Goal: Task Accomplishment & Management: Complete application form

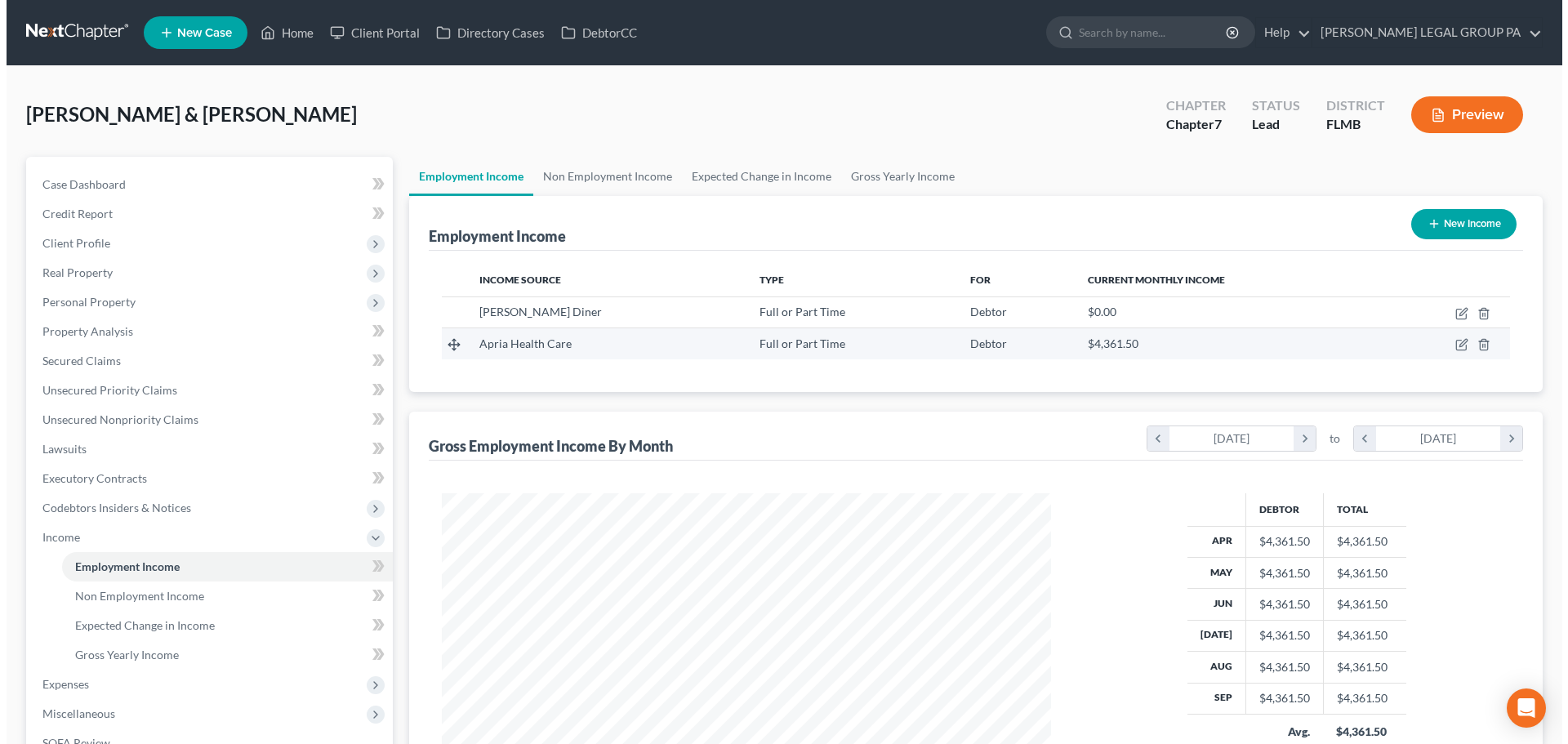
scroll to position [305, 642]
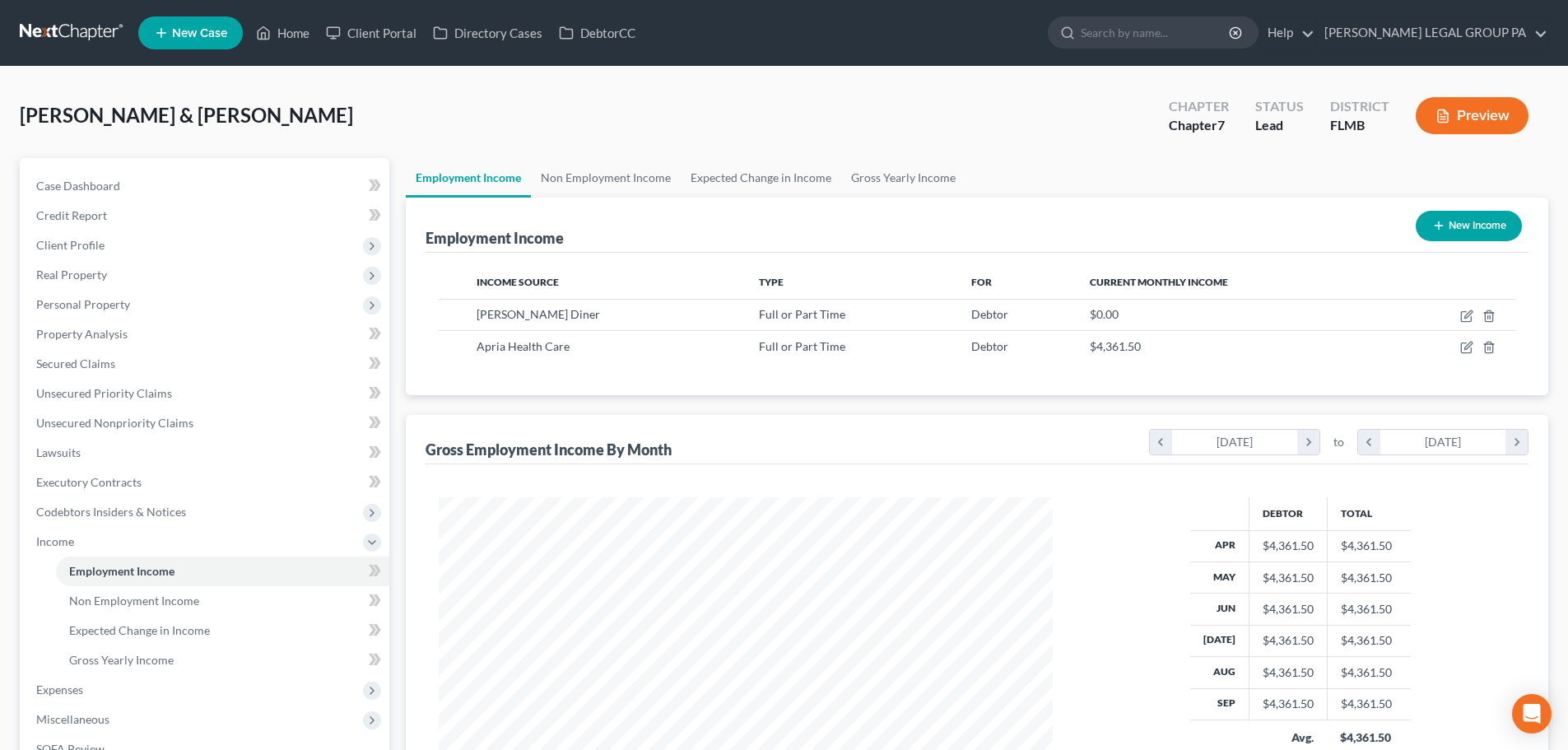
click at [1035, 180] on ul "Employment Income Non Employment Income Expected Change in Income Gross Yearly …" at bounding box center [977, 178] width 1143 height 40
click at [953, 138] on div "Jackson, Dewayne & Heather Upgraded Chapter Chapter 7 Status Lead District FLMB…" at bounding box center [784, 122] width 1529 height 71
click at [1462, 320] on icon "button" at bounding box center [1467, 316] width 13 height 13
select select "0"
select select "9"
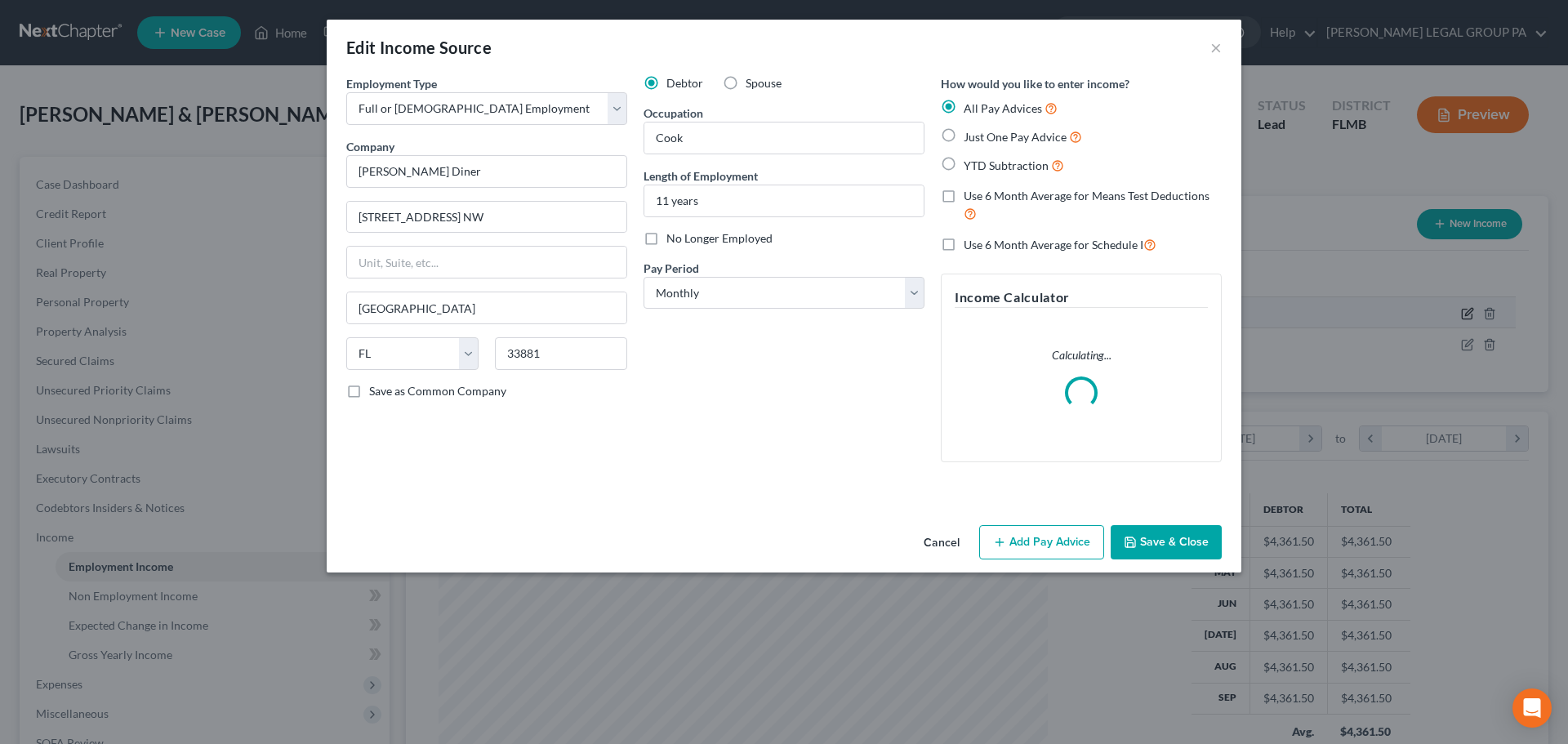
scroll to position [307, 648]
click at [752, 294] on select "Select Monthly Twice Monthly Every Other Week Weekly" at bounding box center [784, 293] width 281 height 33
select select "2"
click at [644, 277] on select "Select Monthly Twice Monthly Every Other Week Weekly" at bounding box center [784, 293] width 281 height 33
click at [972, 138] on span "Just One Pay Advice" at bounding box center [1015, 137] width 103 height 14
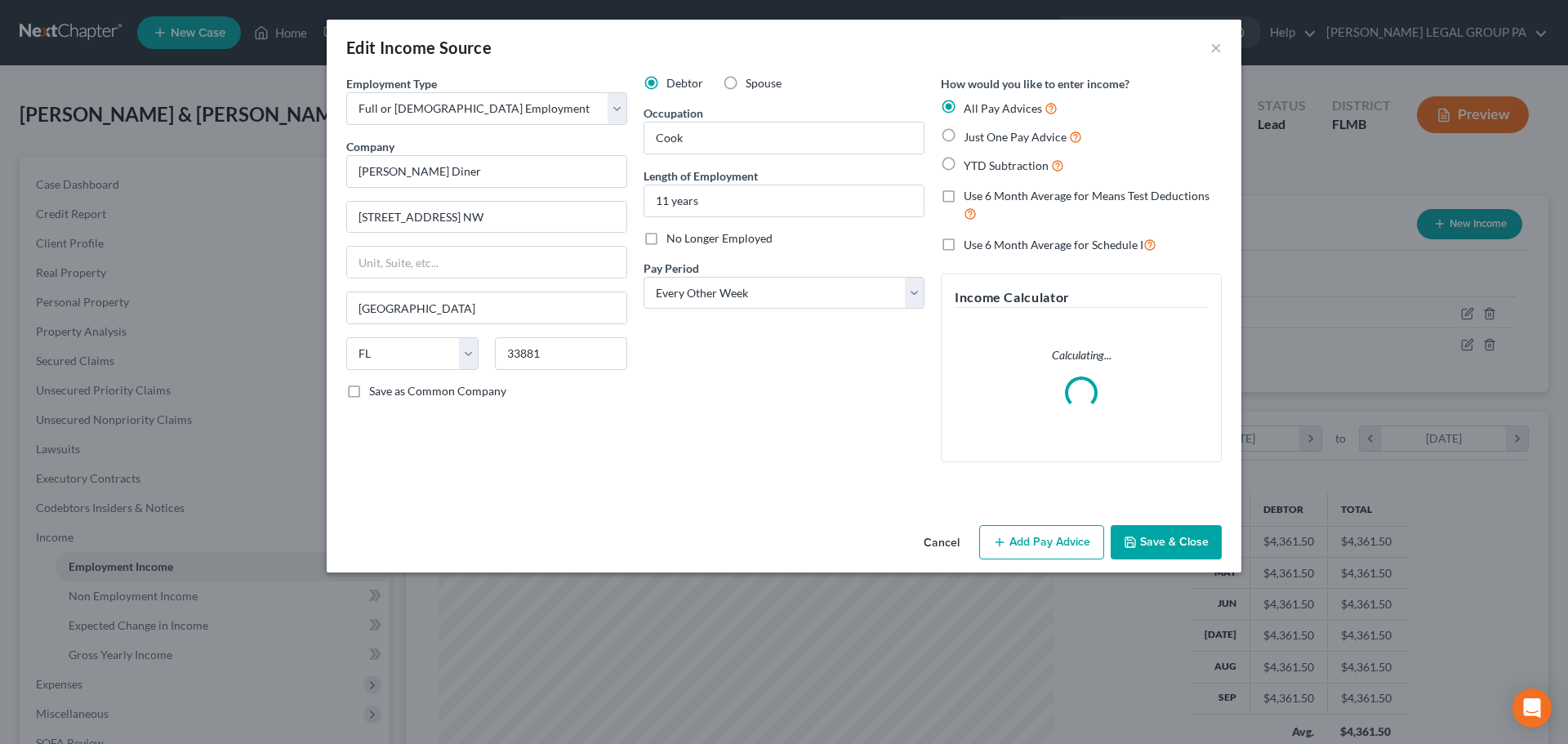
click at [972, 138] on input "Just One Pay Advice" at bounding box center [975, 132] width 10 height 10
radio input "true"
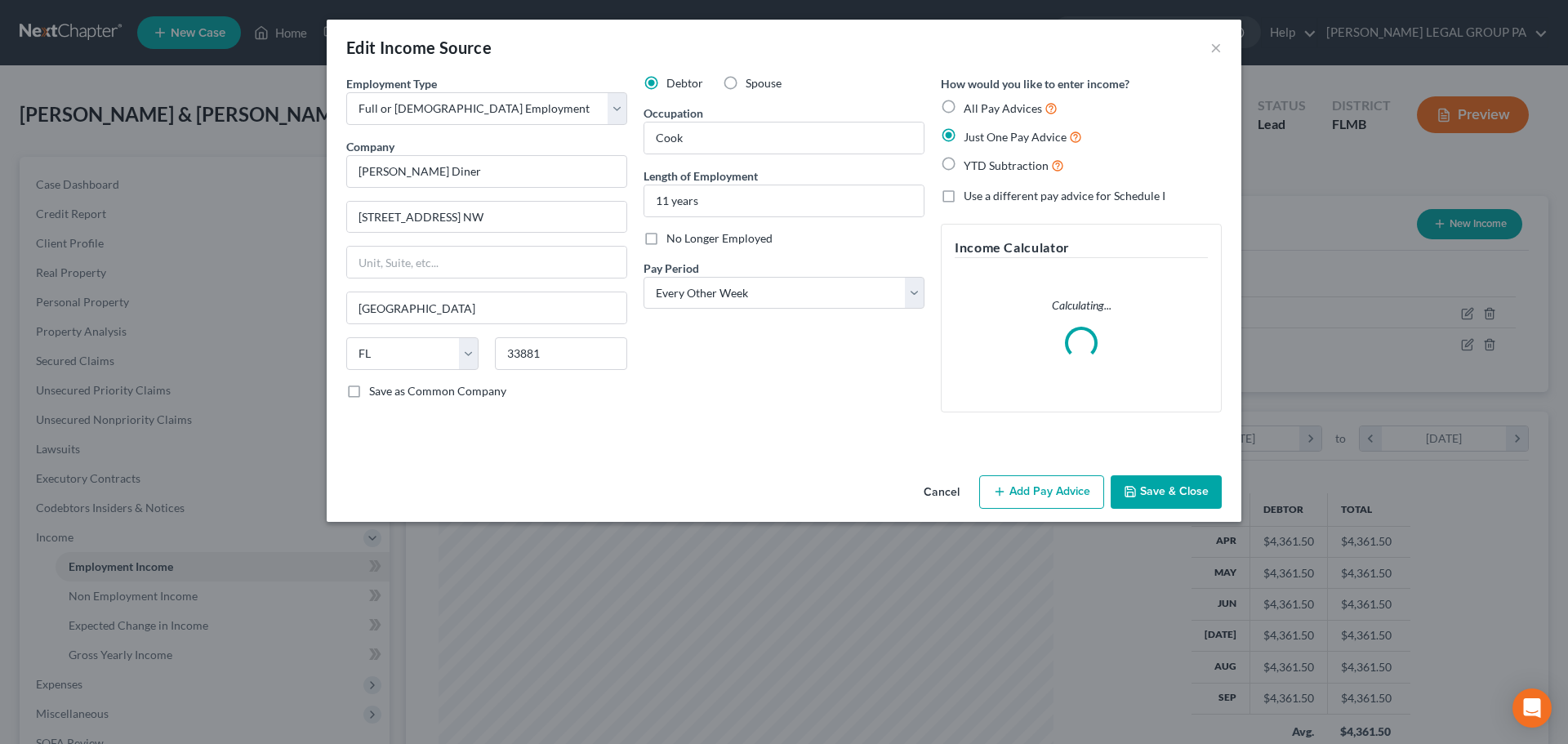
click at [1032, 506] on button "Add Pay Advice" at bounding box center [1041, 493] width 125 height 34
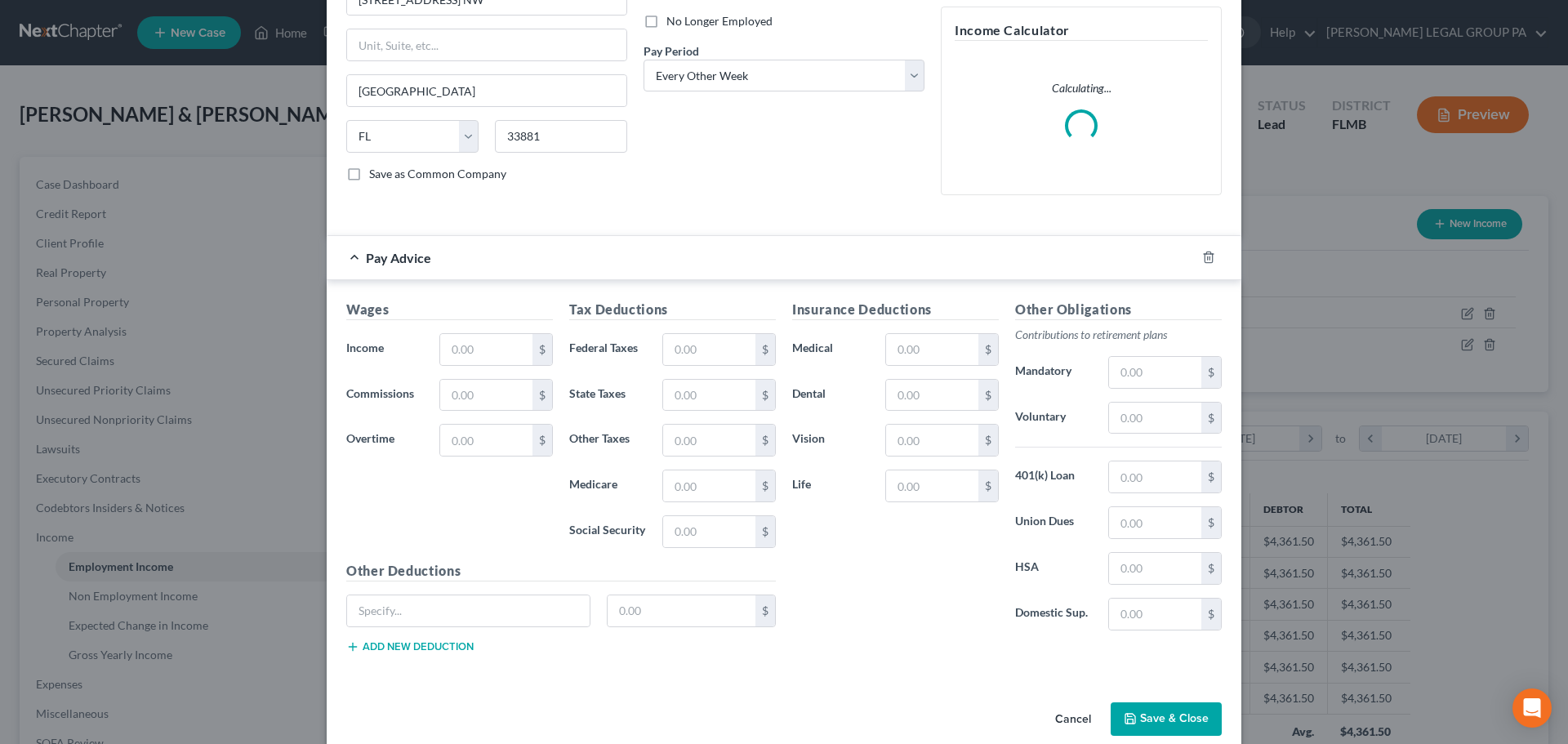
scroll to position [242, 0]
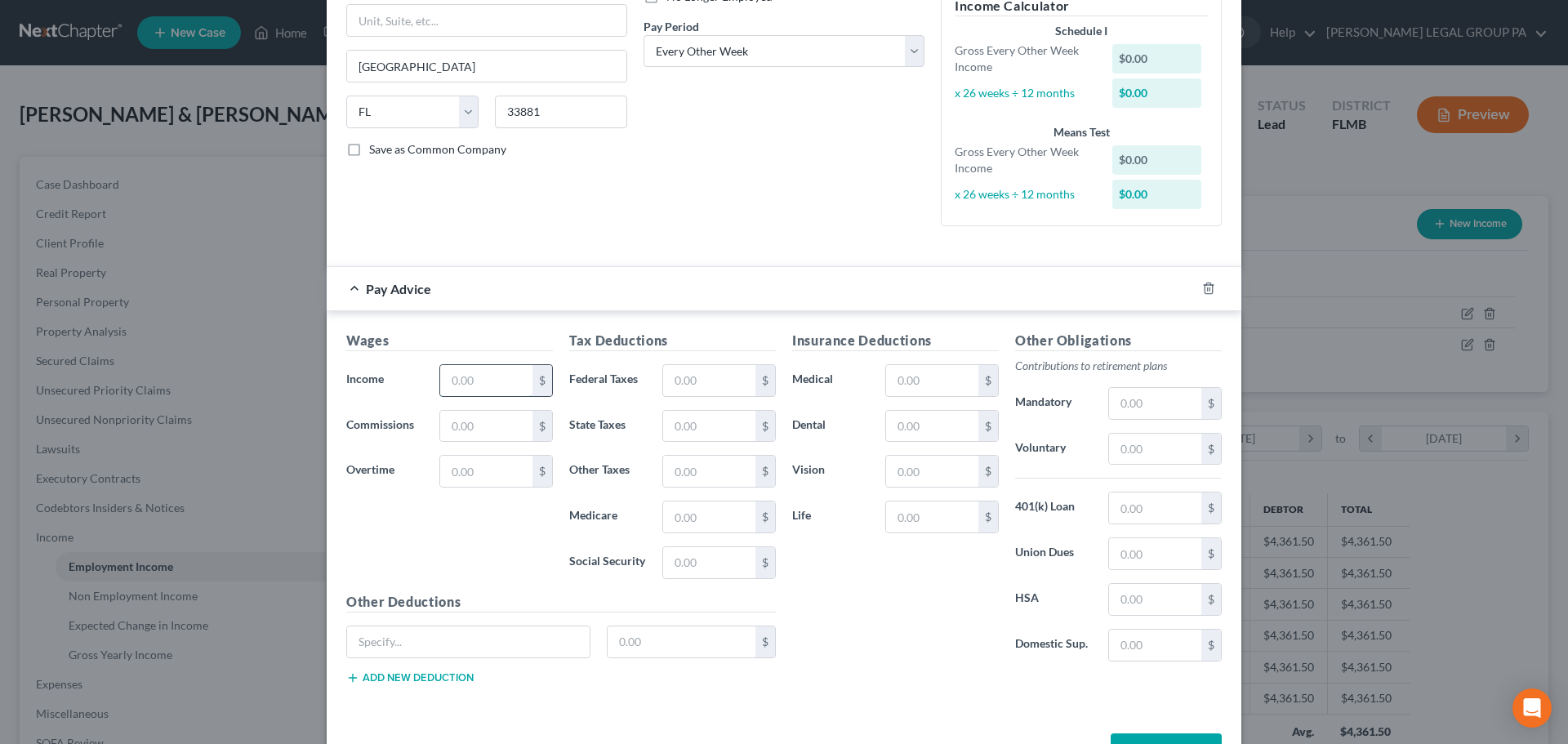
click at [513, 380] on input "text" at bounding box center [486, 380] width 93 height 31
type input "994.90"
click at [682, 382] on input "text" at bounding box center [710, 380] width 93 height 31
type input "70.72"
click at [695, 515] on input "text" at bounding box center [710, 516] width 93 height 31
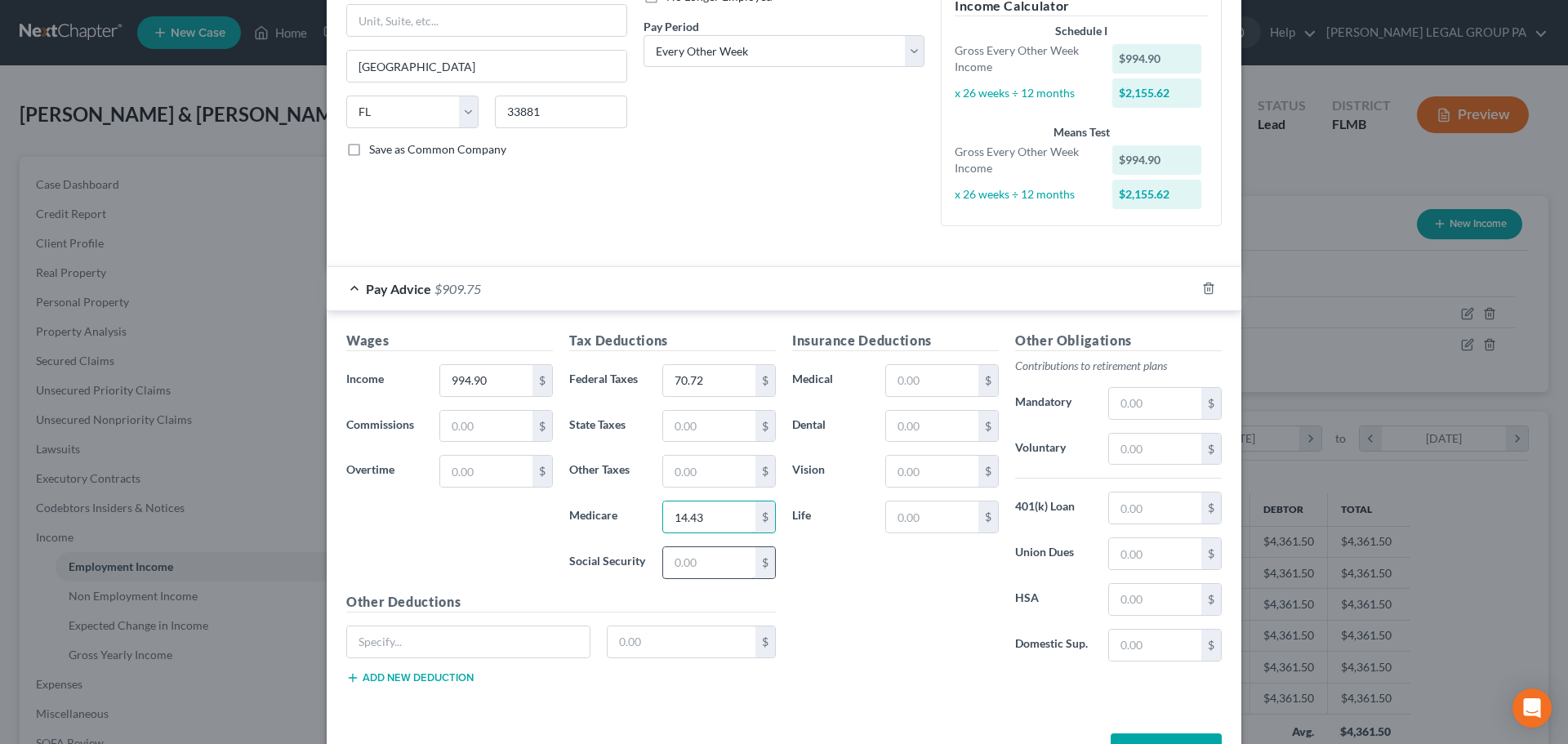
type input "14.43"
click at [727, 562] on input "text" at bounding box center [710, 563] width 93 height 31
type input "61.68"
click at [833, 615] on div "Insurance Deductions Medical $ Dental $ Vision $ Life $" at bounding box center [896, 502] width 223 height 344
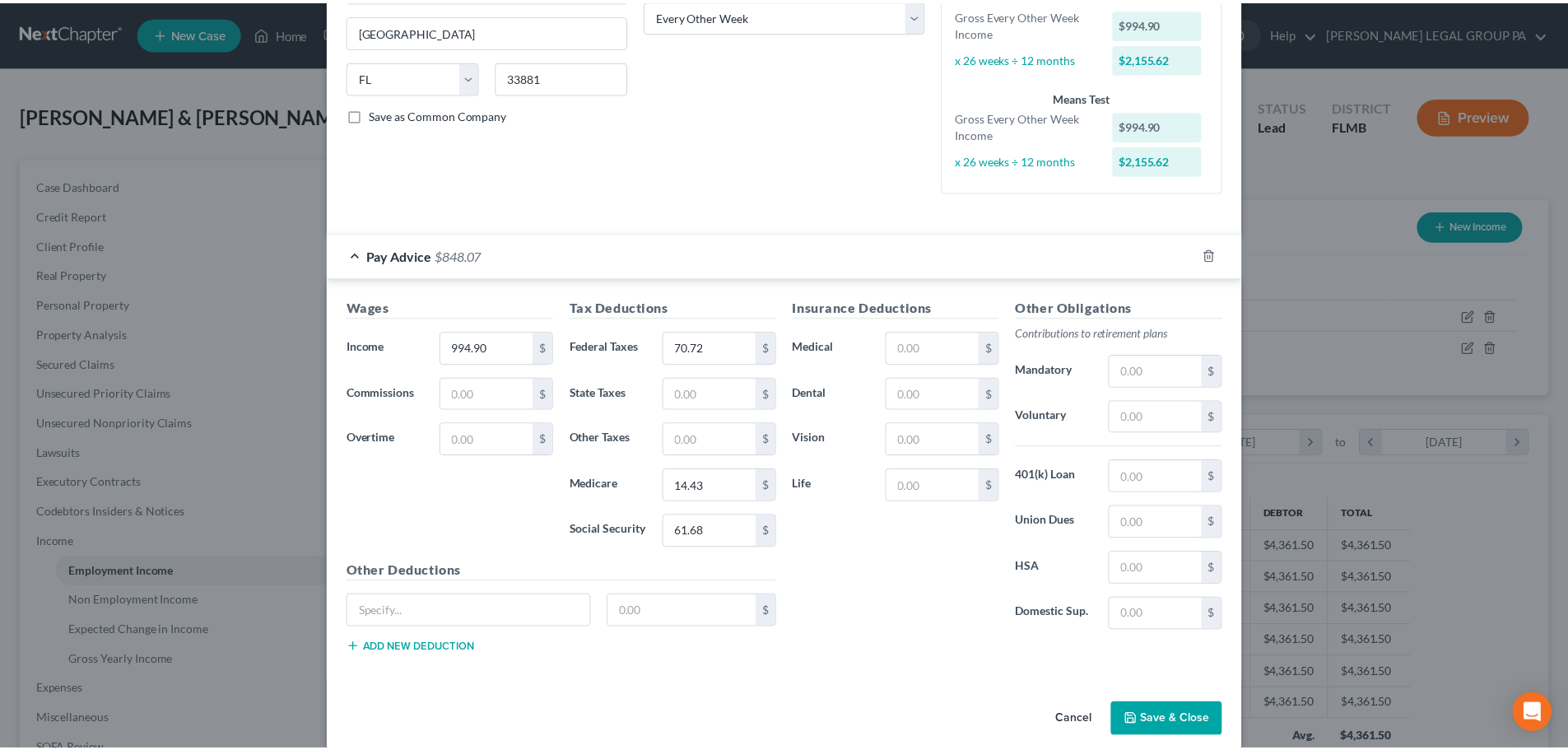
scroll to position [300, 0]
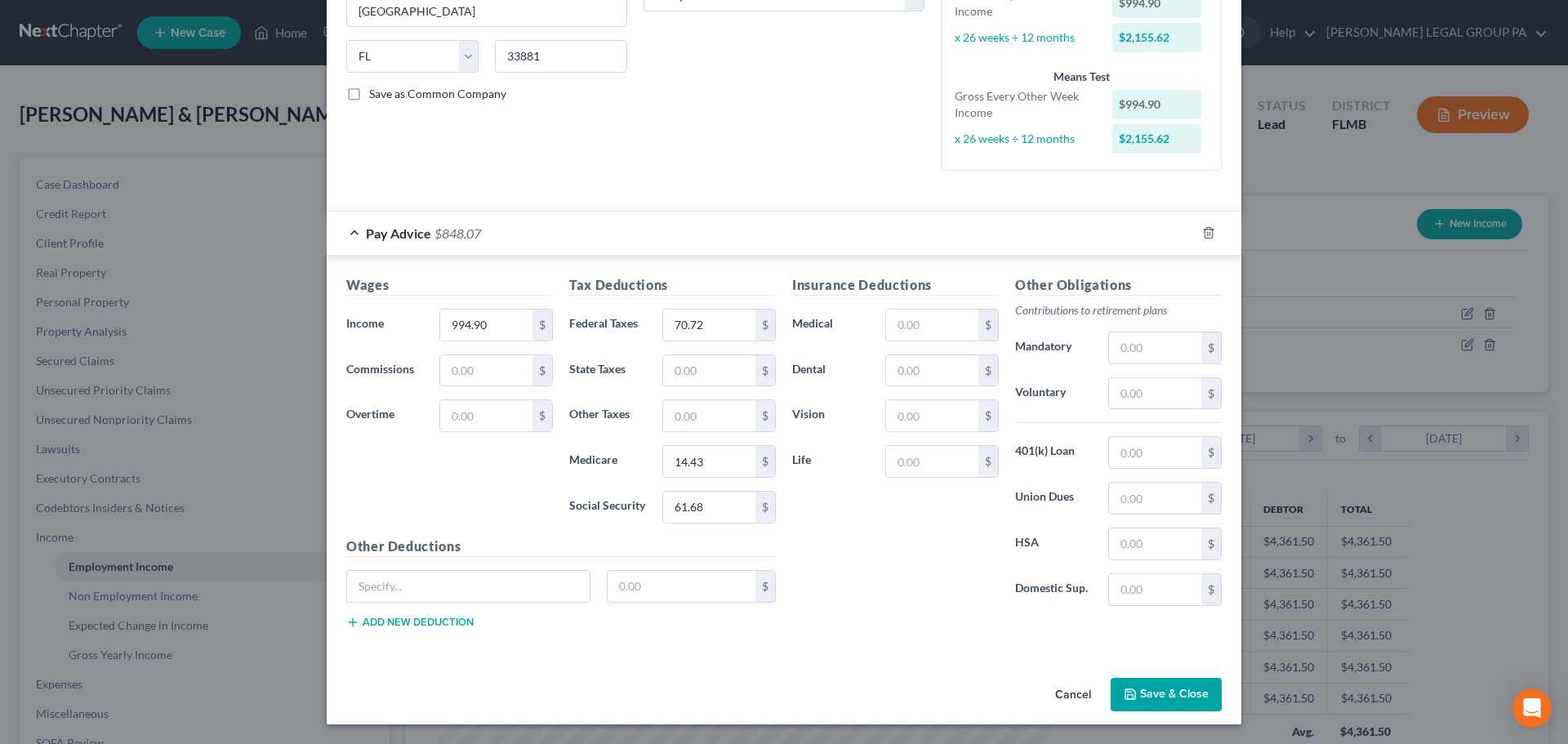
click at [1167, 694] on button "Save & Close" at bounding box center [1167, 695] width 111 height 34
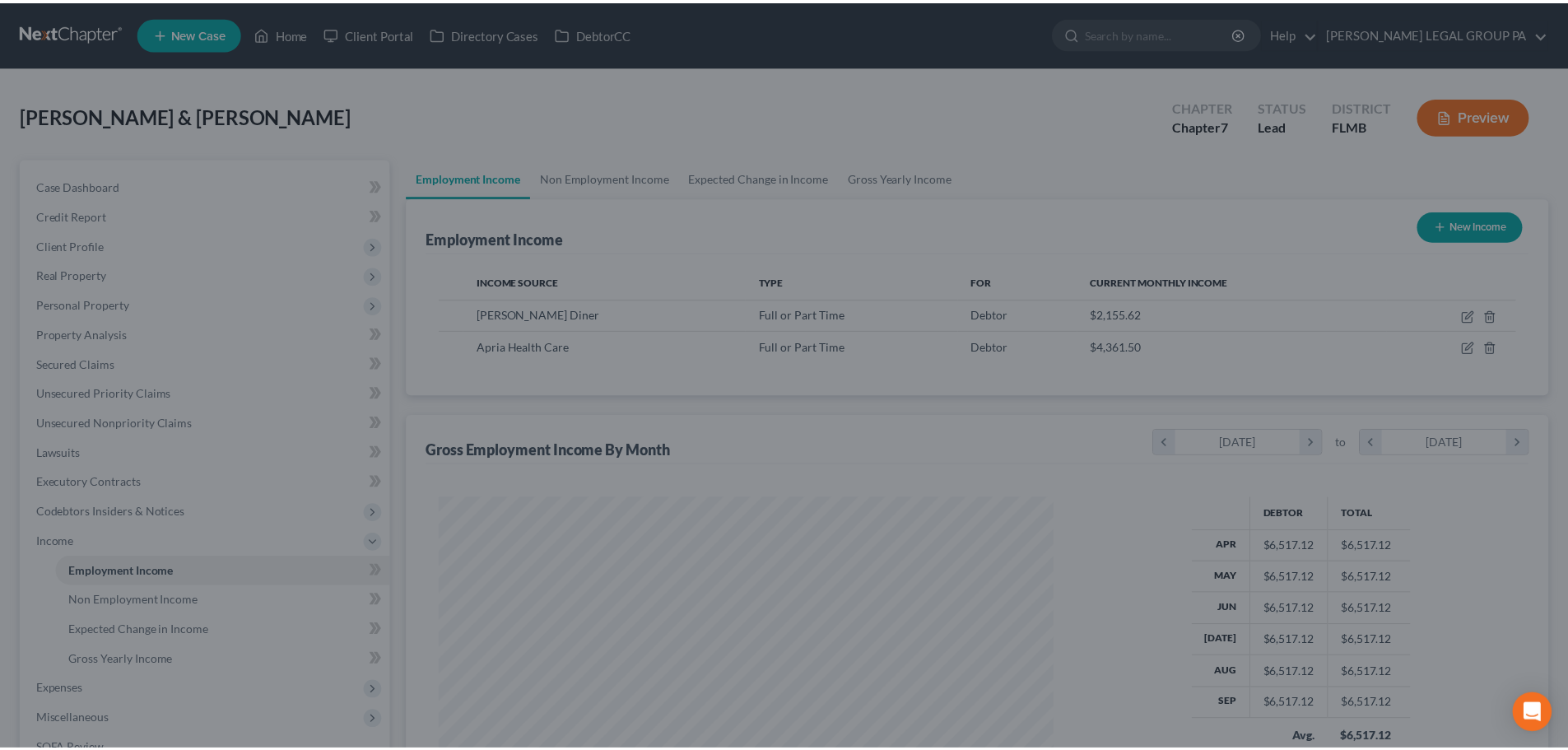
scroll to position [823135, 822517]
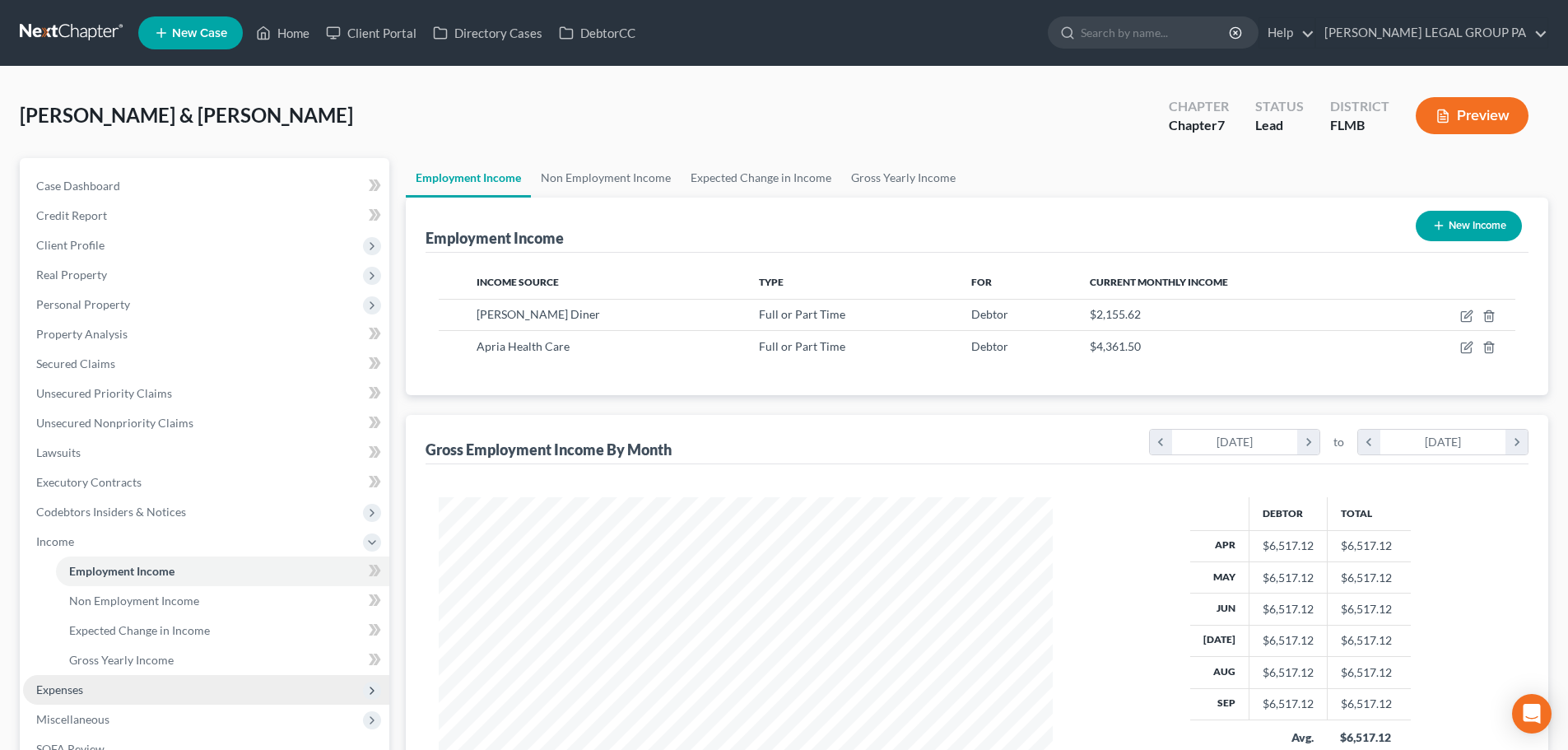
click at [113, 684] on span "Expenses" at bounding box center [206, 689] width 366 height 30
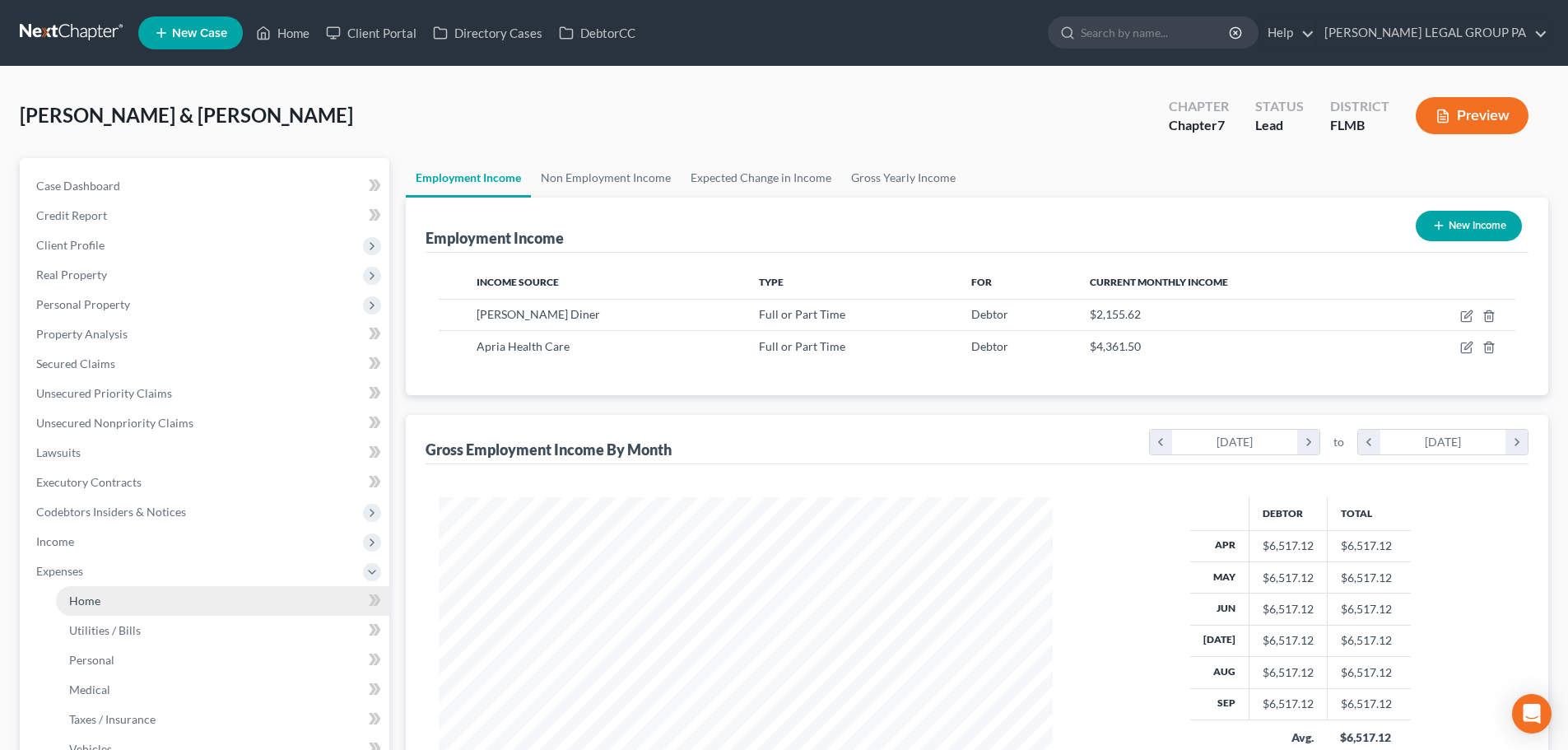
click at [105, 594] on link "Home" at bounding box center [223, 601] width 333 height 30
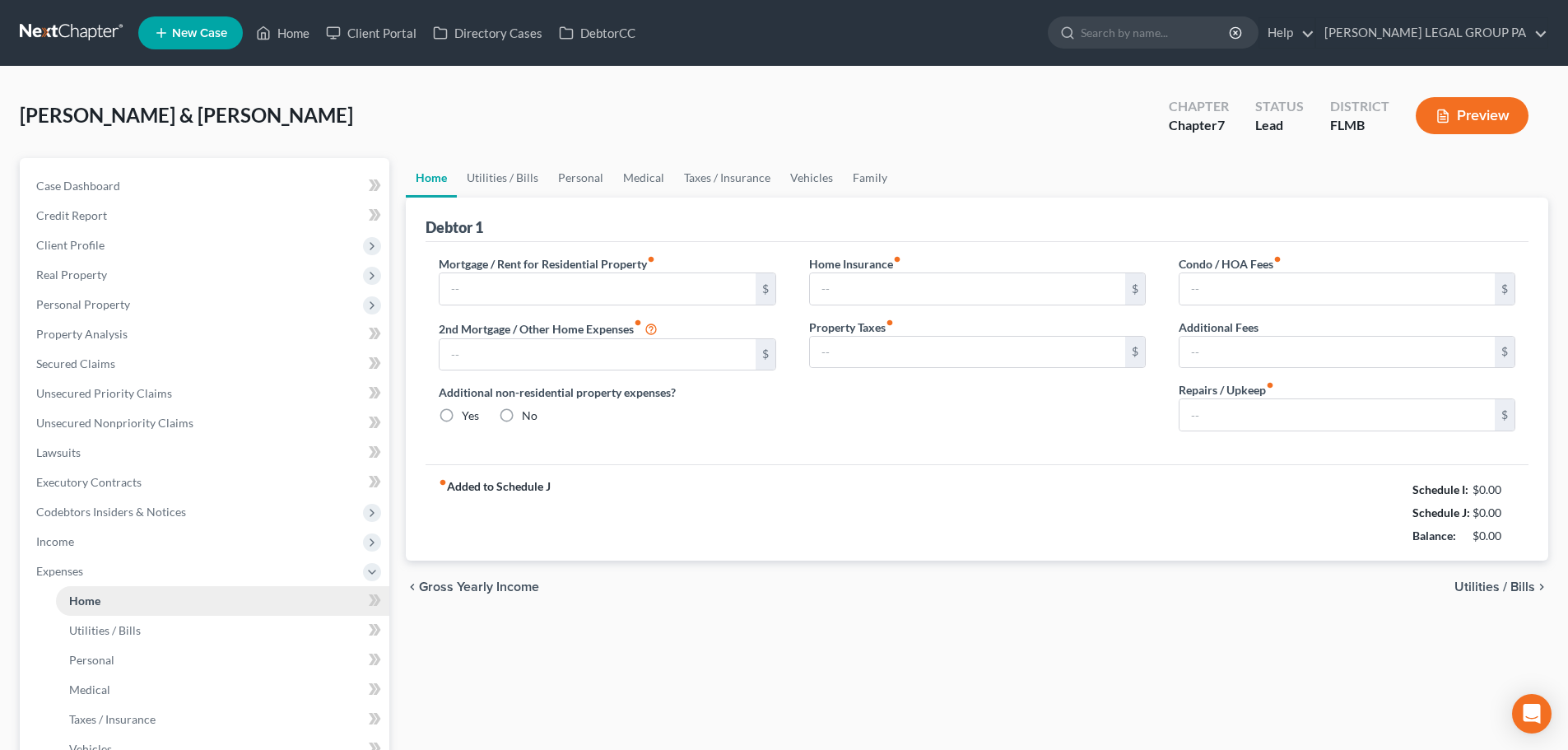
type input "600.00"
type input "0.00"
radio input "true"
type input "0.00"
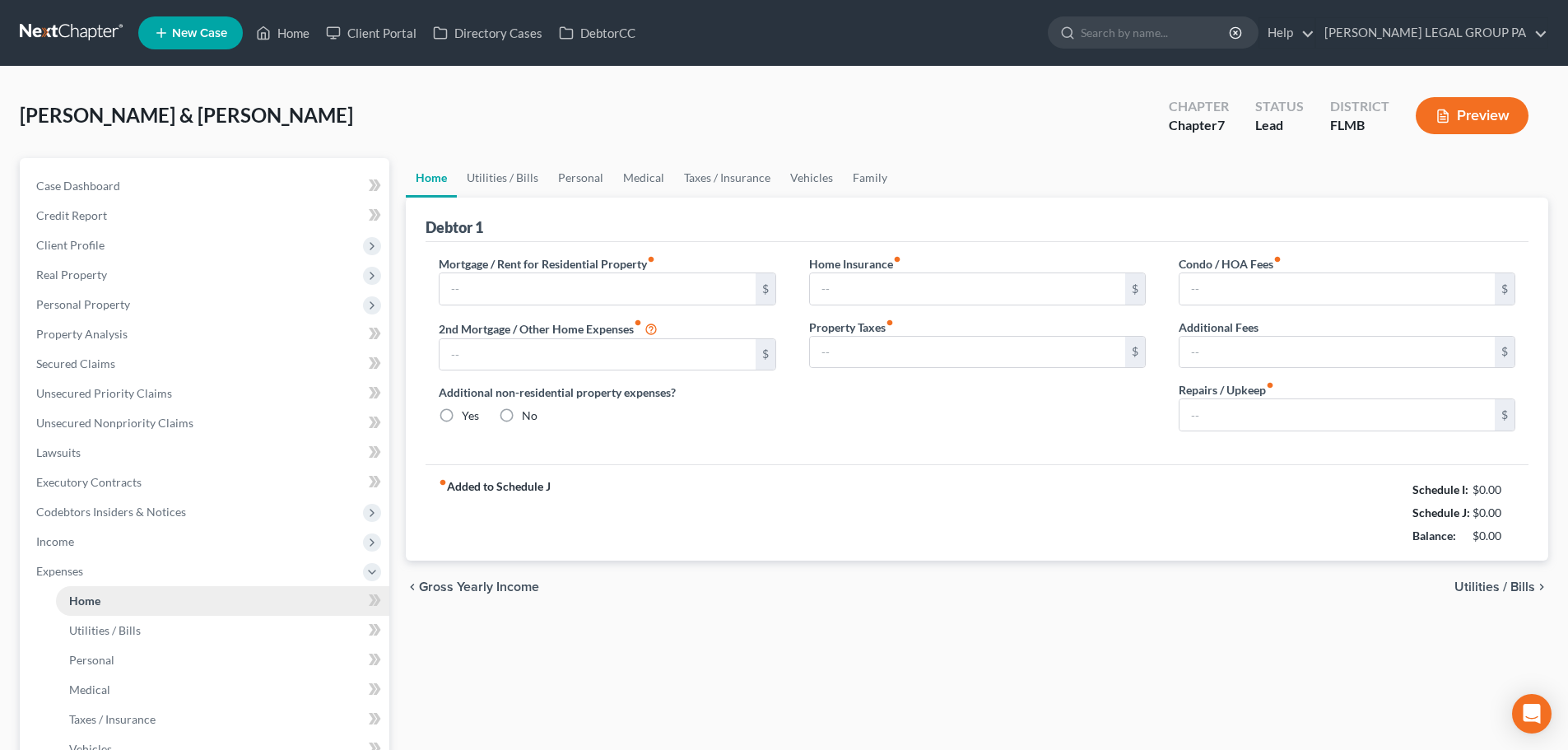
type input "0.00"
type input "100.00"
click at [632, 176] on link "Medical" at bounding box center [644, 178] width 61 height 40
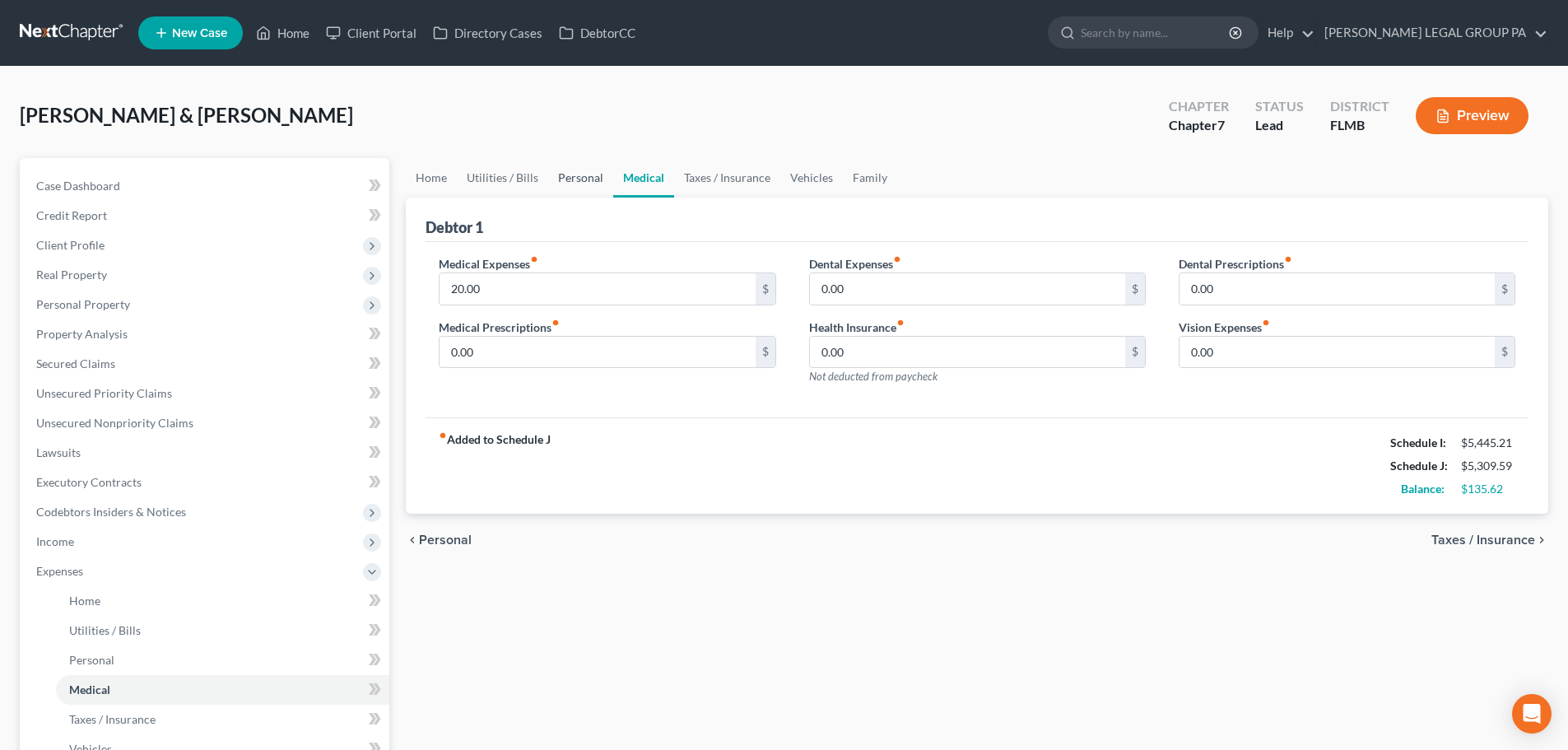
click at [572, 177] on link "Personal" at bounding box center [580, 178] width 65 height 40
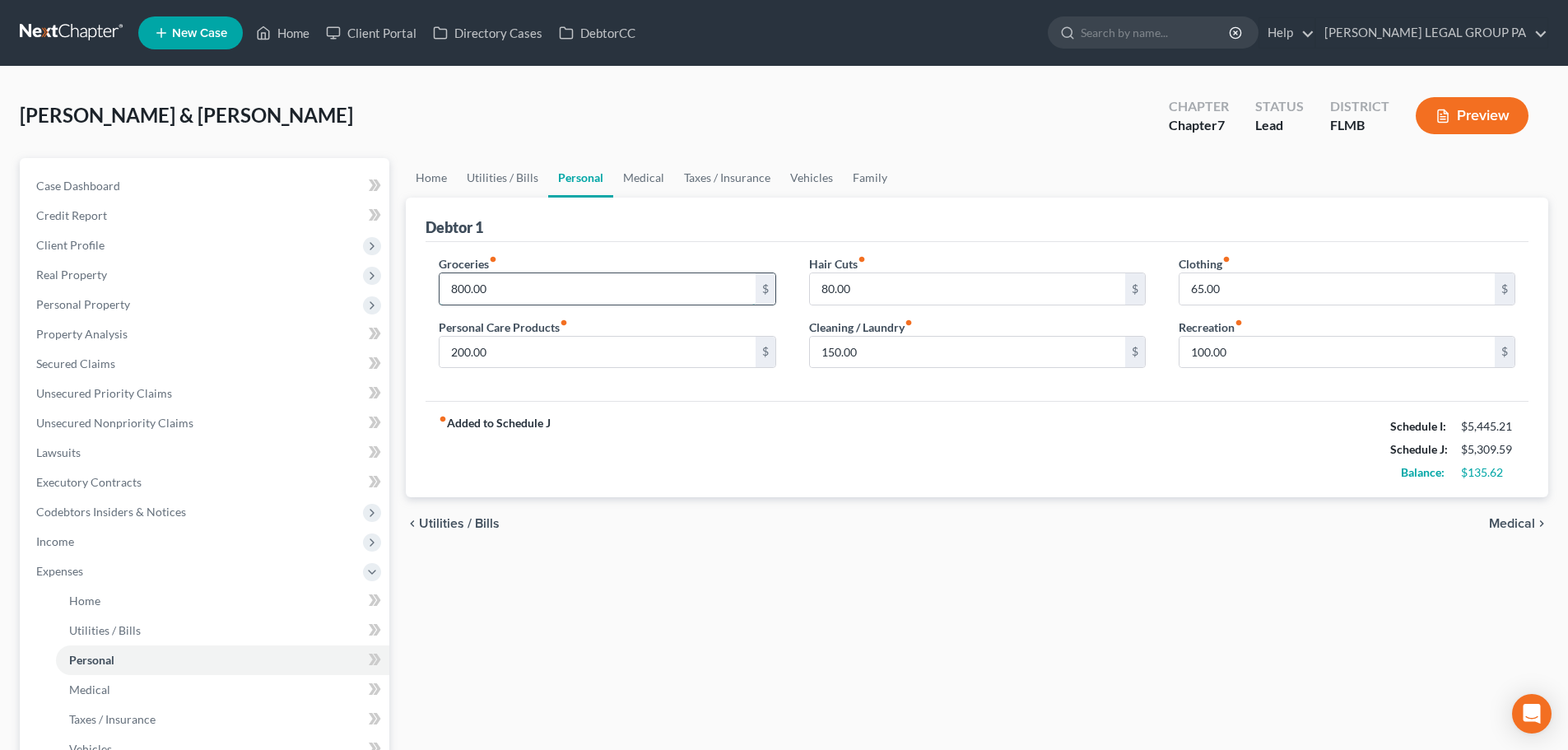
click at [540, 291] on input "800.00" at bounding box center [597, 288] width 315 height 31
type input "900"
click at [585, 247] on div "Groceries fiber_manual_record 900 $ Personal Care Products fiber_manual_record …" at bounding box center [976, 322] width 1103 height 160
click at [796, 181] on link "Vehicles" at bounding box center [812, 178] width 63 height 40
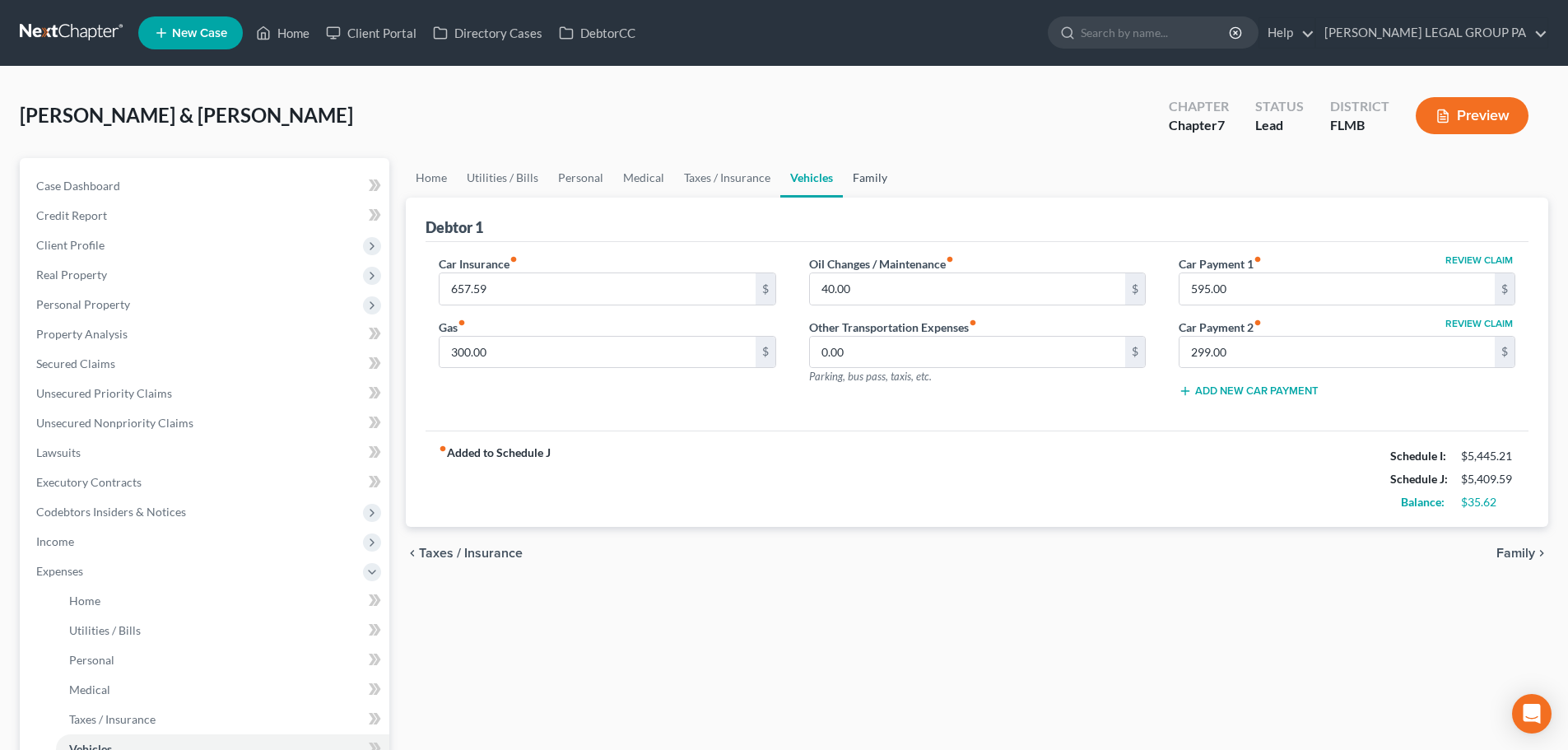
click at [891, 183] on link "Family" at bounding box center [870, 178] width 54 height 40
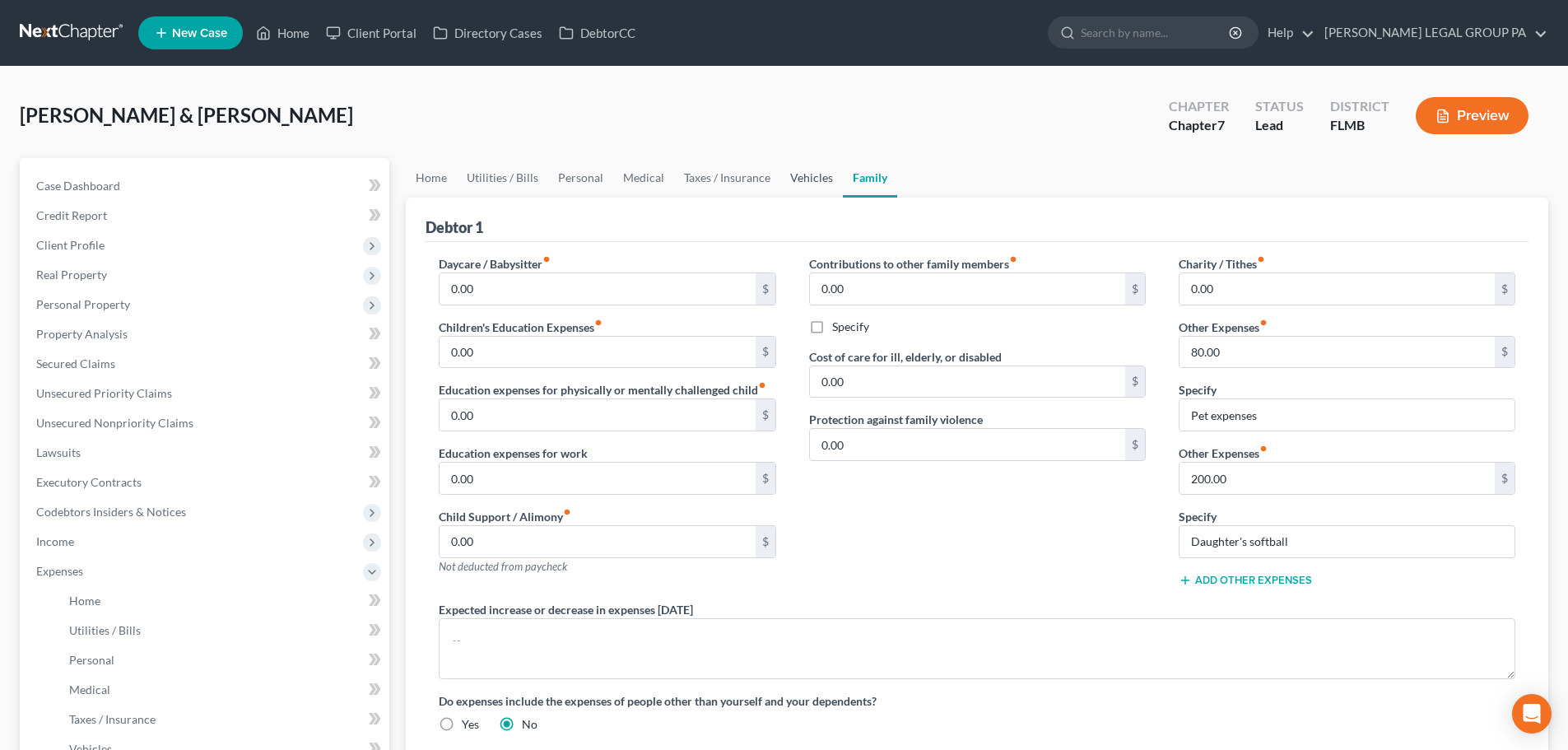
drag, startPoint x: 842, startPoint y: 183, endPoint x: 813, endPoint y: 183, distance: 29.0
click at [843, 183] on link "Family" at bounding box center [870, 178] width 54 height 40
click at [813, 183] on link "Vehicles" at bounding box center [812, 178] width 63 height 40
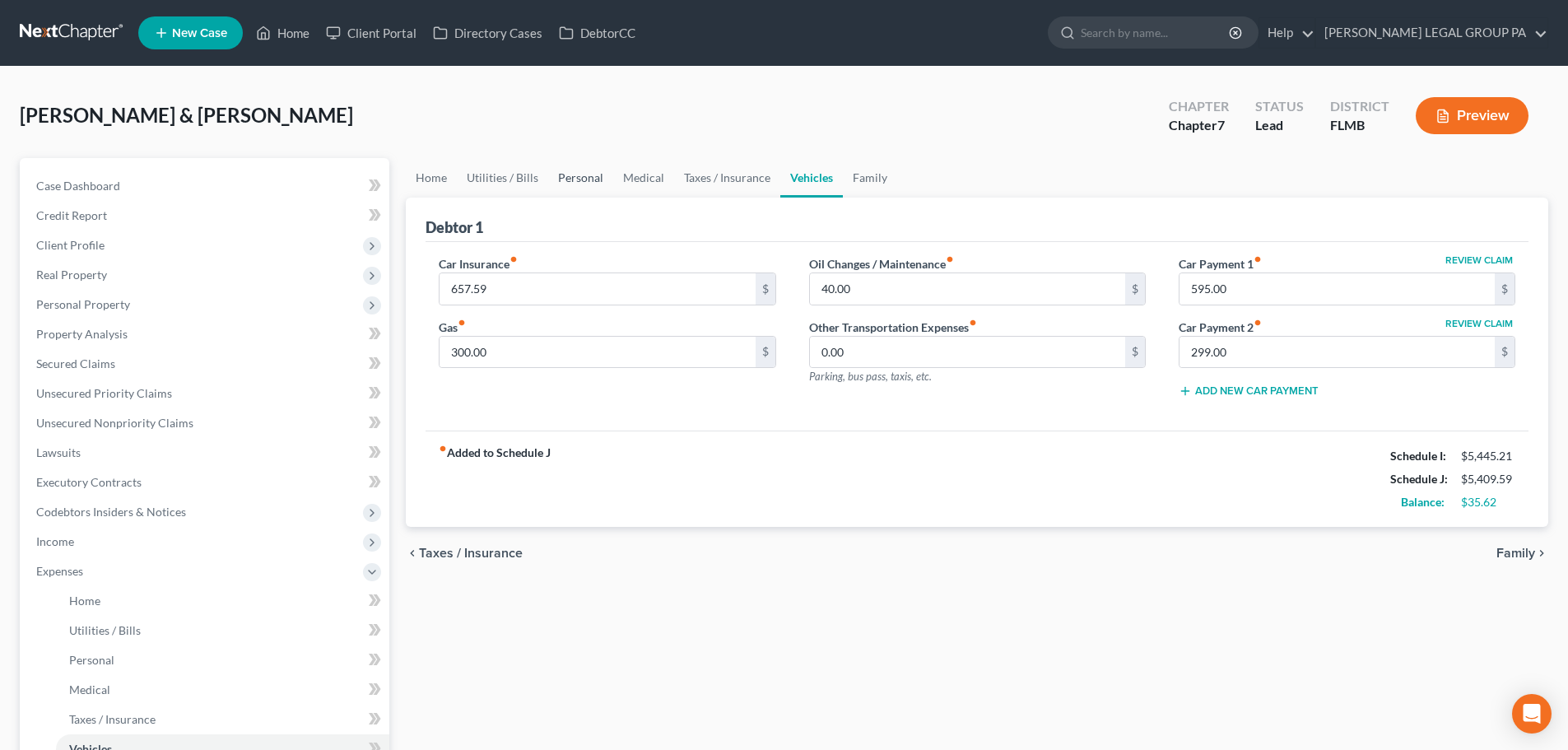
click at [575, 182] on link "Personal" at bounding box center [580, 178] width 65 height 40
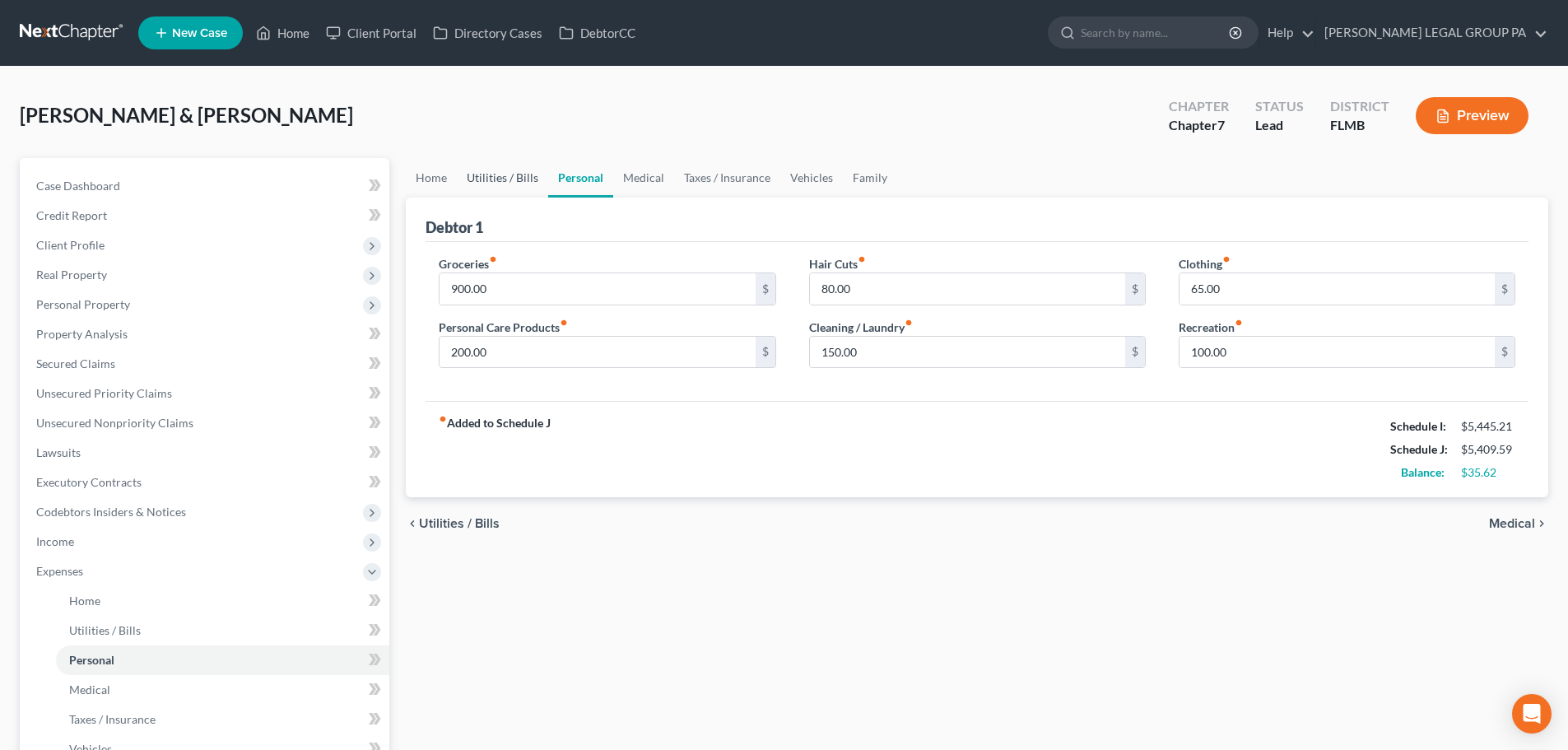
click at [492, 179] on link "Utilities / Bills" at bounding box center [502, 178] width 91 height 40
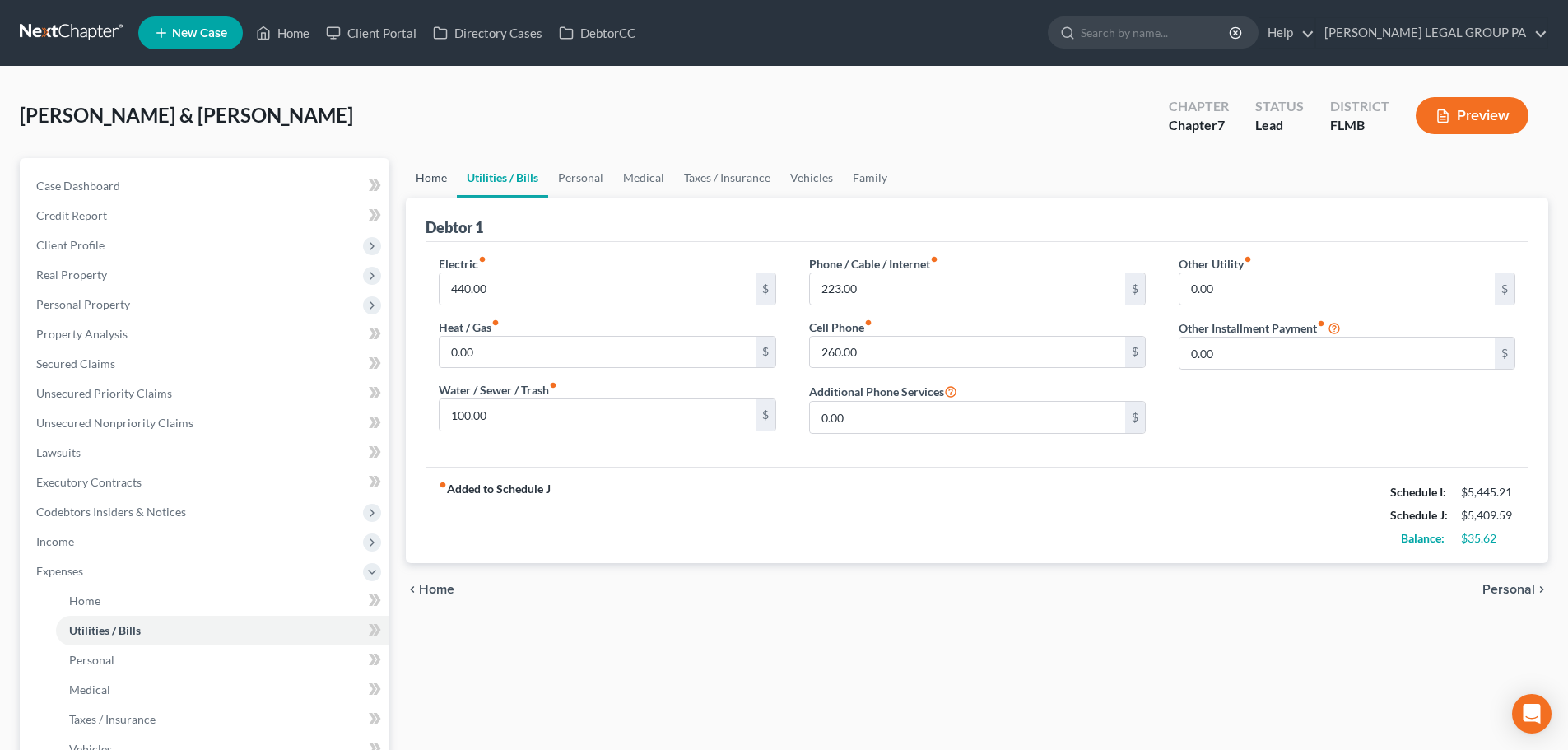
click at [422, 180] on link "Home" at bounding box center [432, 178] width 51 height 40
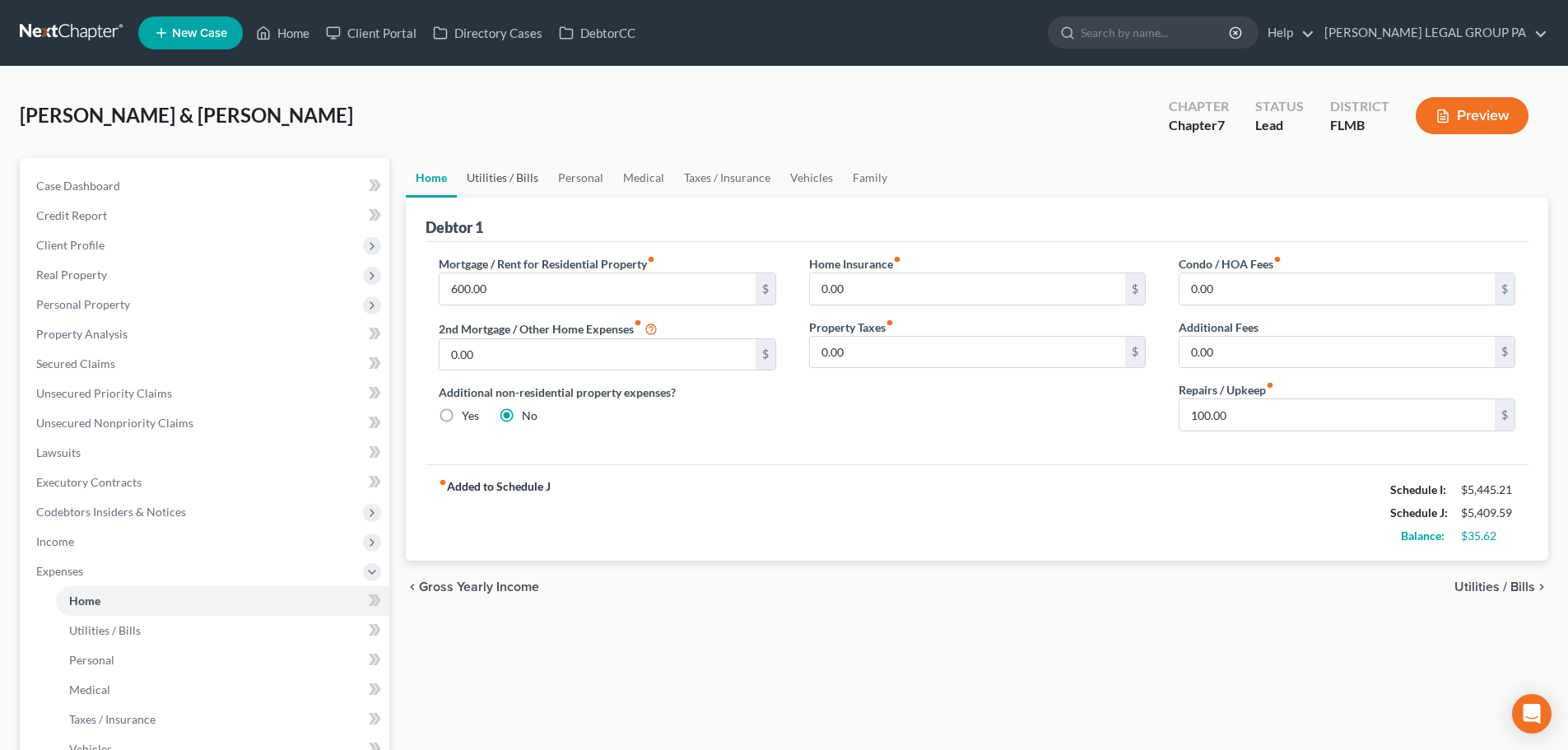
click at [494, 180] on link "Utilities / Bills" at bounding box center [502, 178] width 91 height 40
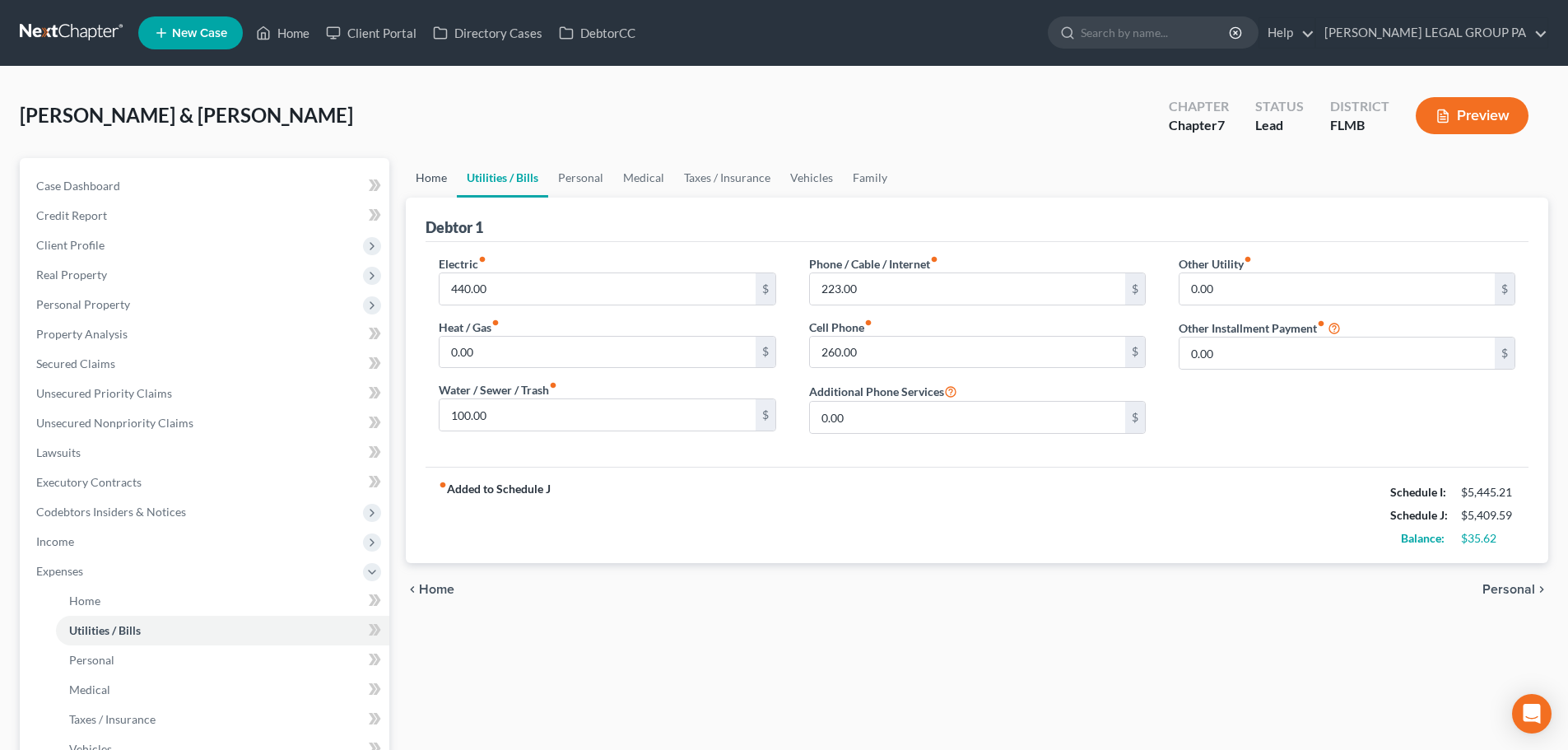
click at [412, 174] on link "Home" at bounding box center [432, 178] width 51 height 40
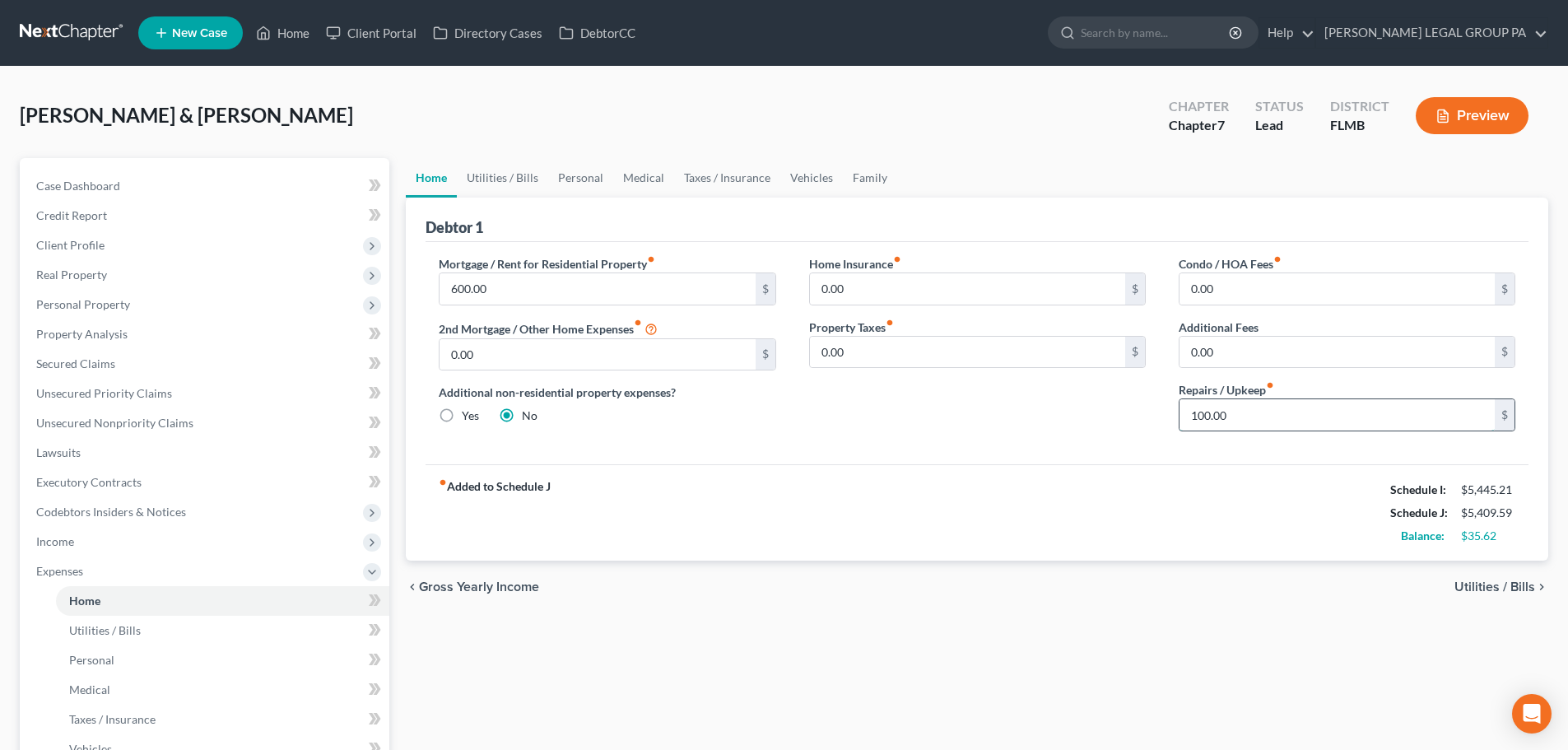
click at [1247, 413] on input "100.00" at bounding box center [1337, 415] width 315 height 31
click at [1163, 582] on div "chevron_left Gross Yearly Income Utilities / Bills chevron_right" at bounding box center [977, 586] width 1143 height 52
click at [76, 166] on div "Case Dashboard Payments Invoices Payments Payments Credit Report Client Profile…" at bounding box center [205, 542] width 369 height 767
click at [84, 201] on link "Credit Report" at bounding box center [206, 215] width 366 height 30
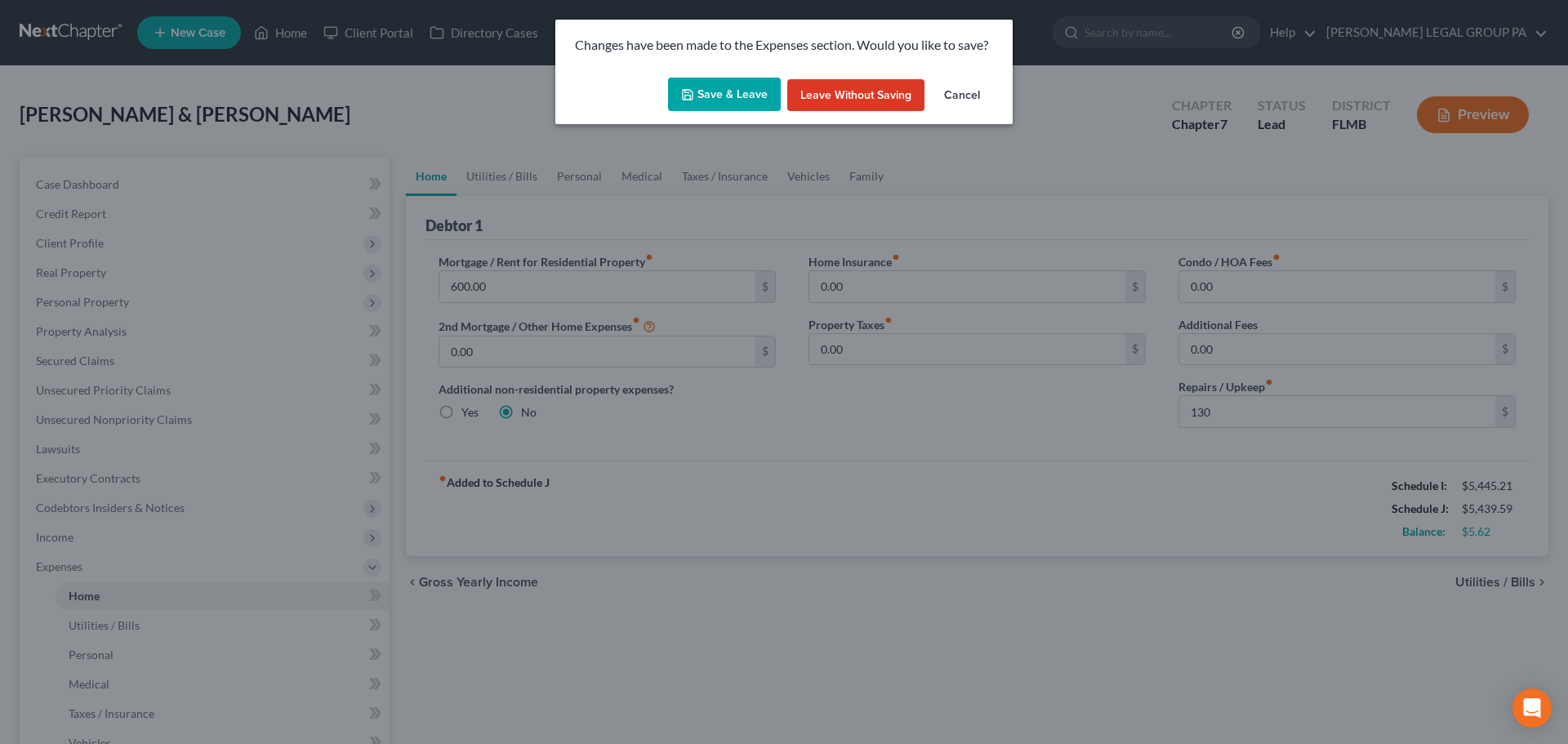
click at [693, 93] on icon "button" at bounding box center [687, 94] width 9 height 9
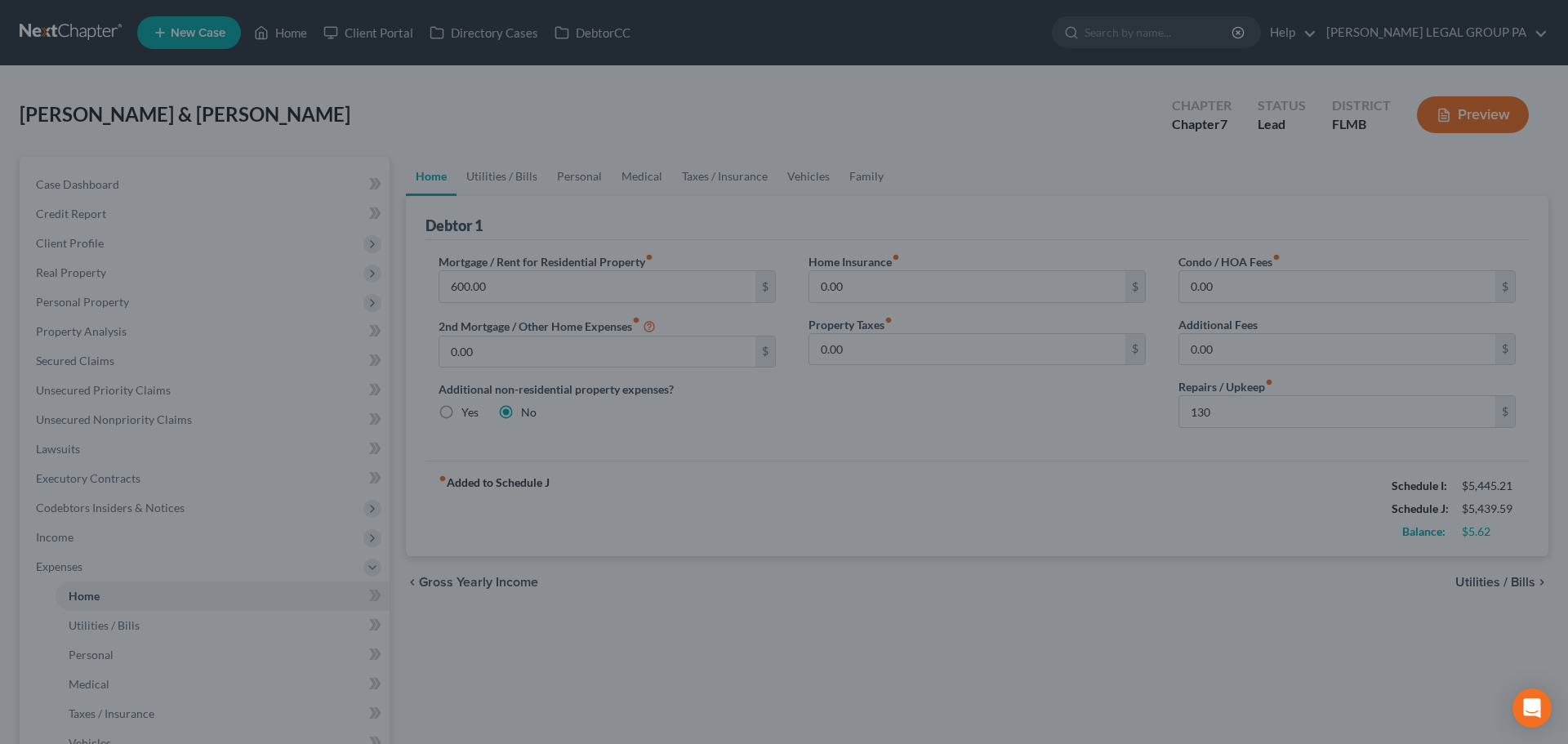
type input "130.00"
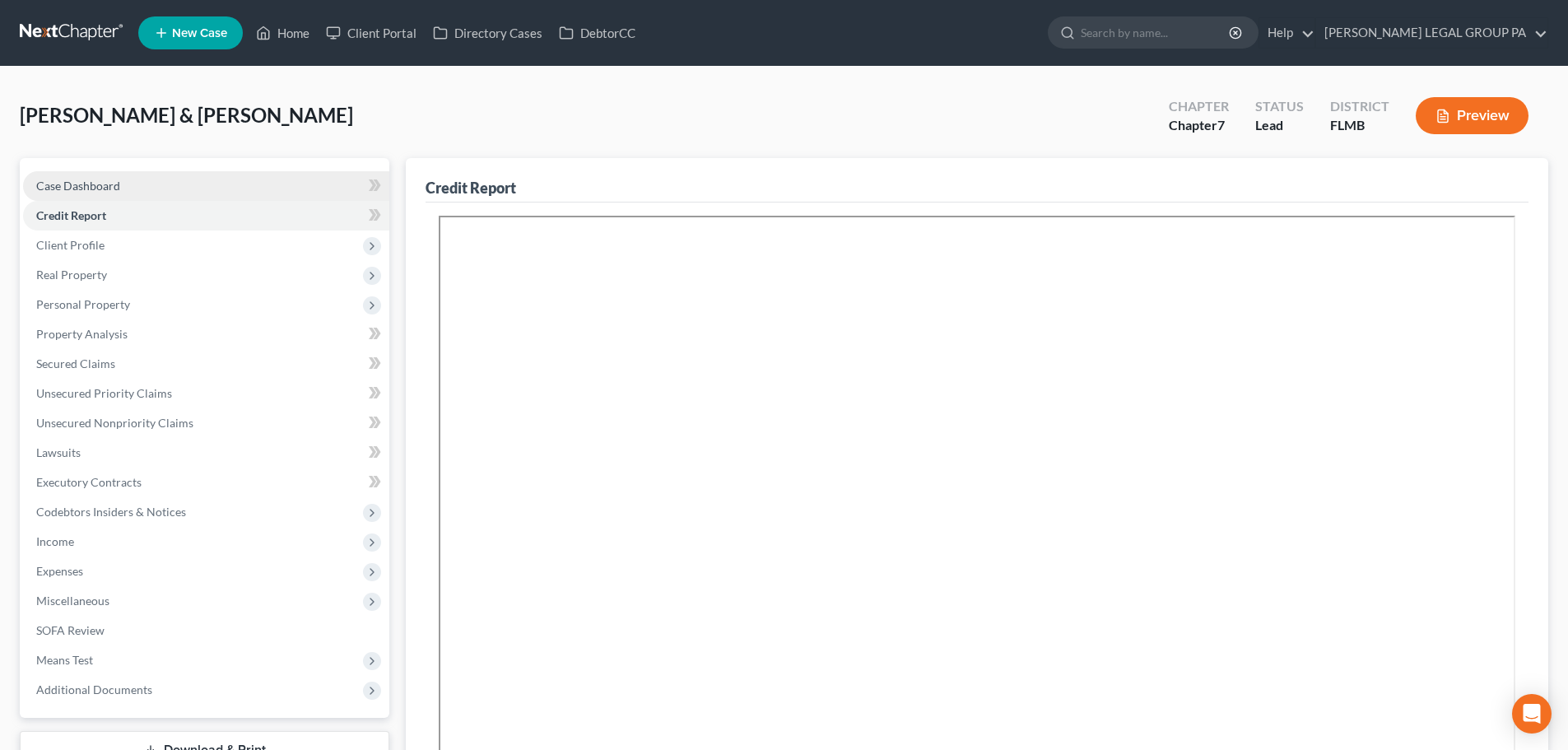
click at [81, 182] on span "Case Dashboard" at bounding box center [78, 186] width 84 height 14
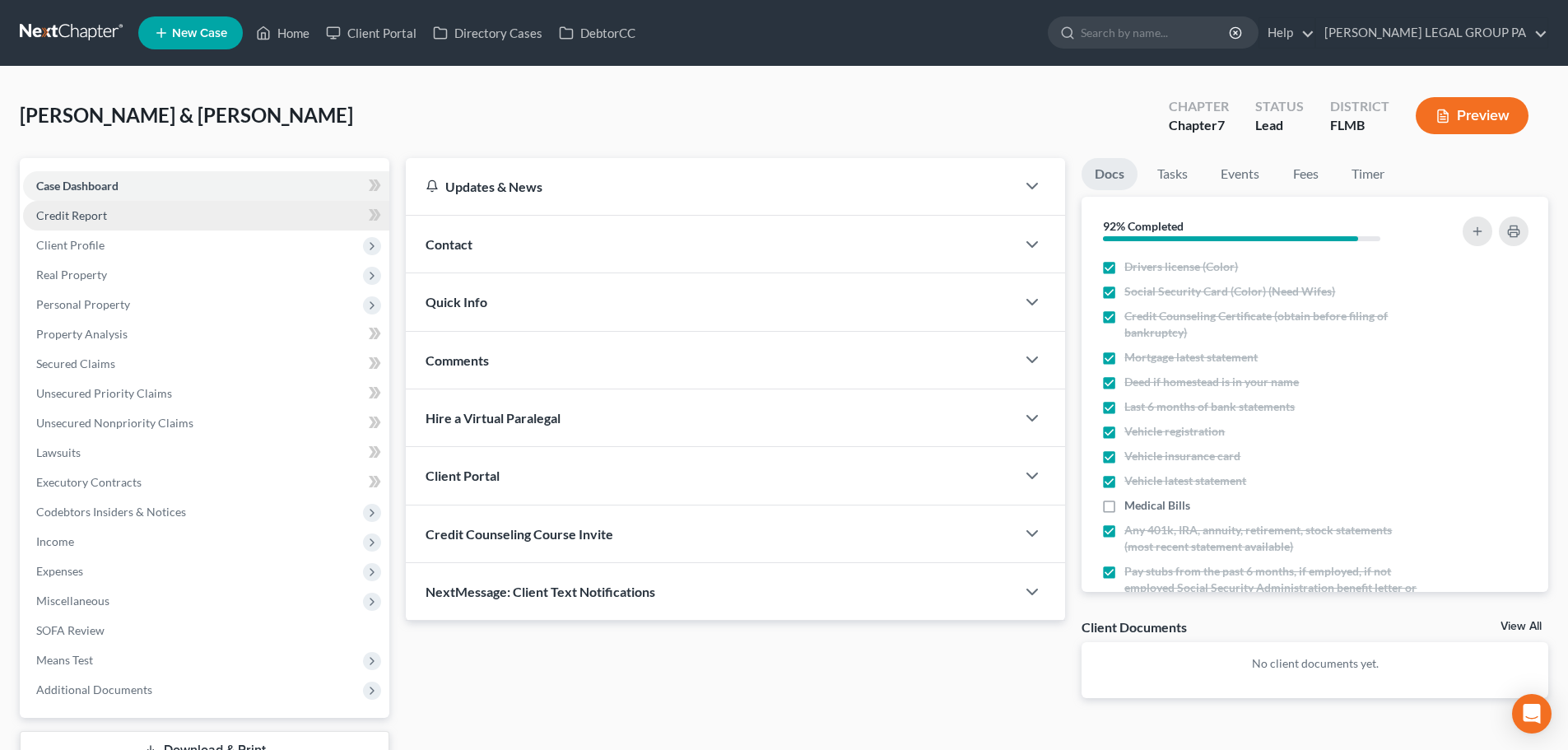
click at [107, 217] on link "Credit Report" at bounding box center [206, 215] width 366 height 30
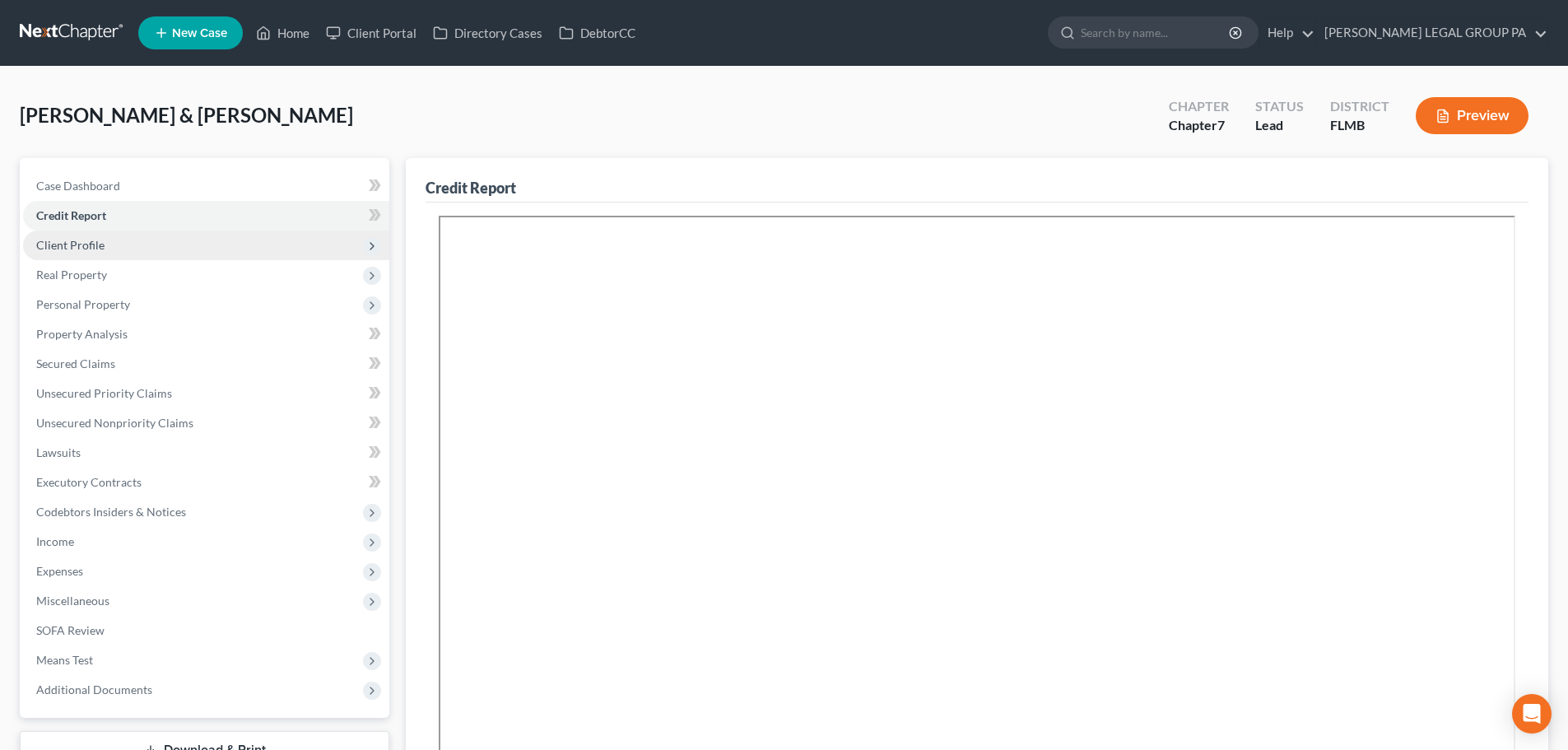
click at [94, 235] on span "Client Profile" at bounding box center [206, 245] width 366 height 30
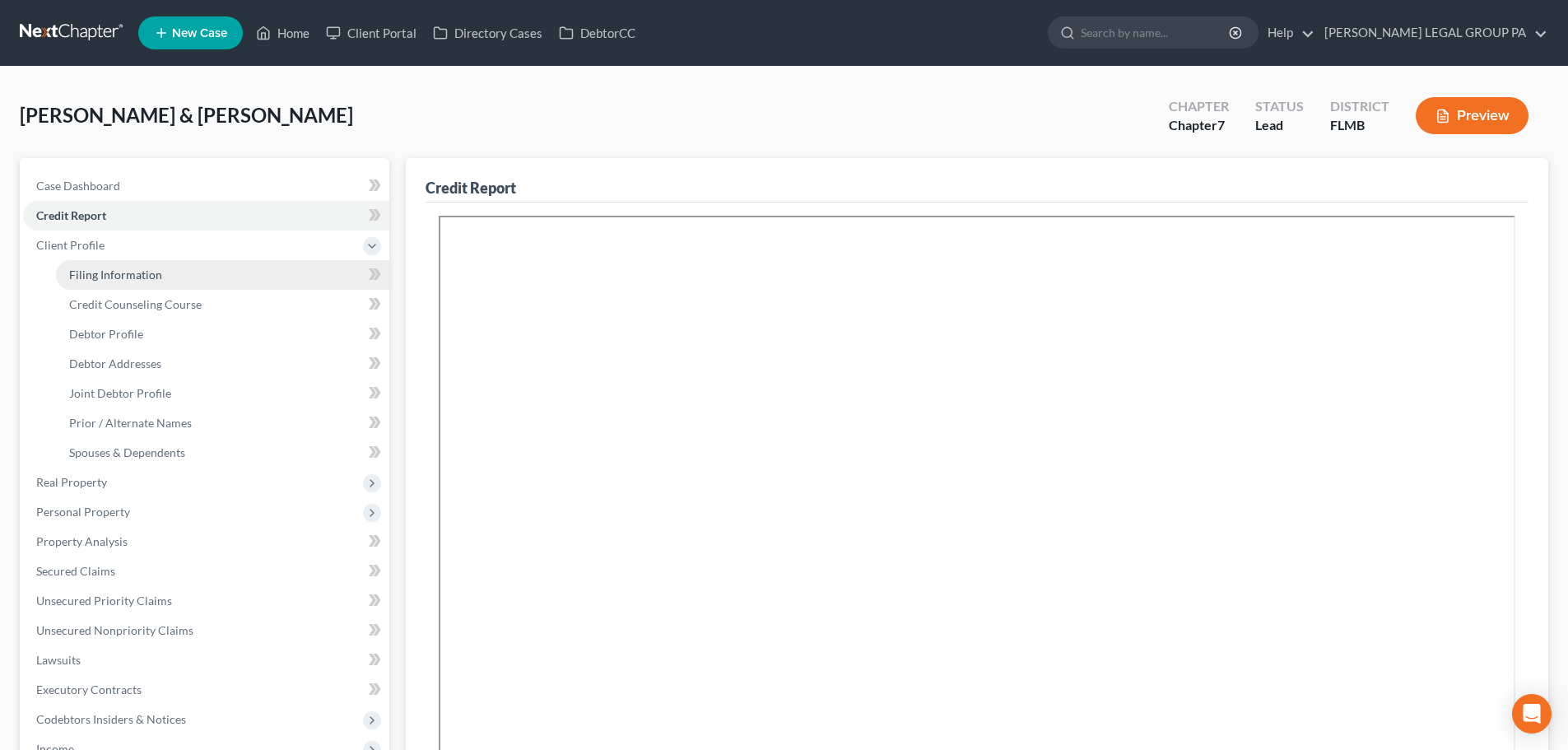
click at [161, 276] on link "Filing Information" at bounding box center [223, 274] width 333 height 30
select select "1"
select select "0"
select select "9"
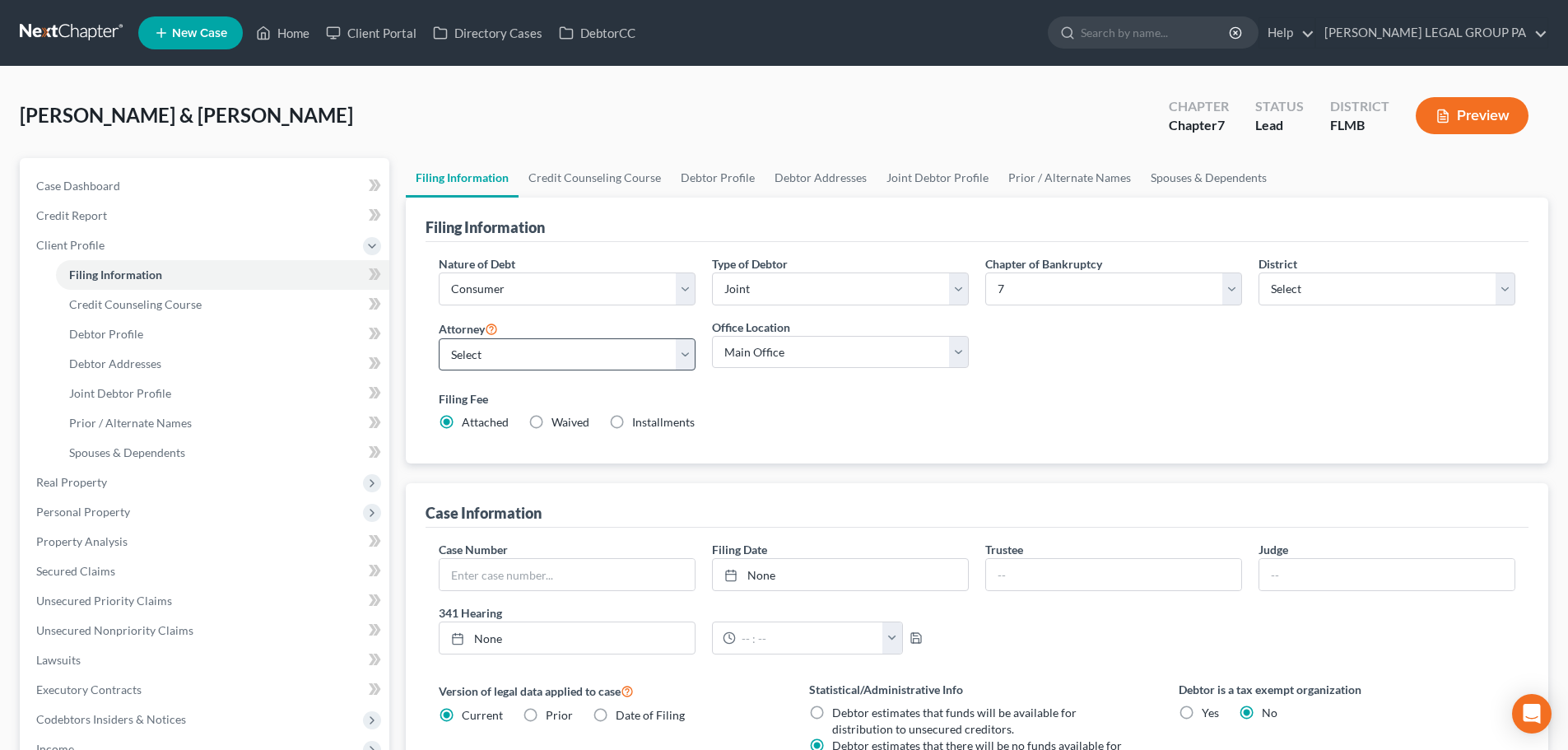
scroll to position [83, 0]
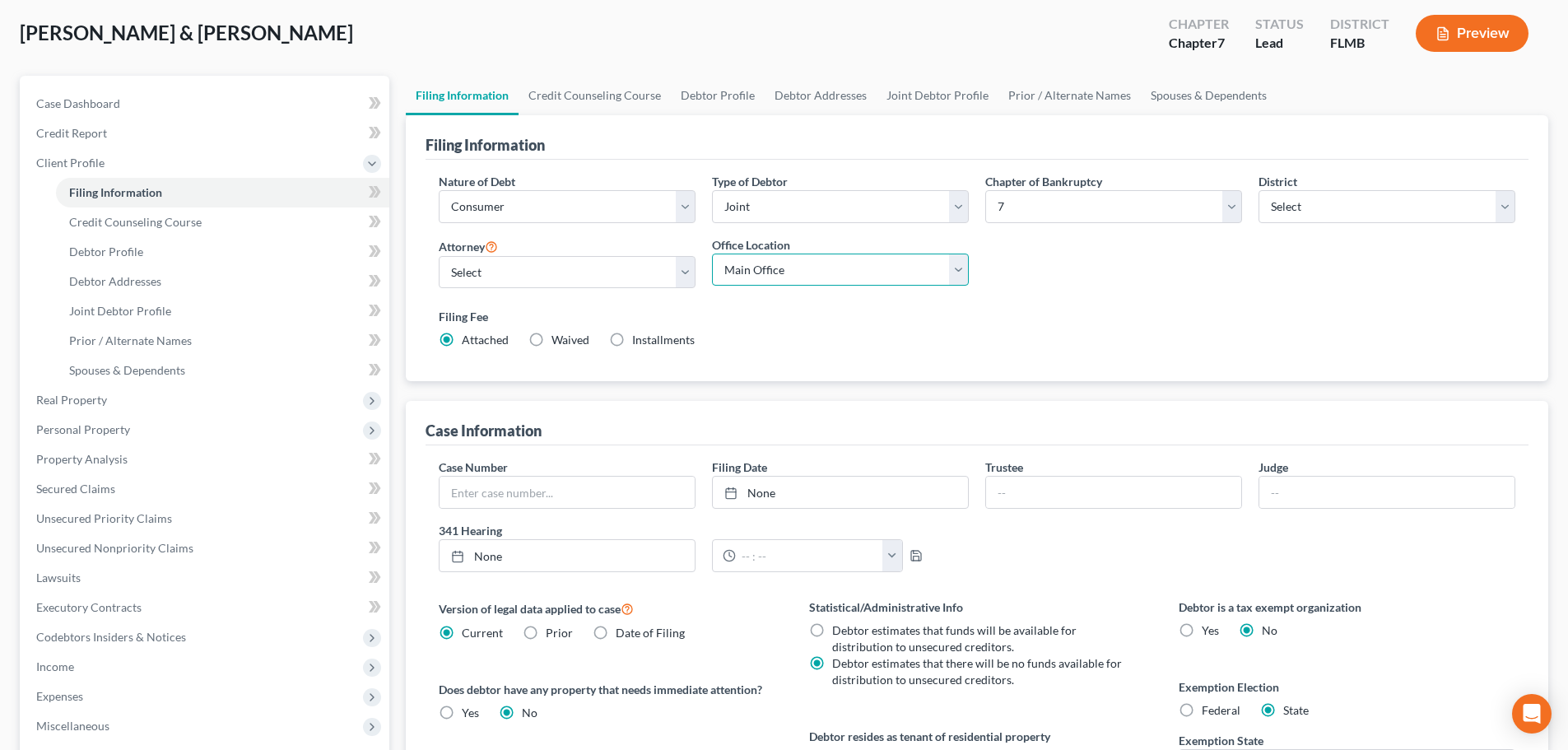
click at [749, 272] on select "Main Office Weller Legal Group, PA" at bounding box center [840, 269] width 257 height 33
select select "0"
click at [712, 253] on select "Main Office Weller Legal Group, PA" at bounding box center [840, 269] width 257 height 33
click at [754, 319] on label "Filing Fee" at bounding box center [977, 317] width 1077 height 17
click at [745, 267] on select "Main Office Weller Legal Group, PA" at bounding box center [840, 269] width 257 height 33
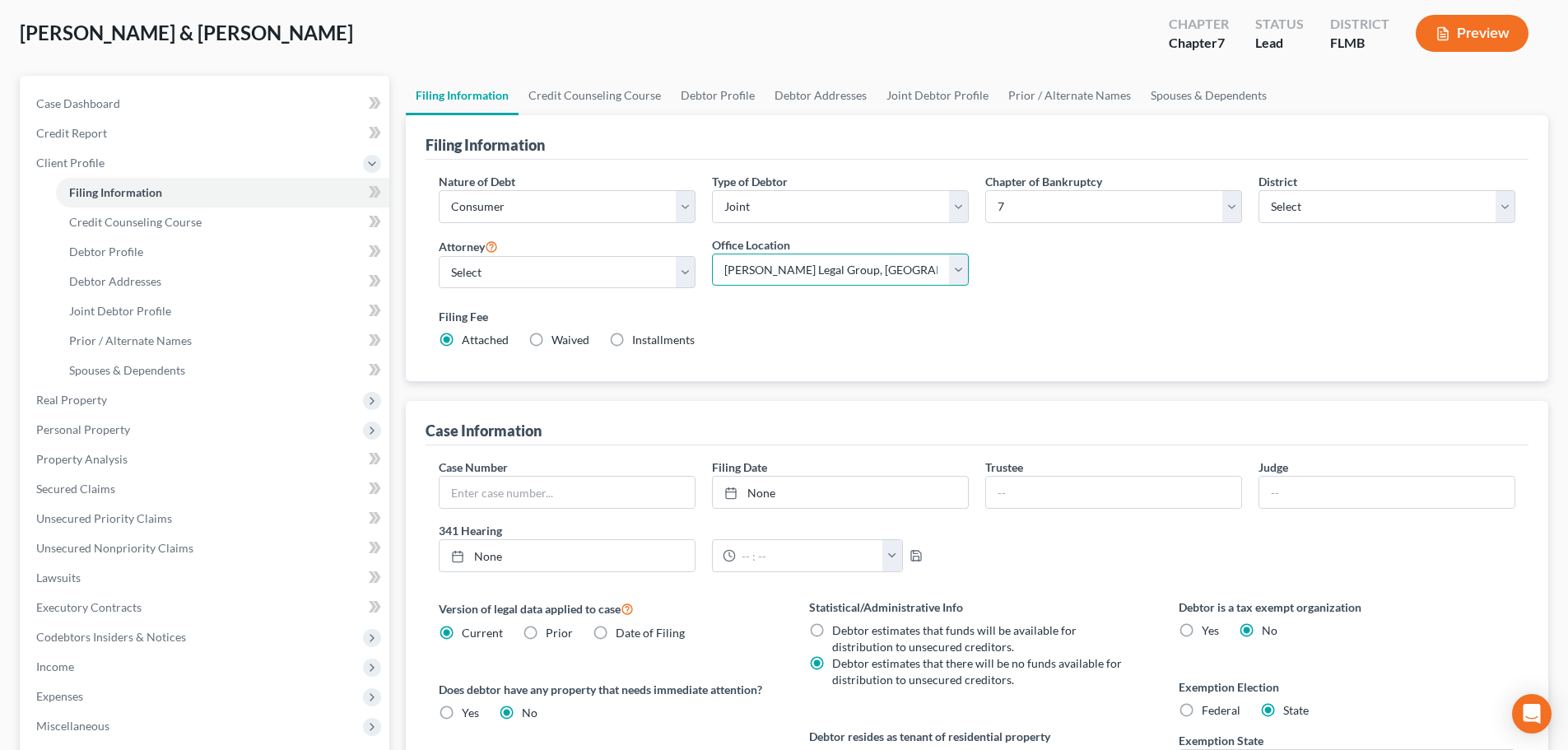
click at [712, 253] on select "Main Office Weller Legal Group, PA" at bounding box center [840, 269] width 257 height 33
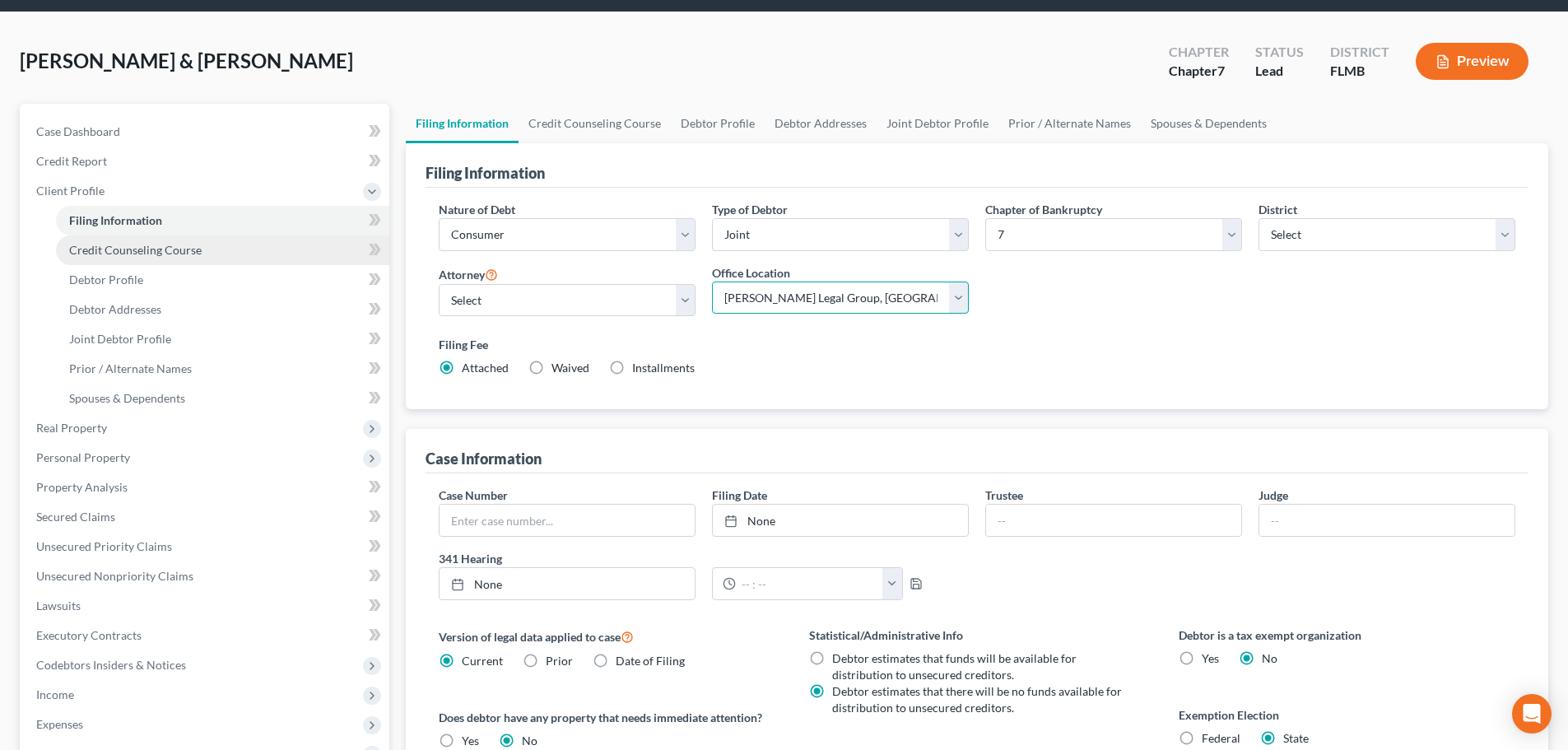
scroll to position [0, 0]
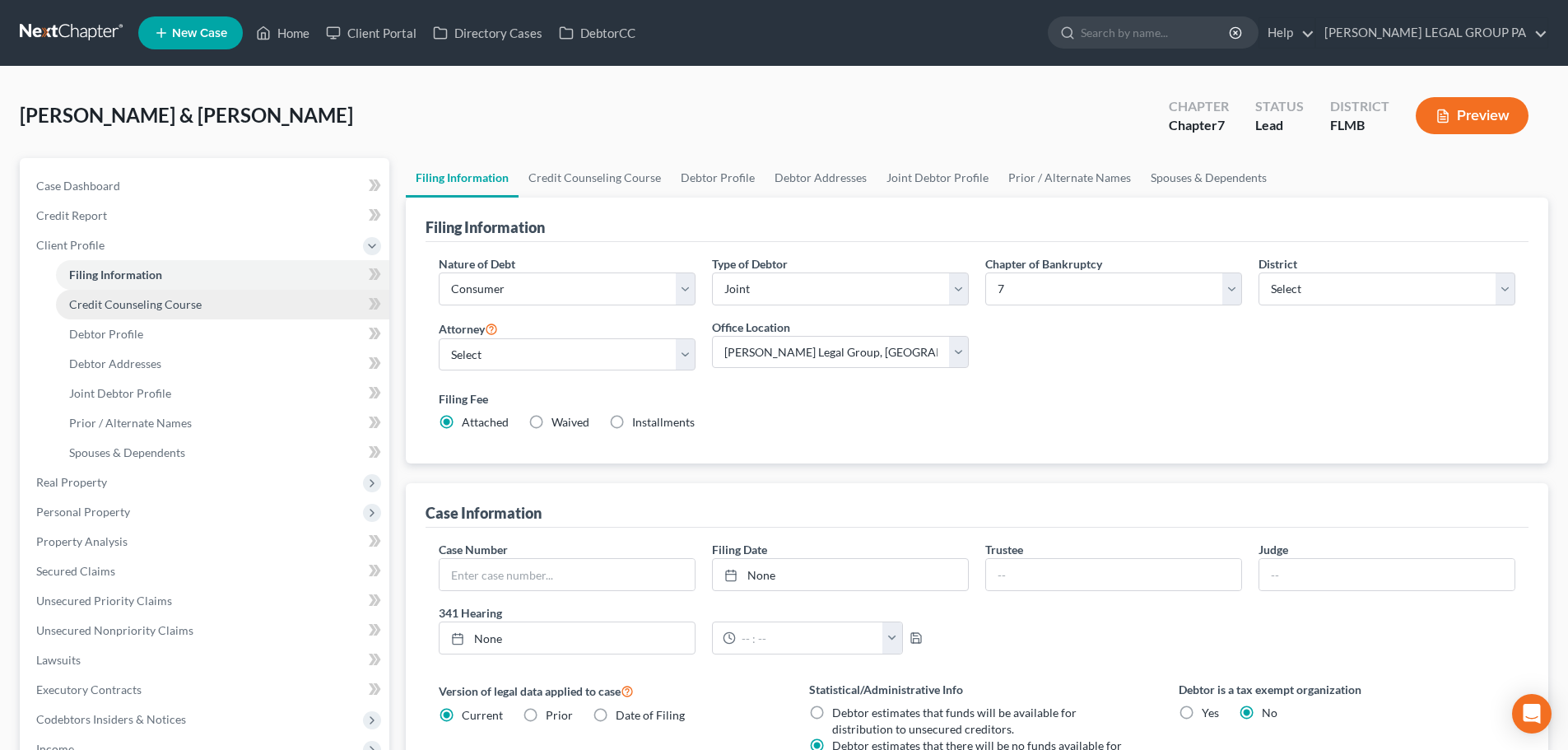
click at [181, 303] on span "Credit Counseling Course" at bounding box center [135, 304] width 132 height 14
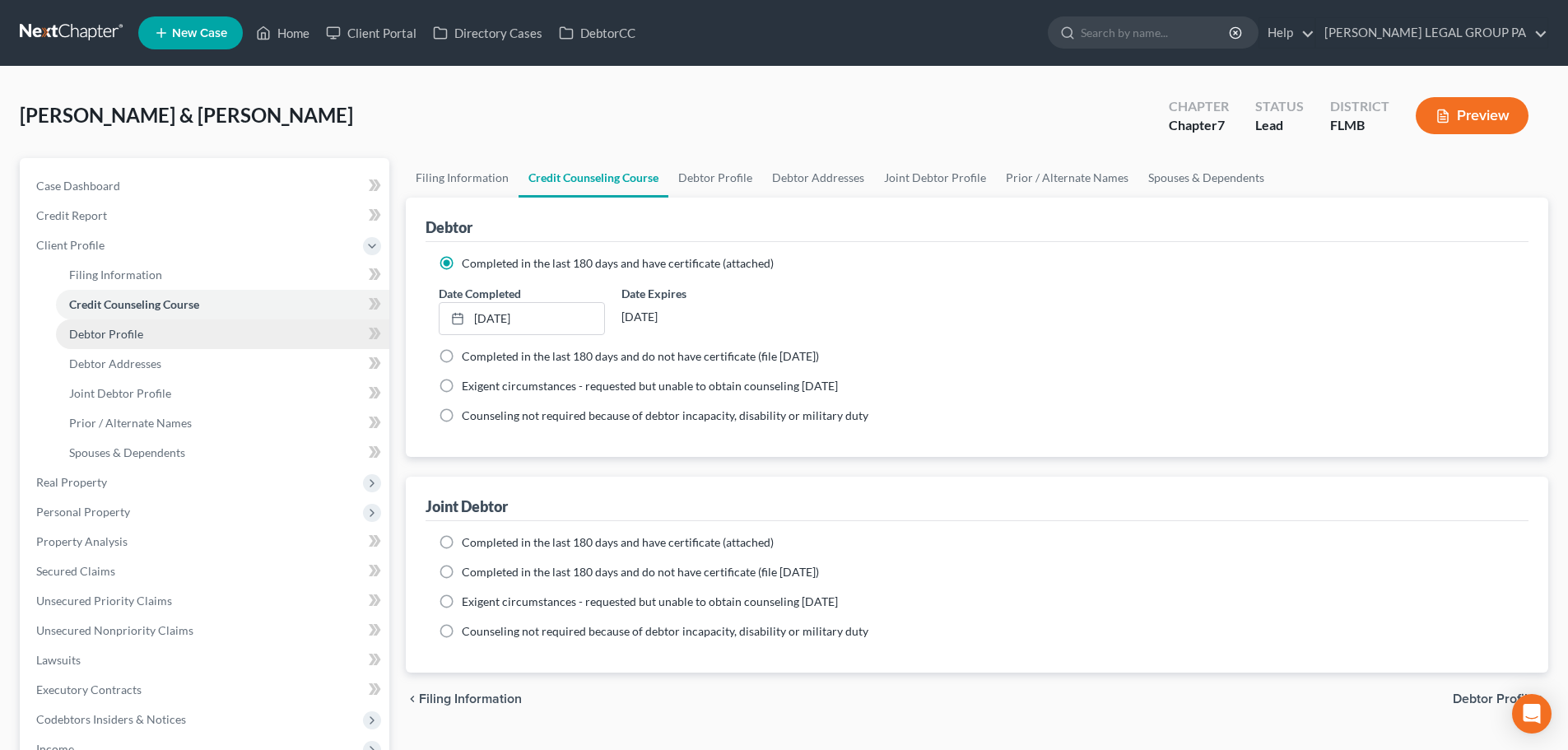
click at [134, 326] on span "Debtor Profile" at bounding box center [107, 333] width 74 height 14
select select "1"
select select "3"
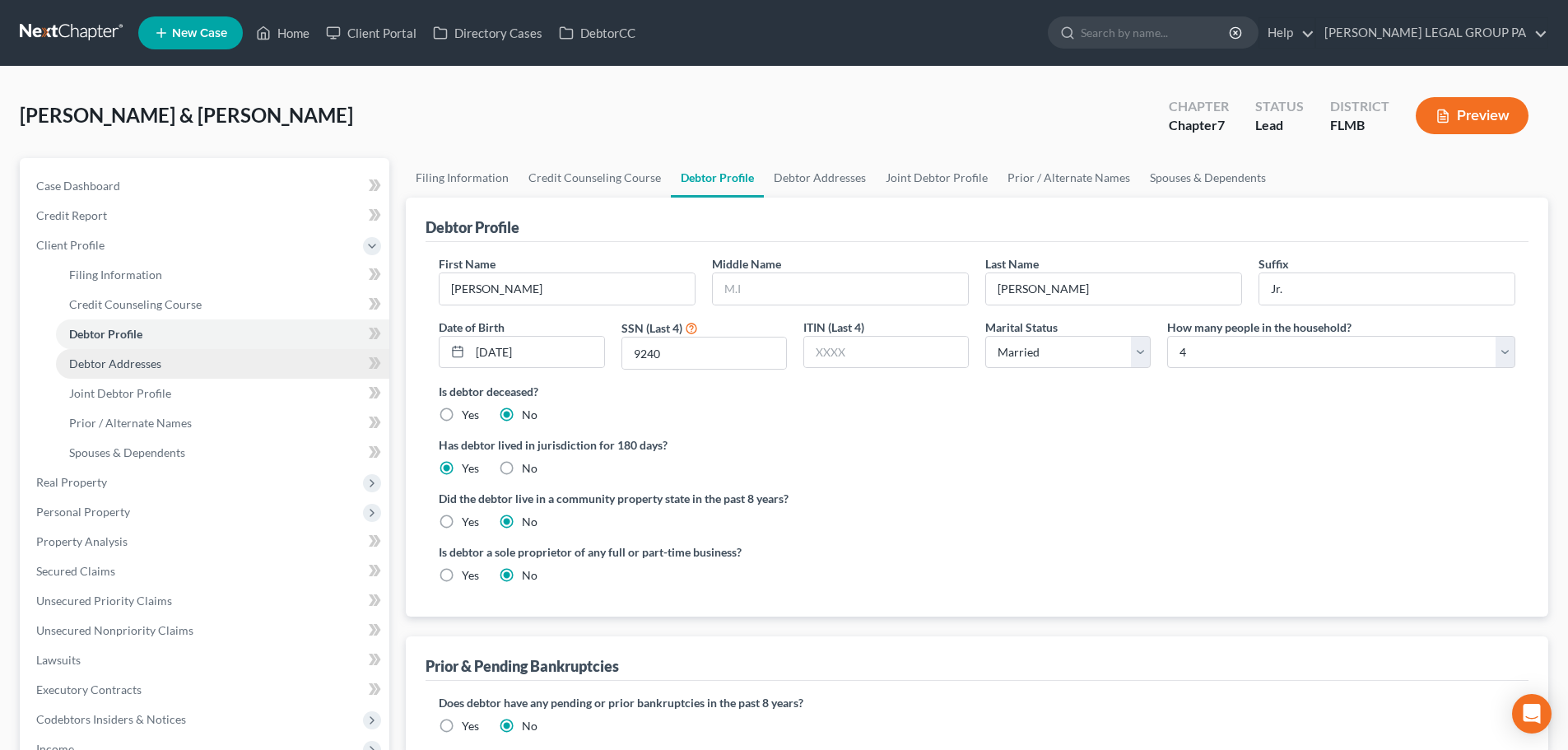
click at [116, 363] on span "Debtor Addresses" at bounding box center [115, 364] width 92 height 14
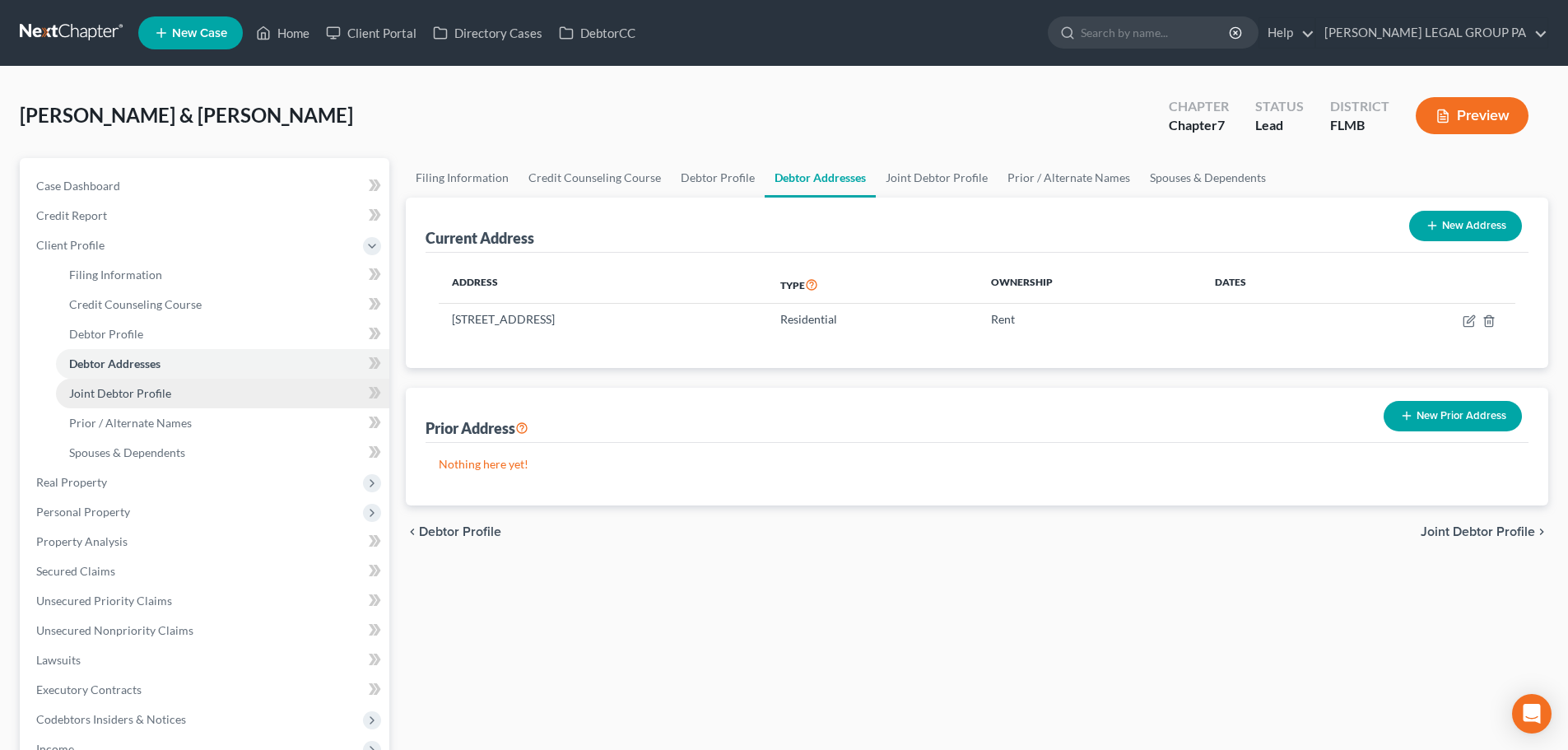
click at [134, 404] on link "Joint Debtor Profile" at bounding box center [223, 393] width 333 height 30
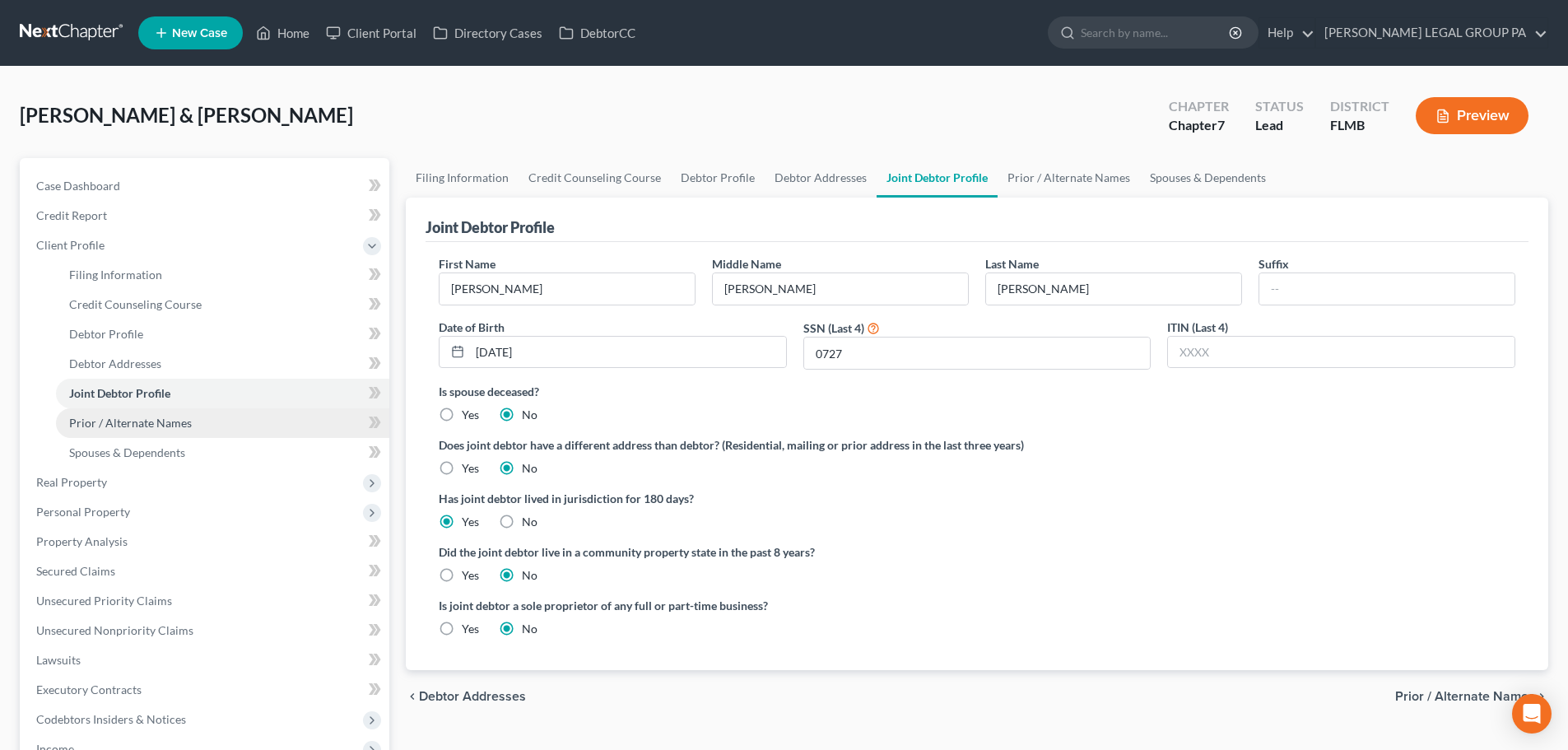
click at [153, 430] on link "Prior / Alternate Names" at bounding box center [223, 423] width 333 height 30
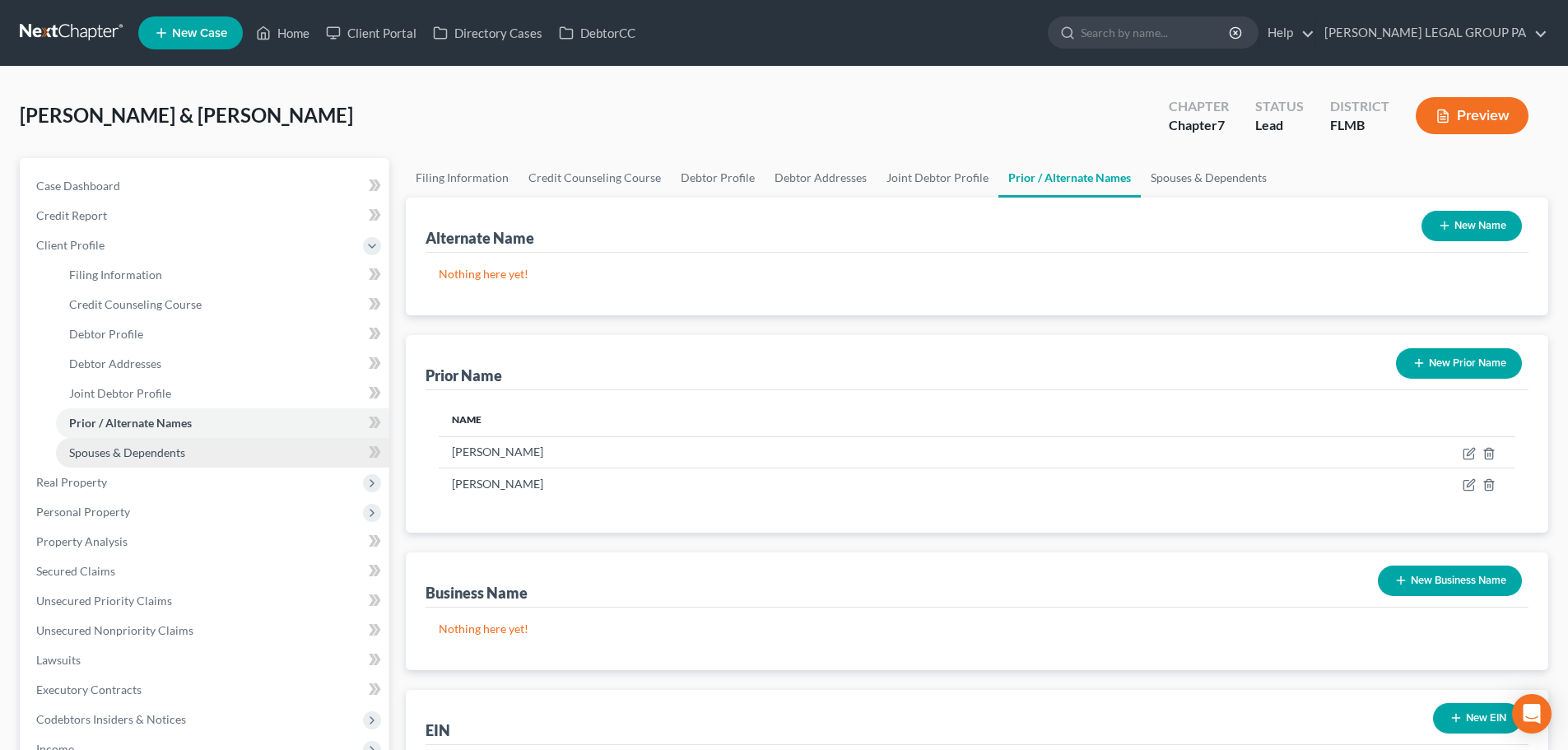
click at [152, 445] on span "Spouses & Dependents" at bounding box center [127, 452] width 116 height 14
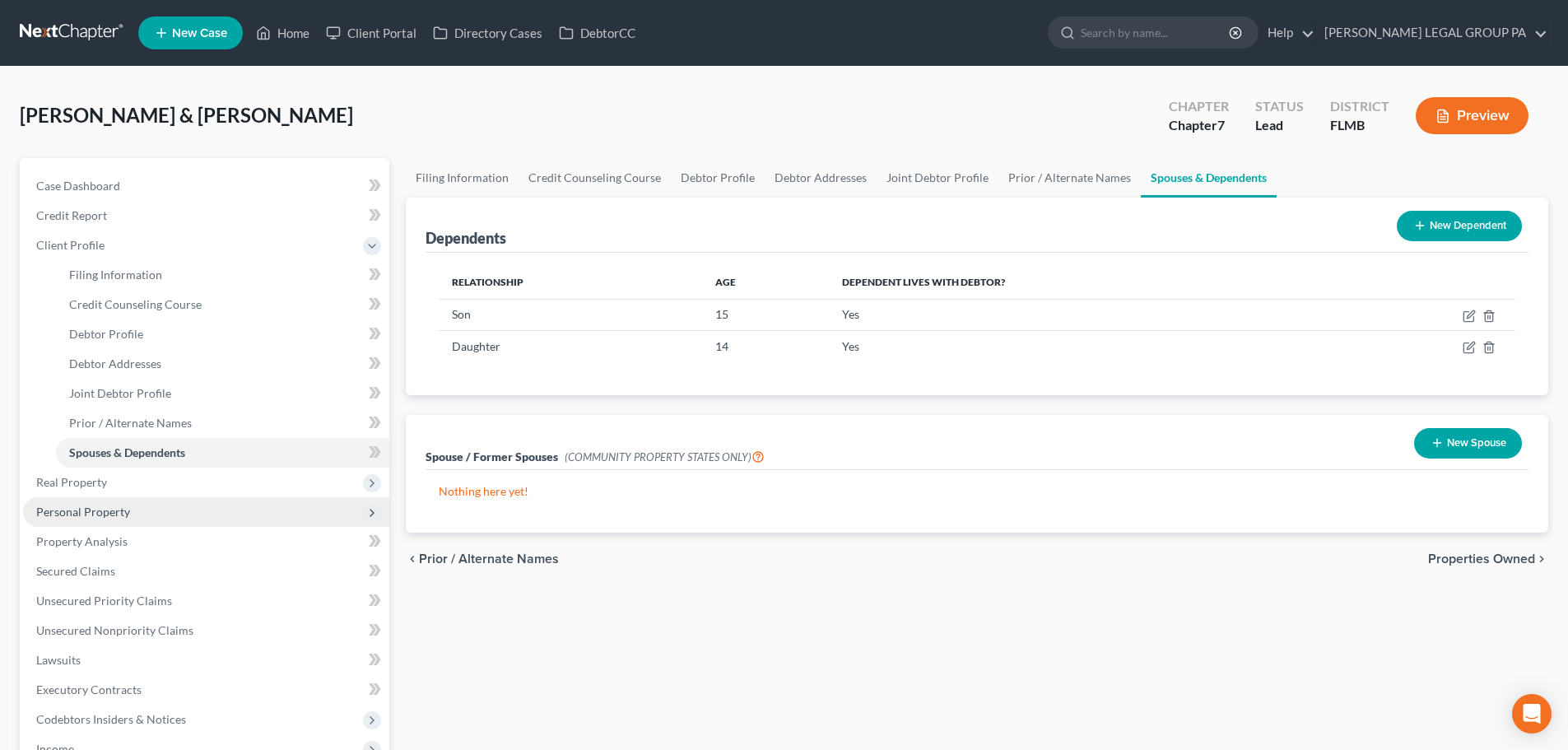
click at [109, 498] on span "Personal Property" at bounding box center [206, 512] width 366 height 30
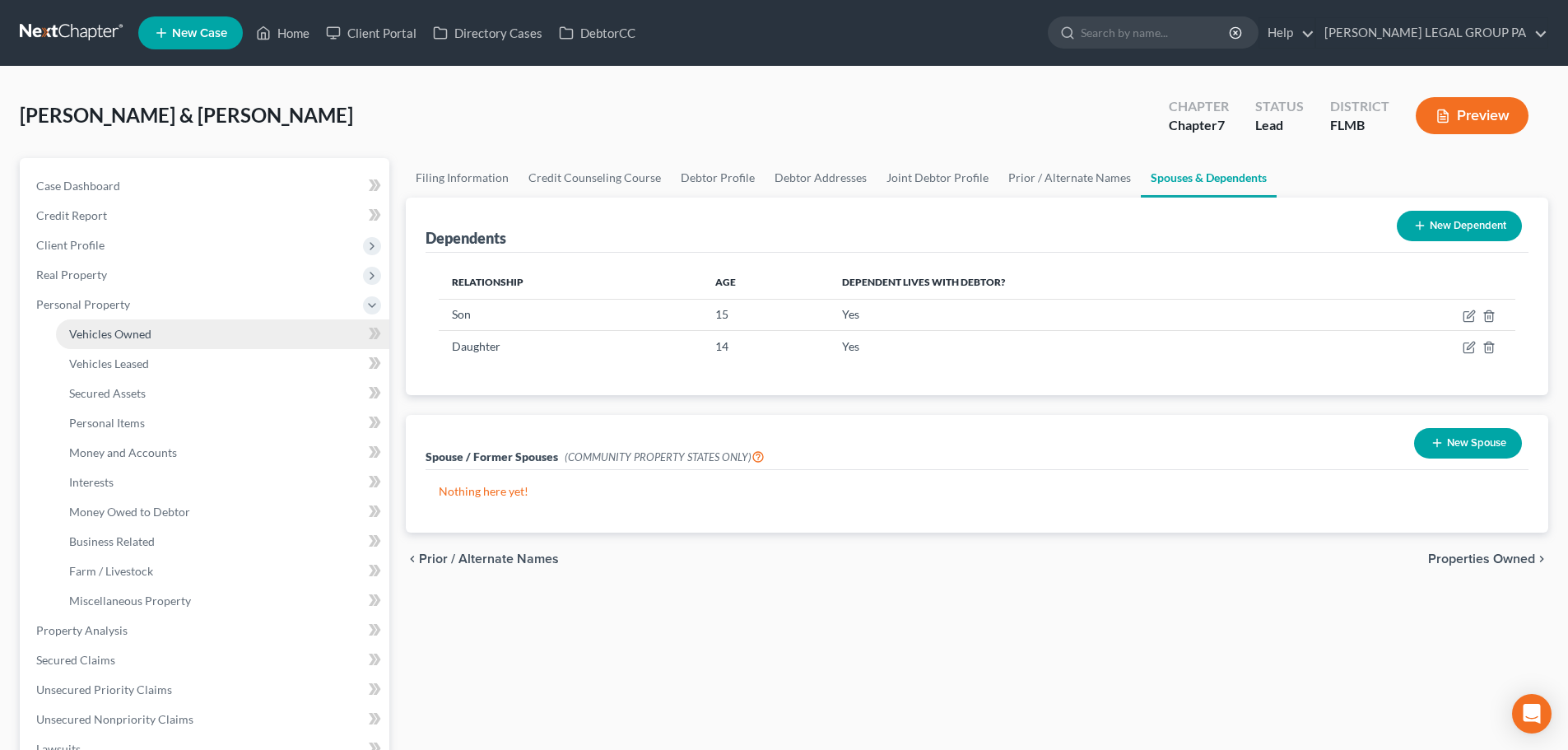
click at [119, 326] on span "Vehicles Owned" at bounding box center [110, 333] width 83 height 14
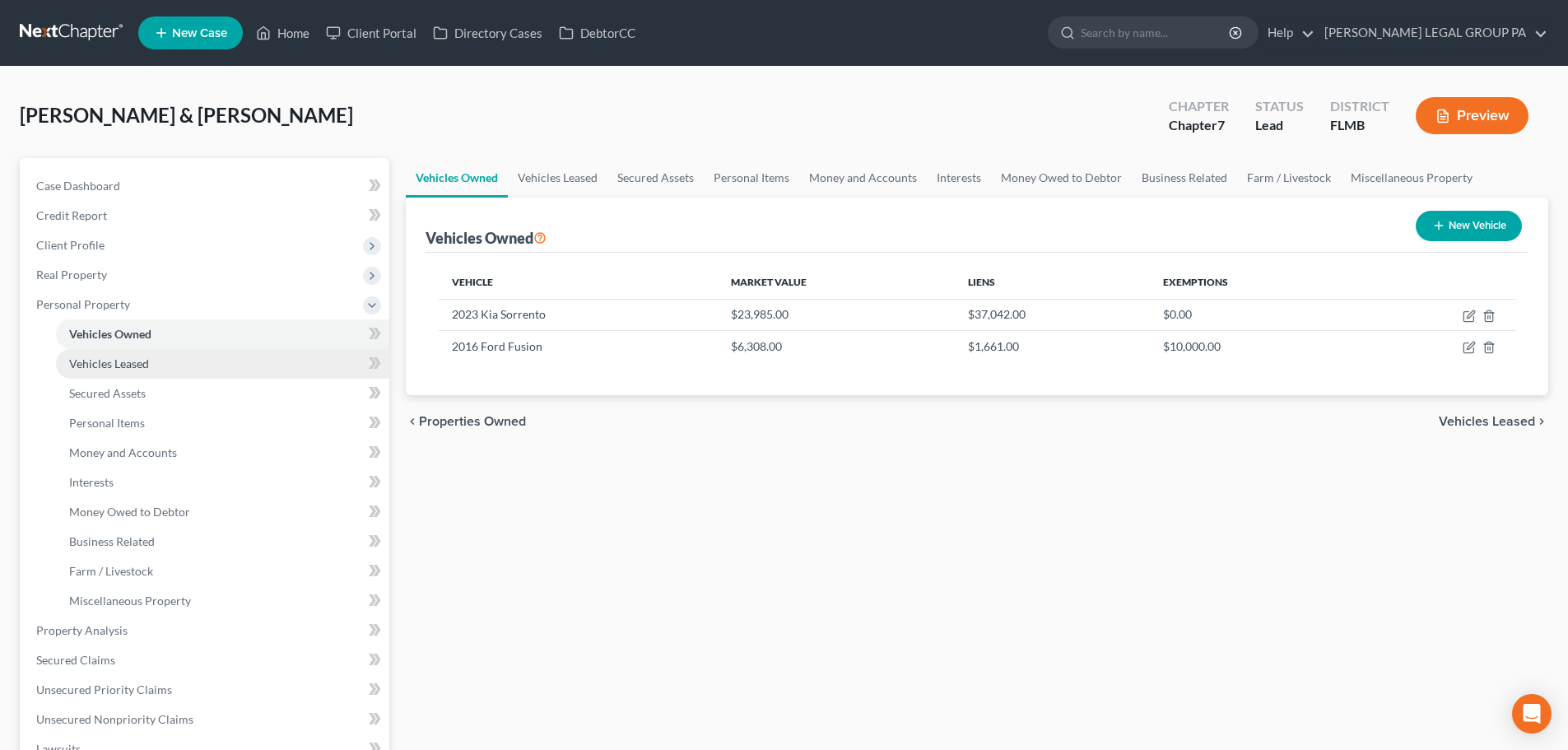
click at [137, 357] on span "Vehicles Leased" at bounding box center [109, 364] width 80 height 14
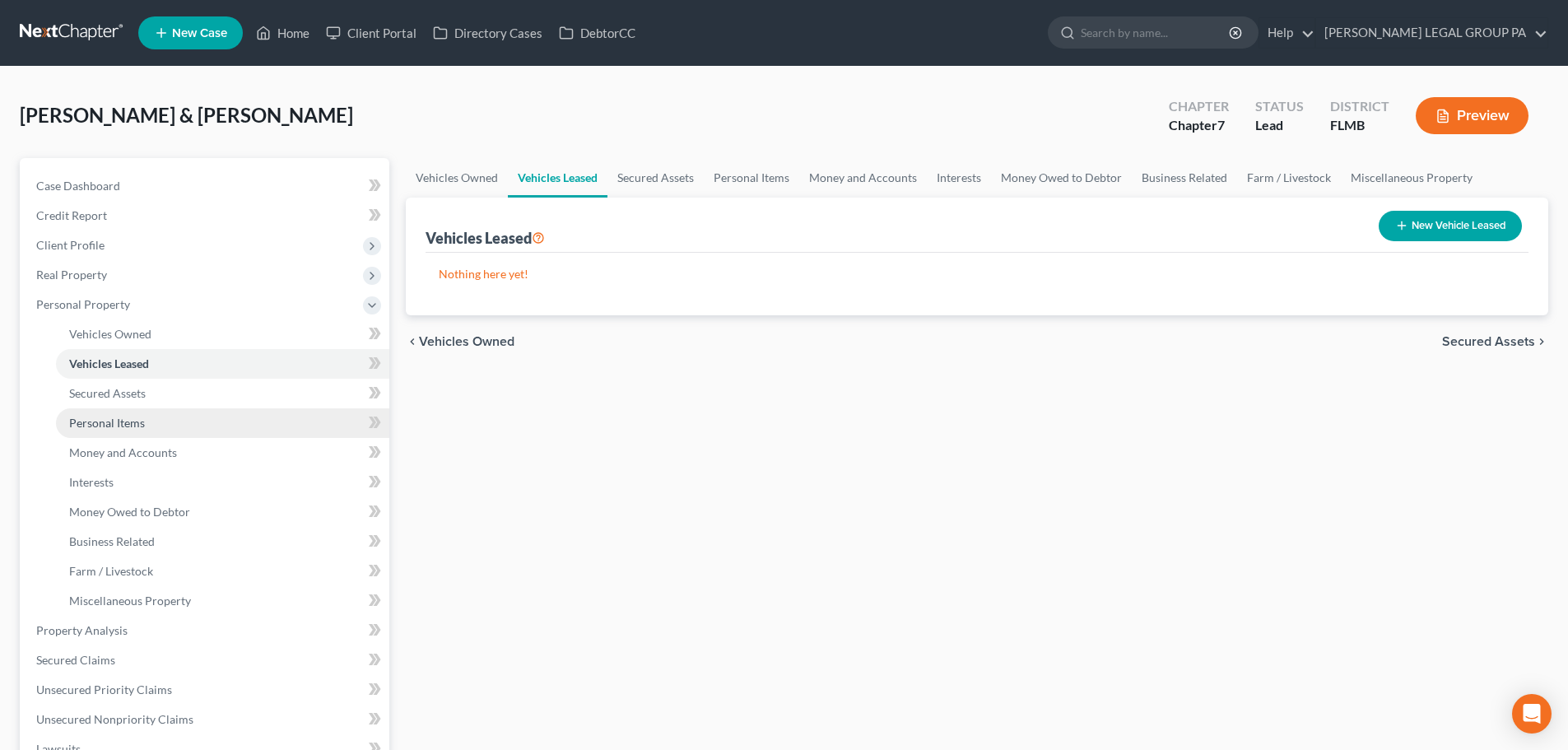
click at [138, 419] on span "Personal Items" at bounding box center [108, 423] width 76 height 14
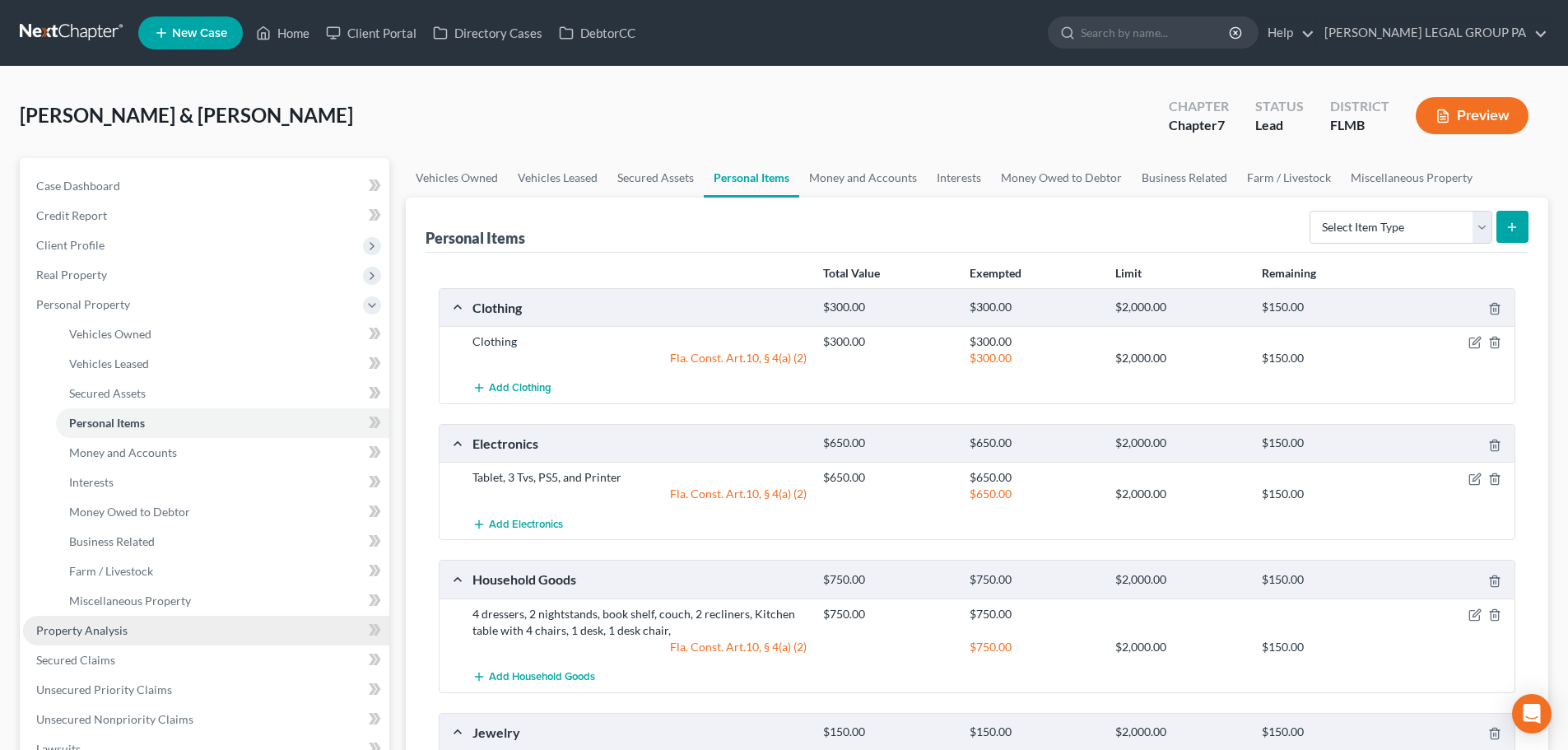
click at [110, 623] on span "Property Analysis" at bounding box center [82, 630] width 91 height 14
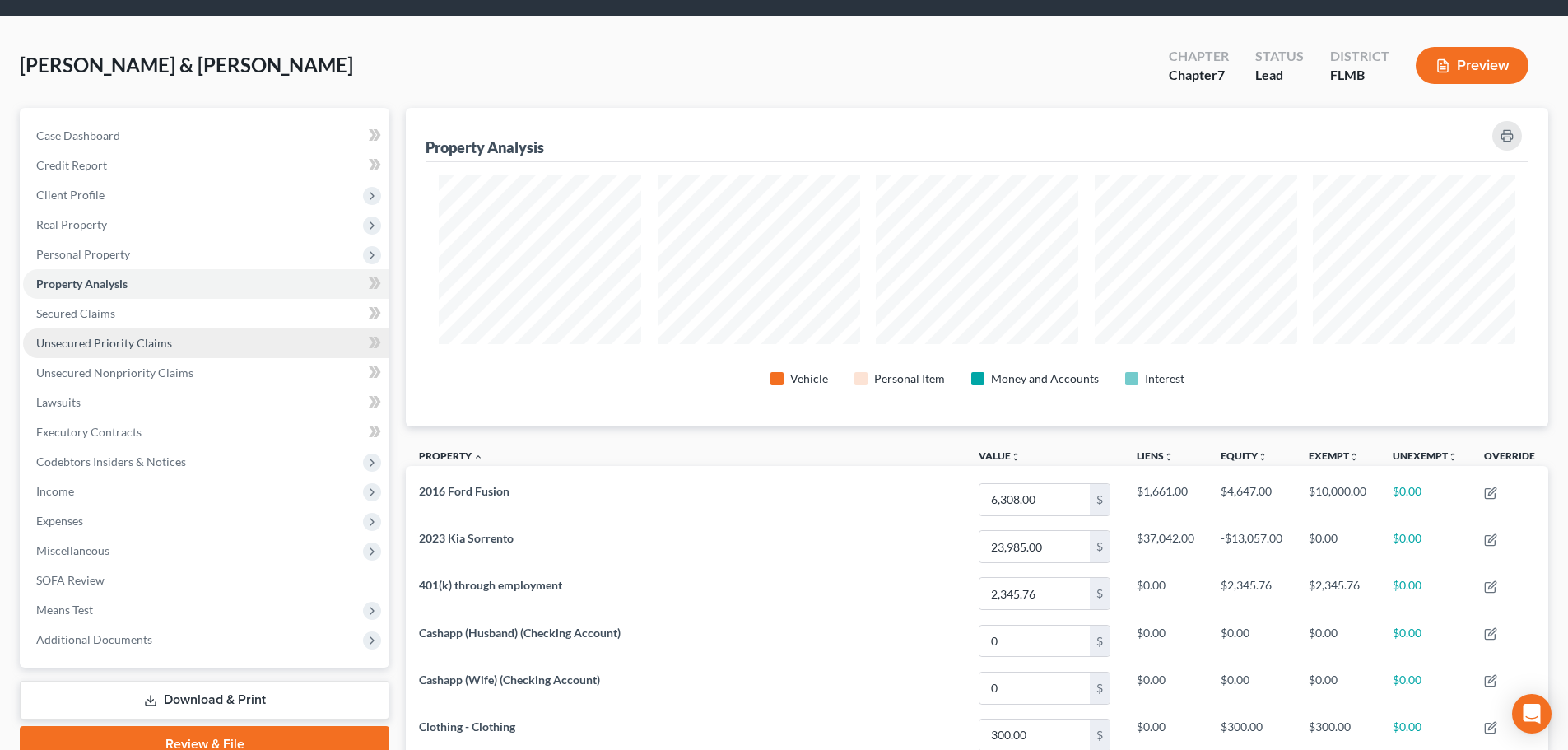
scroll to position [10, 0]
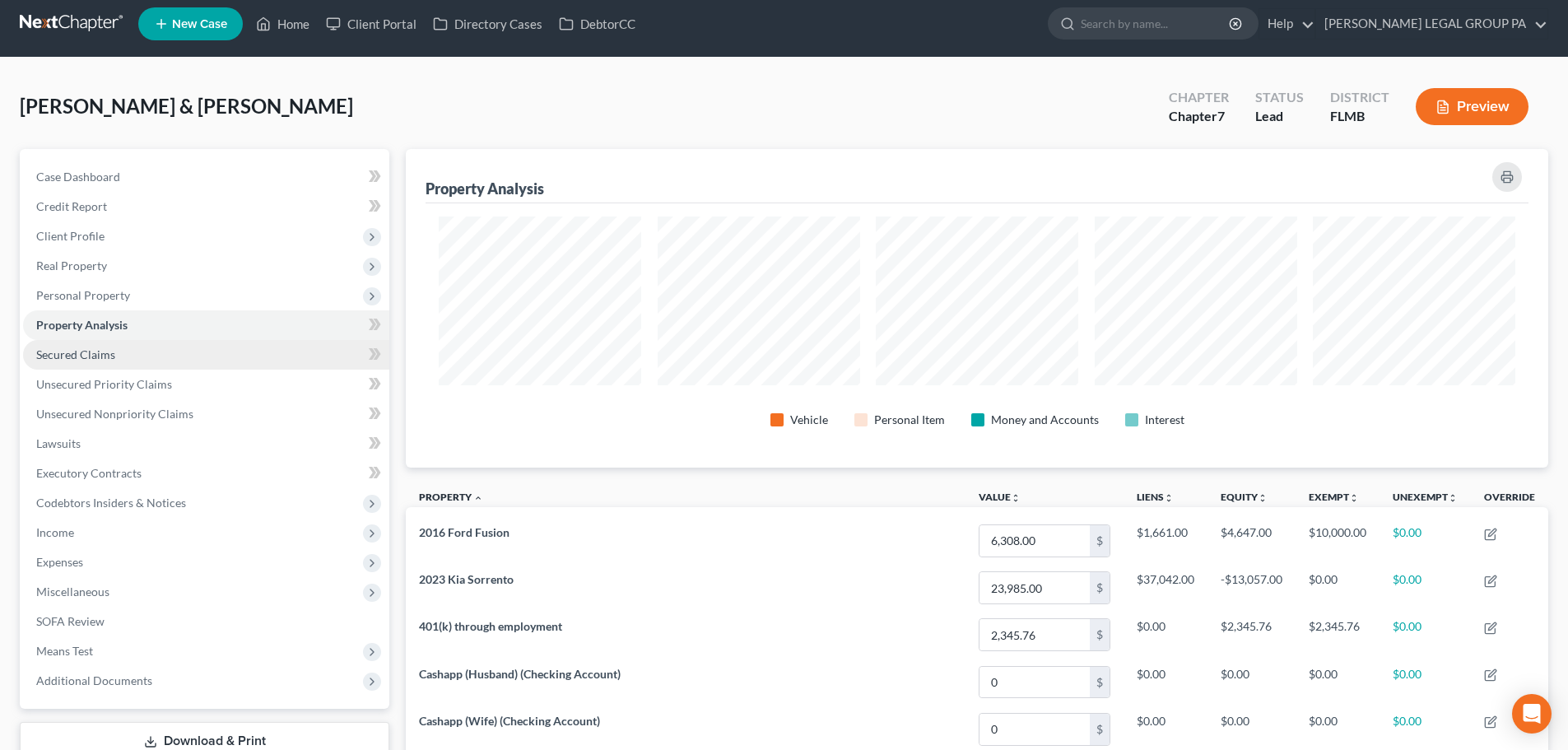
click at [72, 351] on span "Secured Claims" at bounding box center [75, 354] width 79 height 14
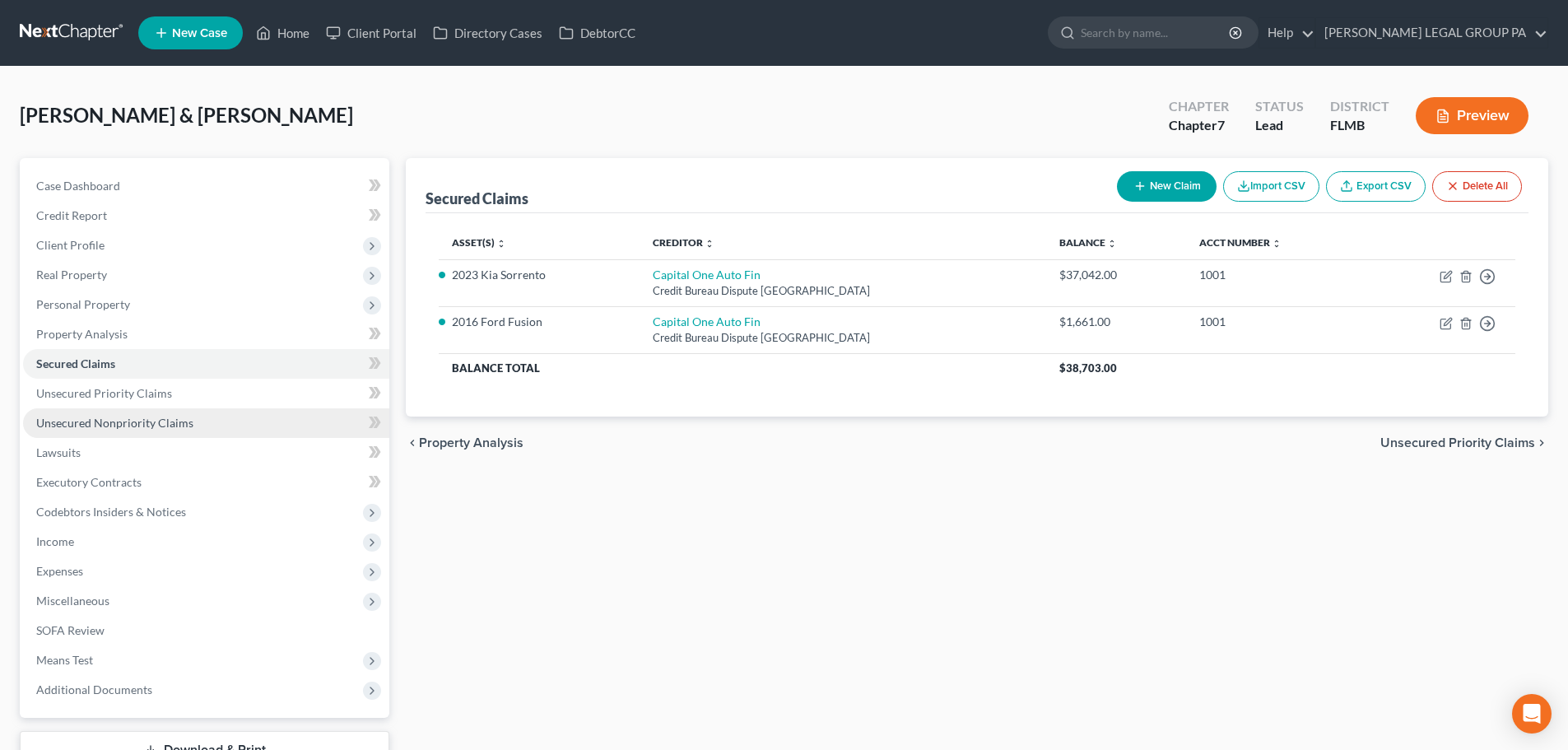
click at [89, 426] on span "Unsecured Nonpriority Claims" at bounding box center [114, 423] width 157 height 14
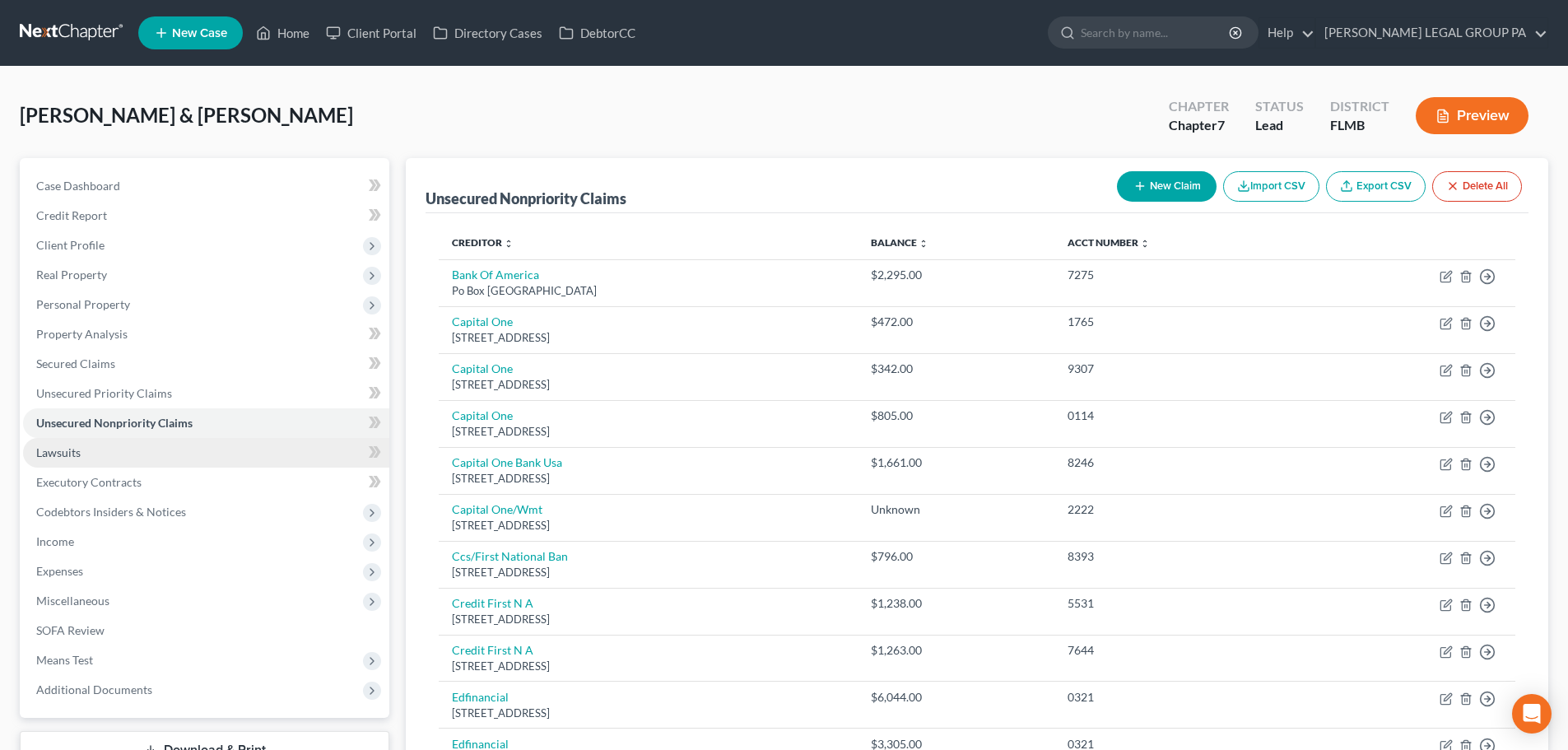
click at [101, 448] on link "Lawsuits" at bounding box center [206, 452] width 366 height 30
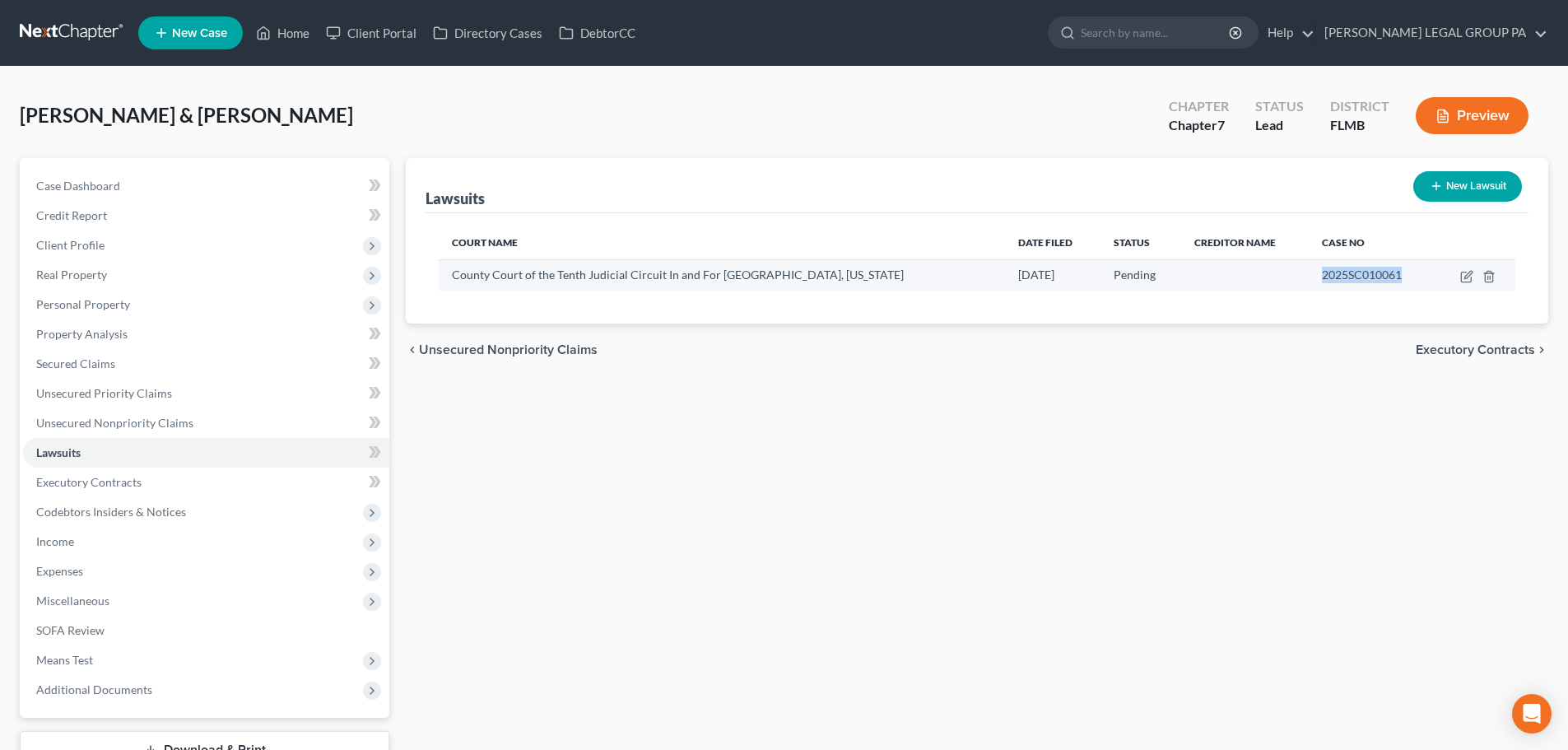
drag, startPoint x: 1408, startPoint y: 272, endPoint x: 1288, endPoint y: 271, distance: 120.0
click at [1309, 271] on td "2025SC010061" at bounding box center [1372, 275] width 126 height 31
copy span "2025SC010061"
click at [1464, 270] on icon "button" at bounding box center [1467, 277] width 13 height 13
select select "9"
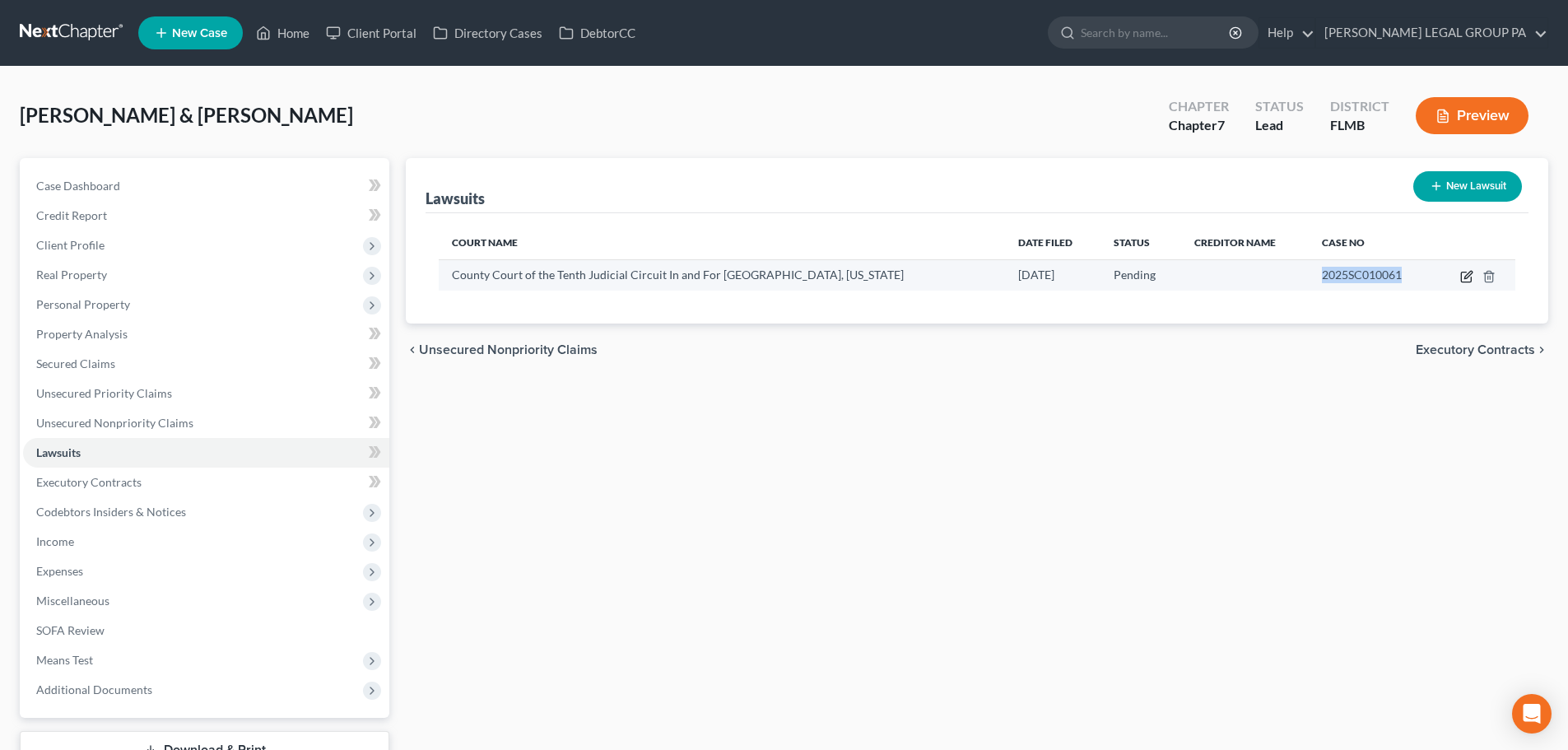
select select "0"
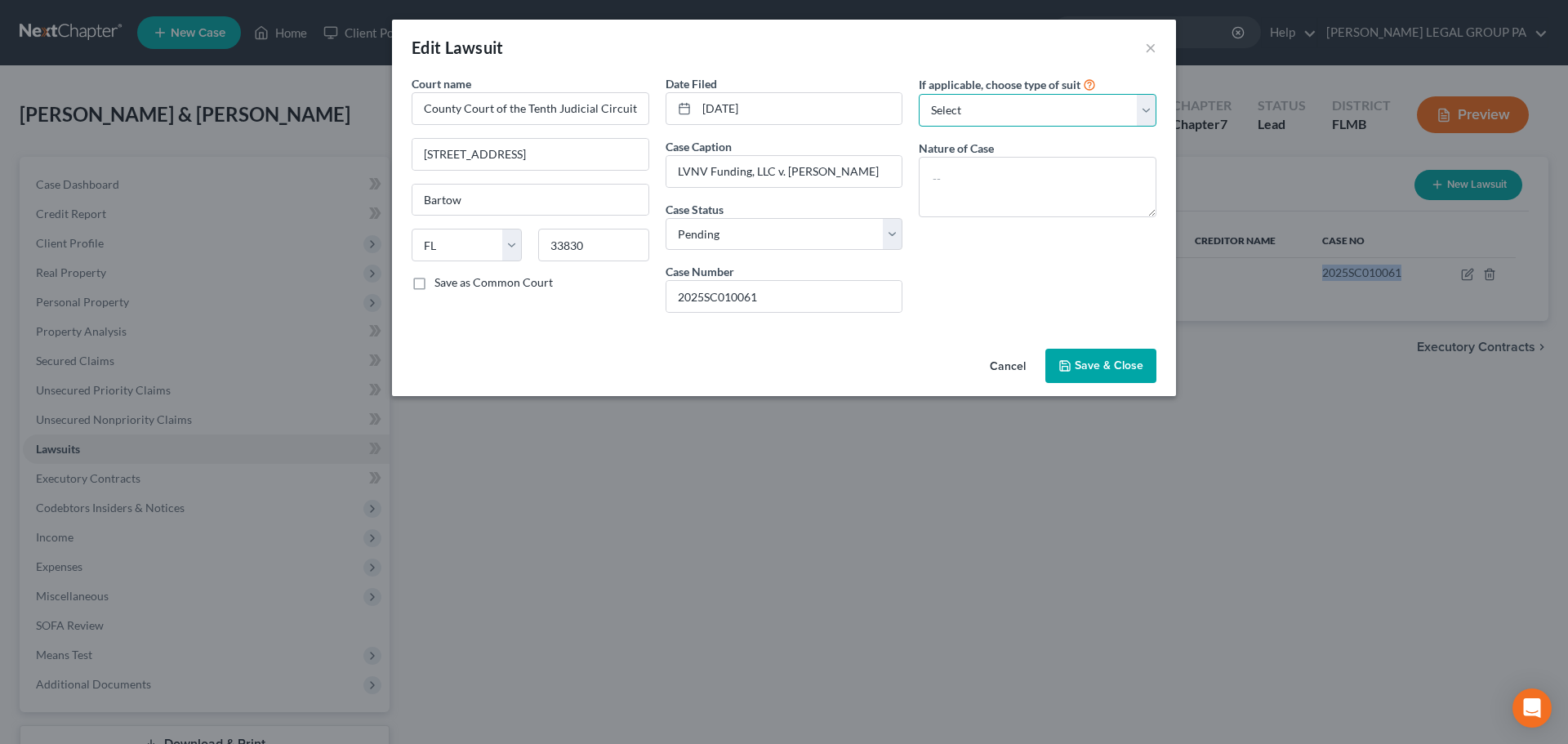
click at [1045, 109] on select "Select Repossession Garnishment Foreclosure Attached, Seized, Or Levied Other" at bounding box center [1037, 110] width 238 height 33
click at [960, 35] on div "Edit Lawsuit ×" at bounding box center [784, 47] width 784 height 56
click at [1069, 107] on select "Select Repossession Garnishment Foreclosure Attached, Seized, Or Levied Other" at bounding box center [1037, 110] width 238 height 33
select select "4"
click at [919, 93] on select "Select Repossession Garnishment Foreclosure Attached, Seized, Or Levied Other" at bounding box center [1037, 110] width 238 height 33
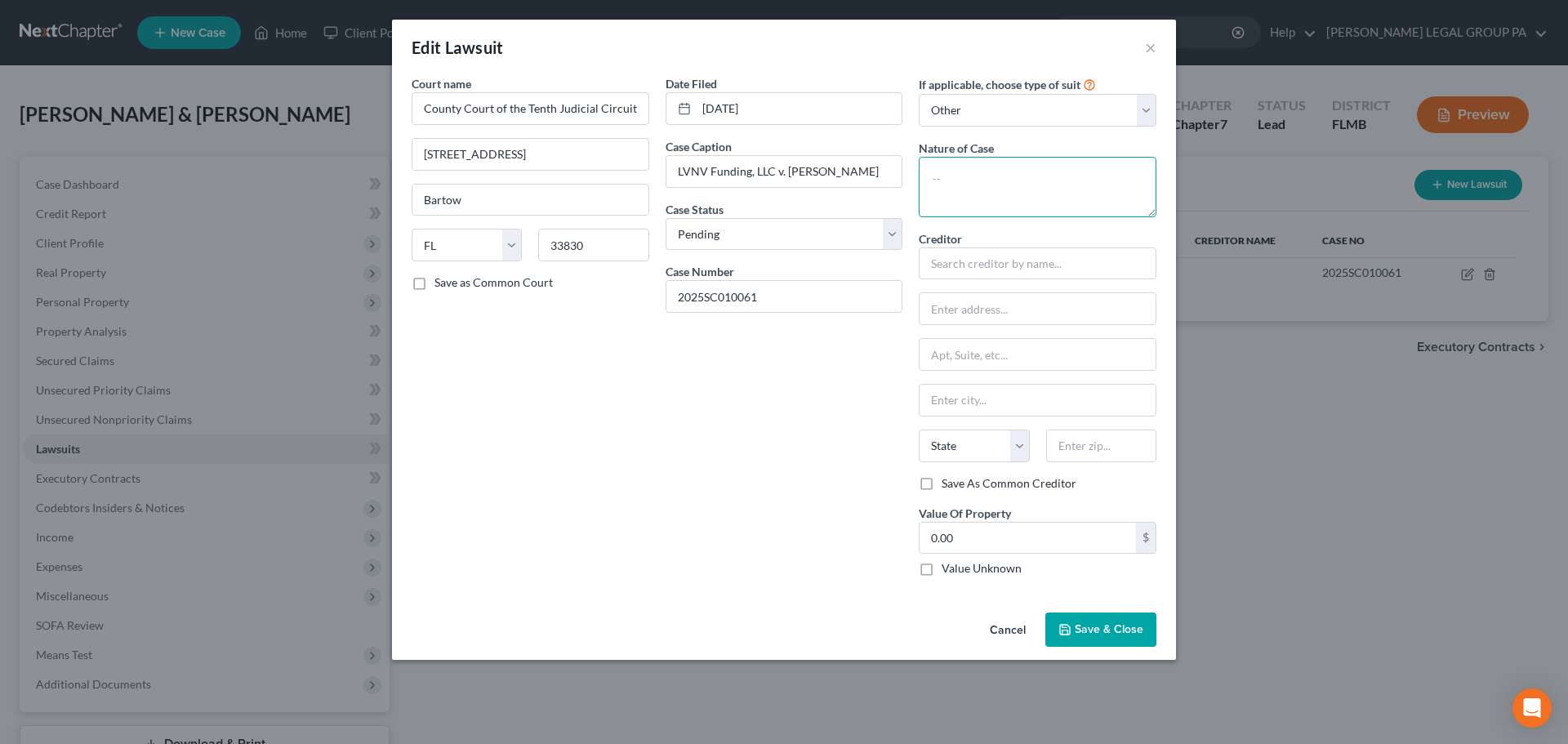
click at [991, 185] on textarea at bounding box center [1037, 187] width 238 height 60
type textarea "Damages (SC)"
click at [983, 263] on input "text" at bounding box center [1037, 263] width 238 height 33
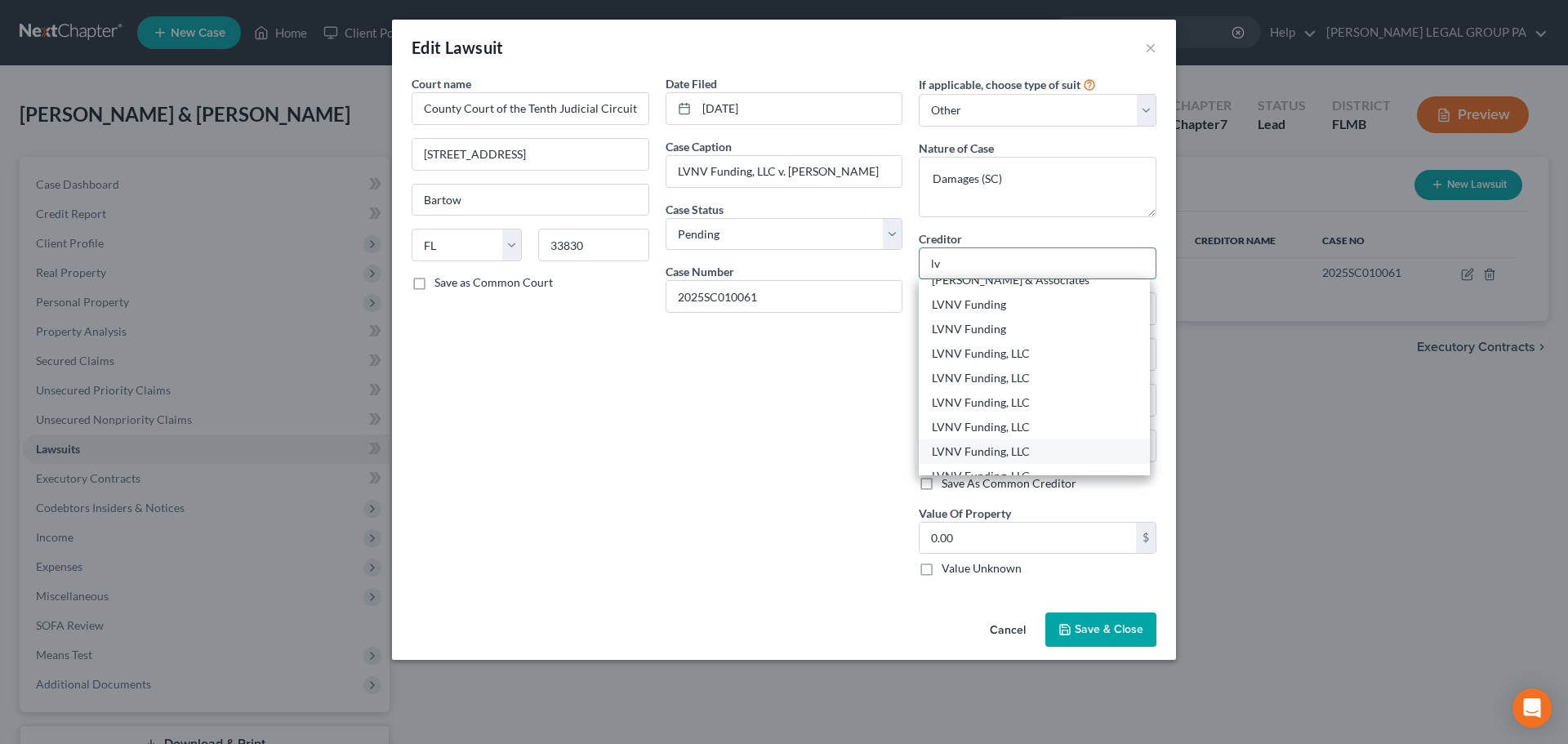
scroll to position [163, 0]
click at [1007, 347] on div "LVNV Funding, LLC" at bounding box center [1034, 348] width 205 height 16
type input "LVNV Funding, LLC"
type input "55 Beattie Place"
type input "Greenville"
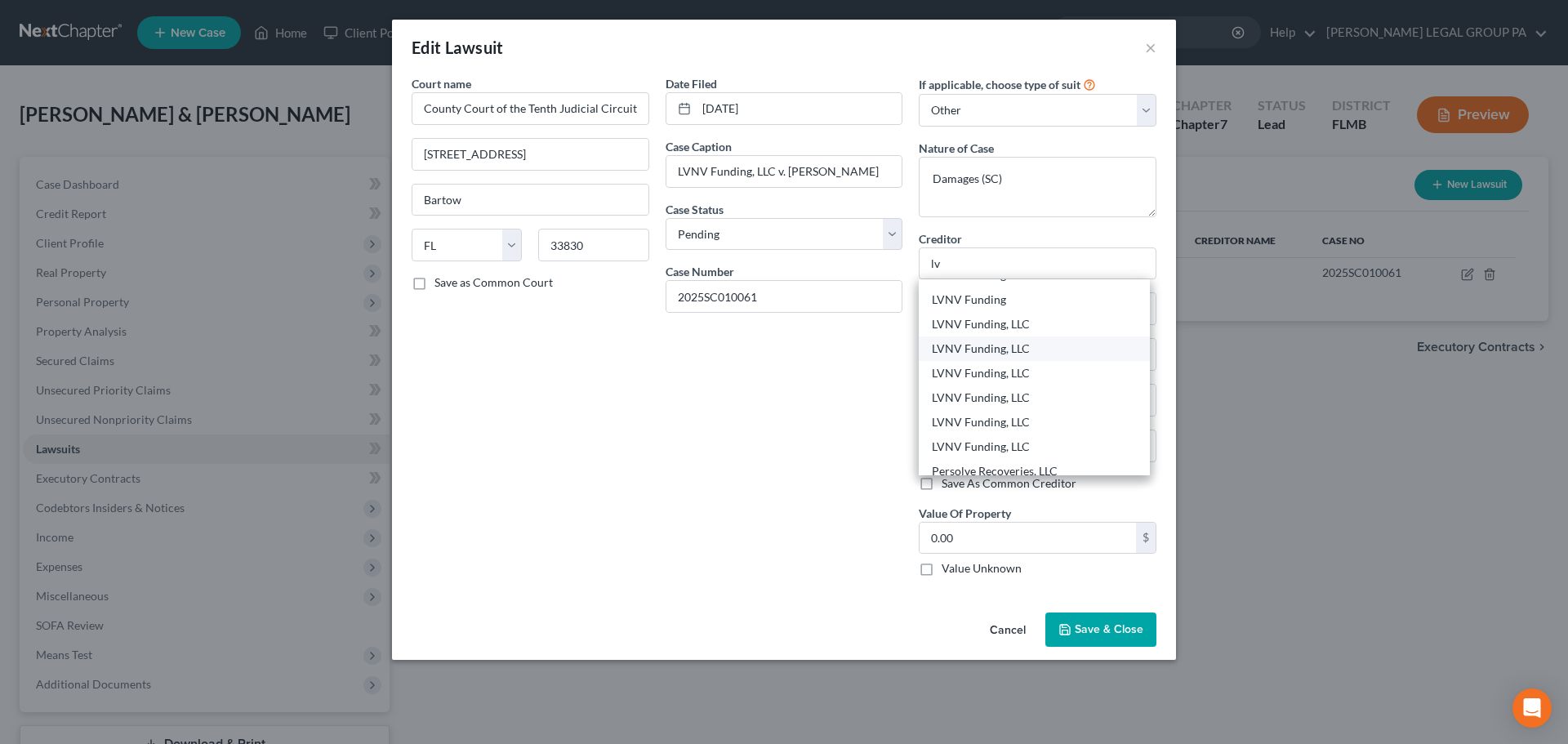
select select "42"
type input "29601"
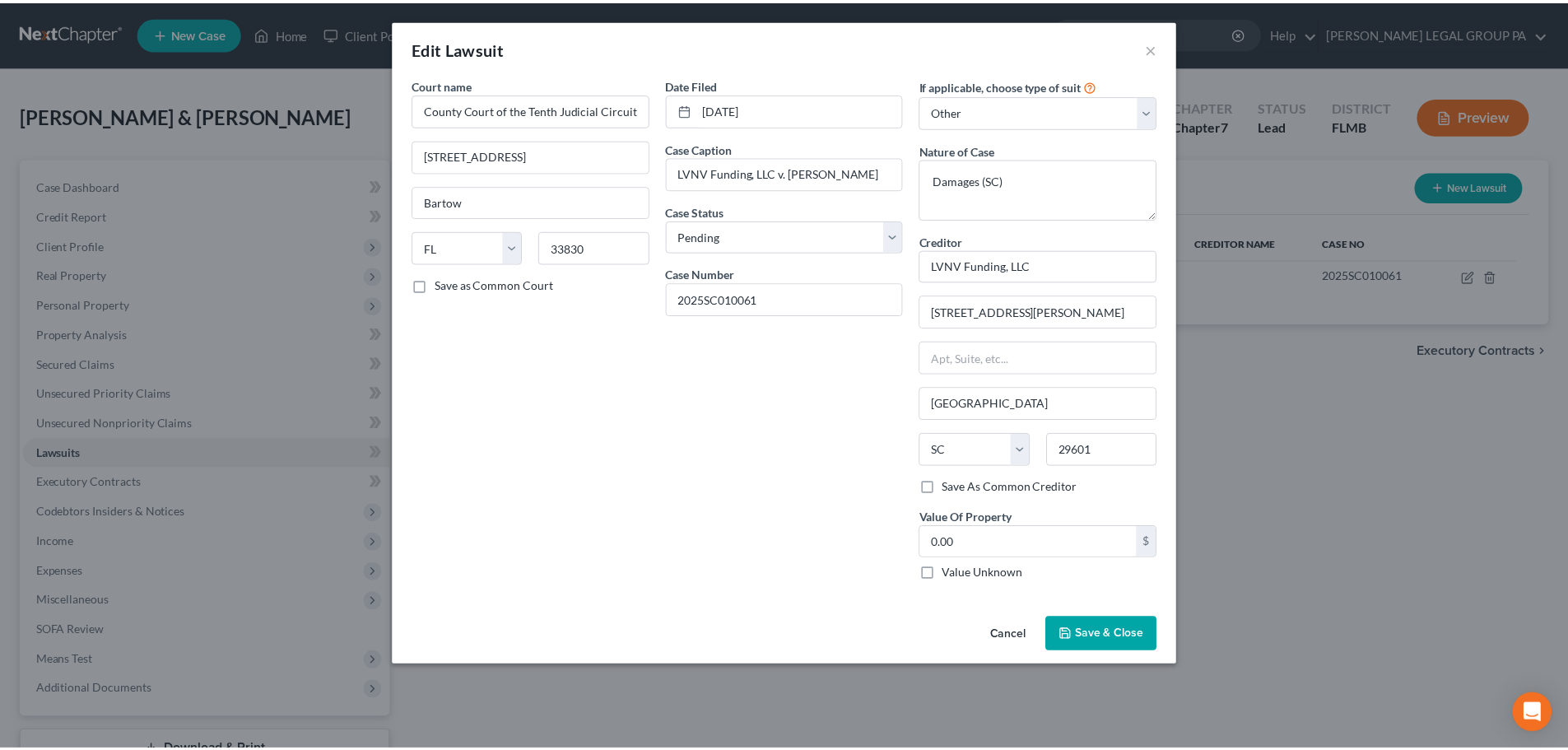
scroll to position [0, 0]
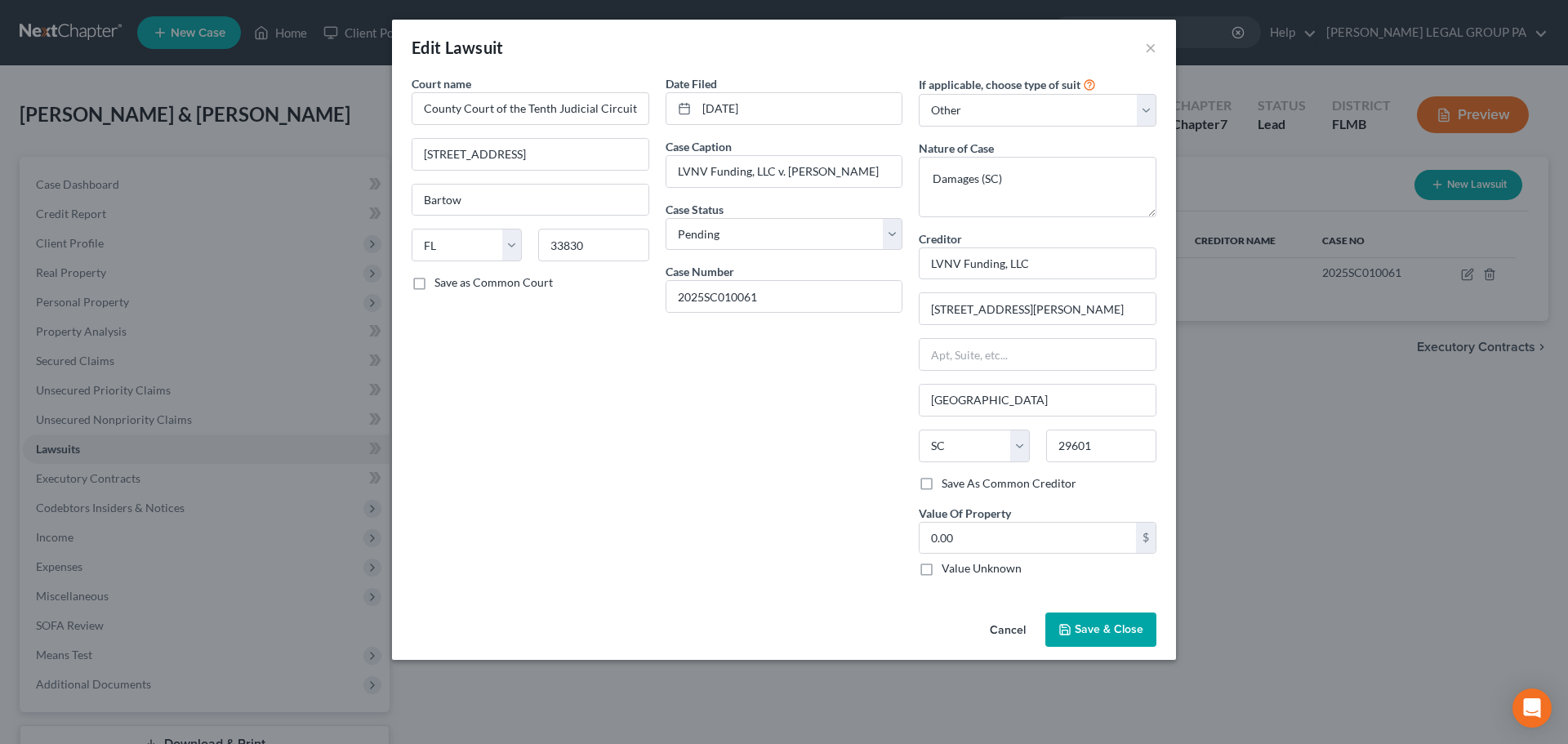
click at [772, 421] on div "Date Filed 07/18/2025 Case Caption LVNV Funding, LLC v. Dewayne Jackson Case St…" at bounding box center [784, 332] width 254 height 515
click at [1128, 637] on button "Save & Close" at bounding box center [1101, 630] width 111 height 34
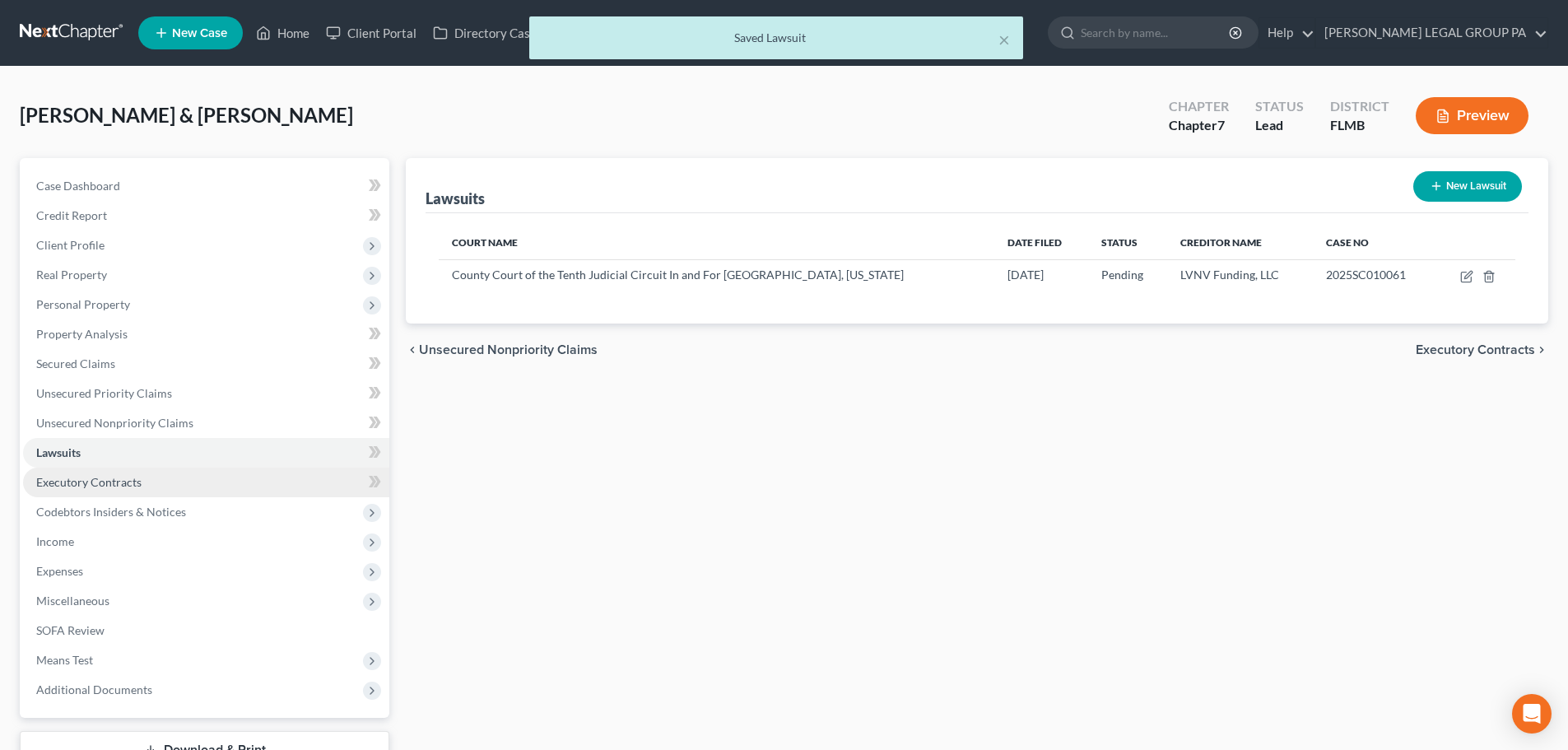
click at [110, 489] on link "Executory Contracts" at bounding box center [206, 482] width 366 height 30
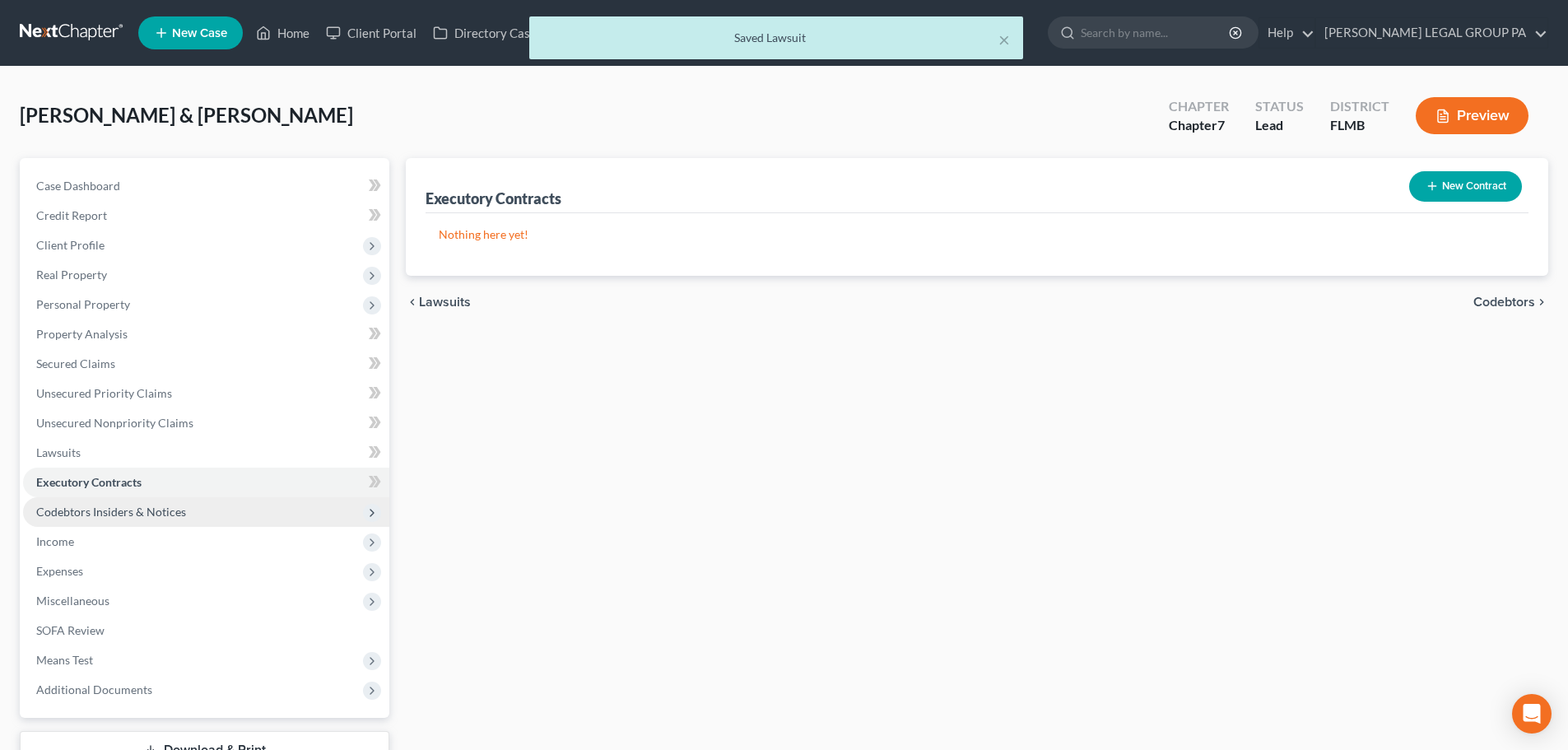
click at [127, 509] on span "Codebtors Insiders & Notices" at bounding box center [110, 511] width 149 height 14
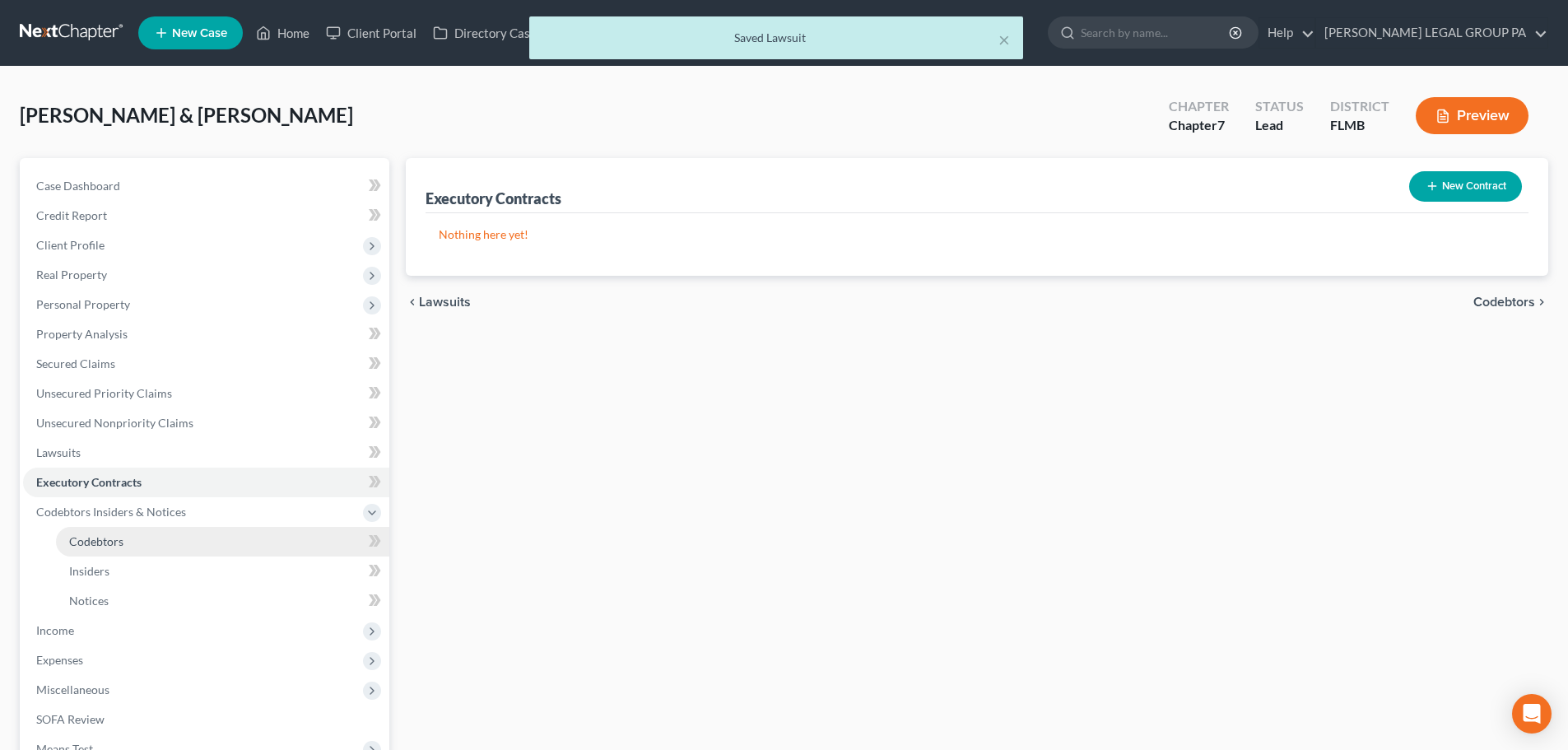
click at [118, 545] on span "Codebtors" at bounding box center [96, 541] width 54 height 14
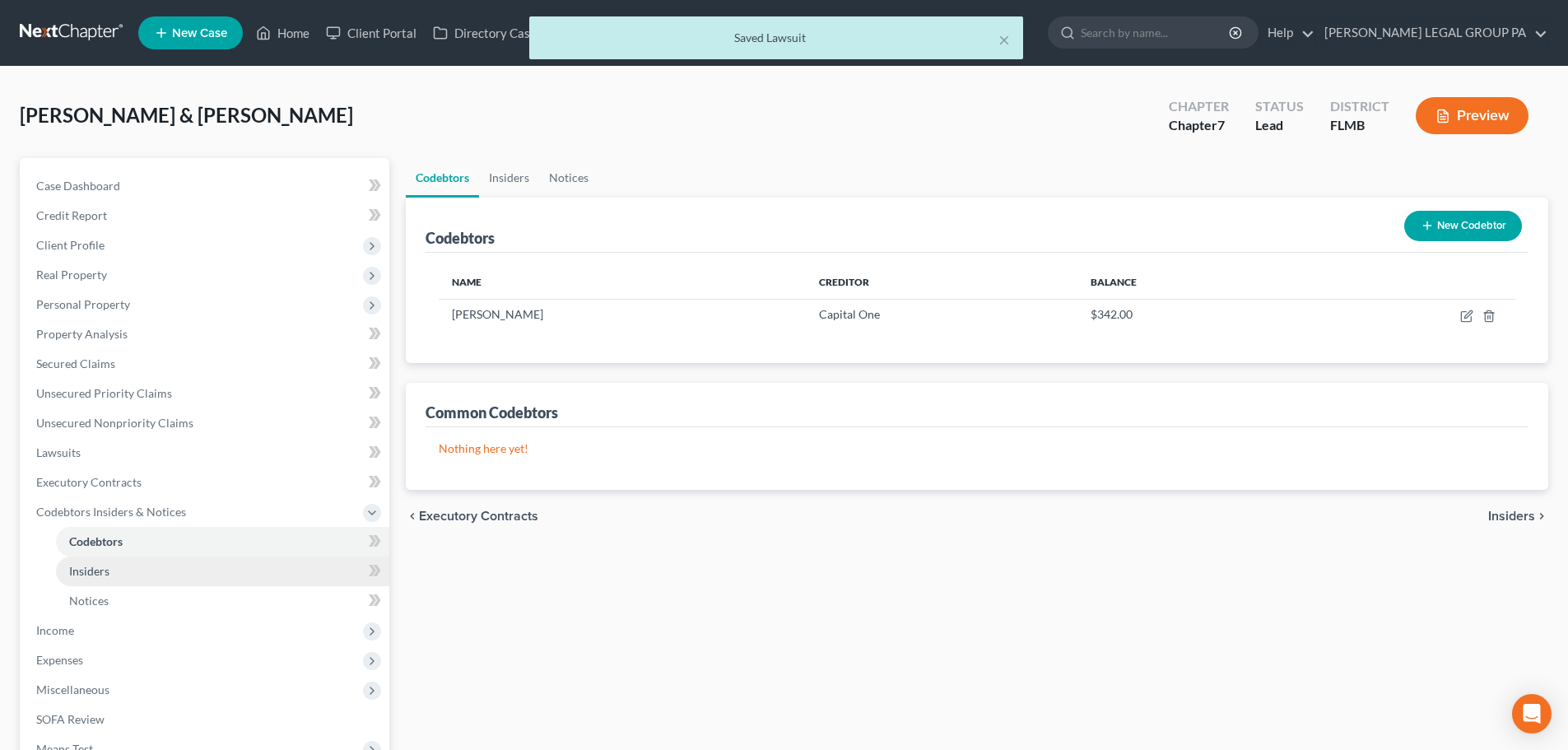
click at [113, 571] on link "Insiders" at bounding box center [223, 571] width 333 height 30
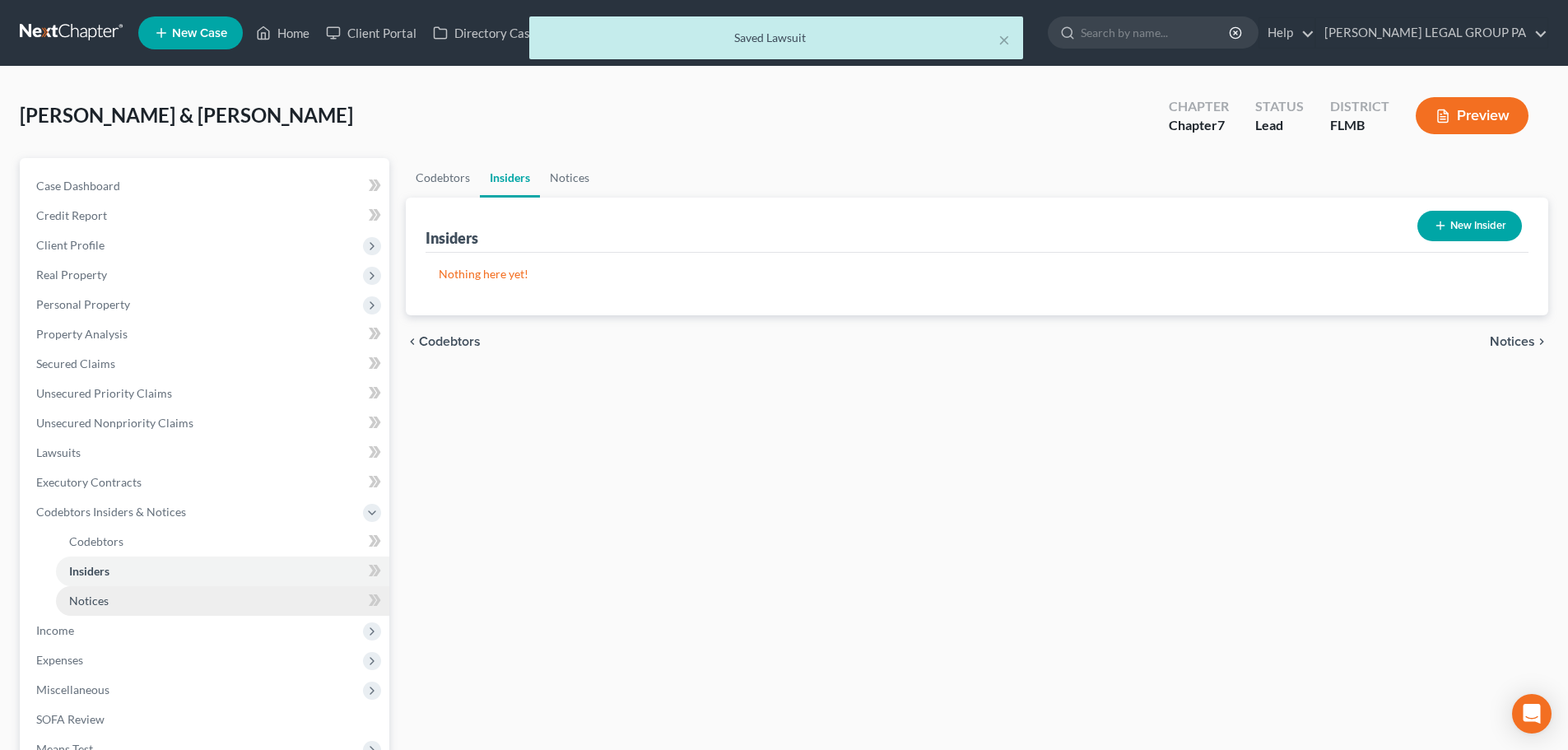
click at [113, 599] on link "Notices" at bounding box center [223, 601] width 333 height 30
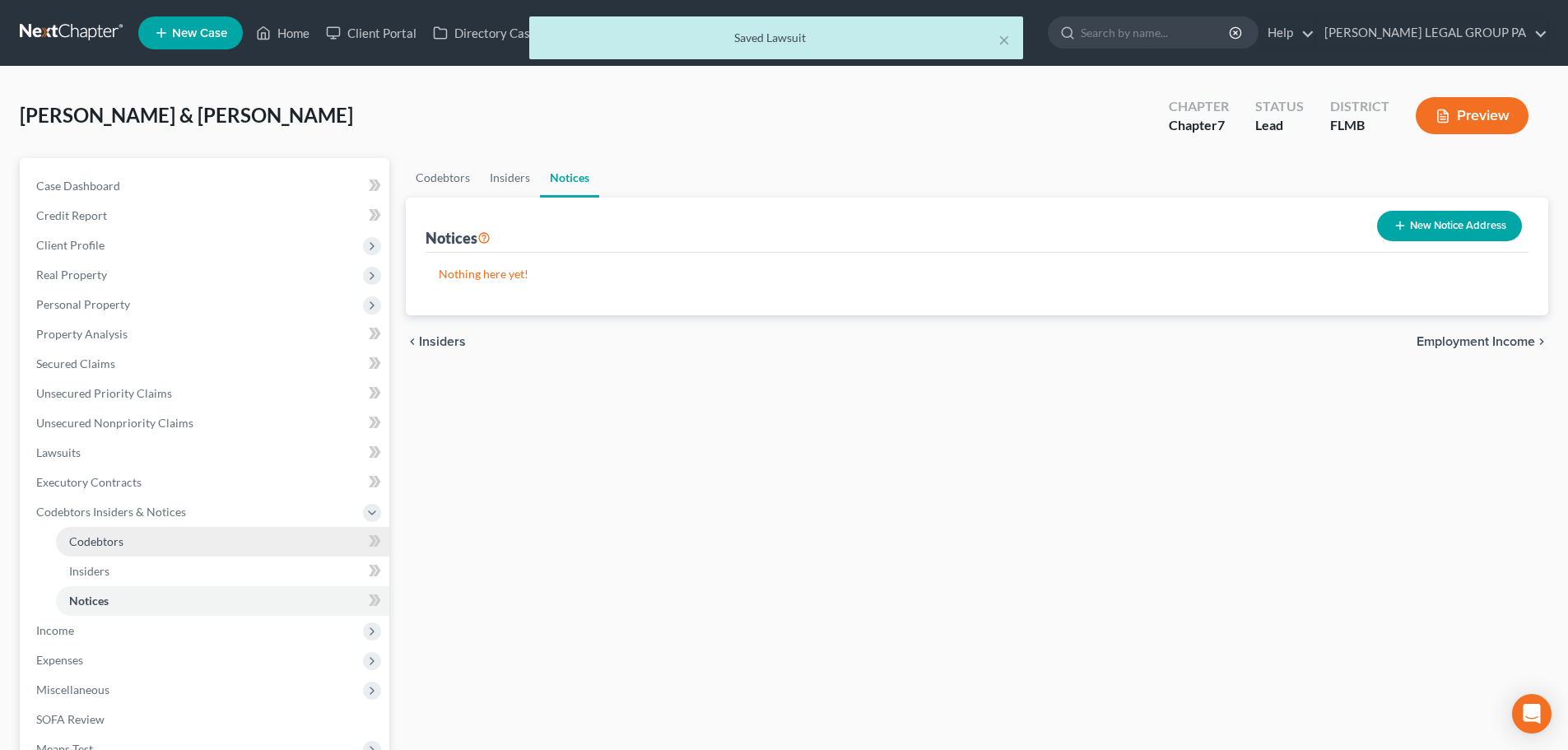
click at [108, 540] on span "Codebtors" at bounding box center [96, 541] width 54 height 14
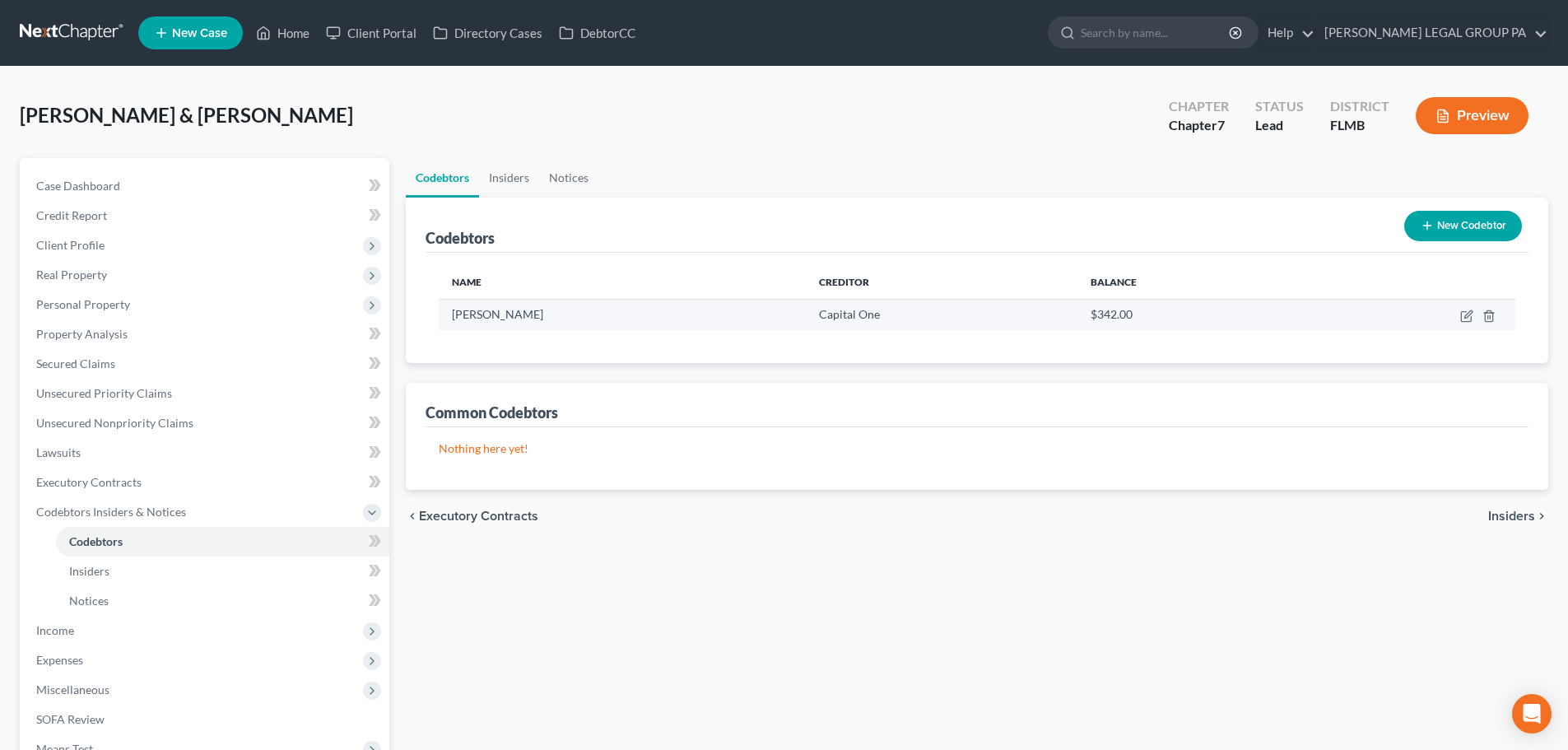
scroll to position [83, 0]
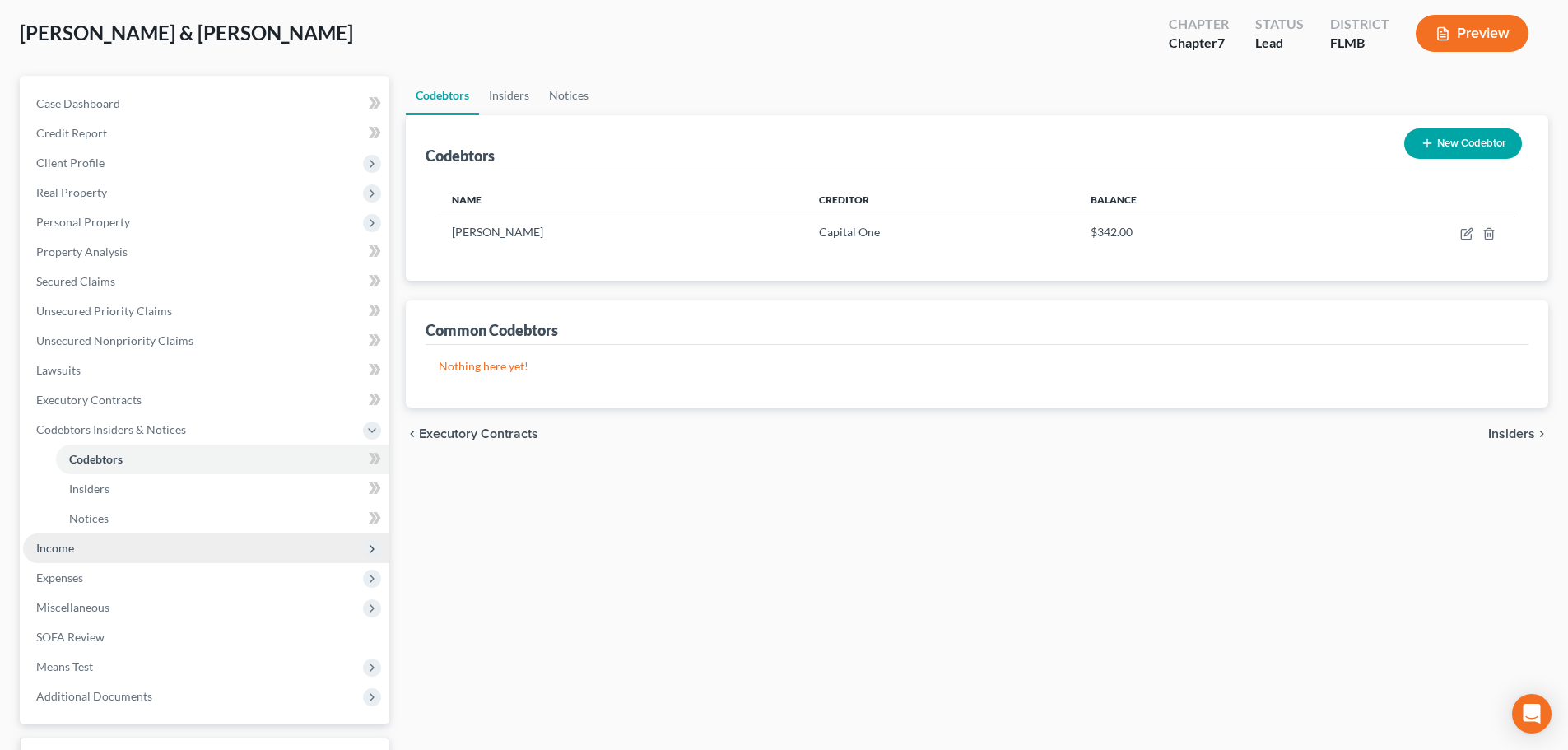
click at [76, 543] on span "Income" at bounding box center [206, 548] width 366 height 30
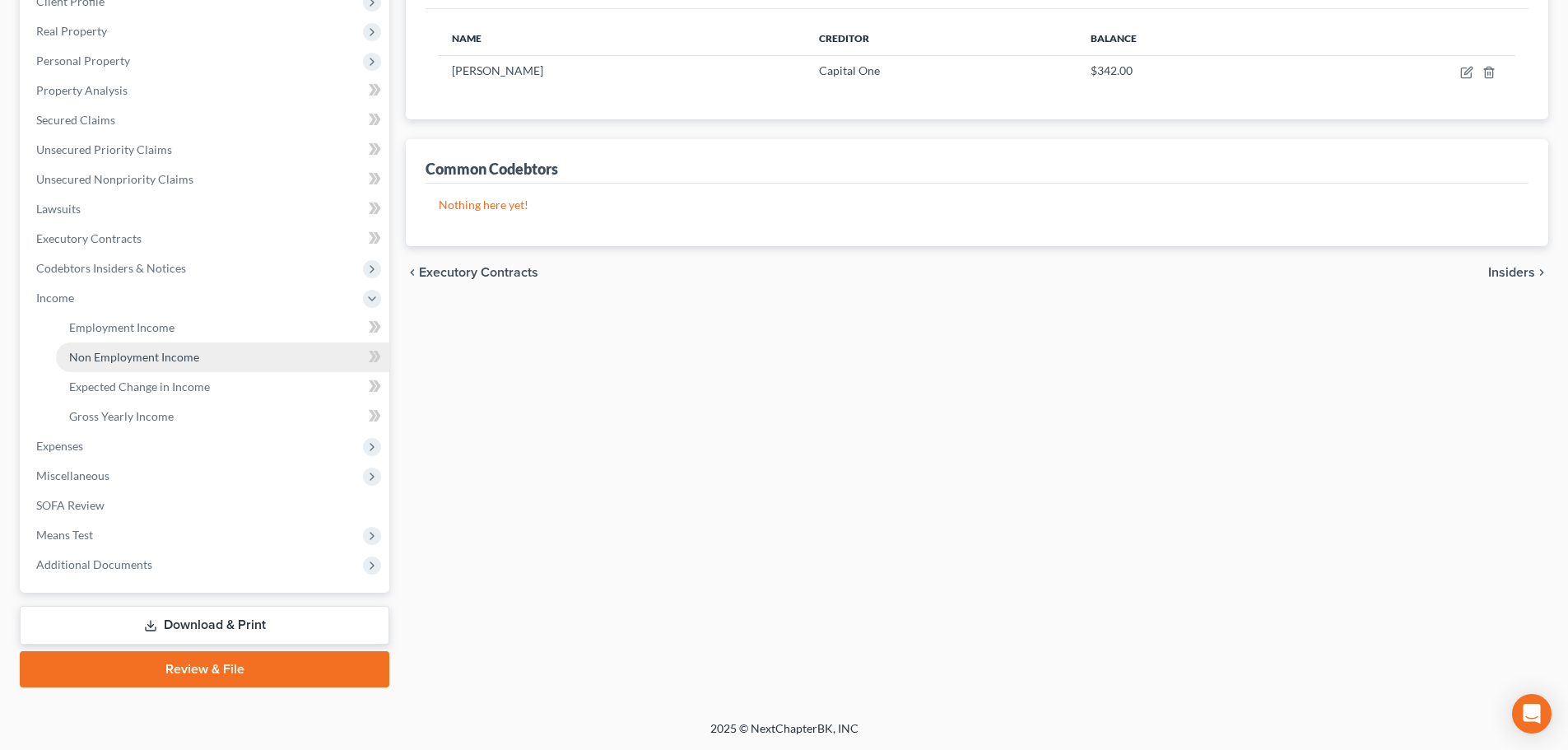
click at [116, 346] on link "Non Employment Income" at bounding box center [223, 357] width 333 height 30
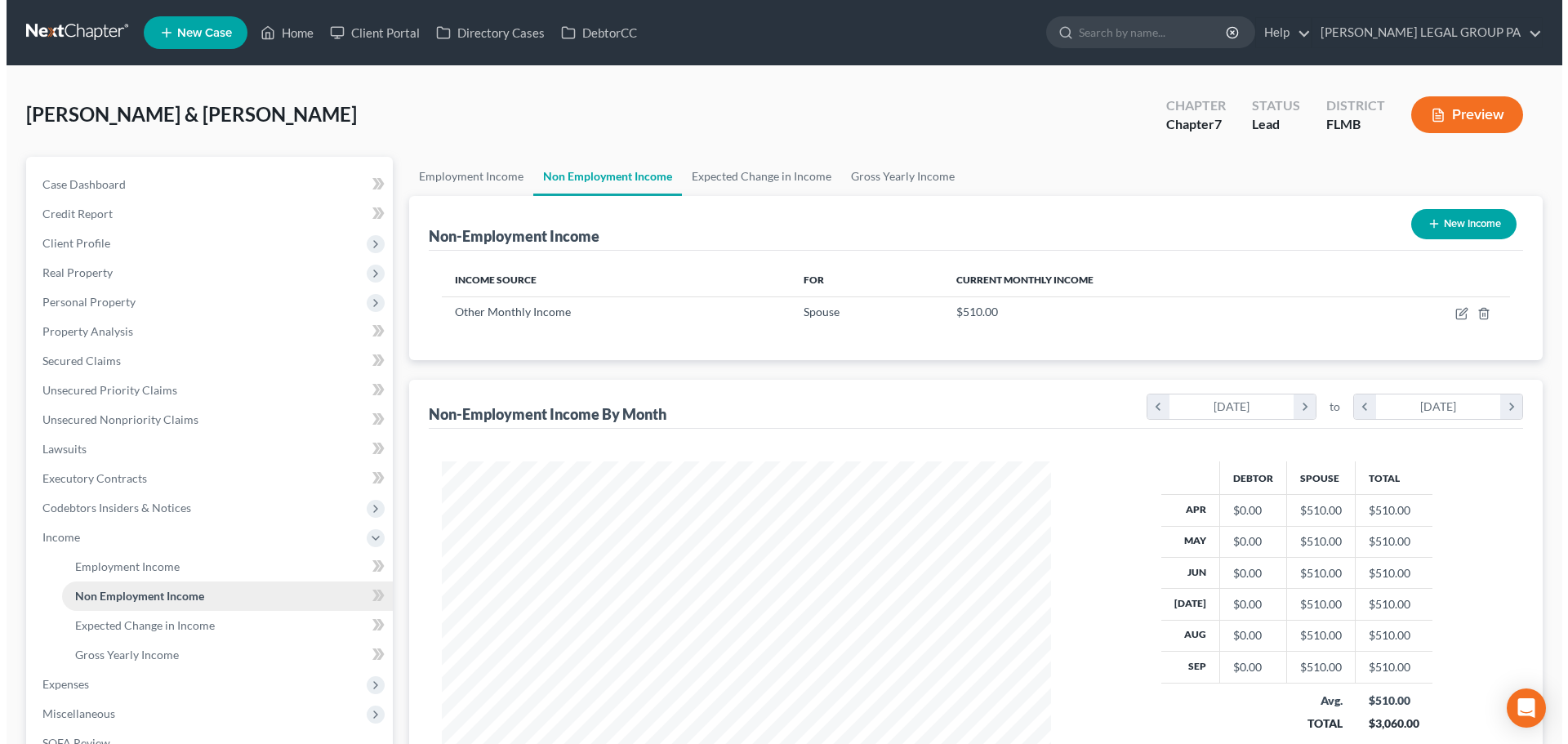
scroll to position [305, 642]
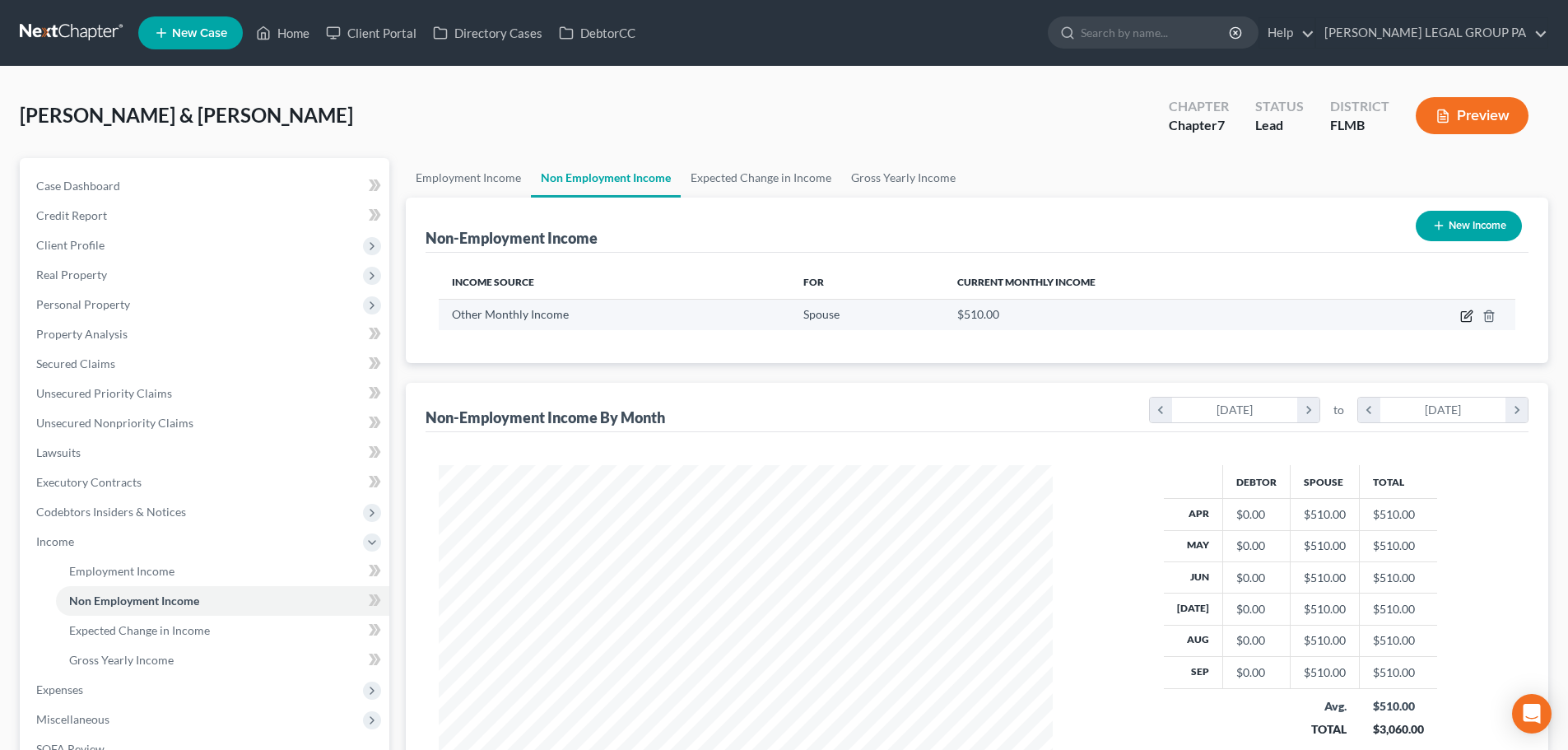
click at [1462, 314] on icon "button" at bounding box center [1467, 316] width 13 height 13
select select "13"
select select "0"
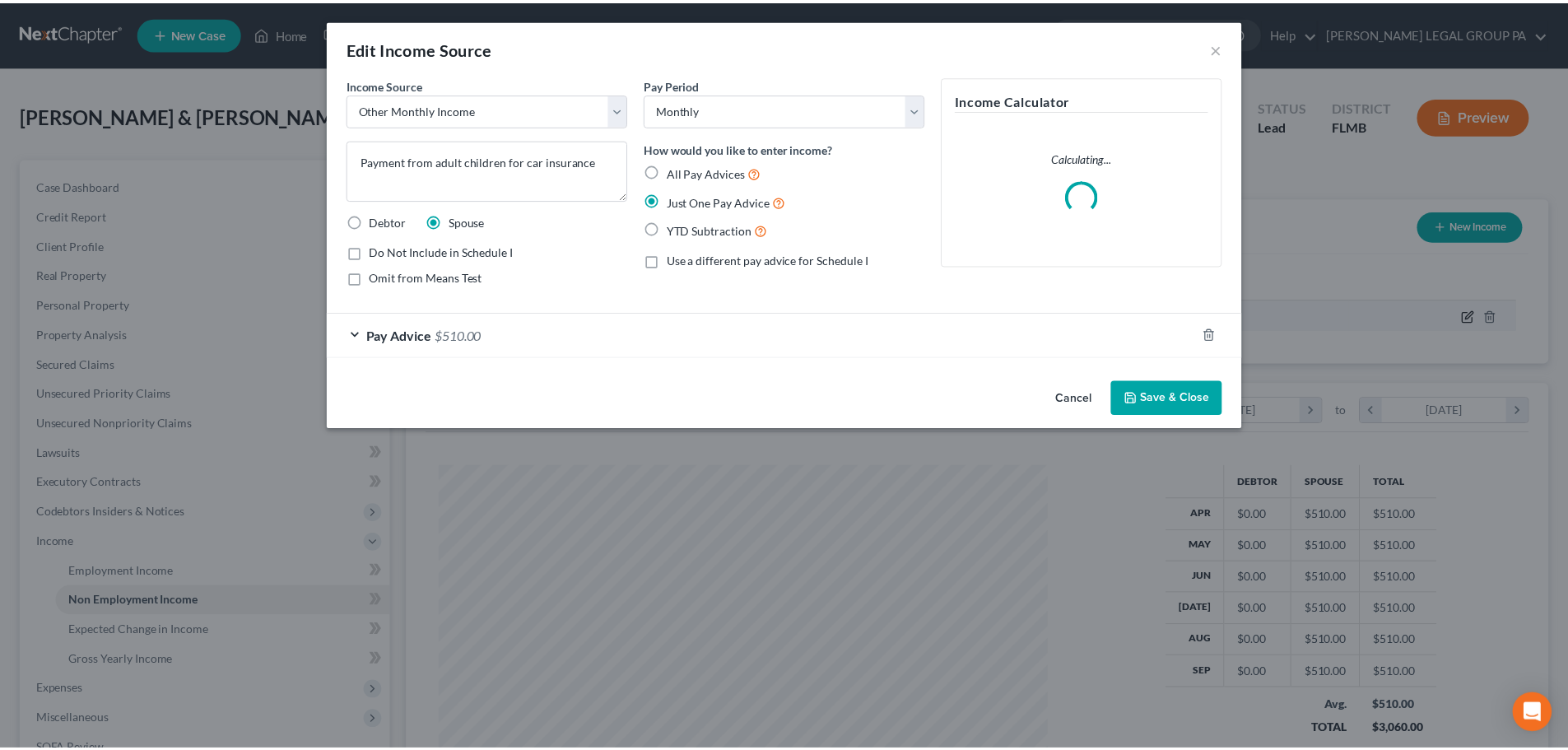
scroll to position [309, 653]
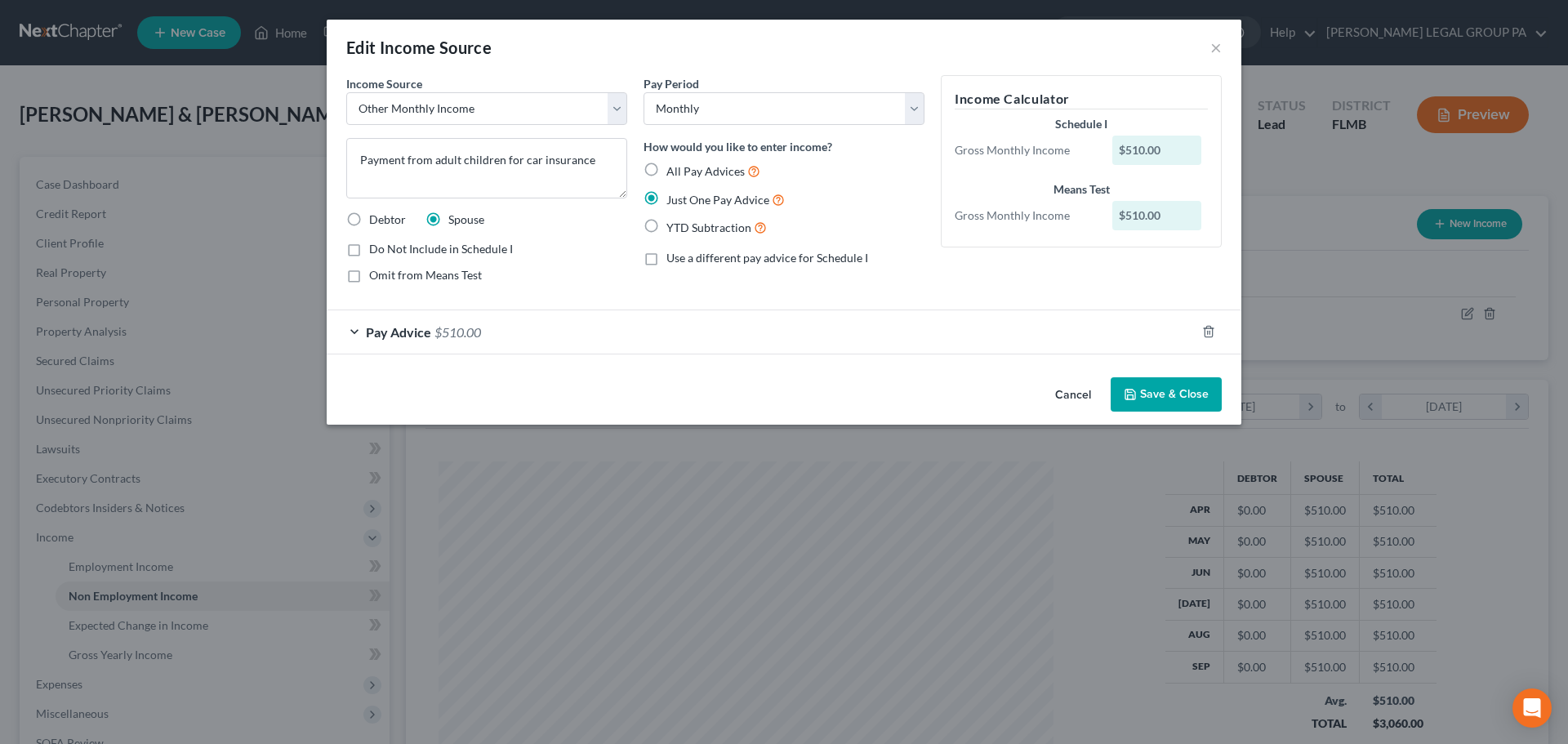
click at [423, 329] on span "Pay Advice" at bounding box center [398, 331] width 65 height 15
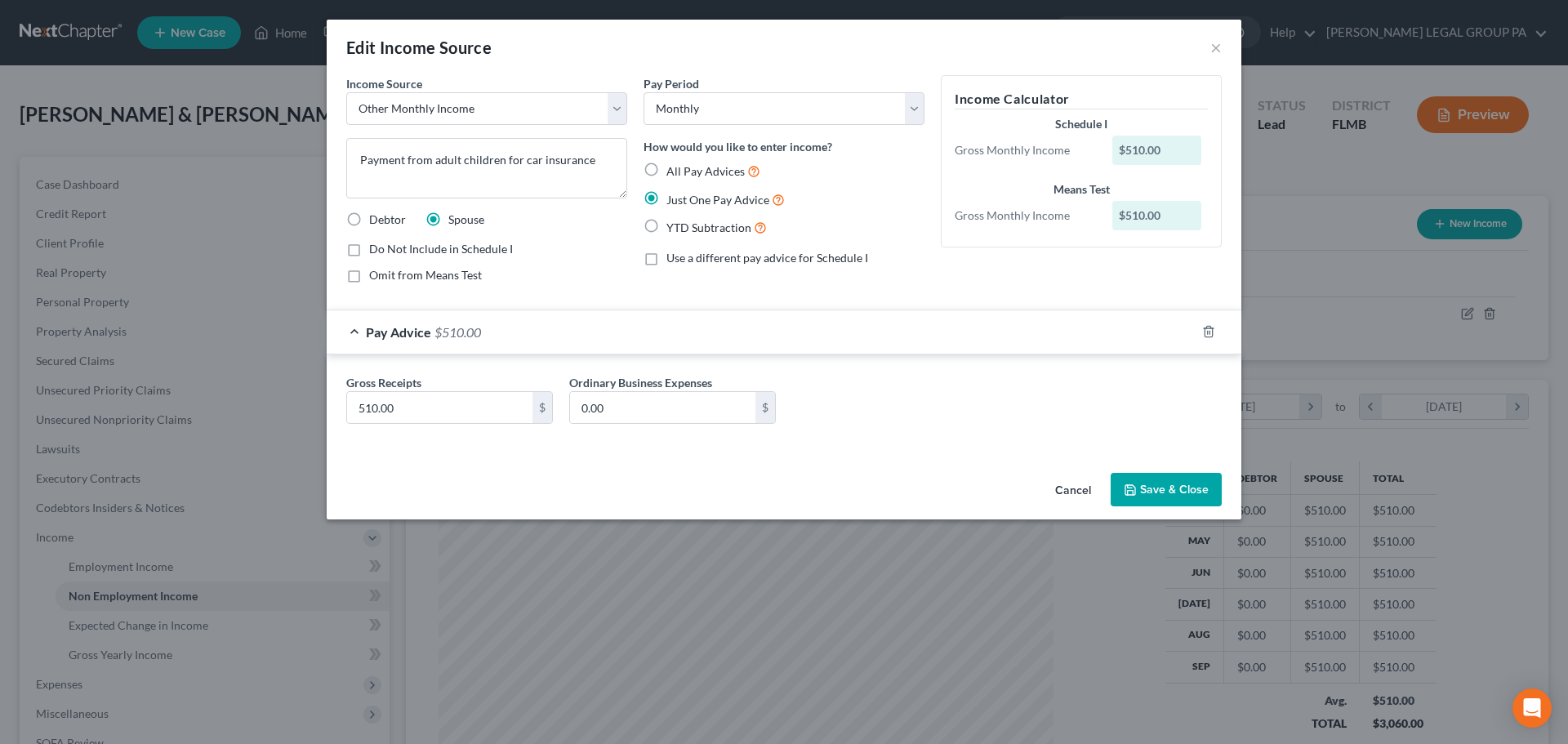
click at [1160, 500] on button "Save & Close" at bounding box center [1167, 490] width 111 height 34
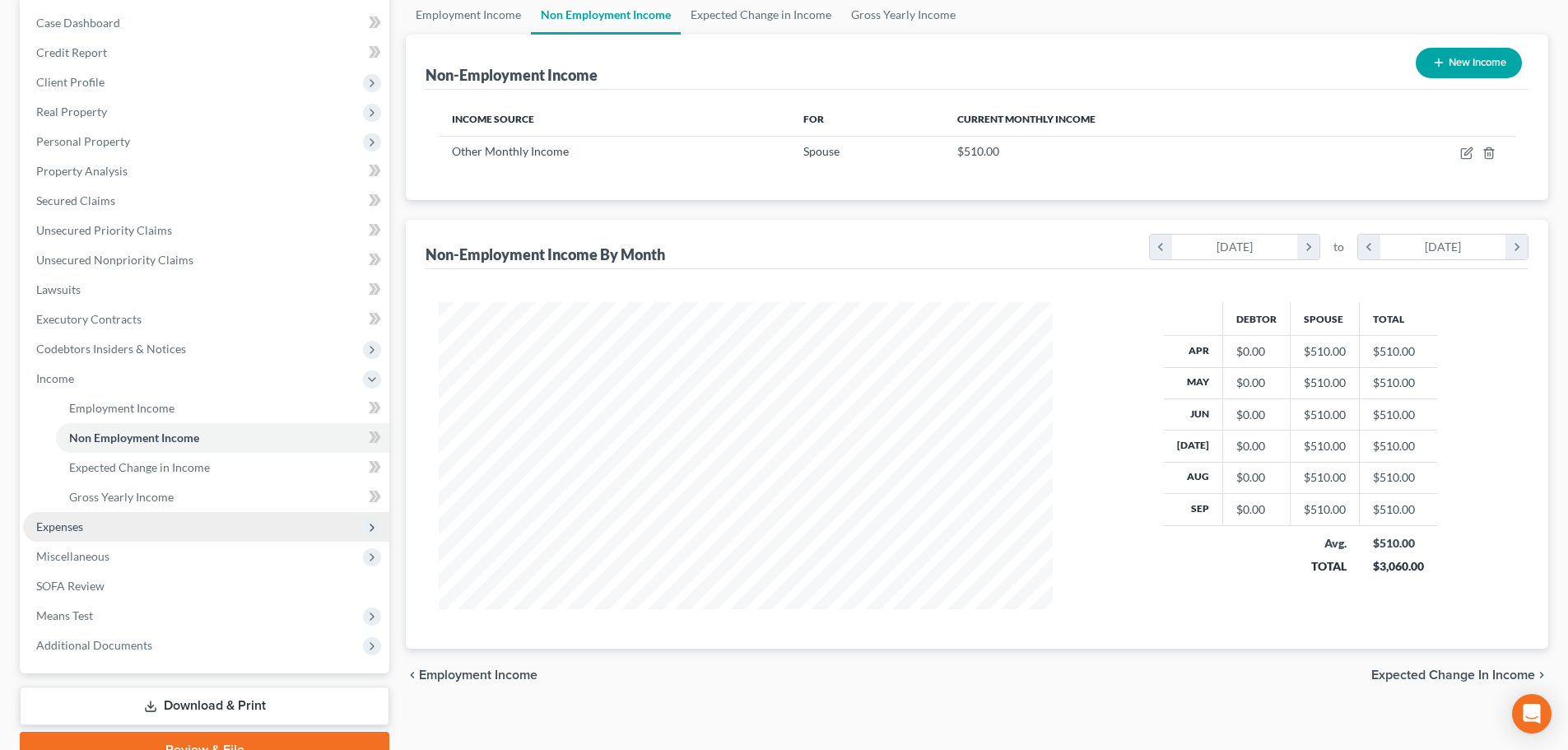
scroll to position [165, 0]
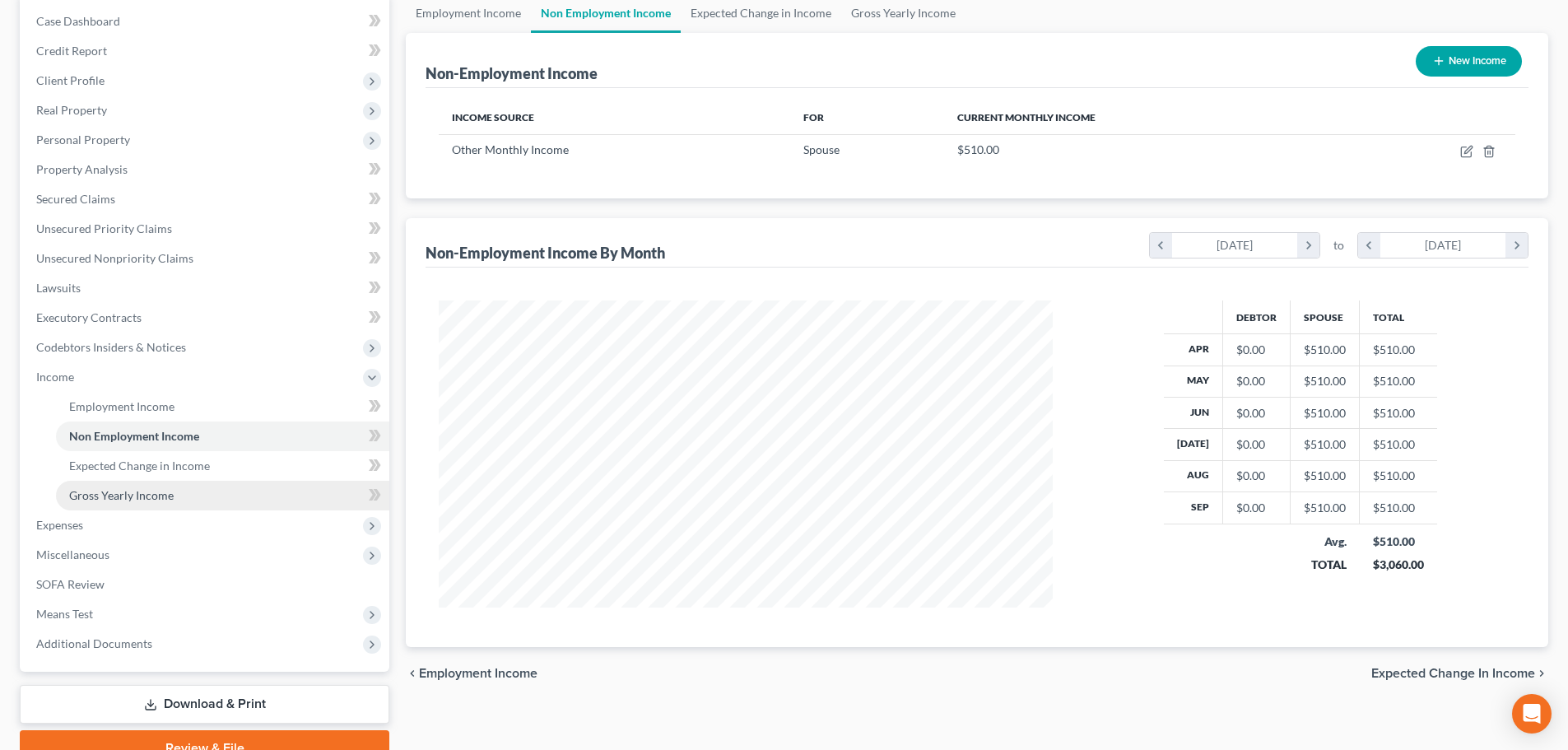
click at [118, 489] on span "Gross Yearly Income" at bounding box center [122, 495] width 105 height 14
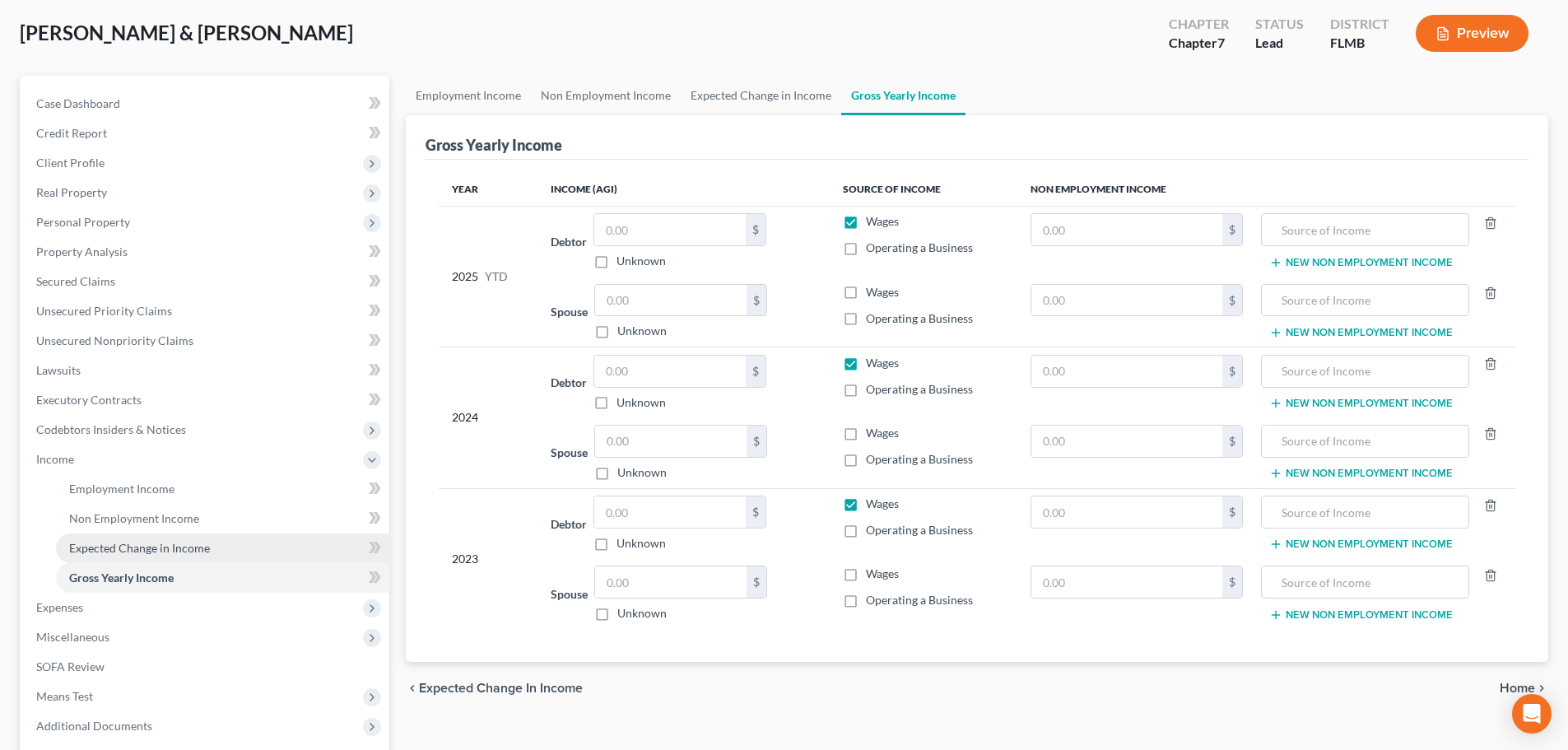
scroll to position [79, 0]
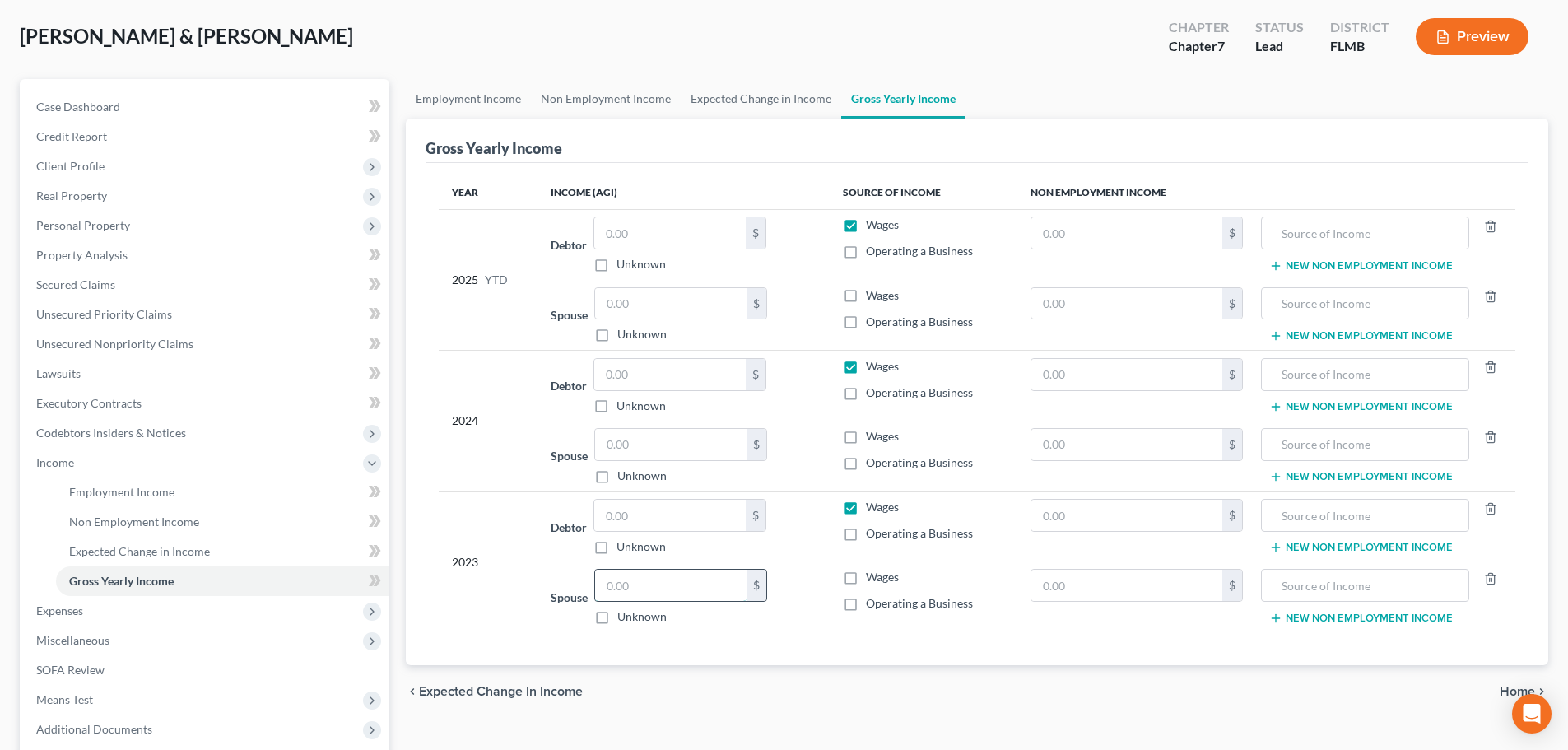
click at [699, 586] on input "text" at bounding box center [671, 585] width 151 height 31
type input "34,314"
click at [866, 582] on label "Wages" at bounding box center [882, 577] width 33 height 16
click at [872, 580] on input "Wages" at bounding box center [877, 574] width 10 height 10
checkbox input "true"
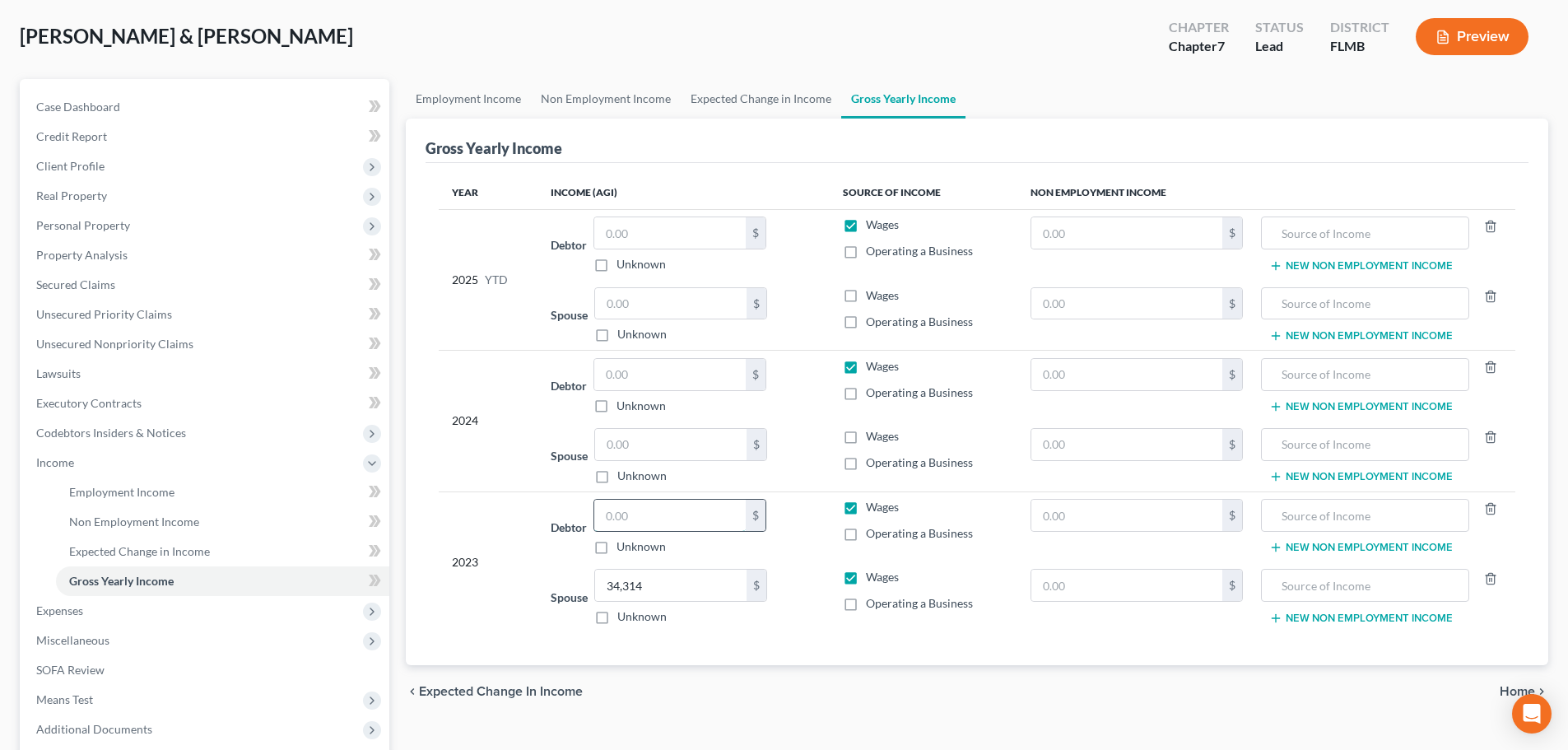
click at [649, 510] on input "text" at bounding box center [670, 515] width 151 height 31
click at [674, 523] on input "text" at bounding box center [670, 515] width 151 height 31
type input "25,483"
click at [659, 383] on input "text" at bounding box center [670, 374] width 151 height 31
type input "43,293"
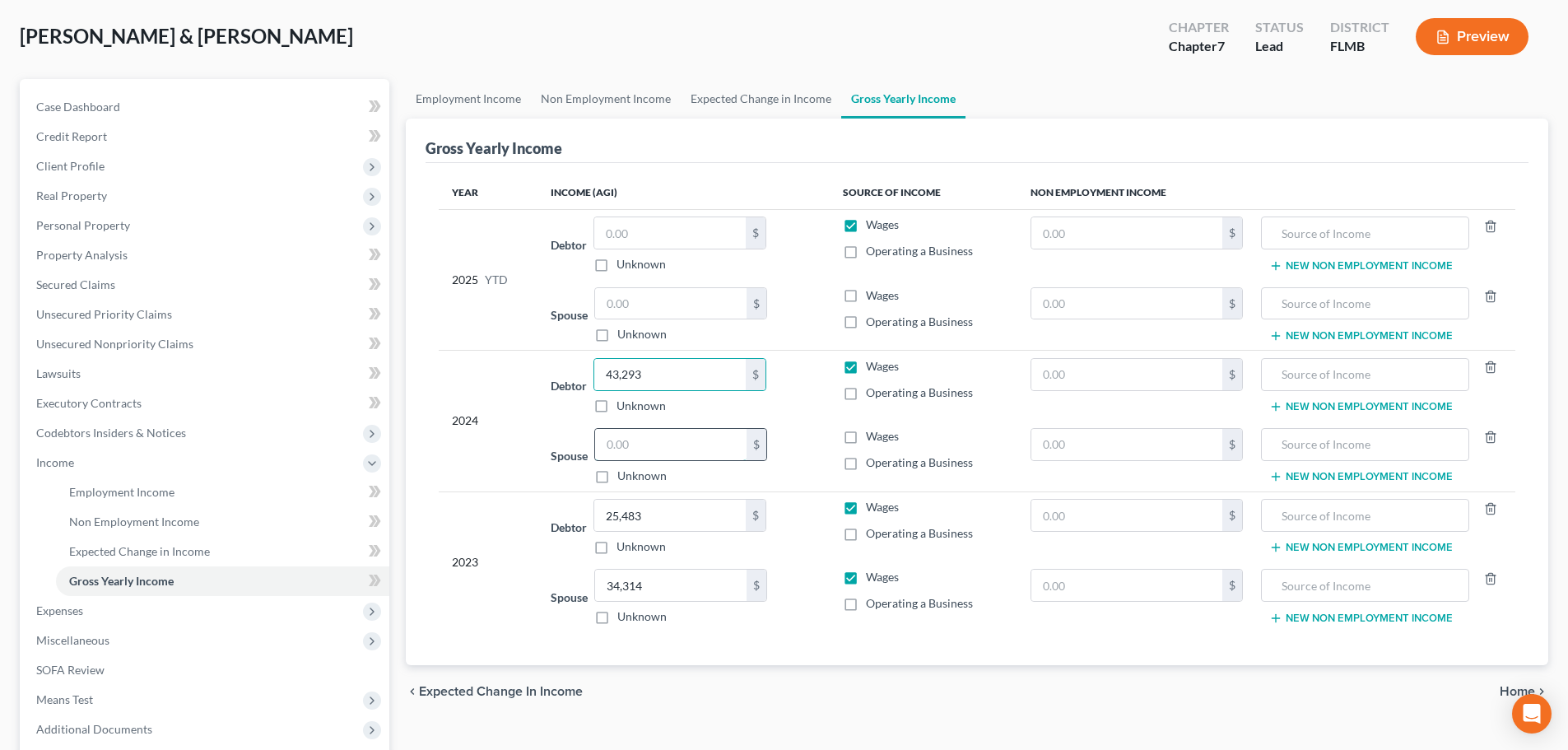
click at [683, 443] on input "text" at bounding box center [671, 444] width 151 height 31
type input "43,293"
click at [679, 370] on input "text" at bounding box center [670, 374] width 151 height 31
drag, startPoint x: 687, startPoint y: 376, endPoint x: 699, endPoint y: 373, distance: 12.4
click at [687, 376] on input "text" at bounding box center [670, 374] width 151 height 31
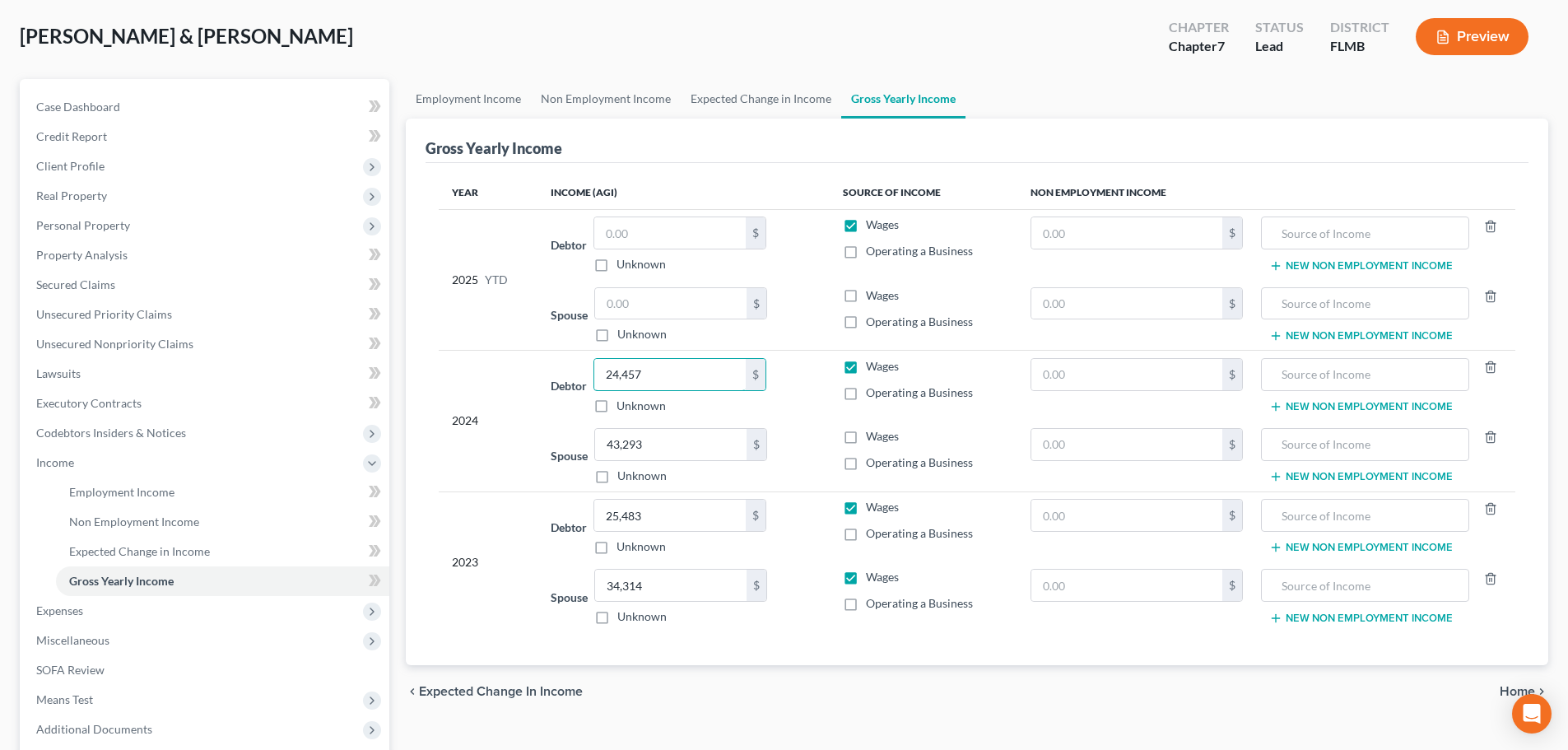
type input "24,457"
click at [813, 340] on div "Spouse $ Unknown Balance Undetermined $ Unknown" at bounding box center [683, 315] width 265 height 56
click at [866, 437] on label "Wages" at bounding box center [882, 436] width 33 height 16
click at [872, 437] on input "Wages" at bounding box center [877, 433] width 10 height 10
checkbox input "true"
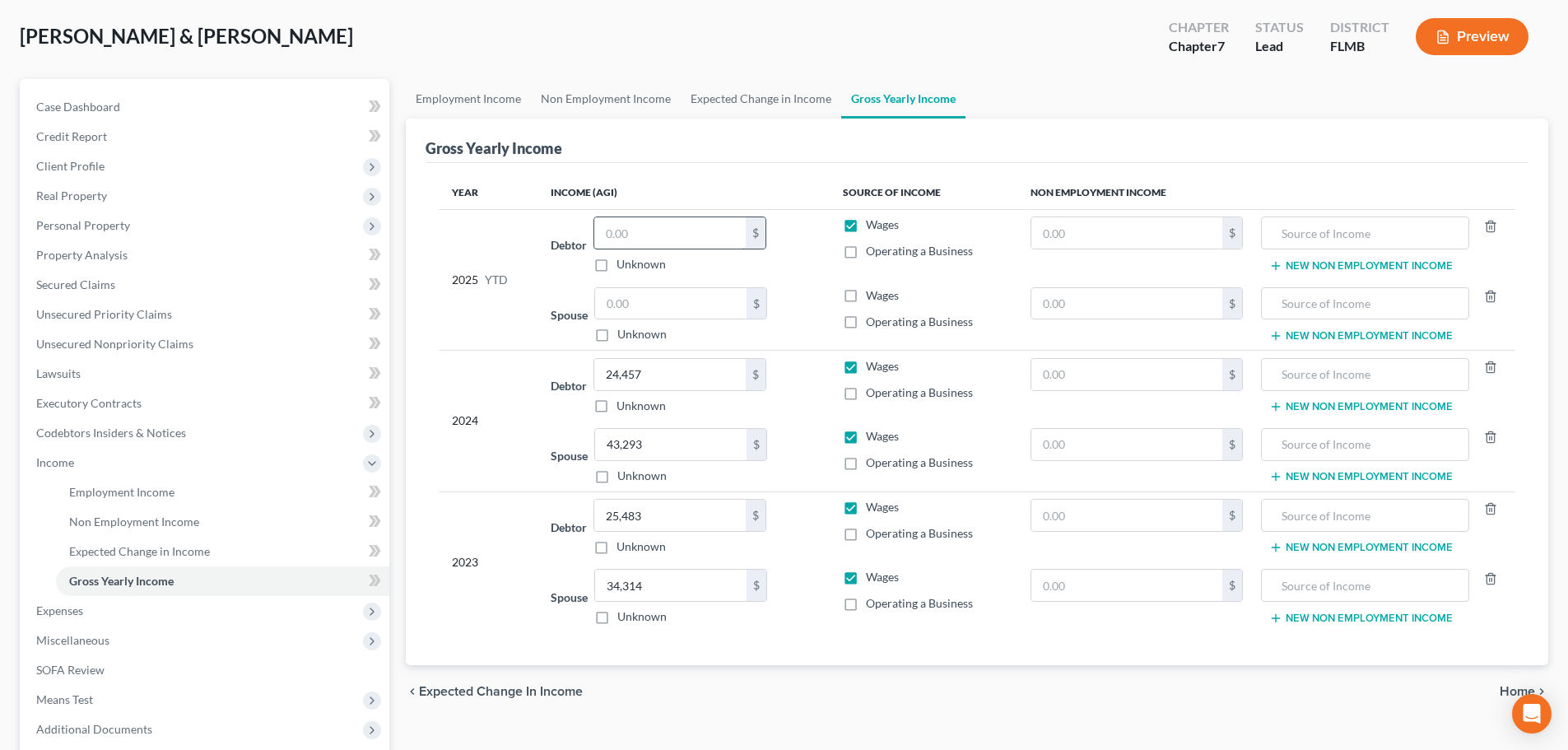
click at [674, 229] on input "text" at bounding box center [670, 232] width 151 height 31
type input "21,345.80"
click at [678, 282] on td "Spouse $ Unknown Balance Undetermined $ Unknown" at bounding box center [683, 315] width 291 height 70
click at [649, 290] on input "text" at bounding box center [671, 304] width 151 height 31
type input "34,752"
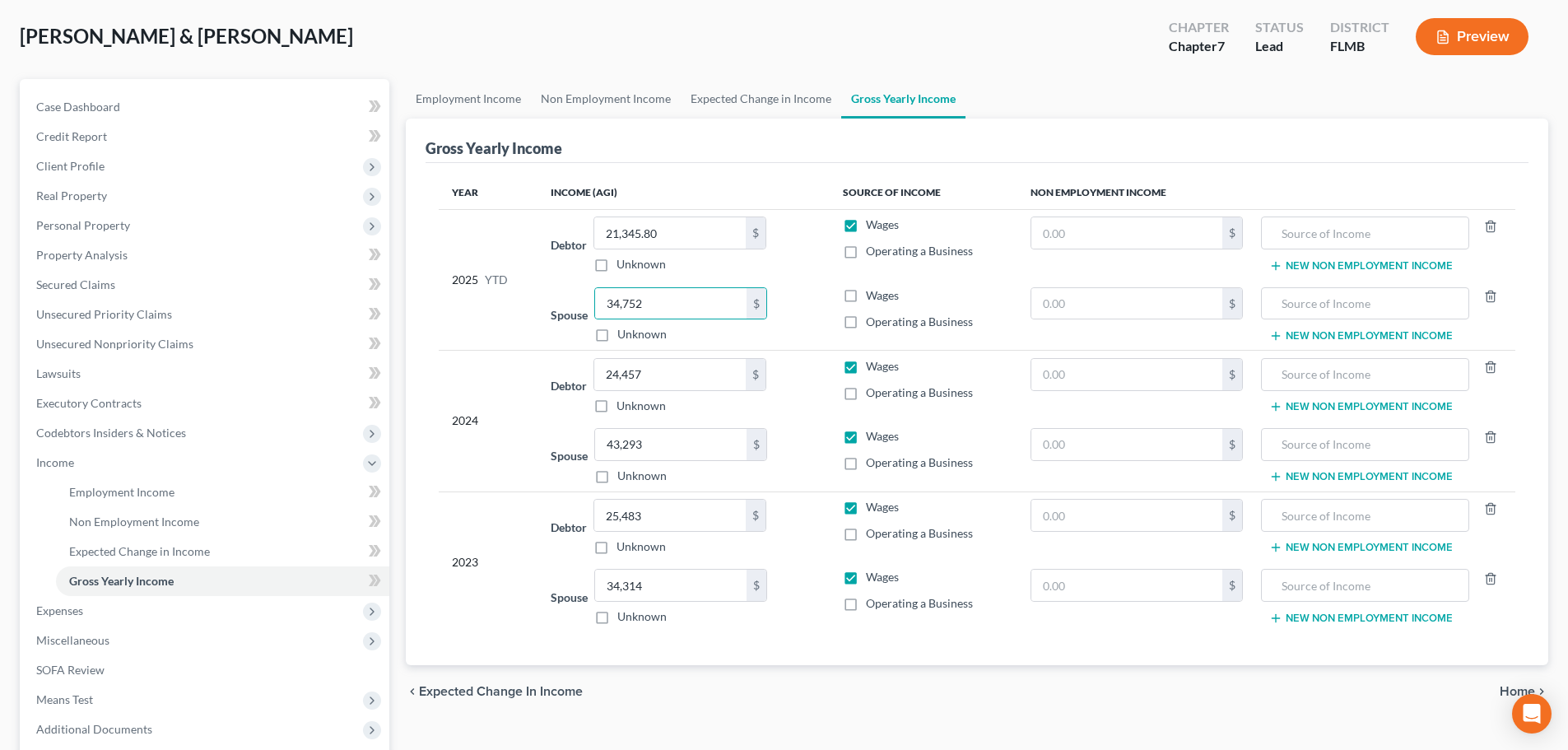
click at [773, 253] on div "Debtor 21,345.80 $ Unknown Balance Undetermined 21,345.80 $ Unknown" at bounding box center [683, 245] width 265 height 56
click at [866, 296] on label "Wages" at bounding box center [882, 295] width 33 height 16
click at [872, 296] on input "Wages" at bounding box center [877, 292] width 10 height 10
checkbox input "true"
click at [111, 615] on span "Expenses" at bounding box center [206, 610] width 366 height 30
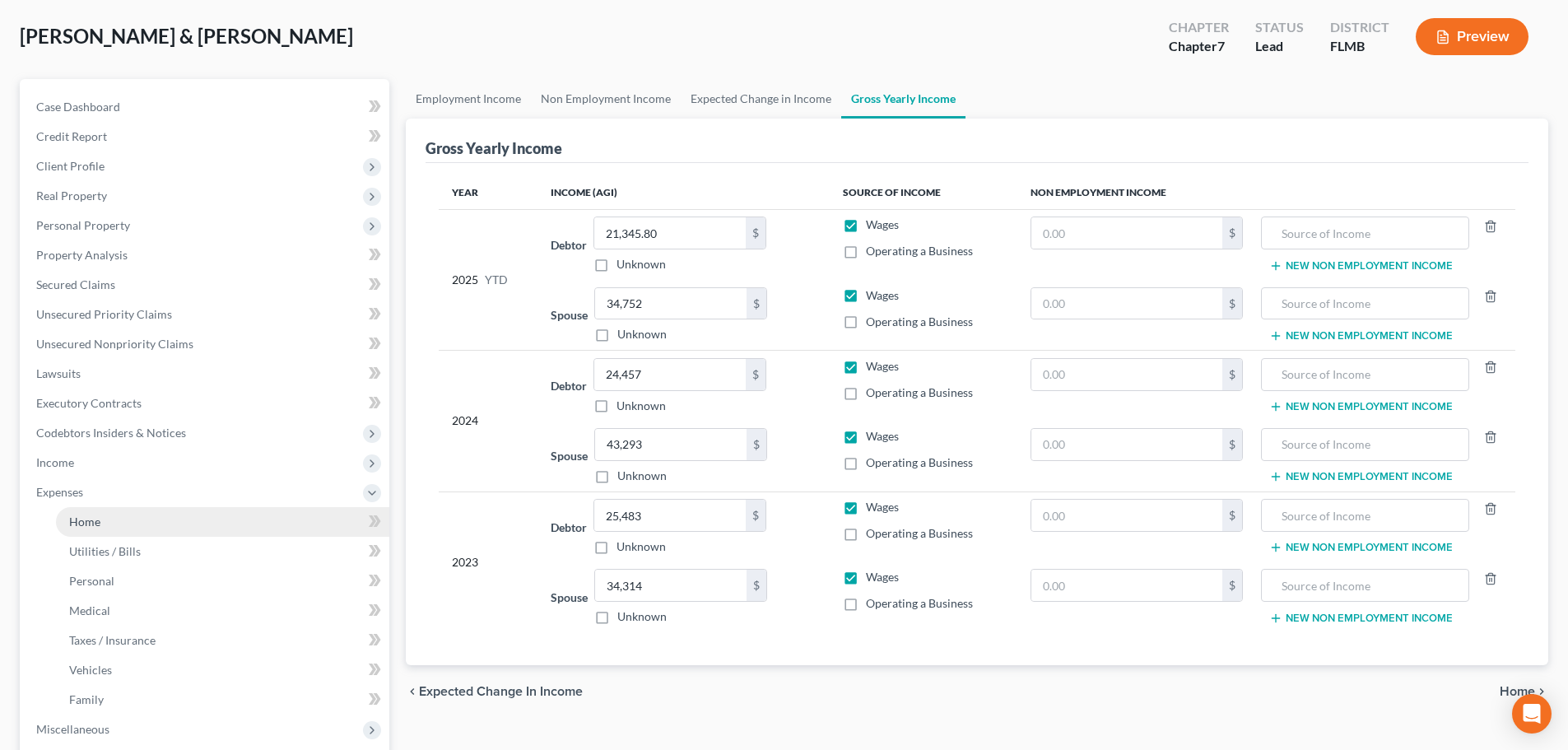
click at [92, 533] on link "Home" at bounding box center [223, 522] width 333 height 30
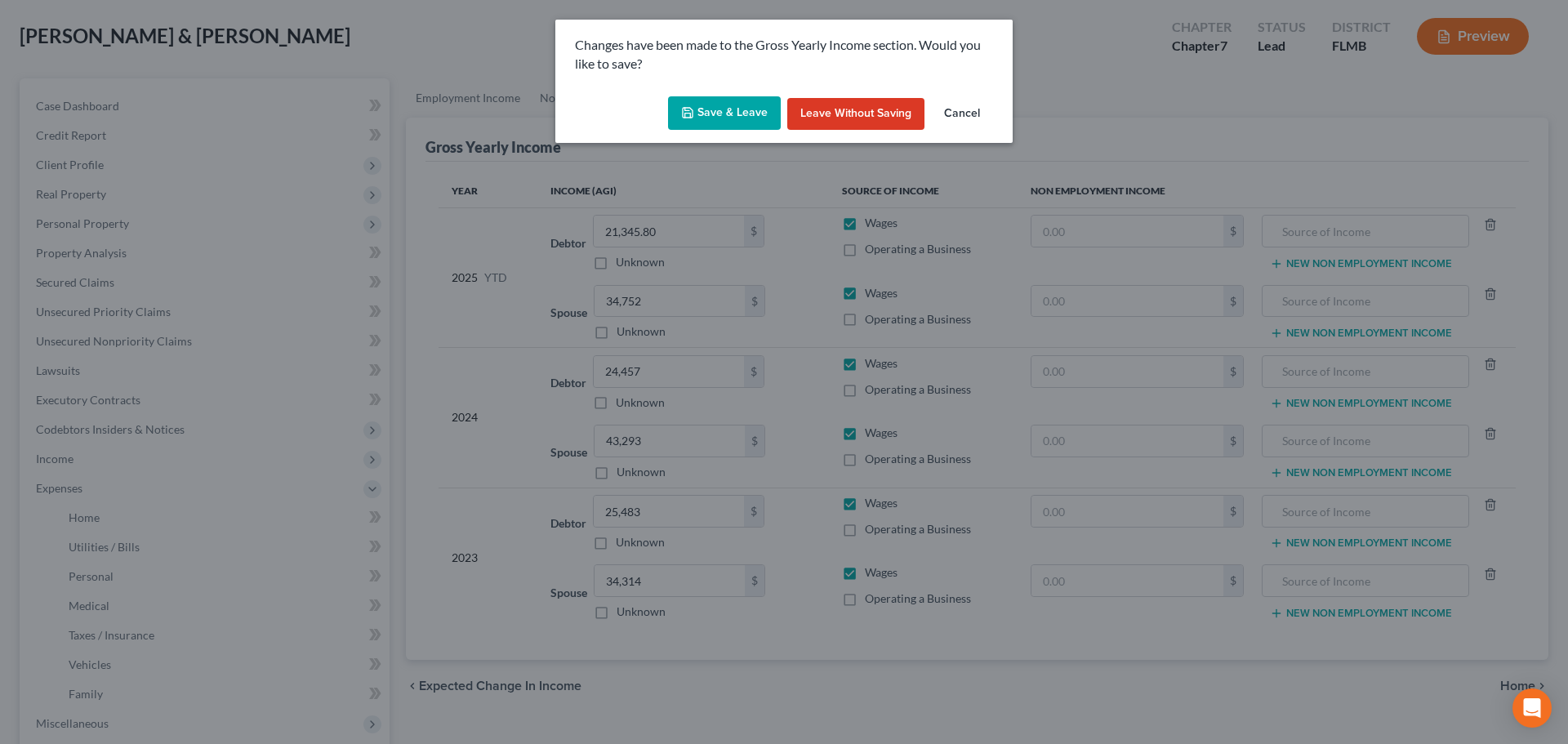
click at [722, 110] on button "Save & Leave" at bounding box center [724, 113] width 112 height 34
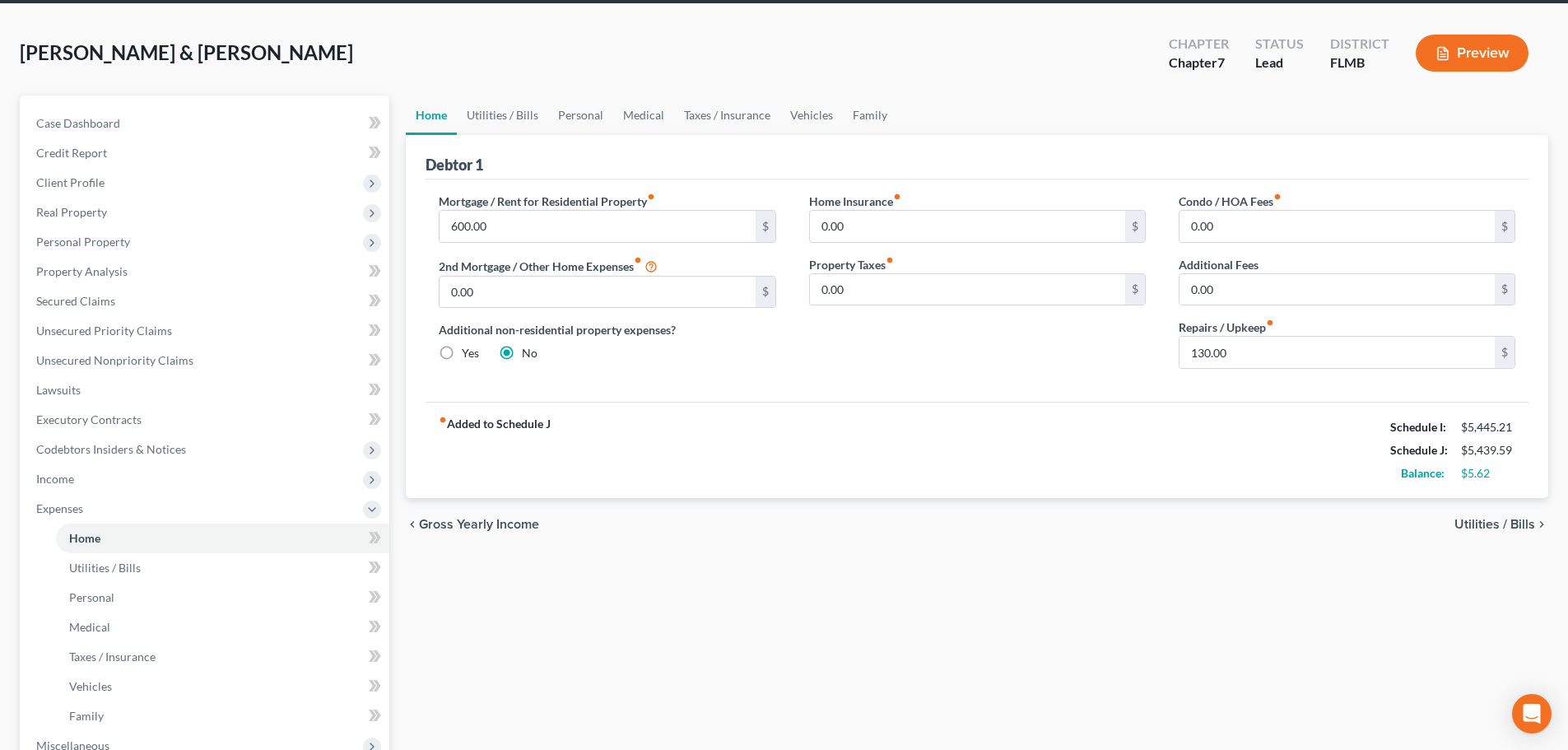
scroll to position [165, 0]
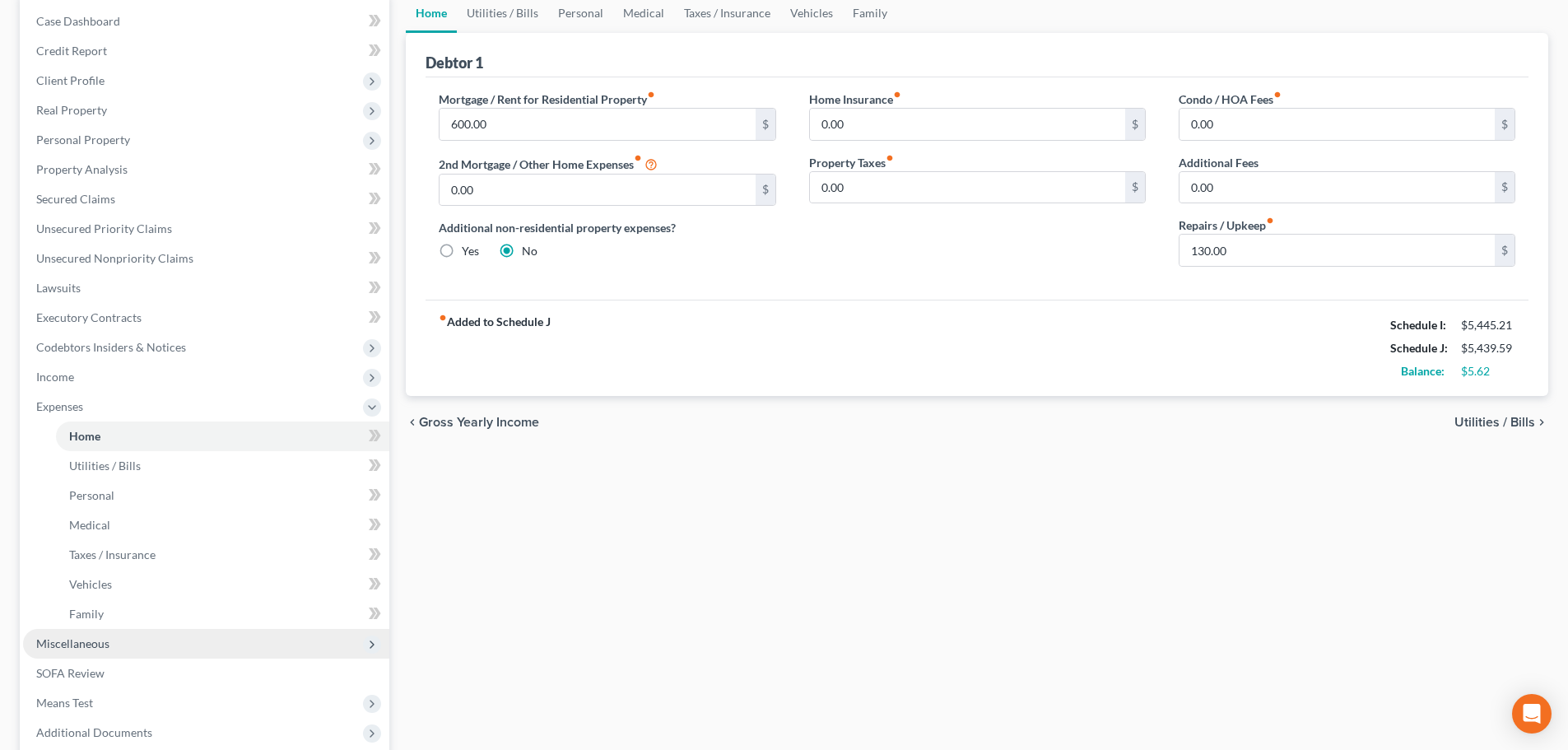
click at [101, 657] on span "Miscellaneous" at bounding box center [206, 643] width 366 height 30
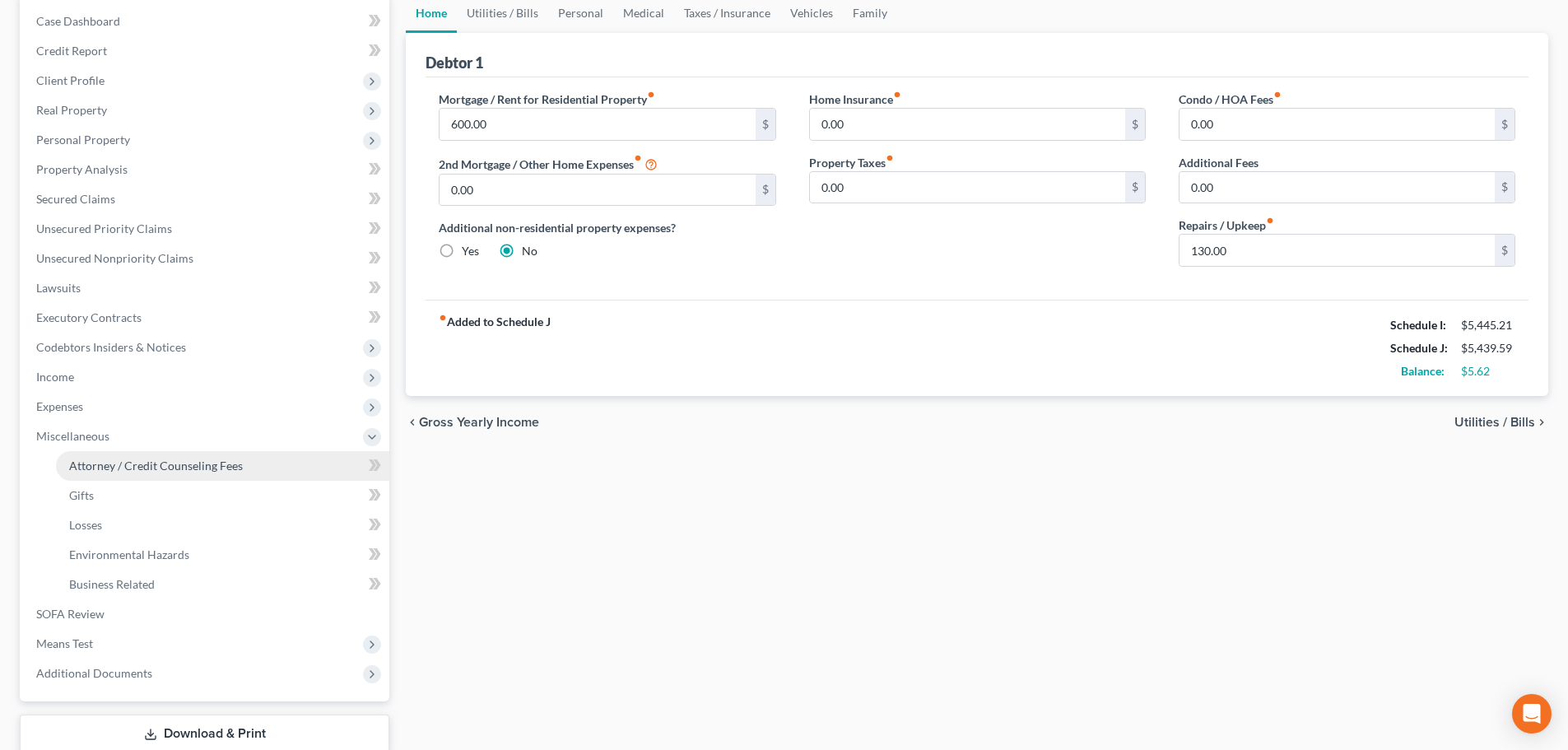
click at [159, 466] on span "Attorney / Credit Counseling Fees" at bounding box center [156, 465] width 174 height 14
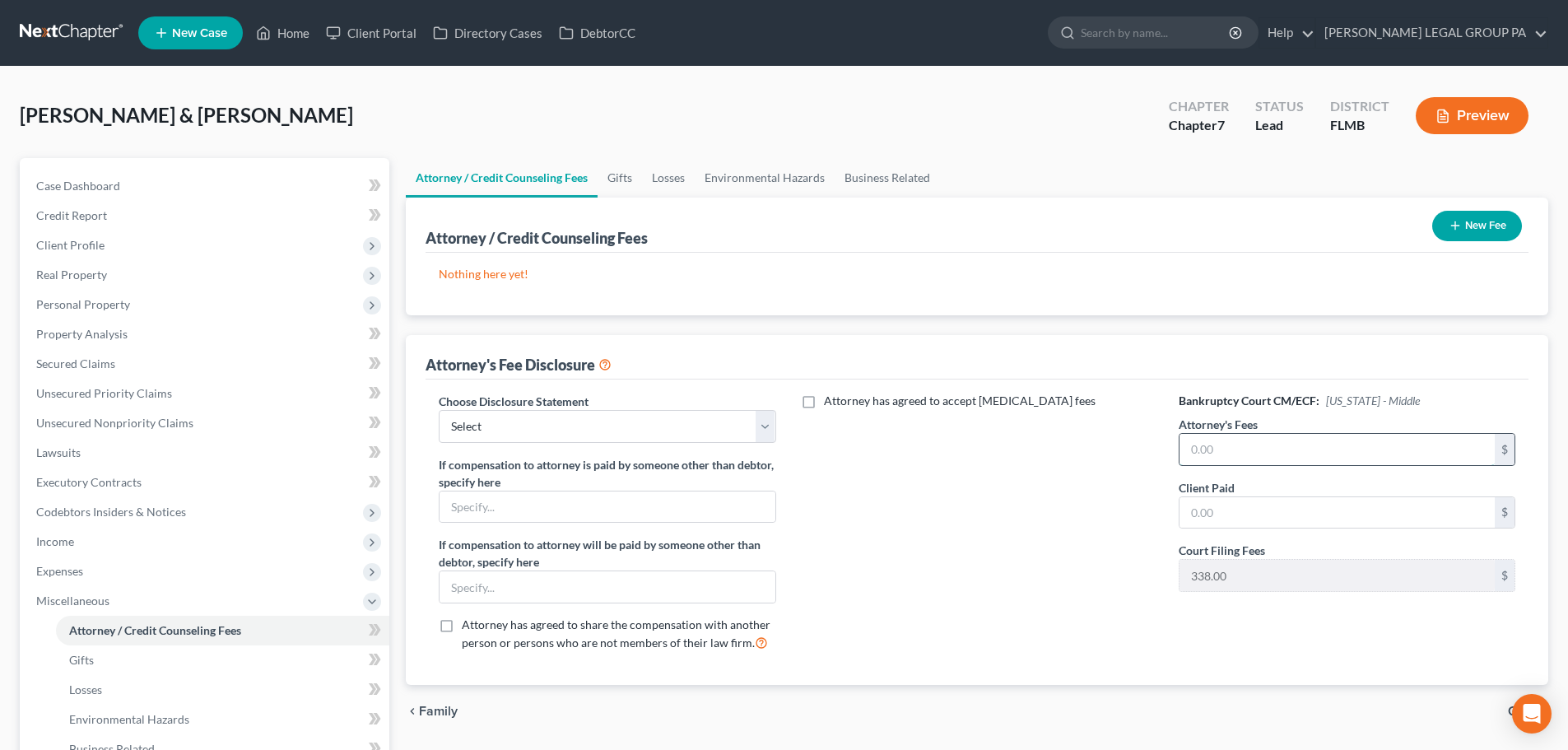
click at [1246, 446] on input "text" at bounding box center [1337, 449] width 315 height 31
click at [1494, 223] on button "New Fee" at bounding box center [1477, 226] width 89 height 30
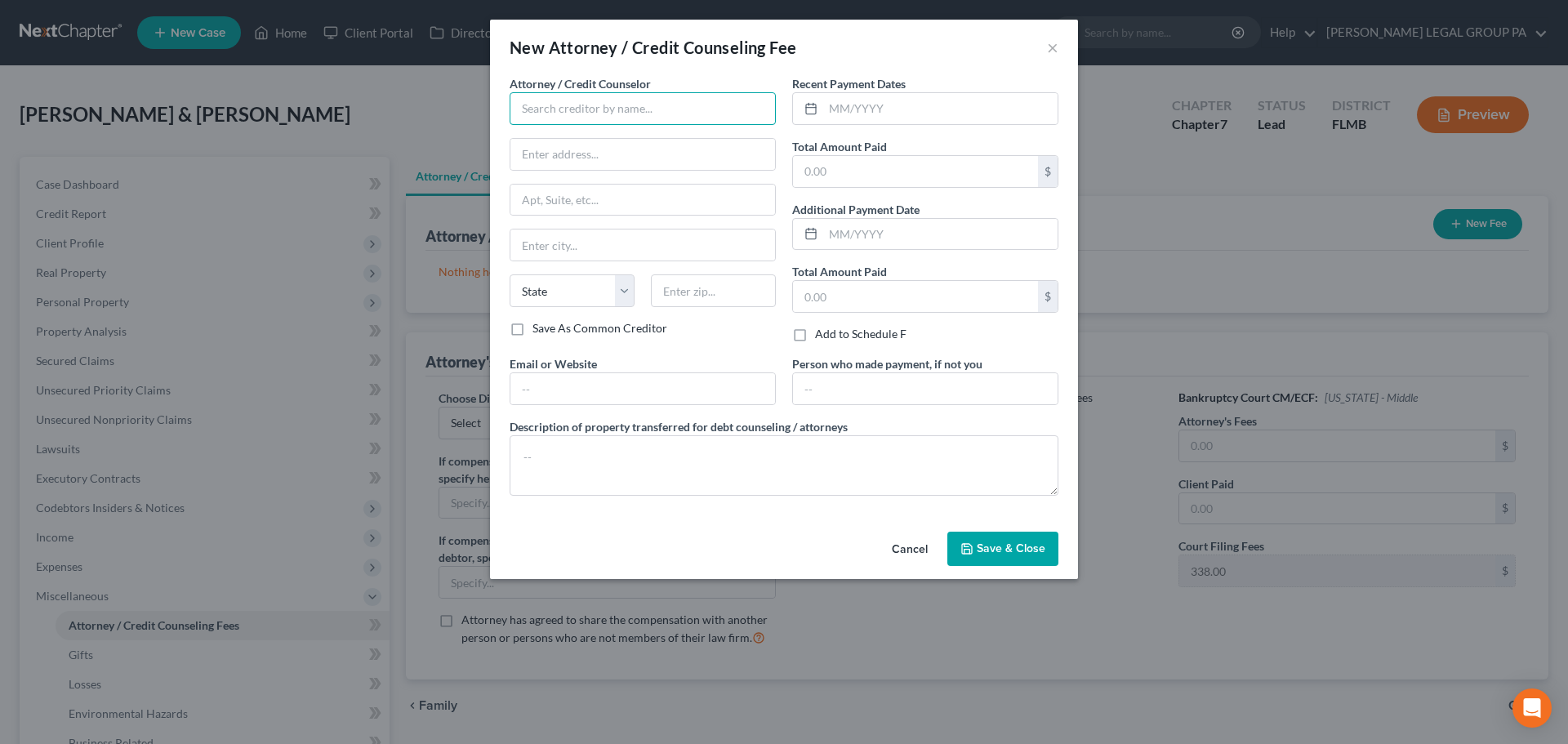
click at [622, 106] on input "text" at bounding box center [643, 109] width 266 height 33
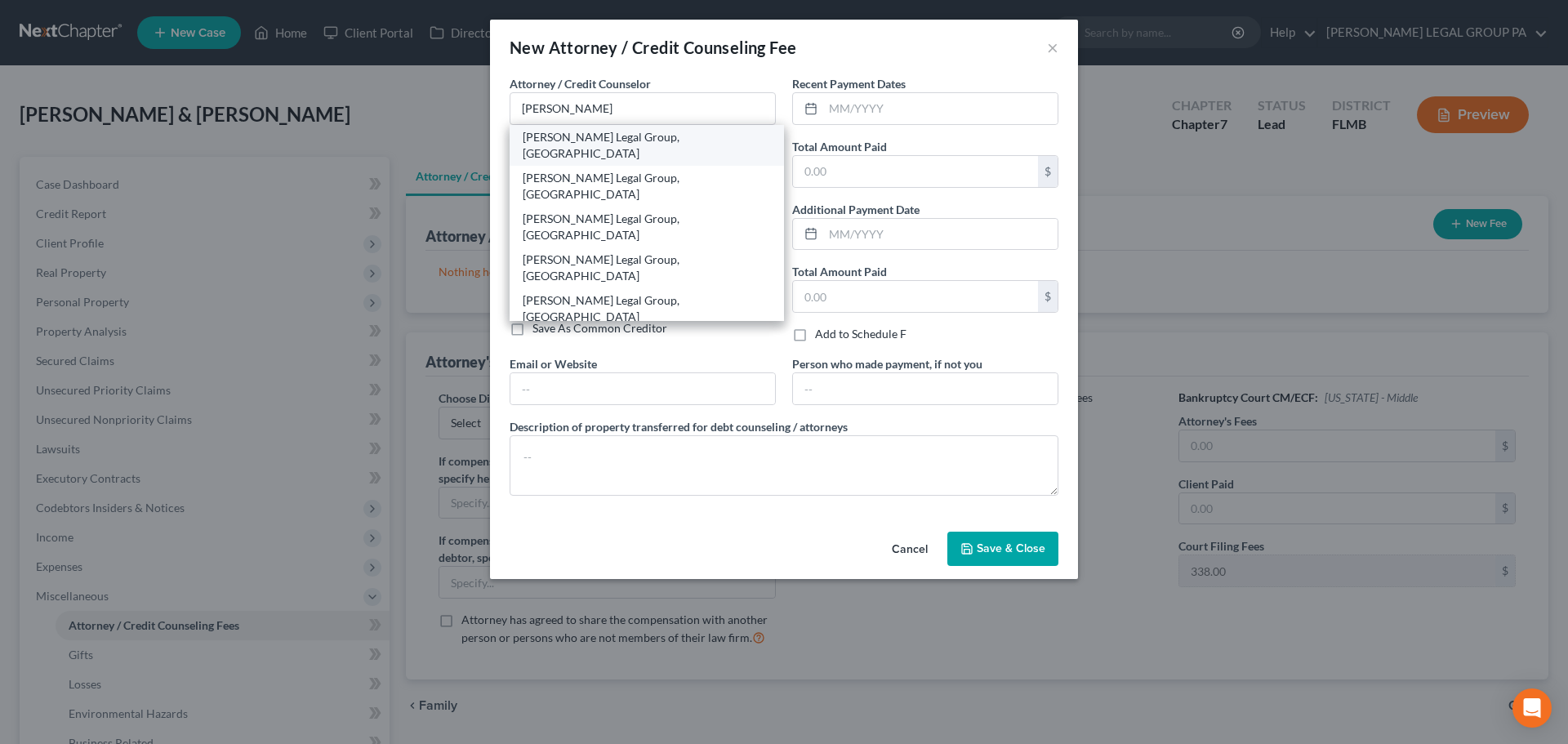
click at [624, 142] on div "[PERSON_NAME] Legal Group, [GEOGRAPHIC_DATA]" at bounding box center [647, 145] width 248 height 33
type input "[PERSON_NAME] Legal Group, [GEOGRAPHIC_DATA]"
type input "25400 US Highway 19 North, Ste. 150"
type input "Clearwater"
select select "9"
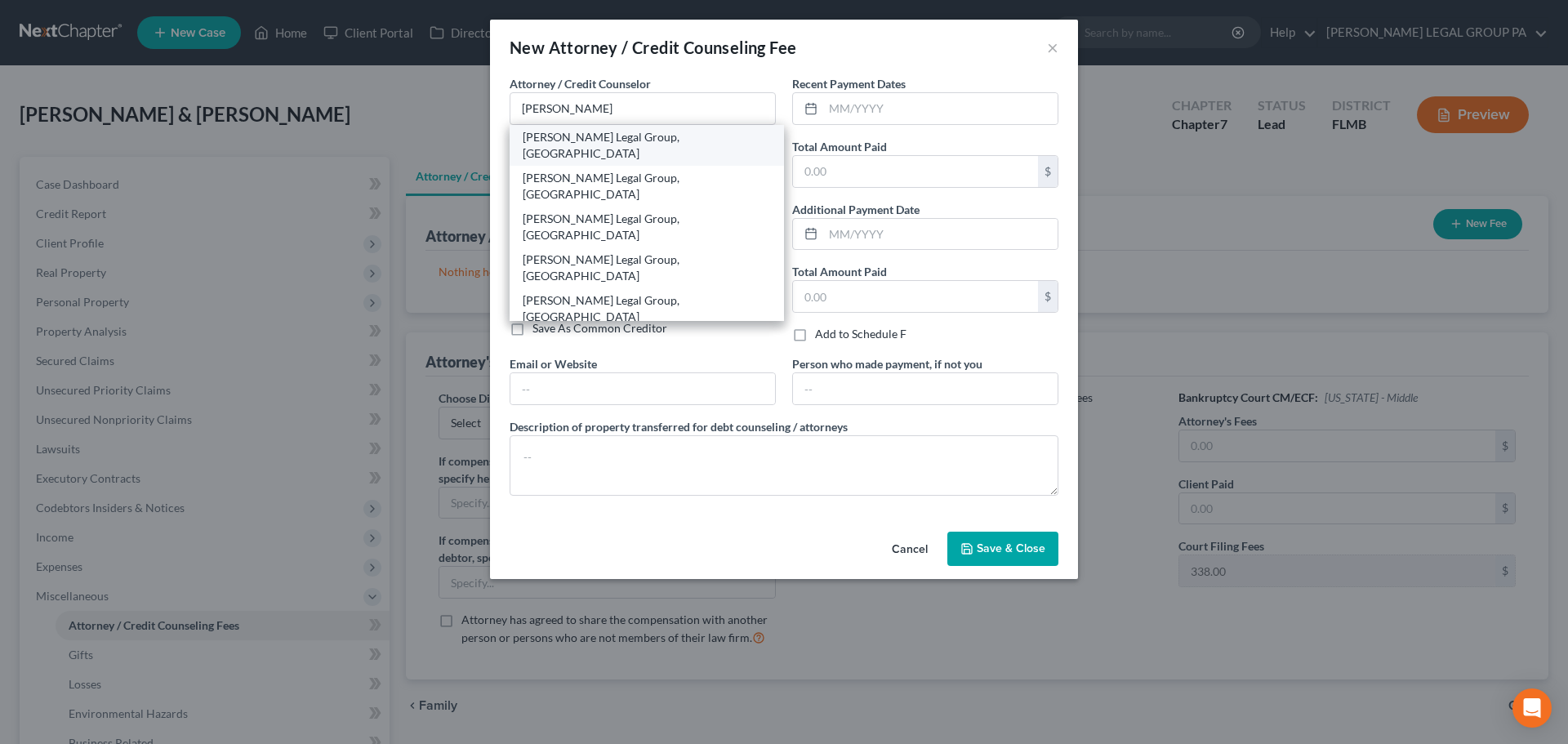
type input "33763"
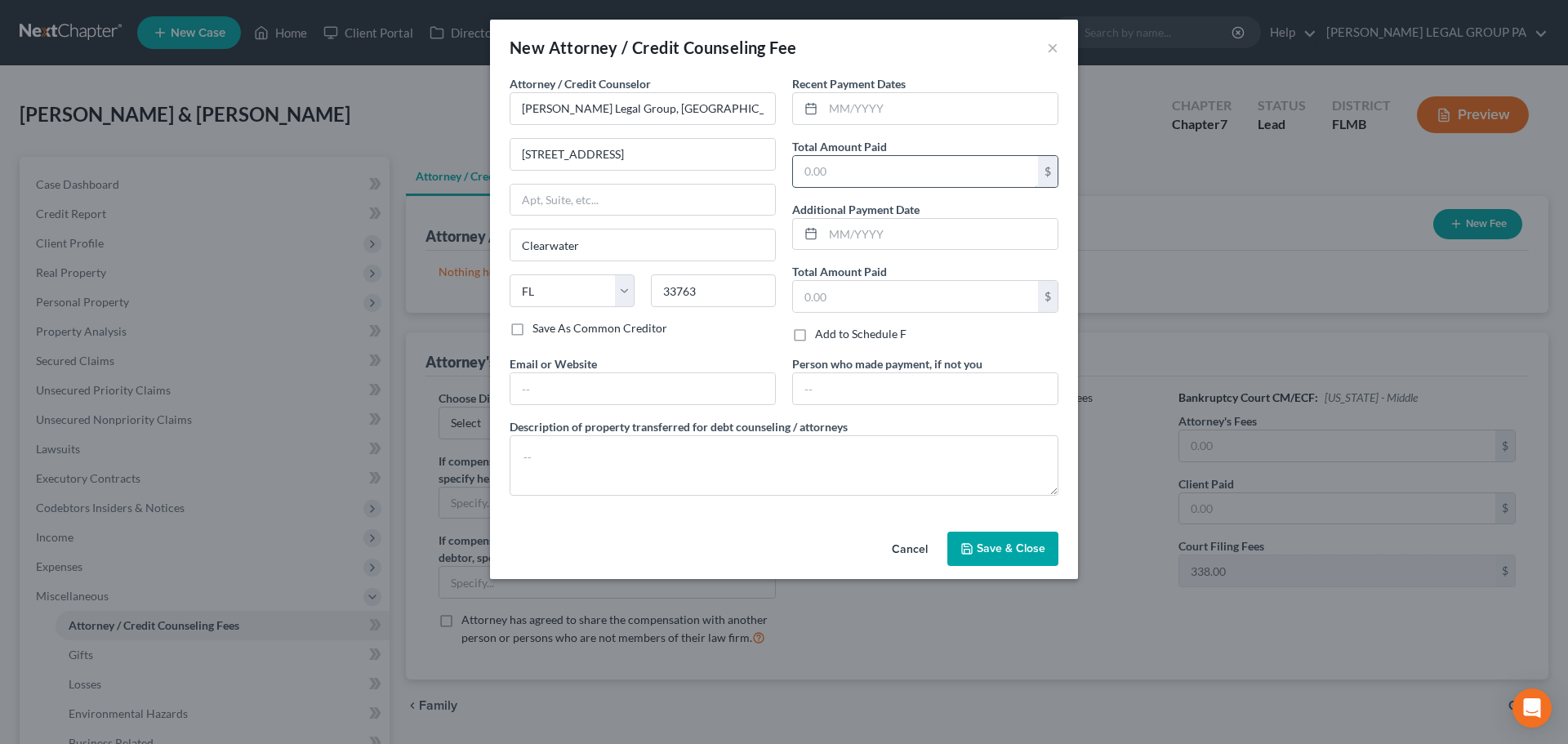
click at [917, 170] on input "text" at bounding box center [916, 171] width 245 height 31
type input "2,500"
click at [635, 459] on textarea at bounding box center [784, 465] width 548 height 60
type textarea "Chapter 7 Attorney's filing fee"
click at [1007, 538] on button "Save & Close" at bounding box center [1003, 549] width 111 height 34
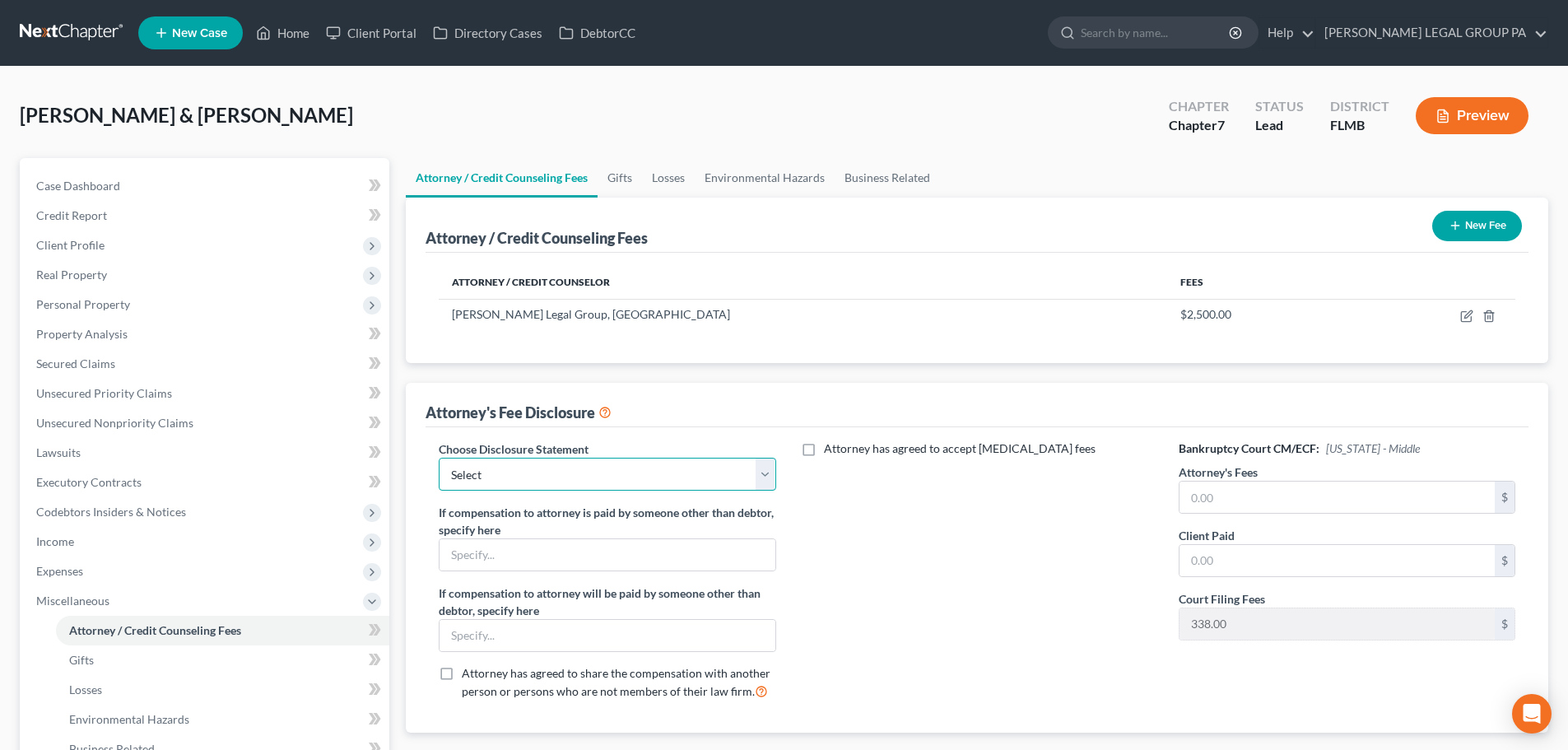
click at [695, 469] on select "Select Attorney Compensation Statement" at bounding box center [607, 474] width 337 height 33
select select "0"
click at [439, 458] on select "Select Attorney Compensation Statement" at bounding box center [607, 474] width 337 height 33
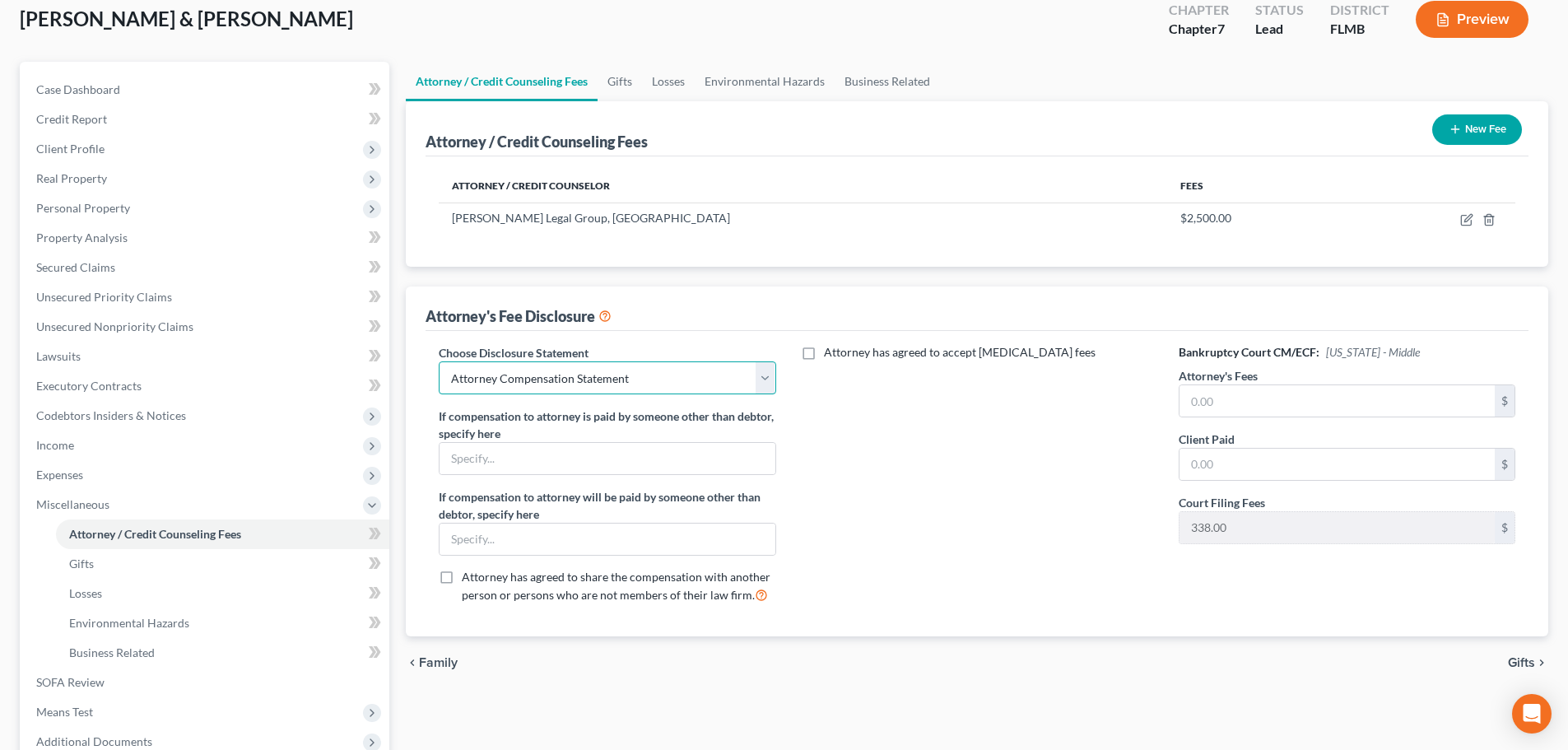
scroll to position [247, 0]
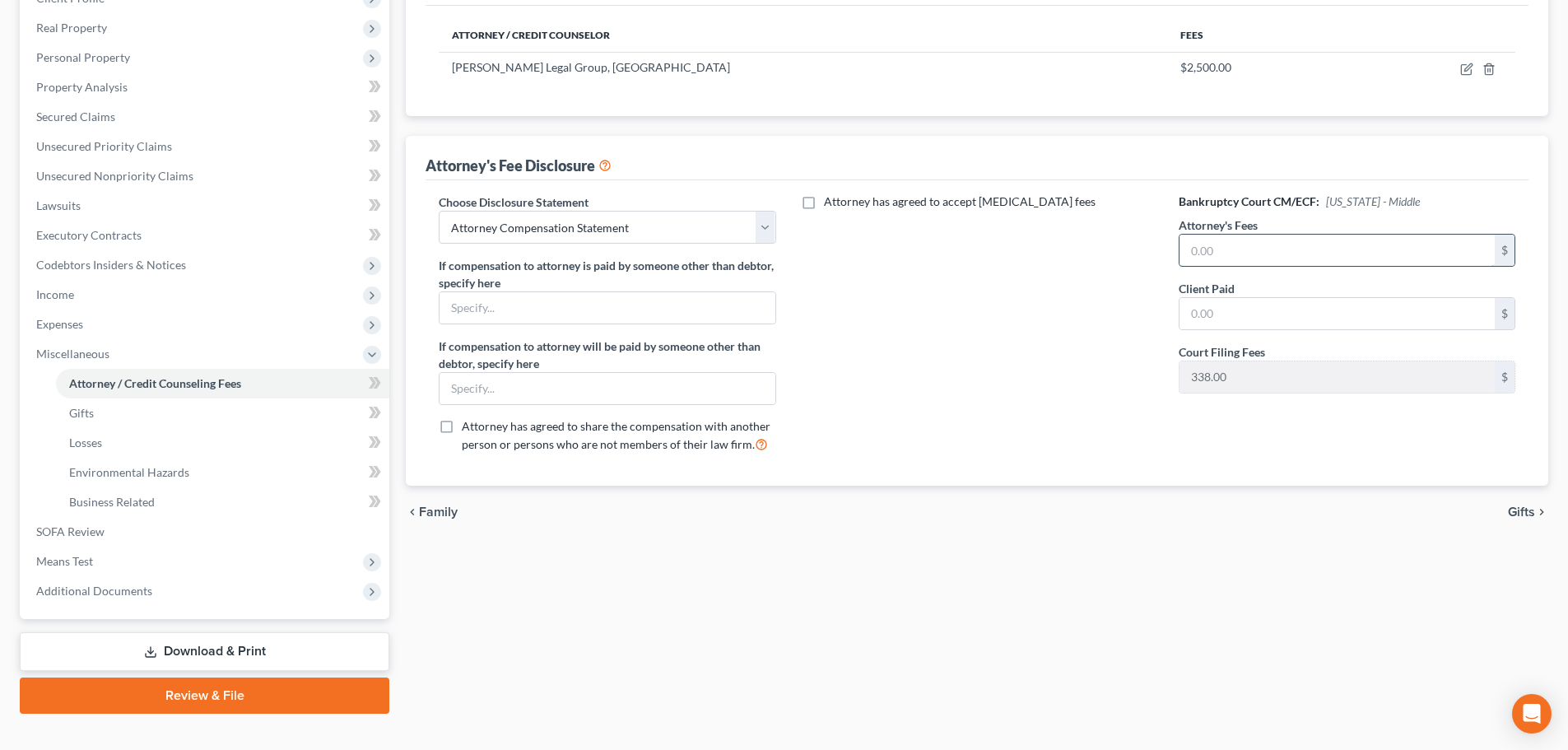
click at [1214, 250] on input "text" at bounding box center [1337, 250] width 315 height 31
type input "2,500"
click at [1247, 315] on input "text" at bounding box center [1337, 313] width 315 height 31
type input "2,500"
click at [1037, 360] on div "Attorney has agreed to accept [MEDICAL_DATA] fees" at bounding box center [977, 329] width 369 height 272
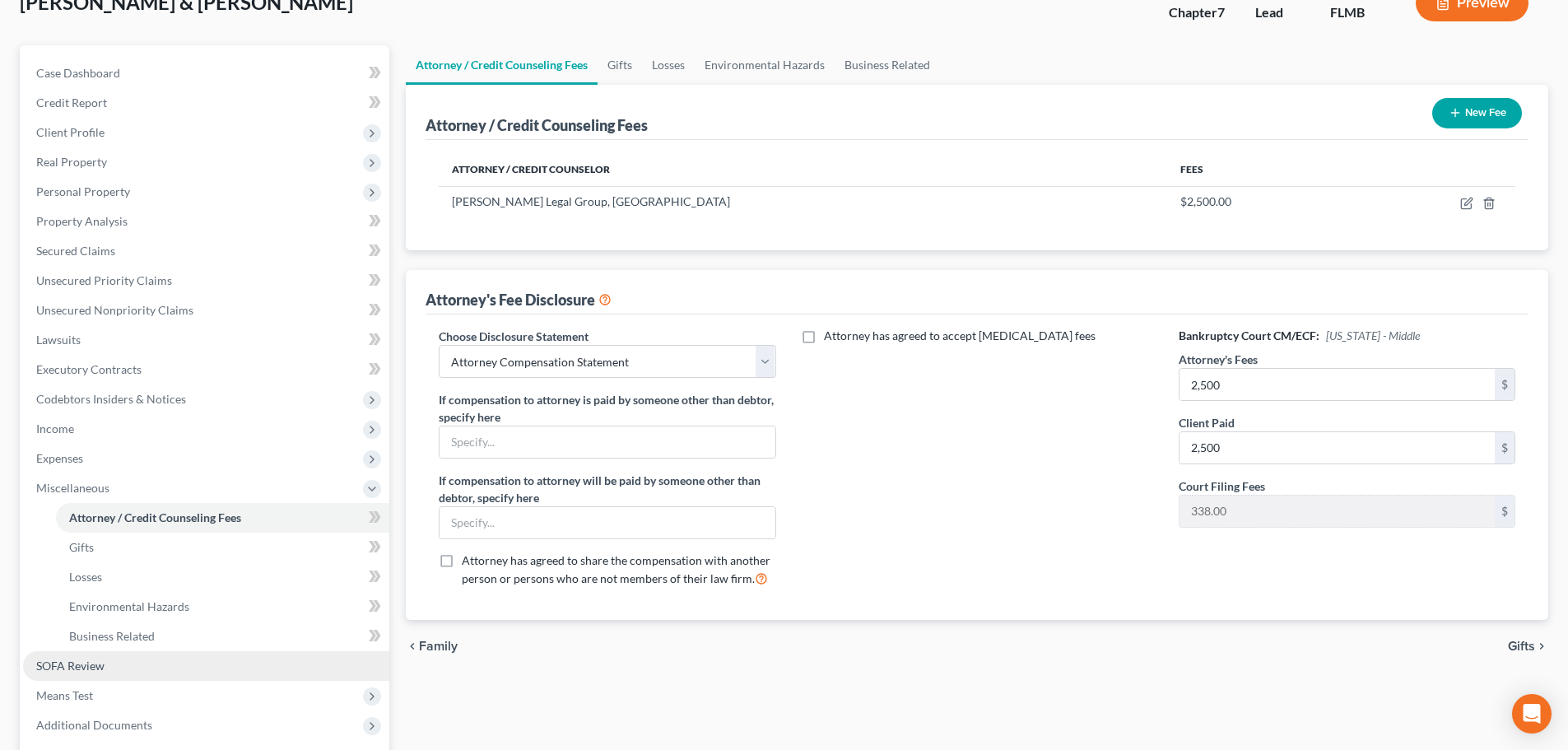
scroll to position [0, 0]
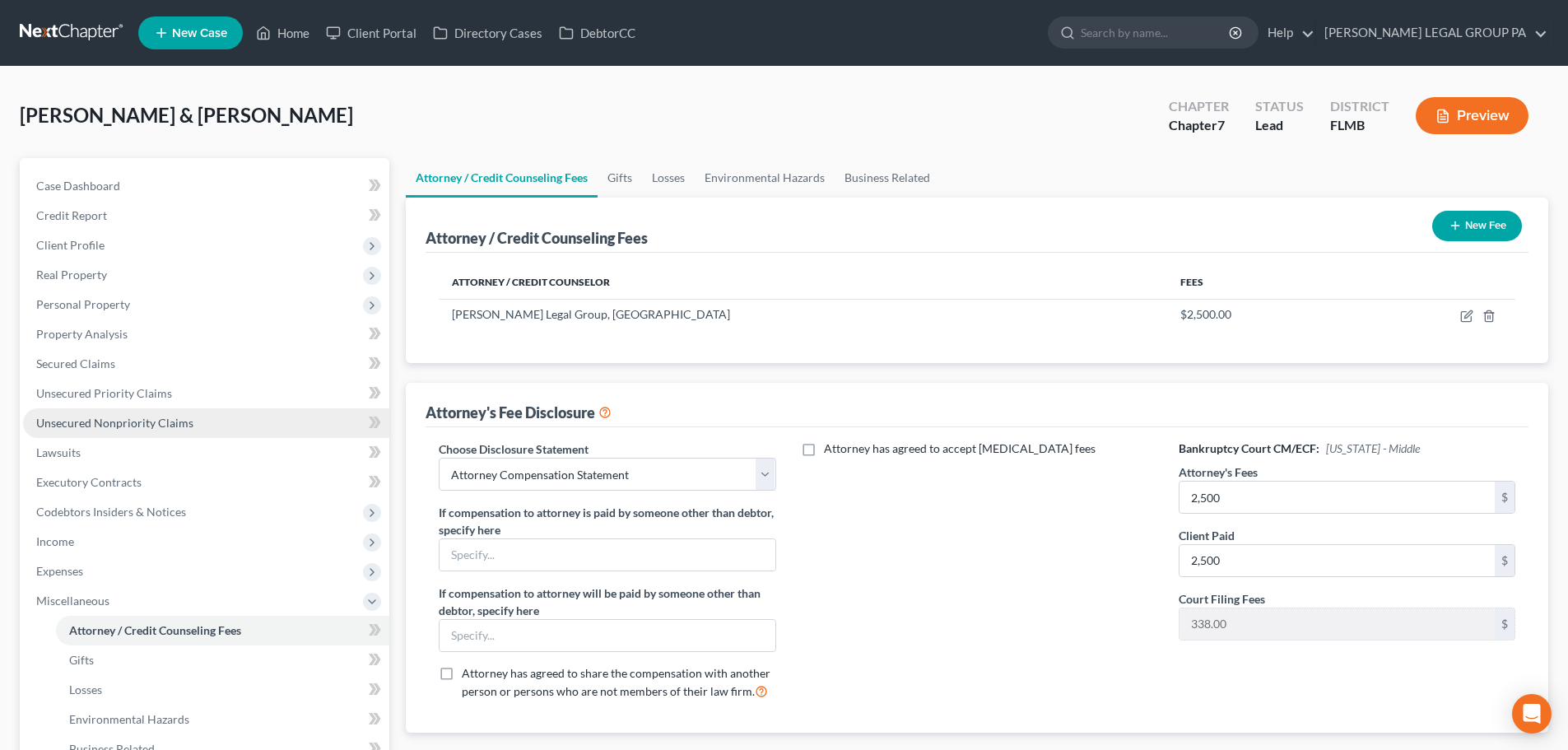
click at [192, 413] on link "Unsecured Nonpriority Claims" at bounding box center [206, 423] width 366 height 30
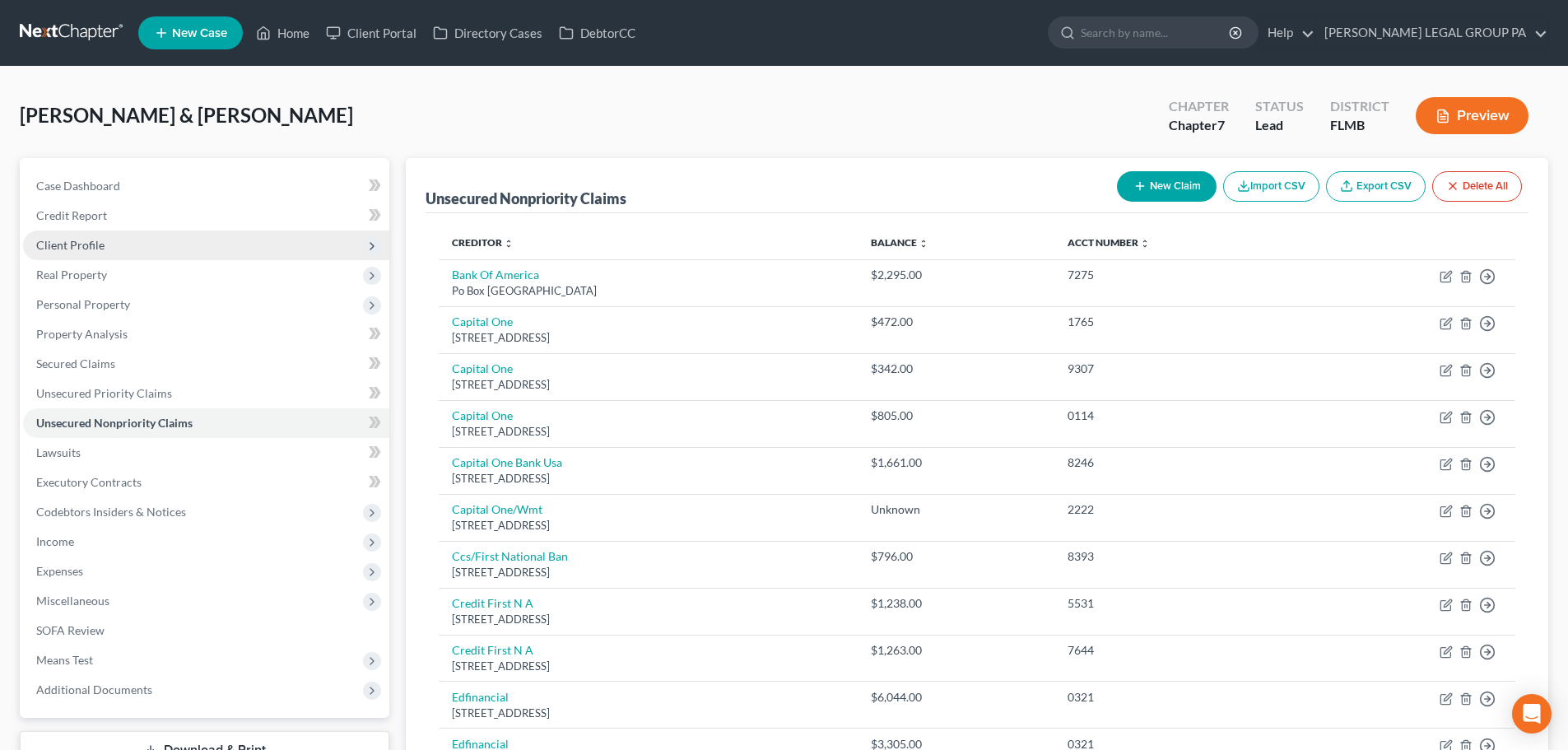
click at [76, 252] on span "Client Profile" at bounding box center [206, 245] width 366 height 30
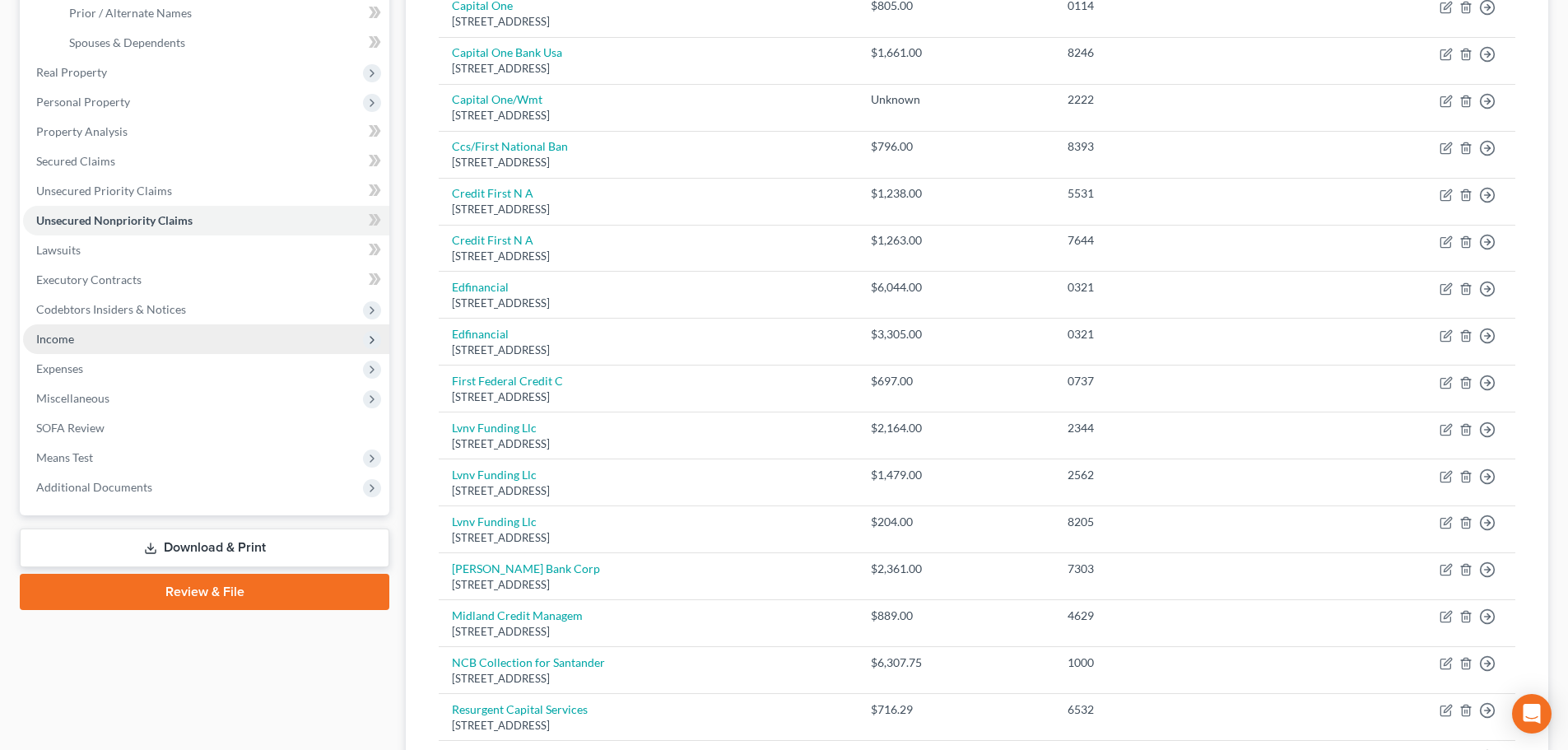
scroll to position [412, 0]
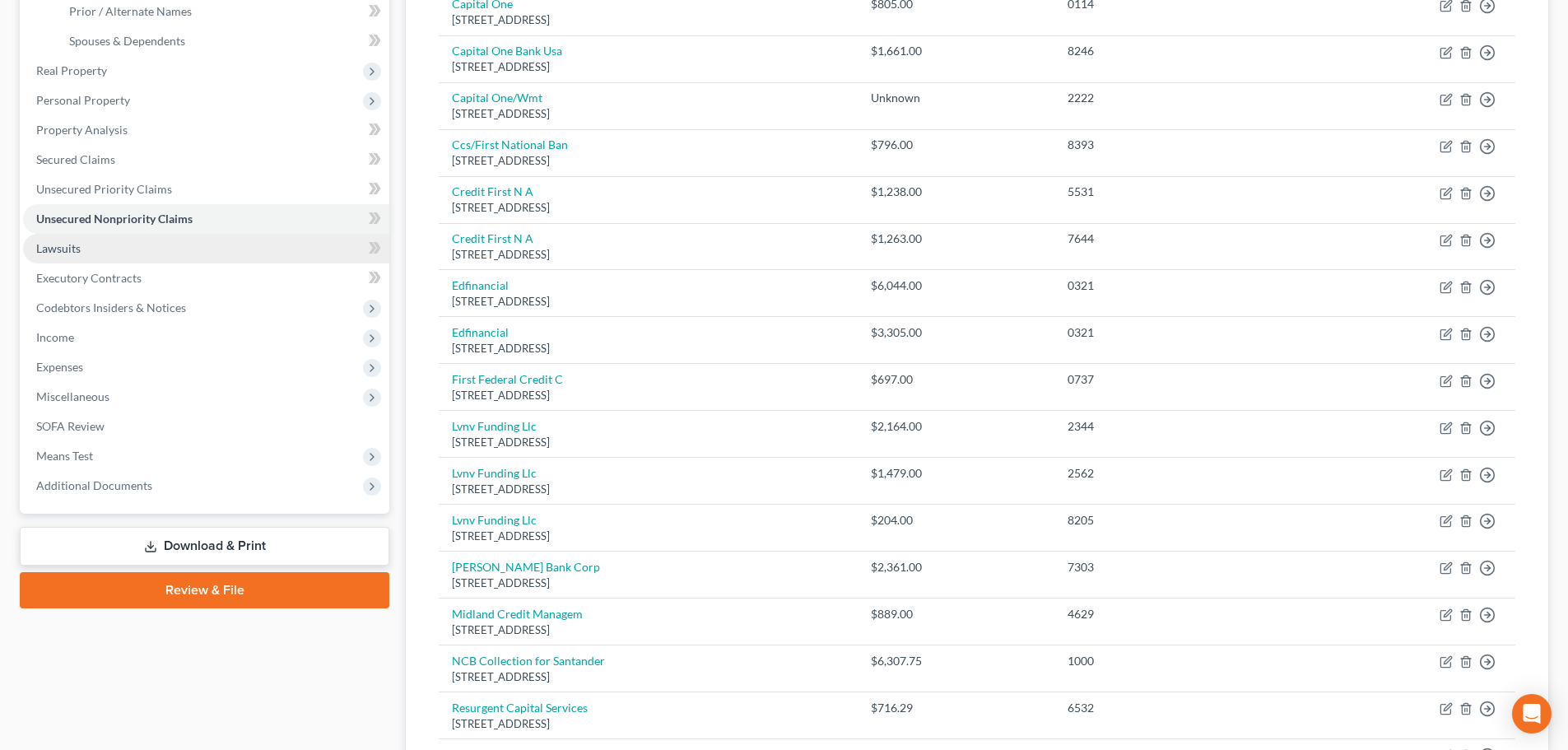
click at [61, 254] on span "Lawsuits" at bounding box center [58, 247] width 45 height 14
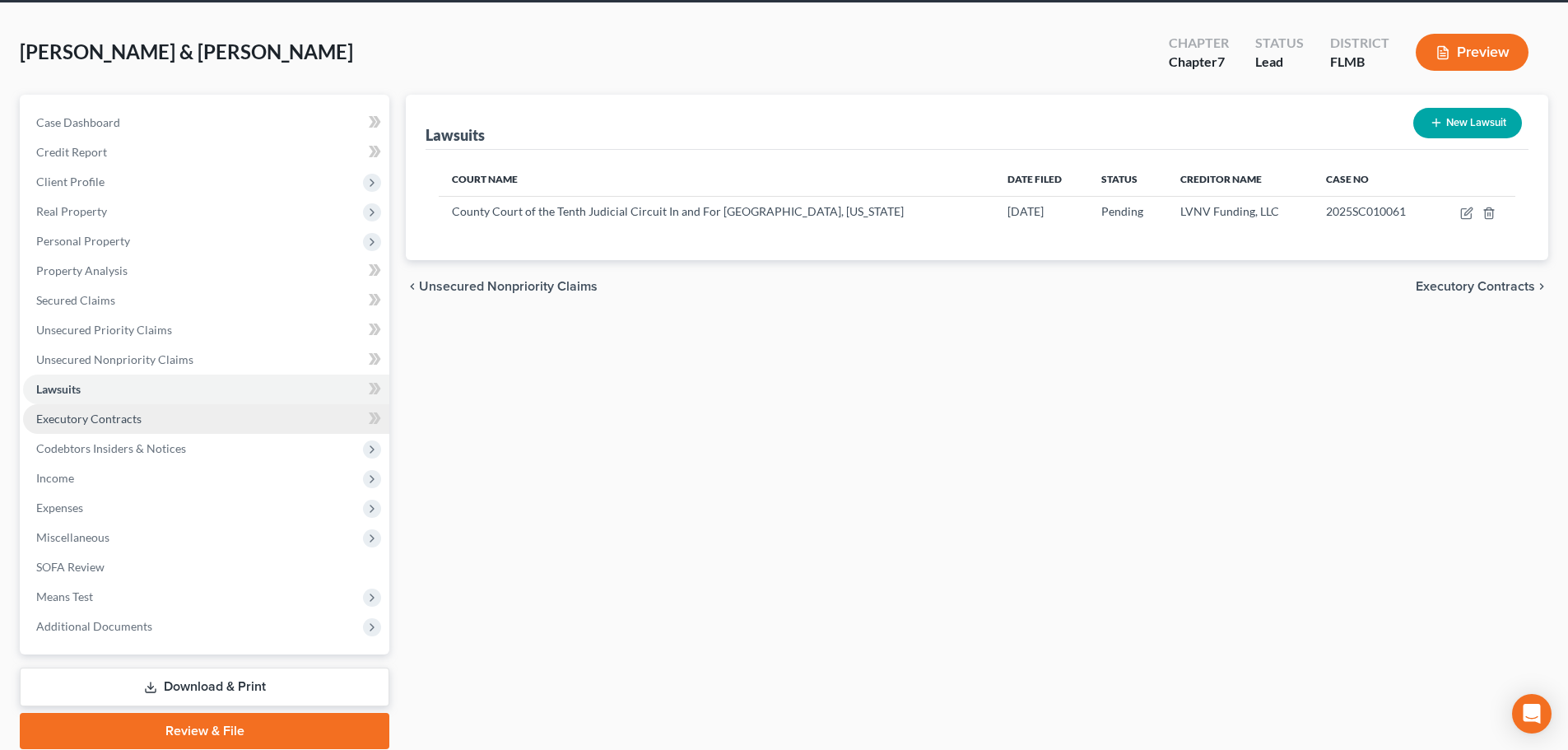
scroll to position [126, 0]
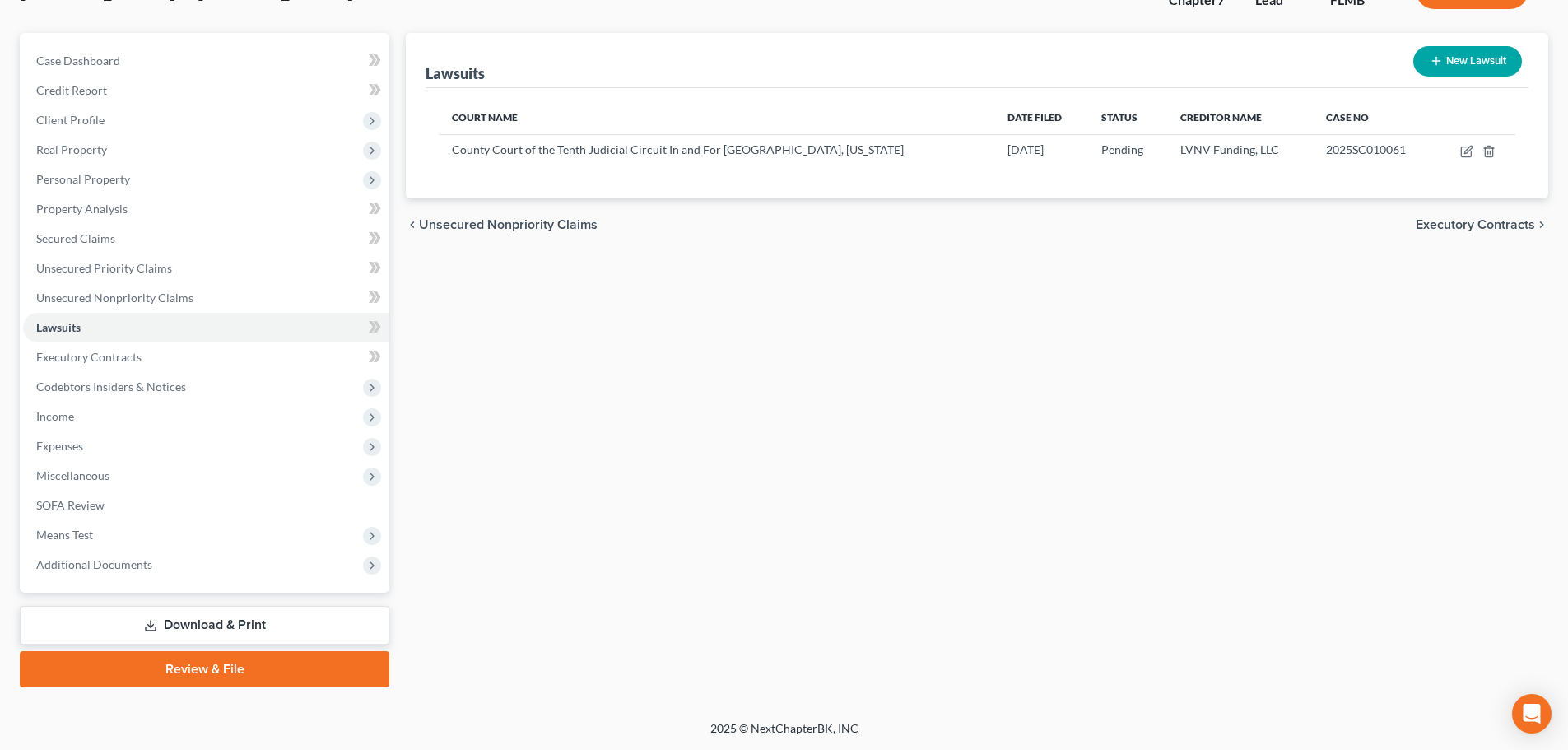
click at [202, 629] on link "Download & Print" at bounding box center [205, 625] width 369 height 39
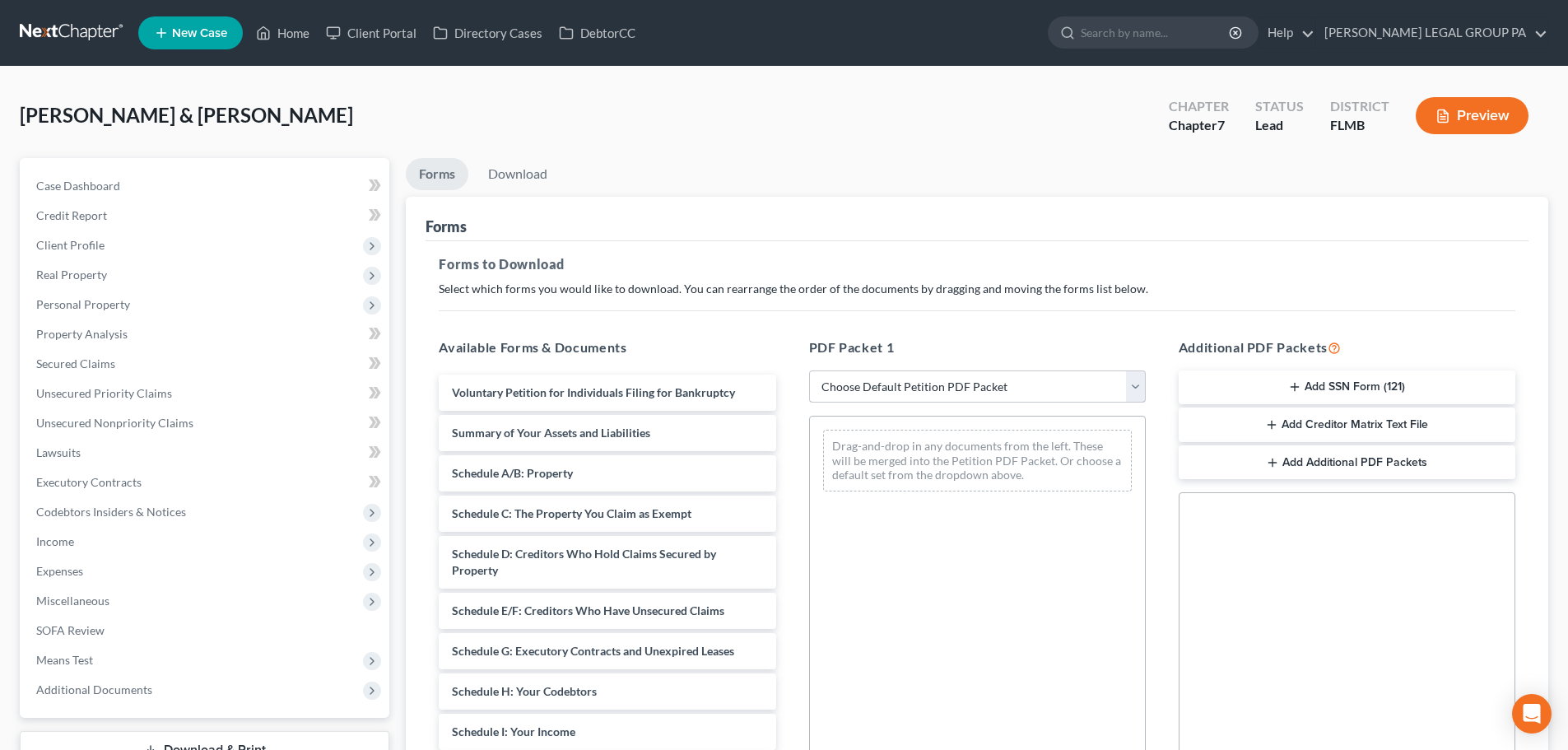
click at [951, 377] on select "Choose Default Petition PDF Packet Complete Bankruptcy Petition (all forms and …" at bounding box center [977, 386] width 337 height 33
select select "0"
click at [809, 370] on select "Choose Default Petition PDF Packet Complete Bankruptcy Petition (all forms and …" at bounding box center [977, 386] width 337 height 33
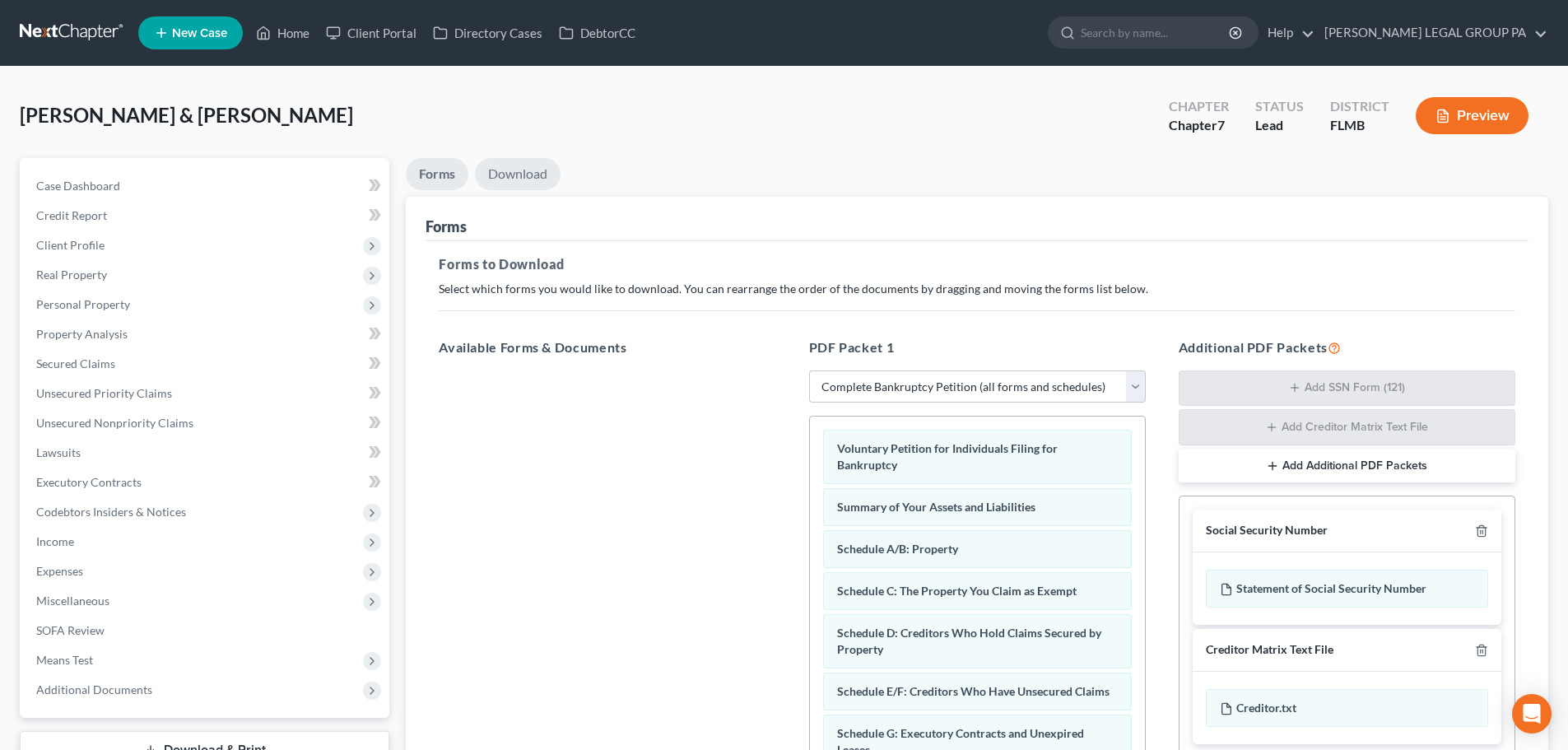
click at [520, 169] on link "Download" at bounding box center [518, 174] width 86 height 32
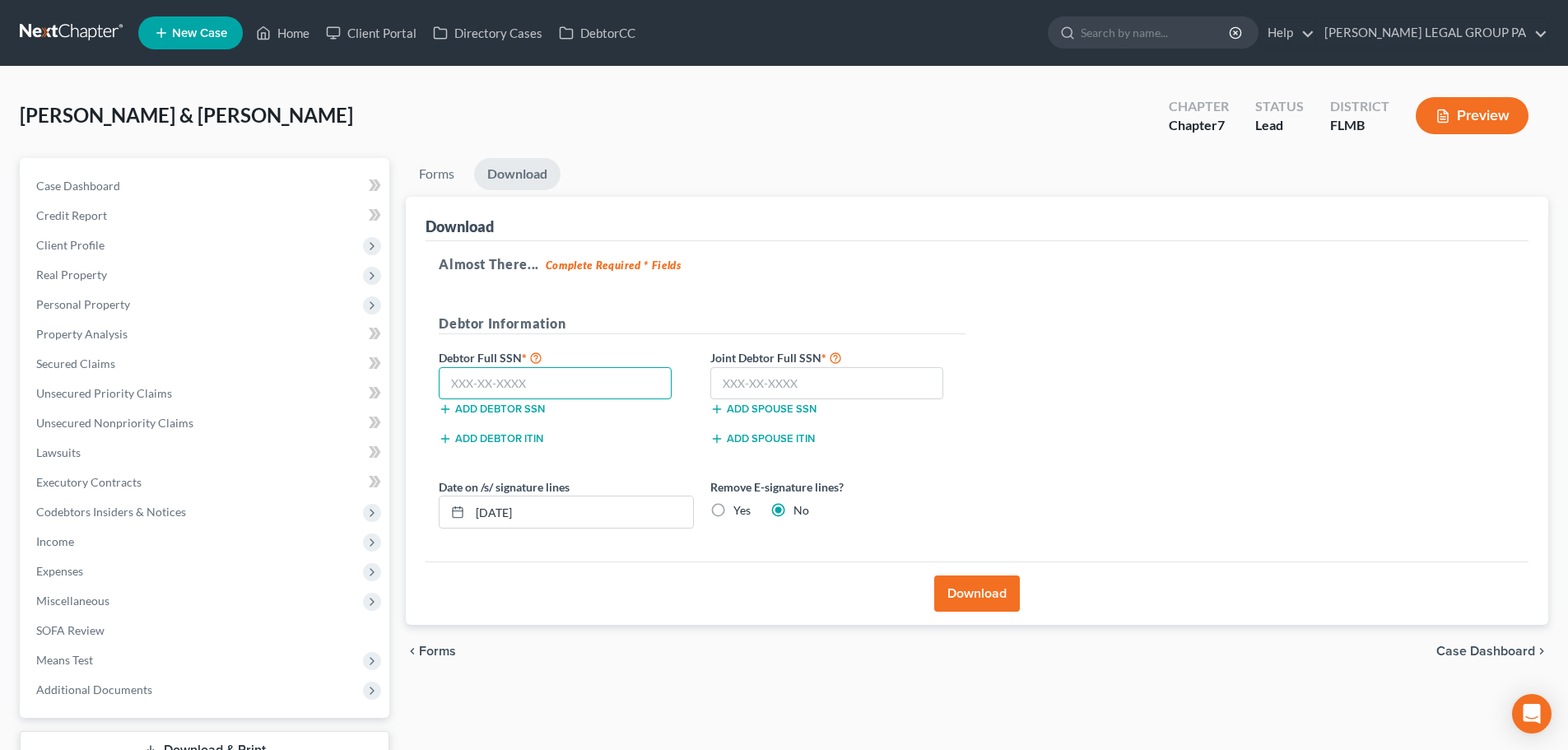
click at [567, 382] on input "text" at bounding box center [555, 384] width 233 height 33
type input "589-42-9240"
click at [846, 369] on input "text" at bounding box center [827, 384] width 233 height 33
click at [852, 383] on input "text" at bounding box center [827, 384] width 233 height 33
type input "589-60-0727"
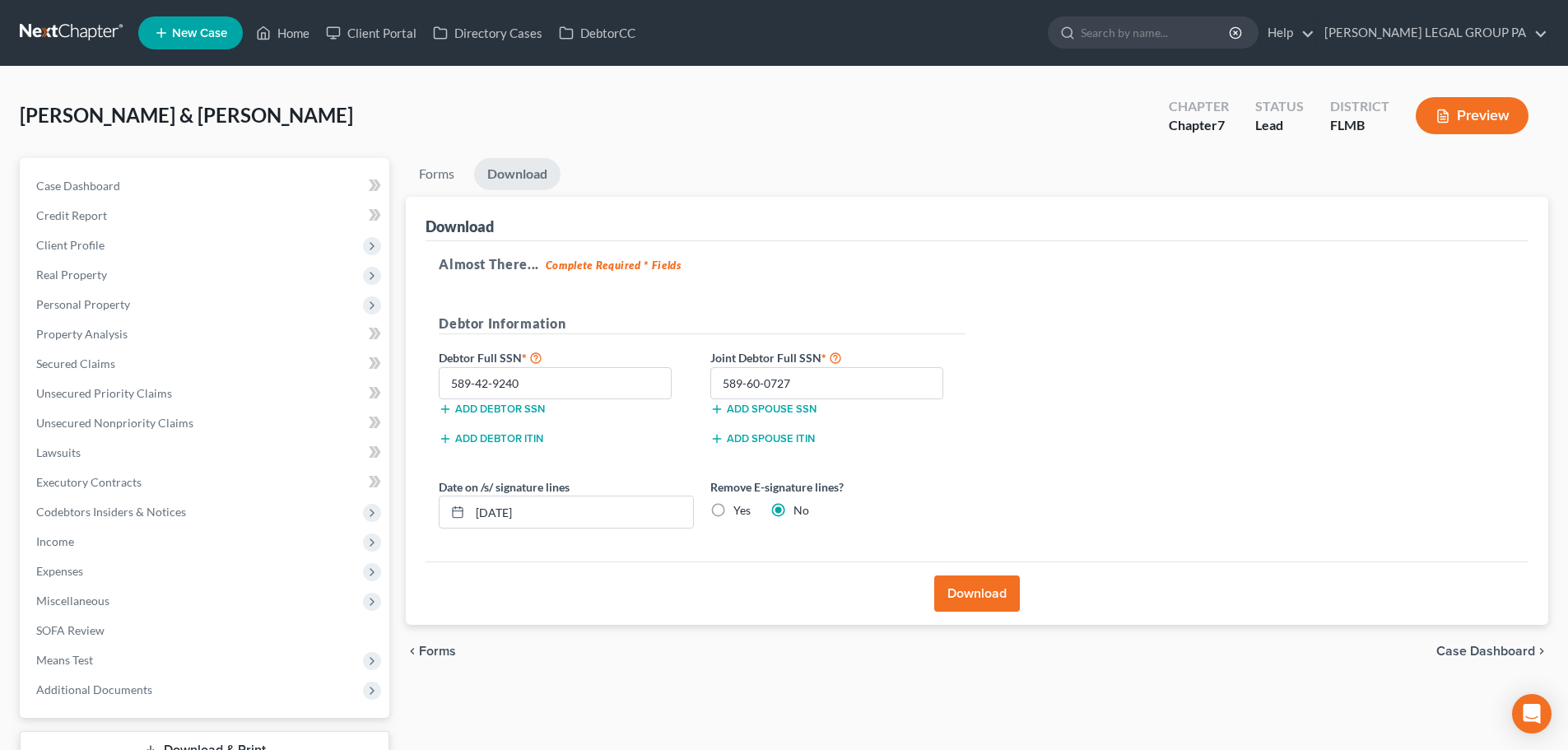
click at [979, 600] on button "Download" at bounding box center [977, 594] width 86 height 36
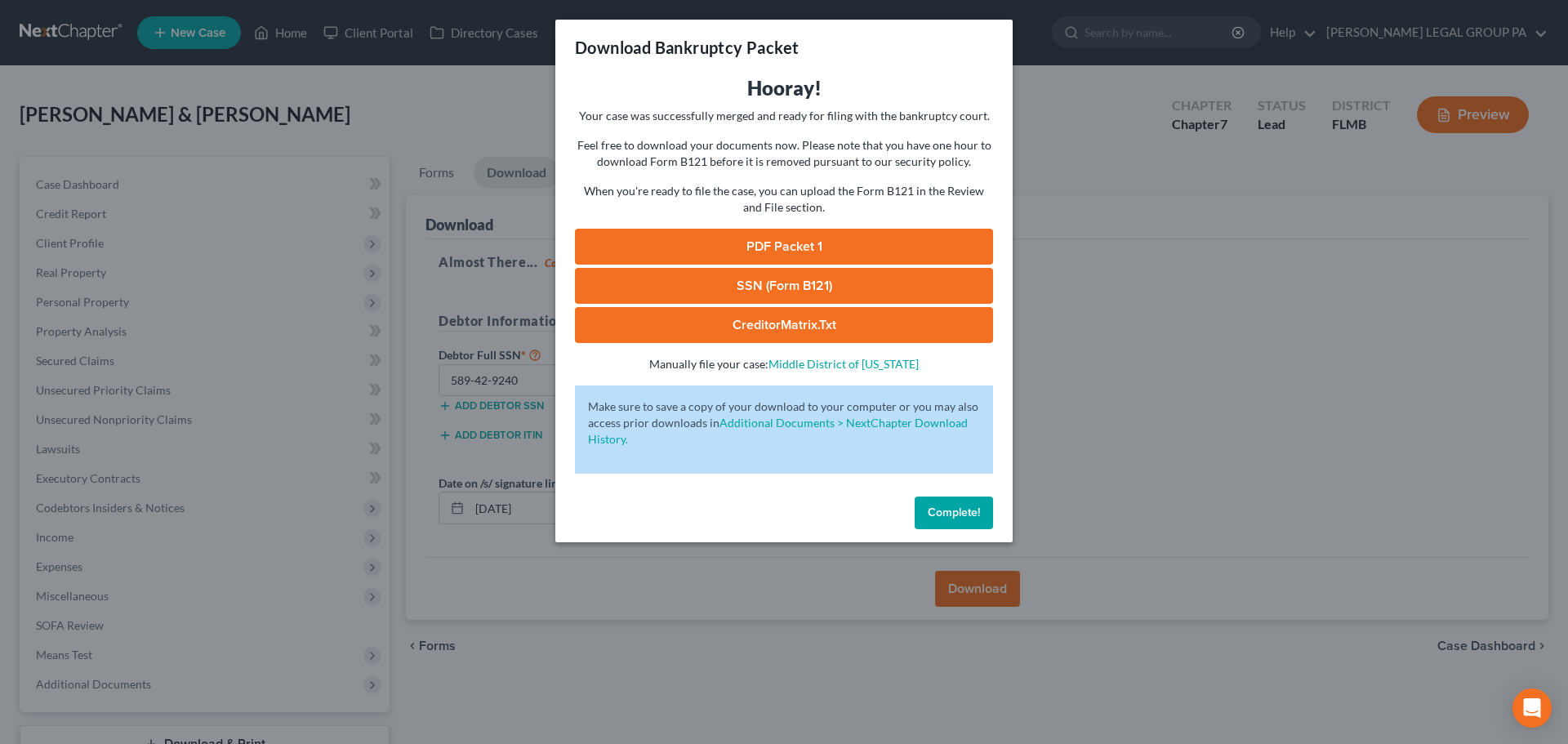
click at [838, 286] on link "SSN (Form B121)" at bounding box center [784, 286] width 418 height 36
click at [802, 257] on link "PDF Packet 1" at bounding box center [784, 246] width 418 height 36
drag, startPoint x: 959, startPoint y: 500, endPoint x: 918, endPoint y: 494, distance: 41.4
click at [959, 500] on button "Complete!" at bounding box center [953, 513] width 78 height 33
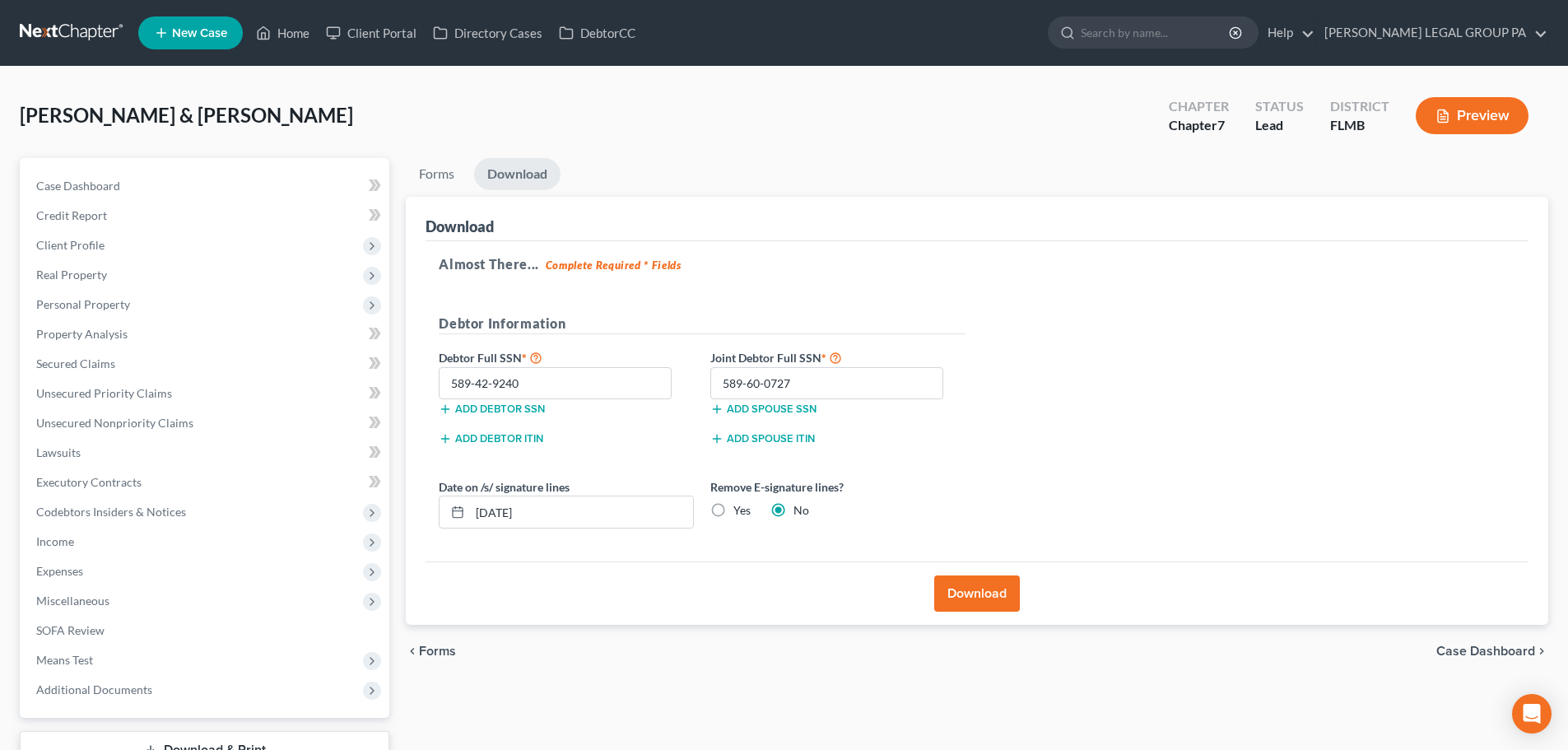
click at [80, 44] on link at bounding box center [72, 32] width 106 height 30
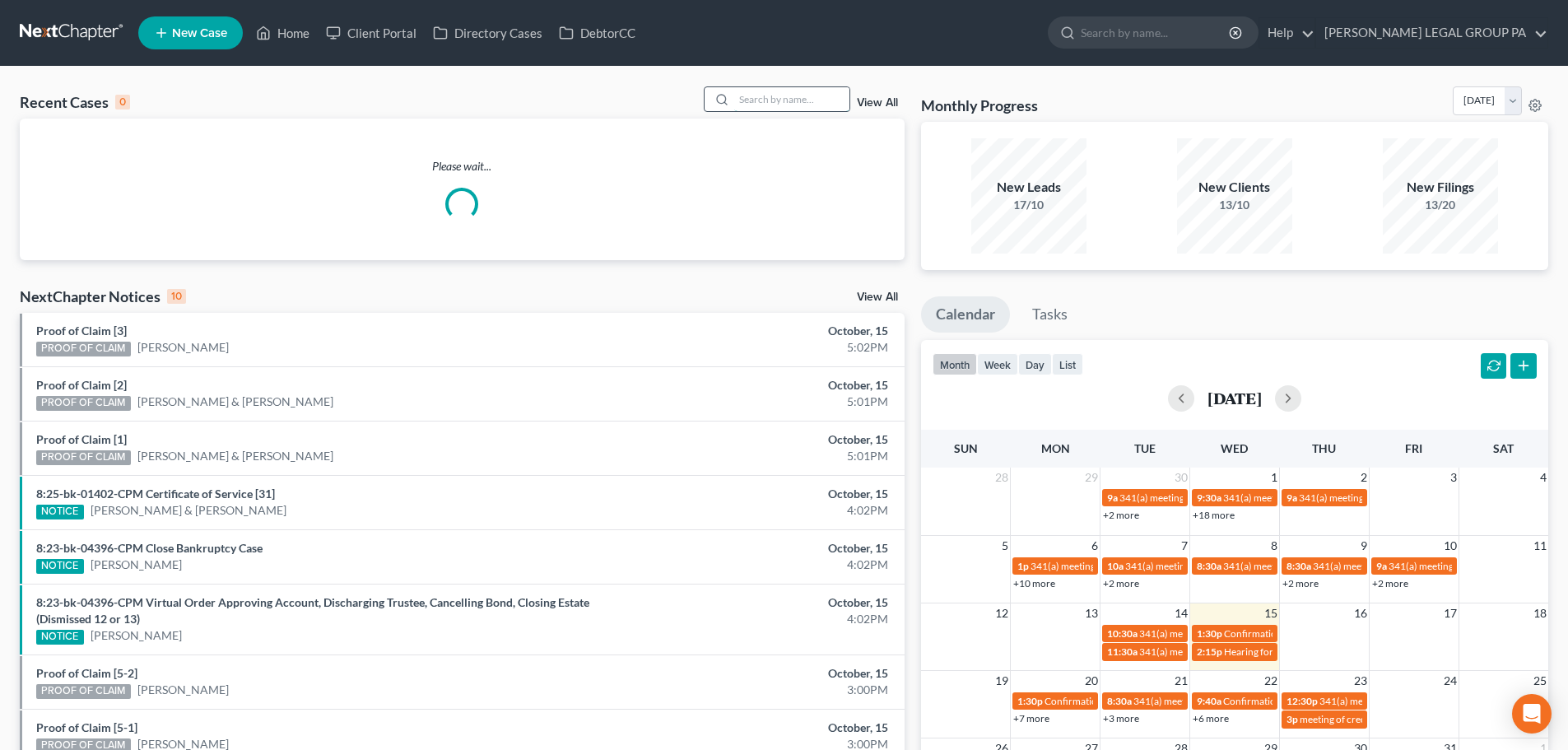
click at [748, 94] on input "search" at bounding box center [792, 99] width 115 height 24
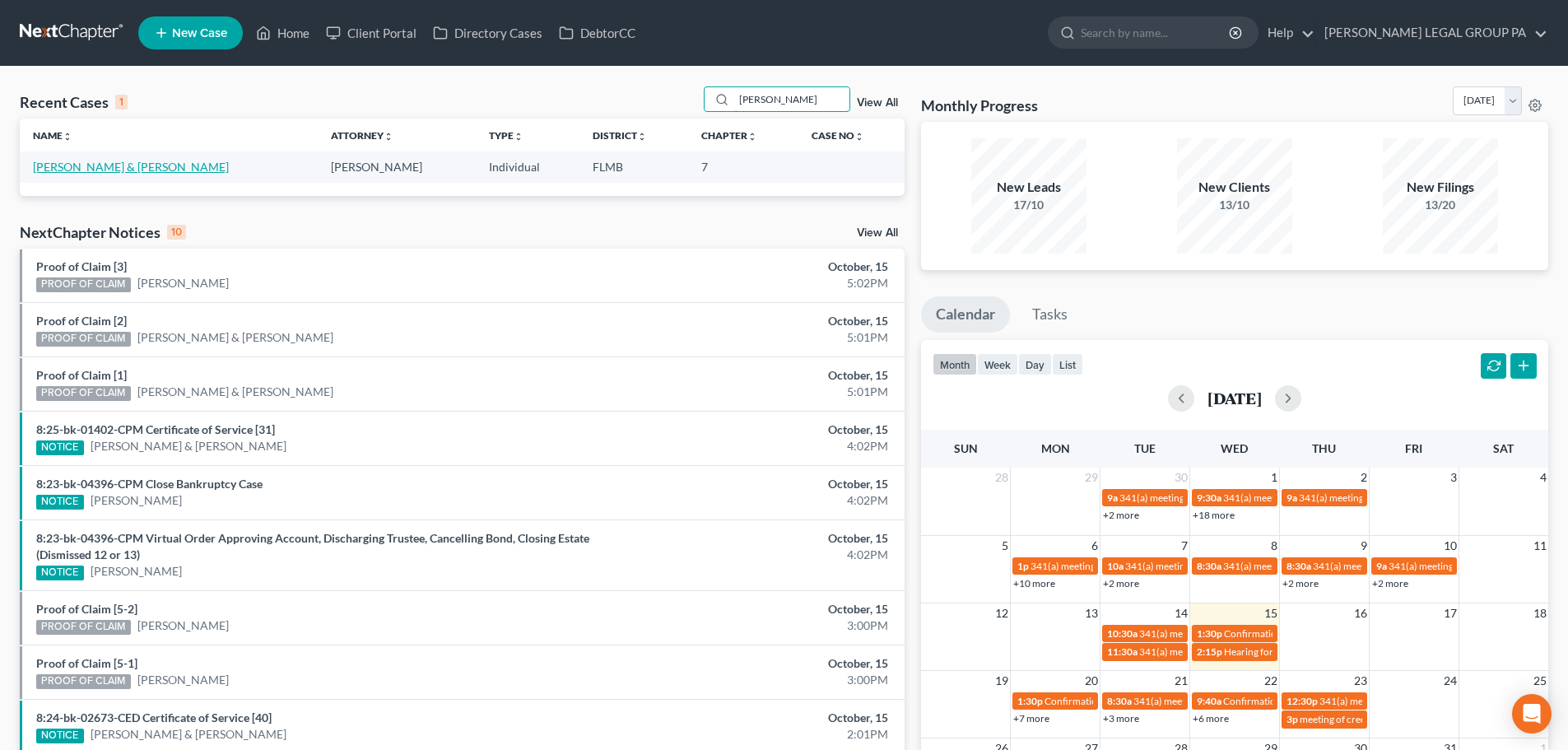
type input "connors"
click at [101, 169] on link "[PERSON_NAME] & [PERSON_NAME]" at bounding box center [131, 167] width 196 height 14
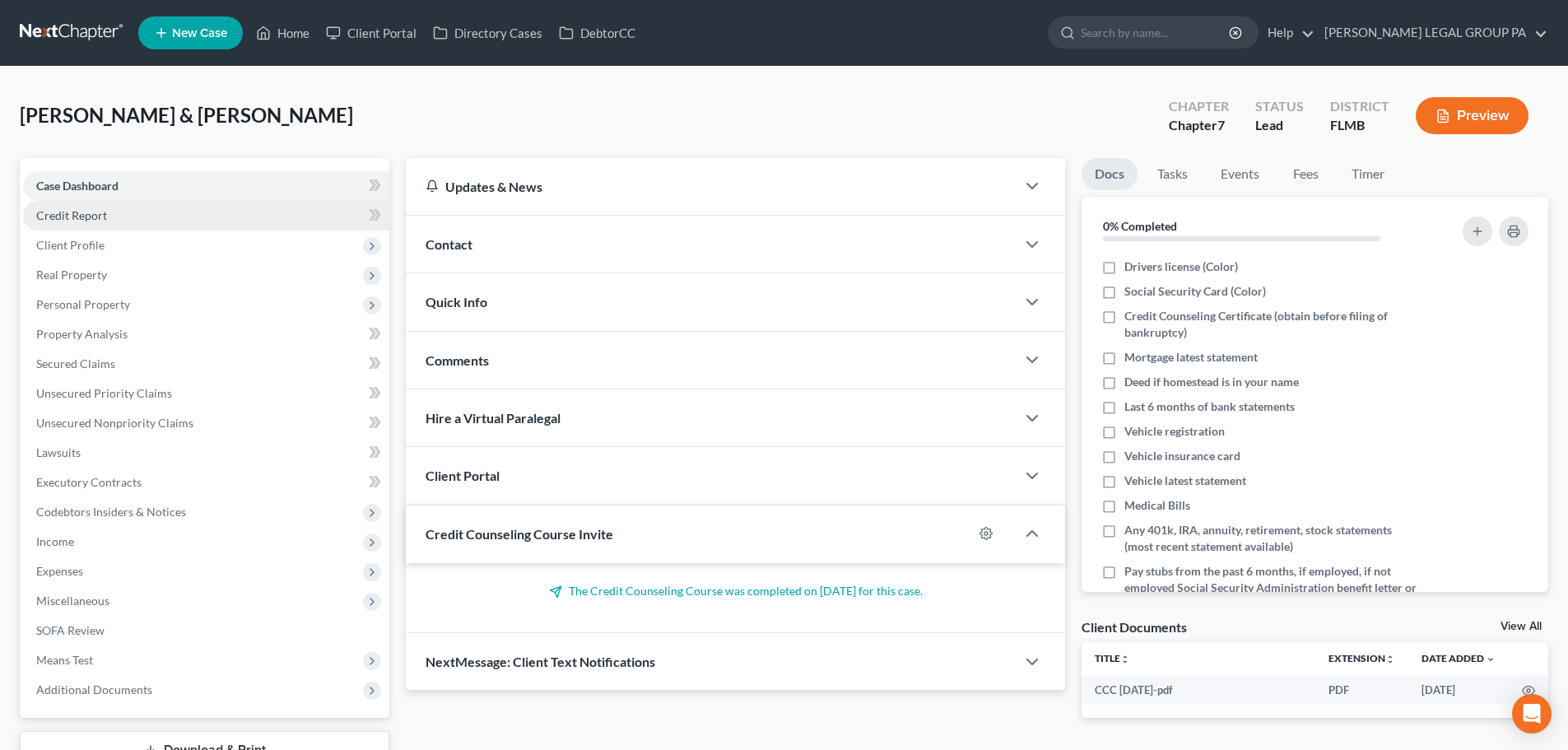
click at [107, 217] on link "Credit Report" at bounding box center [206, 215] width 366 height 30
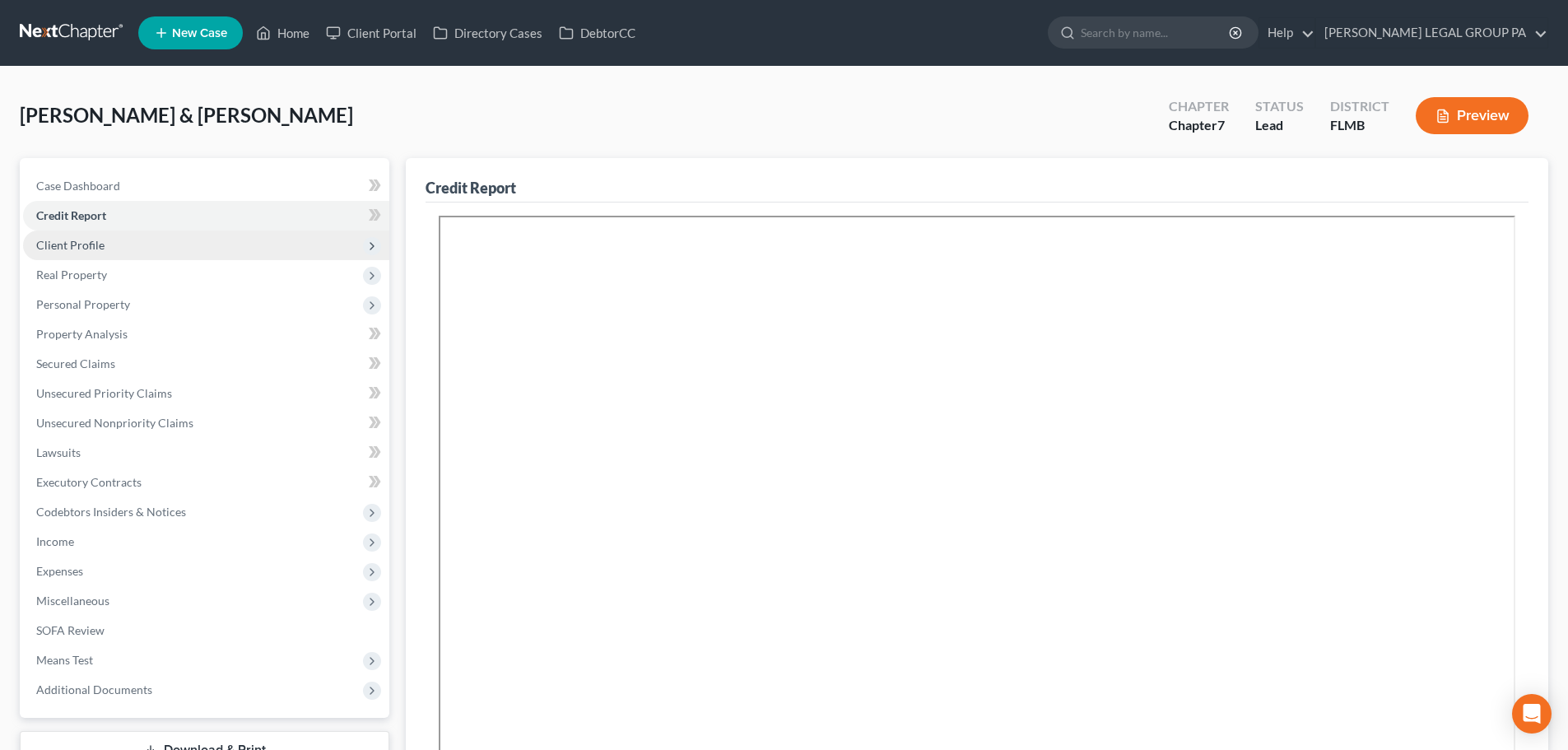
click at [101, 246] on span "Client Profile" at bounding box center [70, 245] width 69 height 14
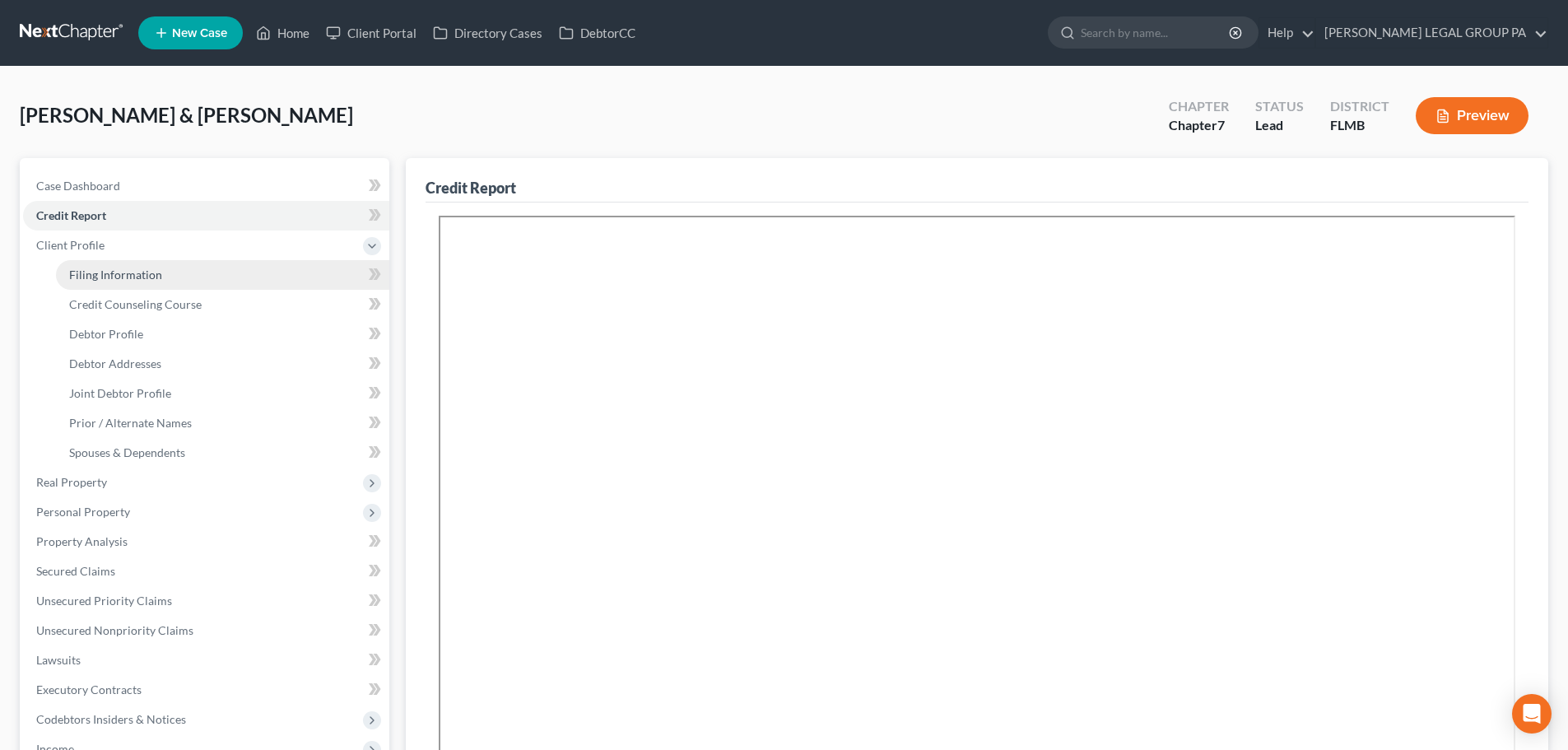
click at [108, 278] on span "Filing Information" at bounding box center [116, 274] width 93 height 14
select select "1"
select select "0"
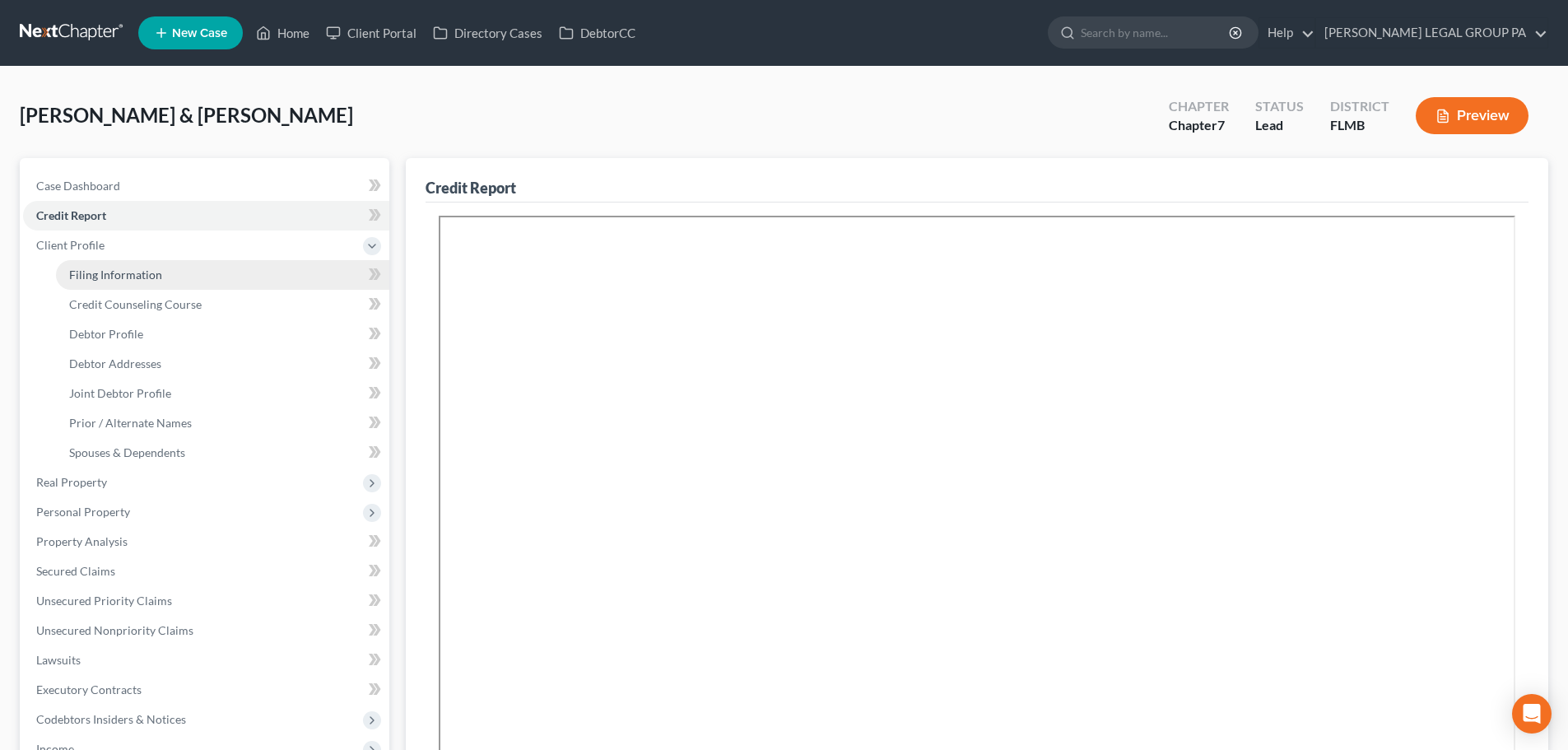
select select "9"
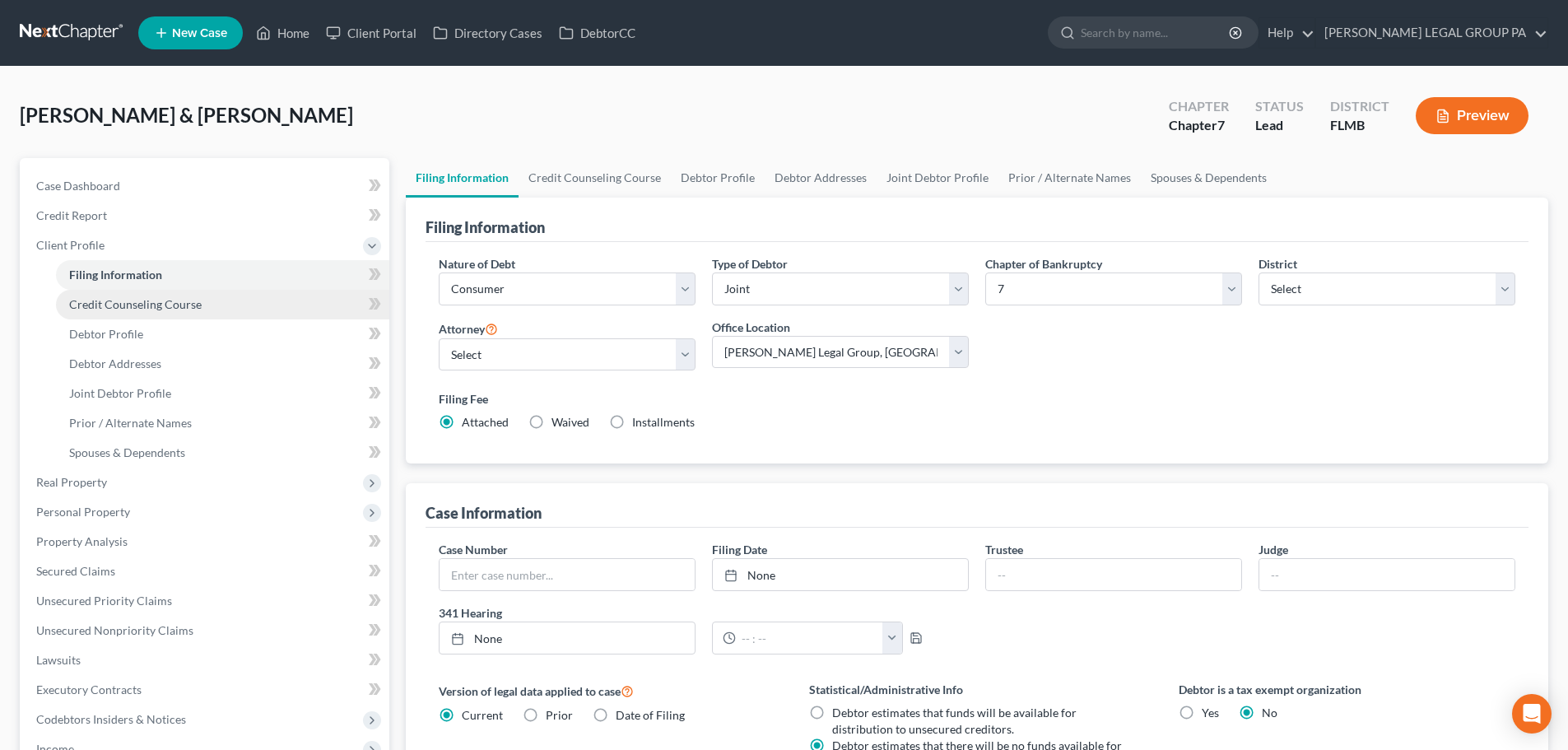
click at [128, 318] on link "Credit Counseling Course" at bounding box center [223, 305] width 333 height 30
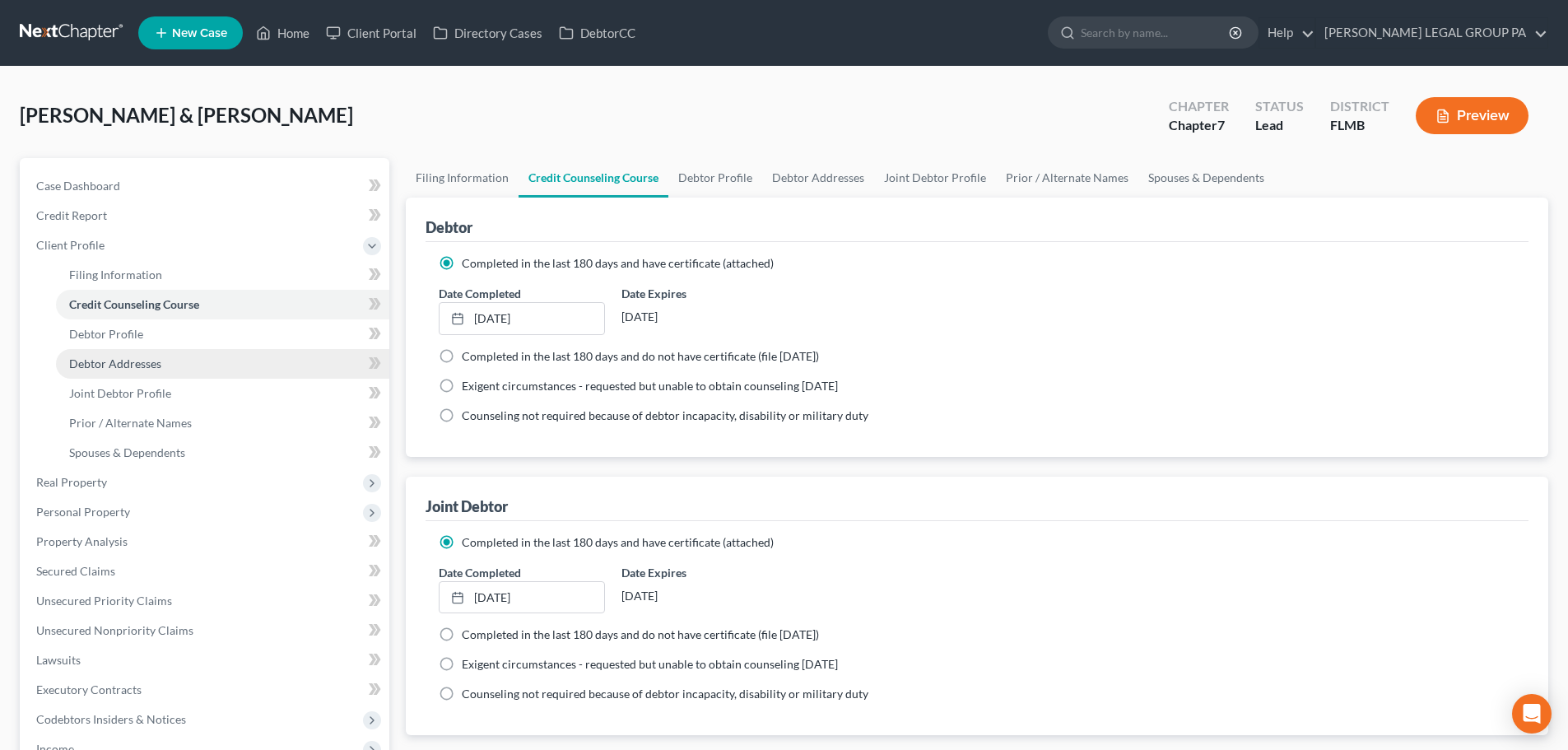
click at [137, 349] on link "Debtor Addresses" at bounding box center [223, 364] width 333 height 30
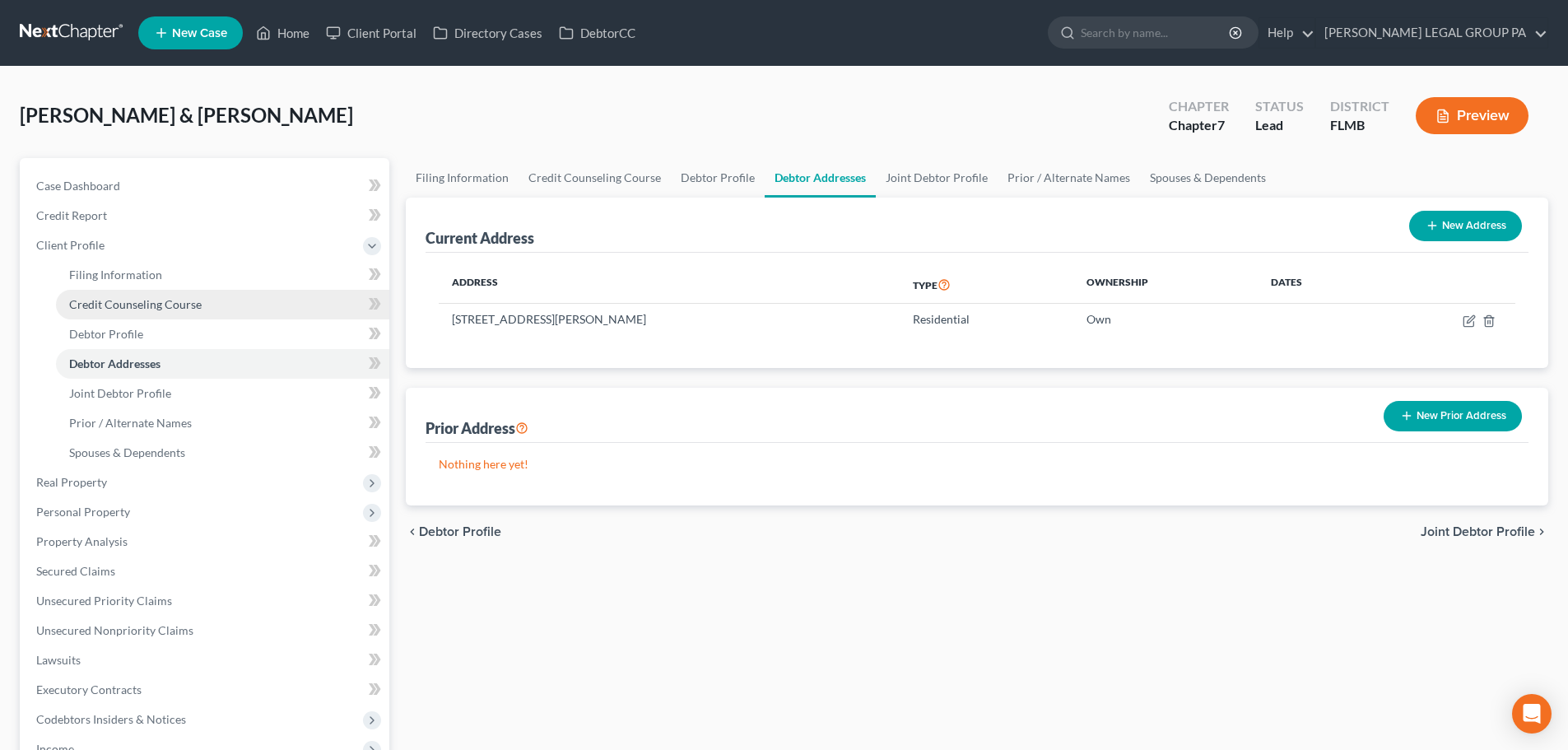
click at [135, 316] on link "Credit Counseling Course" at bounding box center [223, 305] width 333 height 30
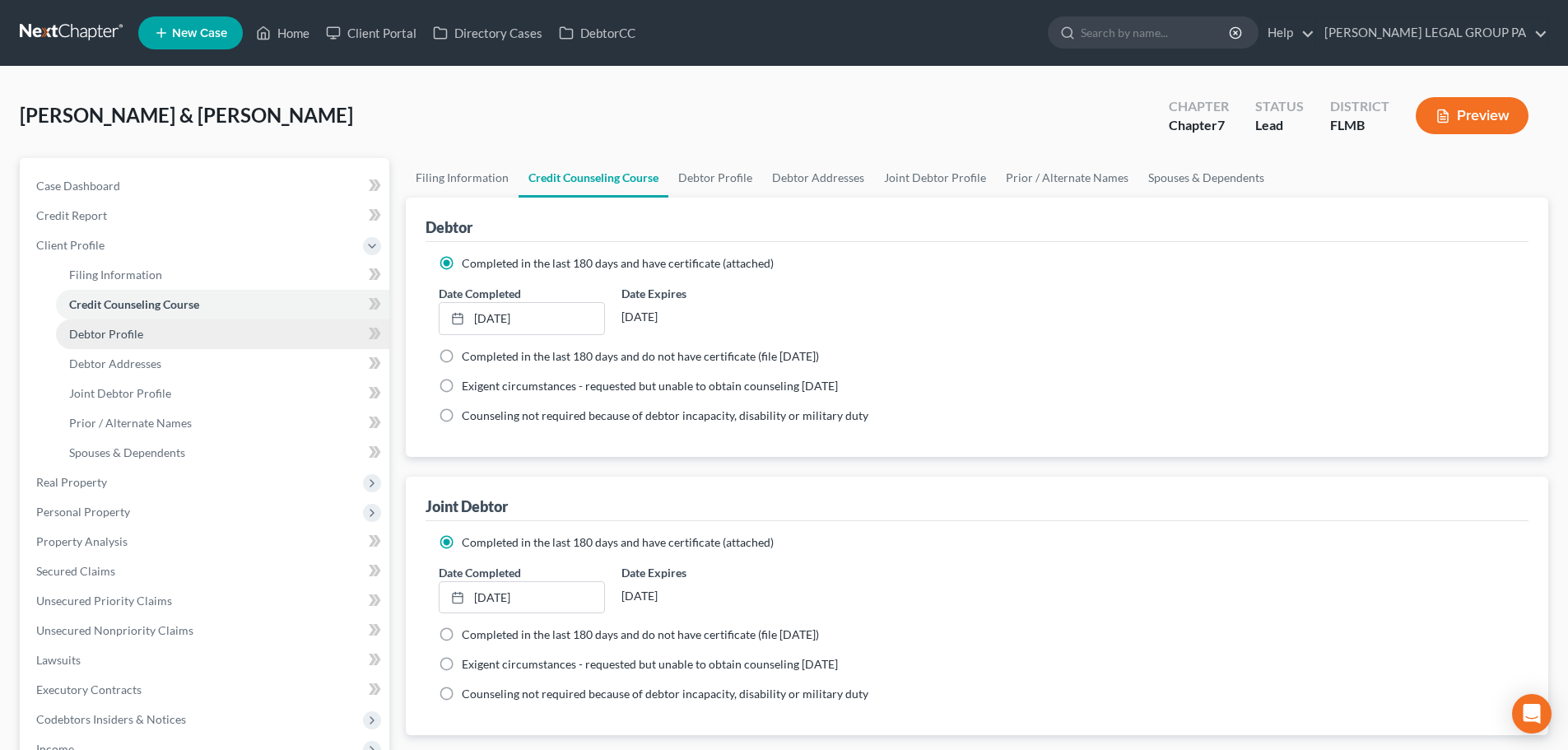
click at [133, 331] on span "Debtor Profile" at bounding box center [107, 333] width 74 height 14
select select "1"
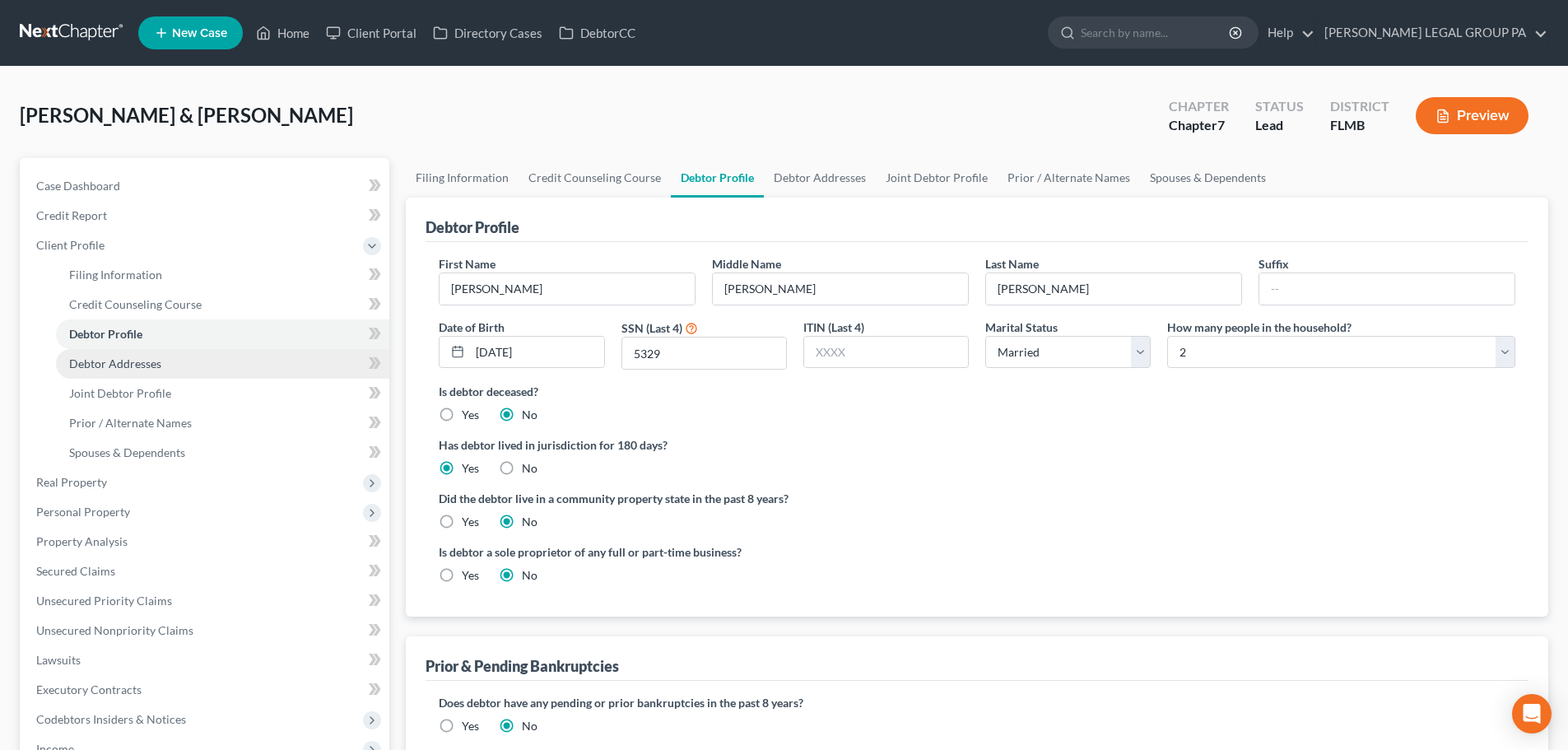
click at [137, 365] on span "Debtor Addresses" at bounding box center [115, 364] width 92 height 14
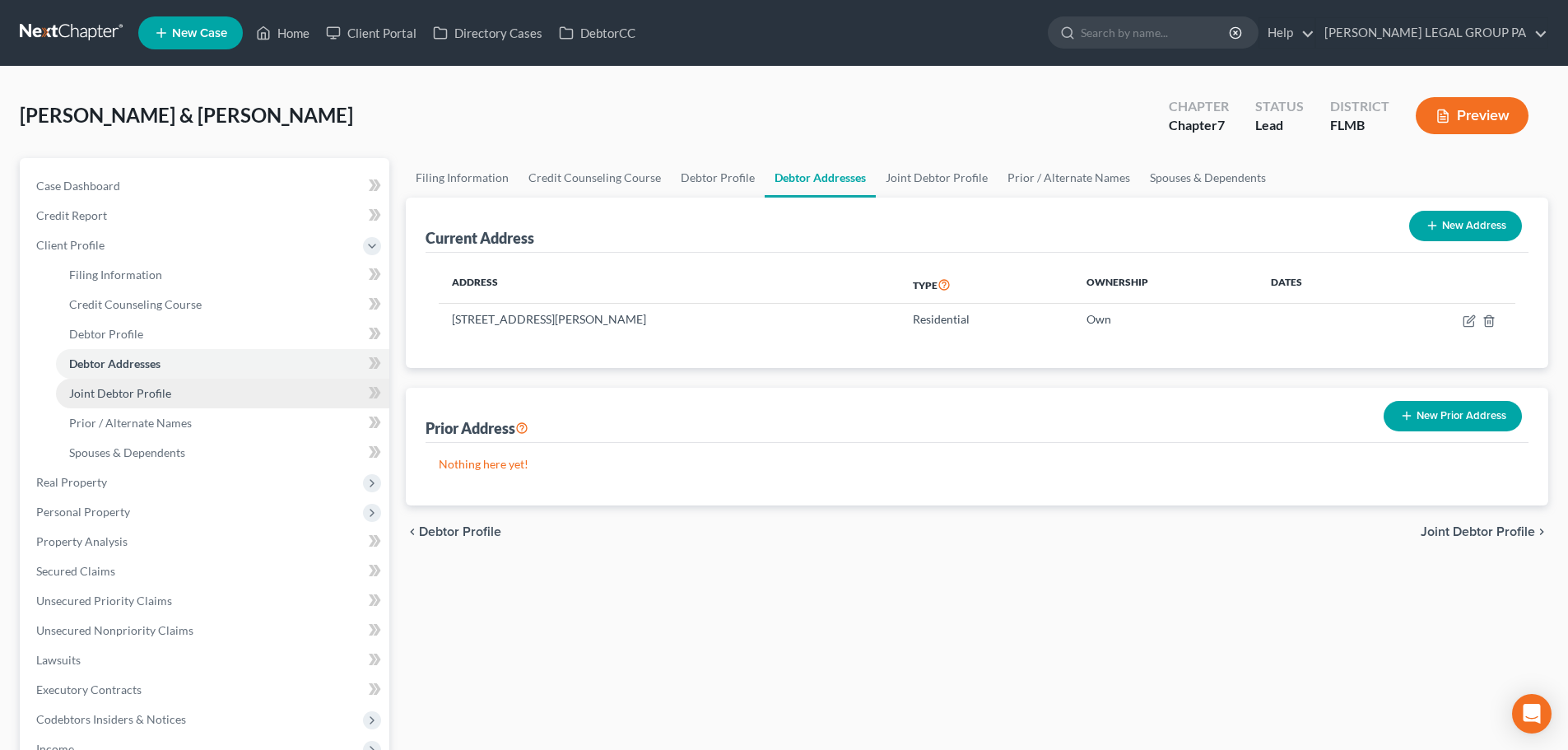
click at [146, 397] on span "Joint Debtor Profile" at bounding box center [120, 393] width 102 height 14
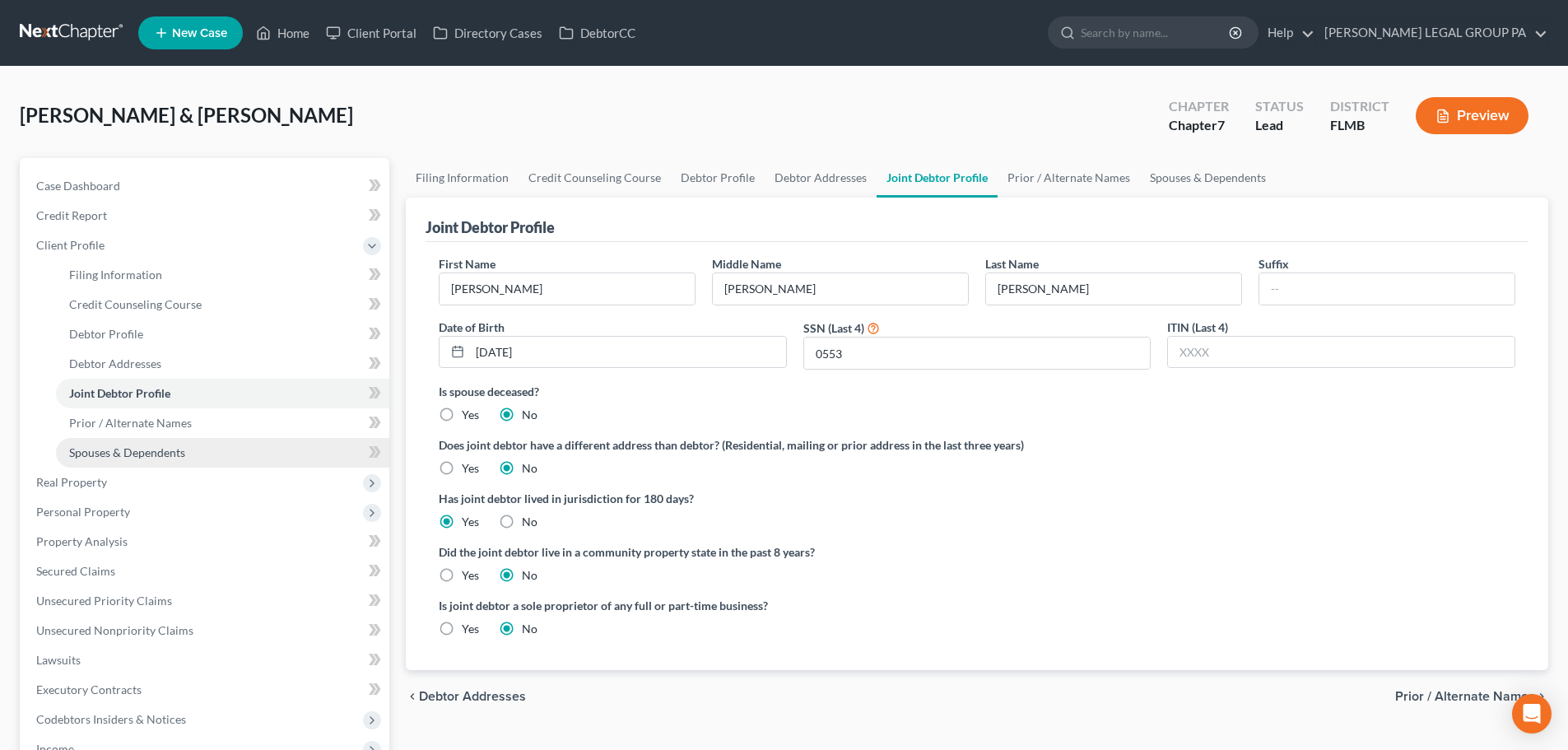
click at [169, 438] on link "Spouses & Dependents" at bounding box center [223, 452] width 333 height 30
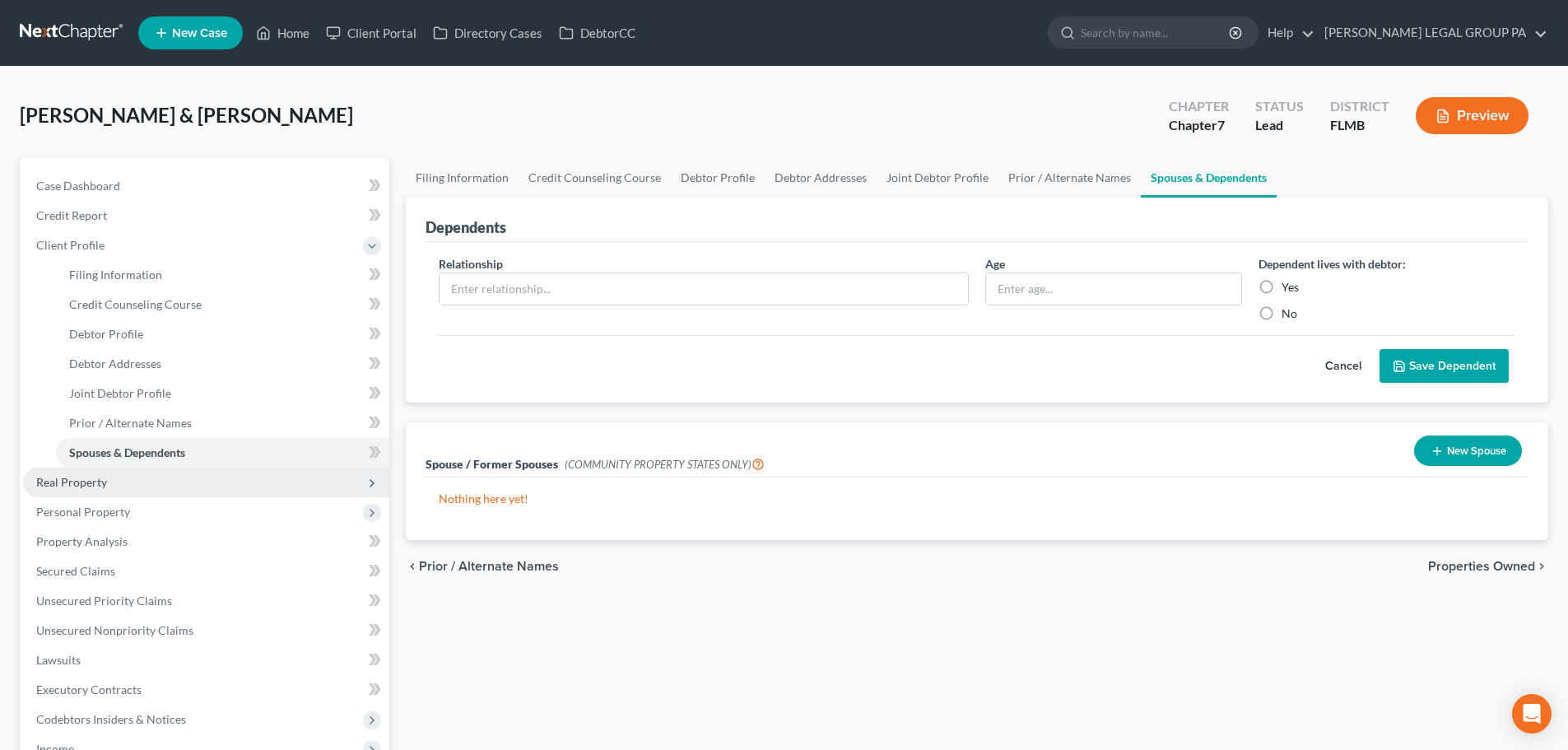
click at [119, 486] on span "Real Property" at bounding box center [206, 482] width 366 height 30
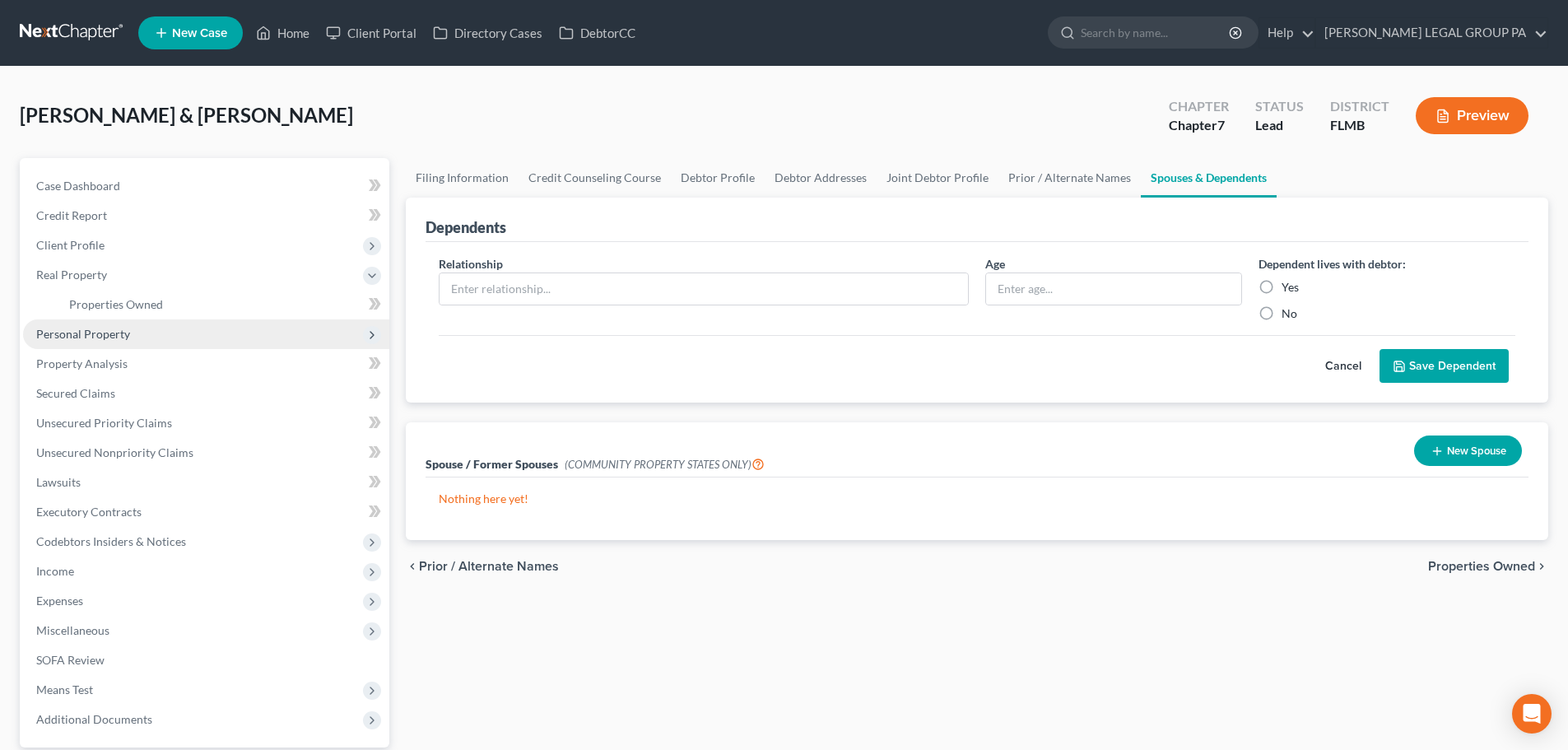
click at [97, 338] on span "Personal Property" at bounding box center [83, 333] width 94 height 14
click at [99, 344] on link "Vehicles Owned" at bounding box center [223, 334] width 333 height 30
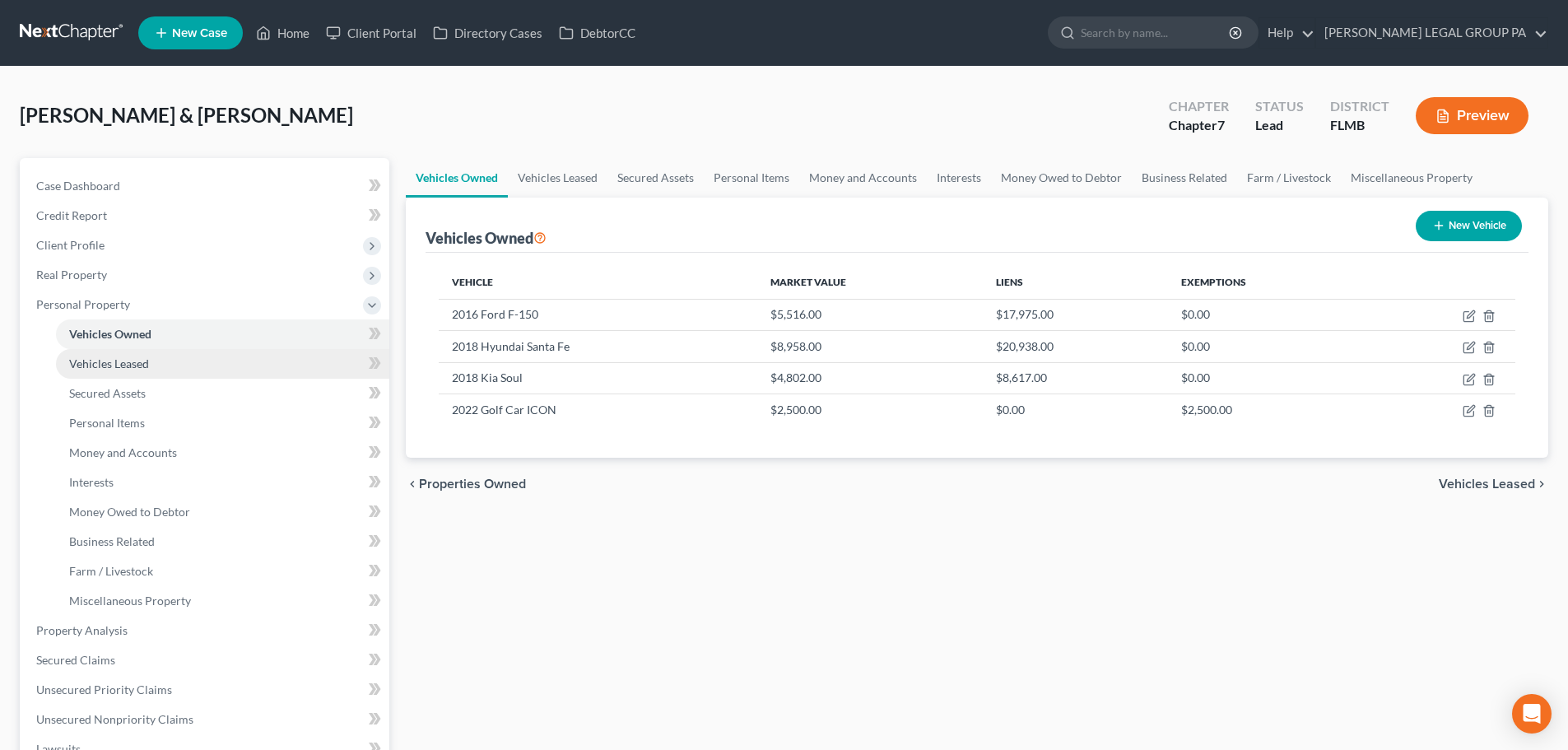
click at [127, 368] on span "Vehicles Leased" at bounding box center [109, 364] width 80 height 14
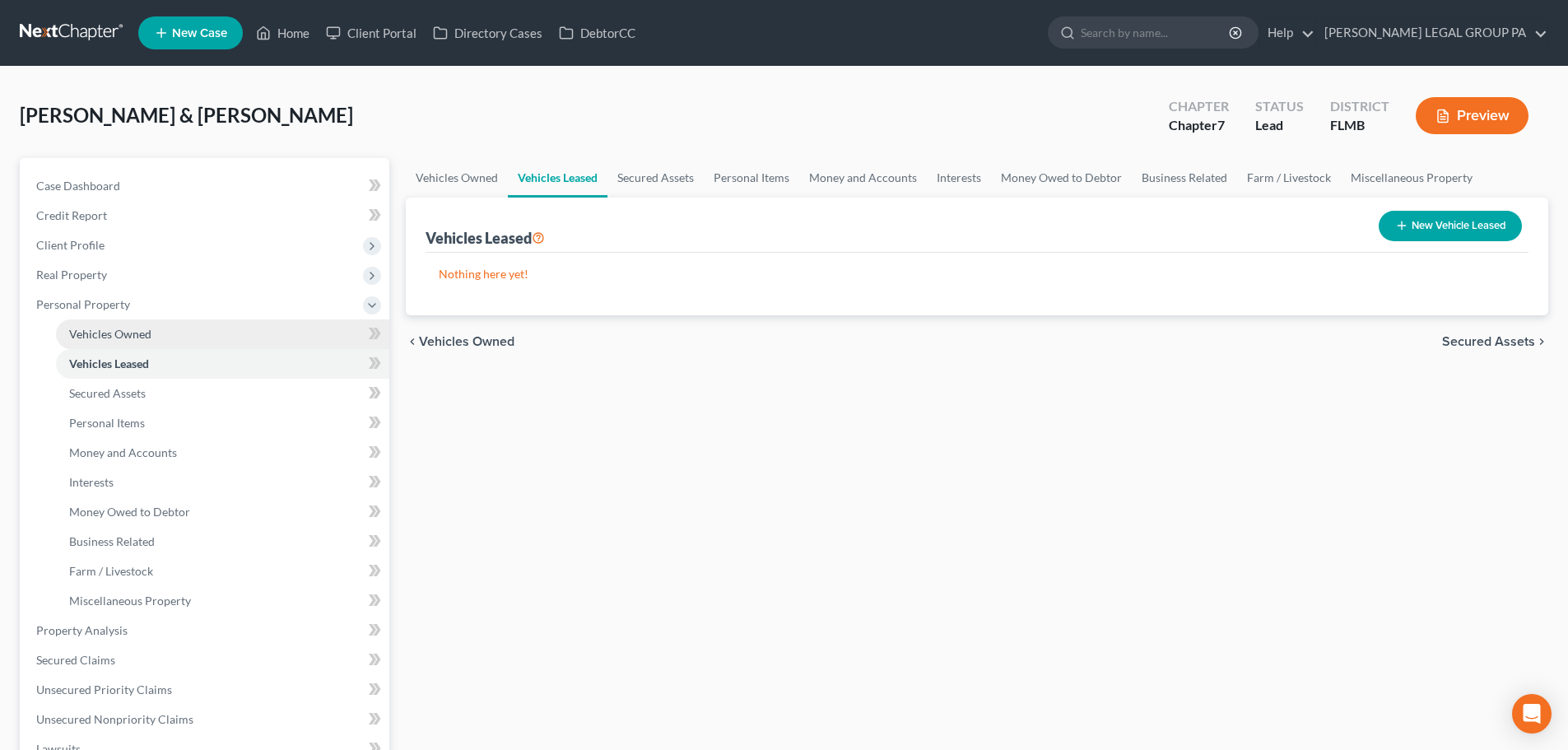
click at [118, 339] on span "Vehicles Owned" at bounding box center [110, 333] width 83 height 14
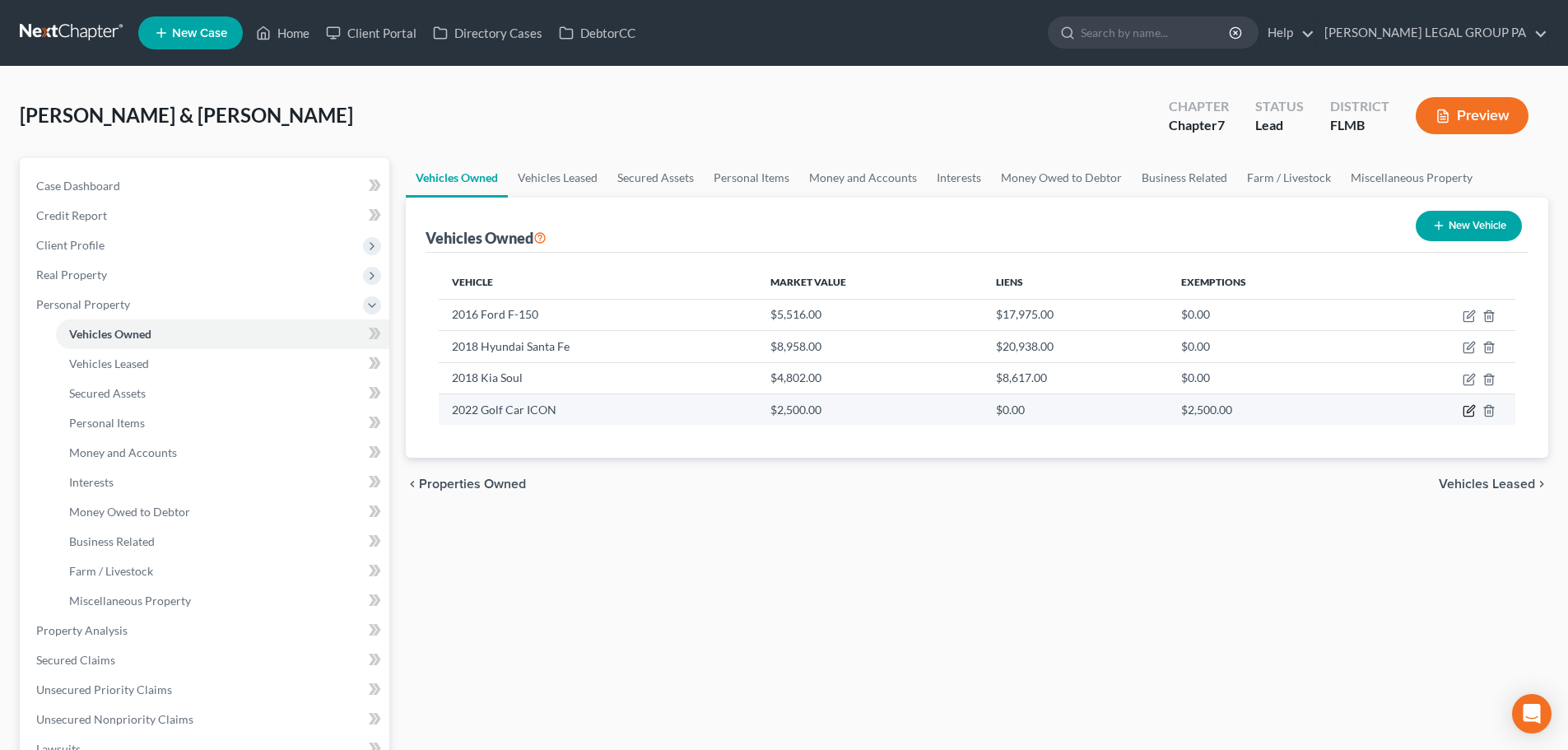
click at [1468, 410] on icon "button" at bounding box center [1471, 409] width 8 height 8
select select "7"
select select "4"
select select "2"
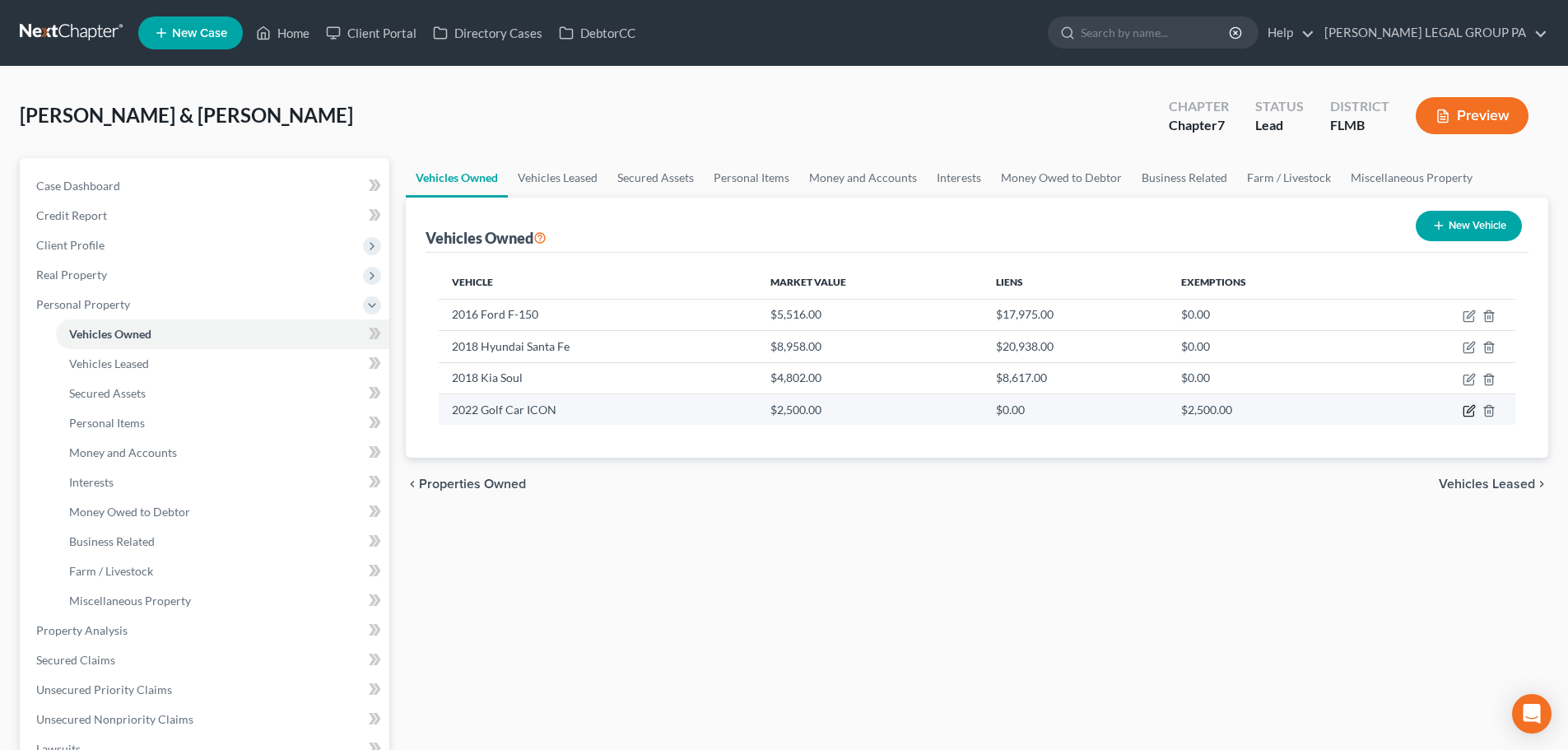
select select "2"
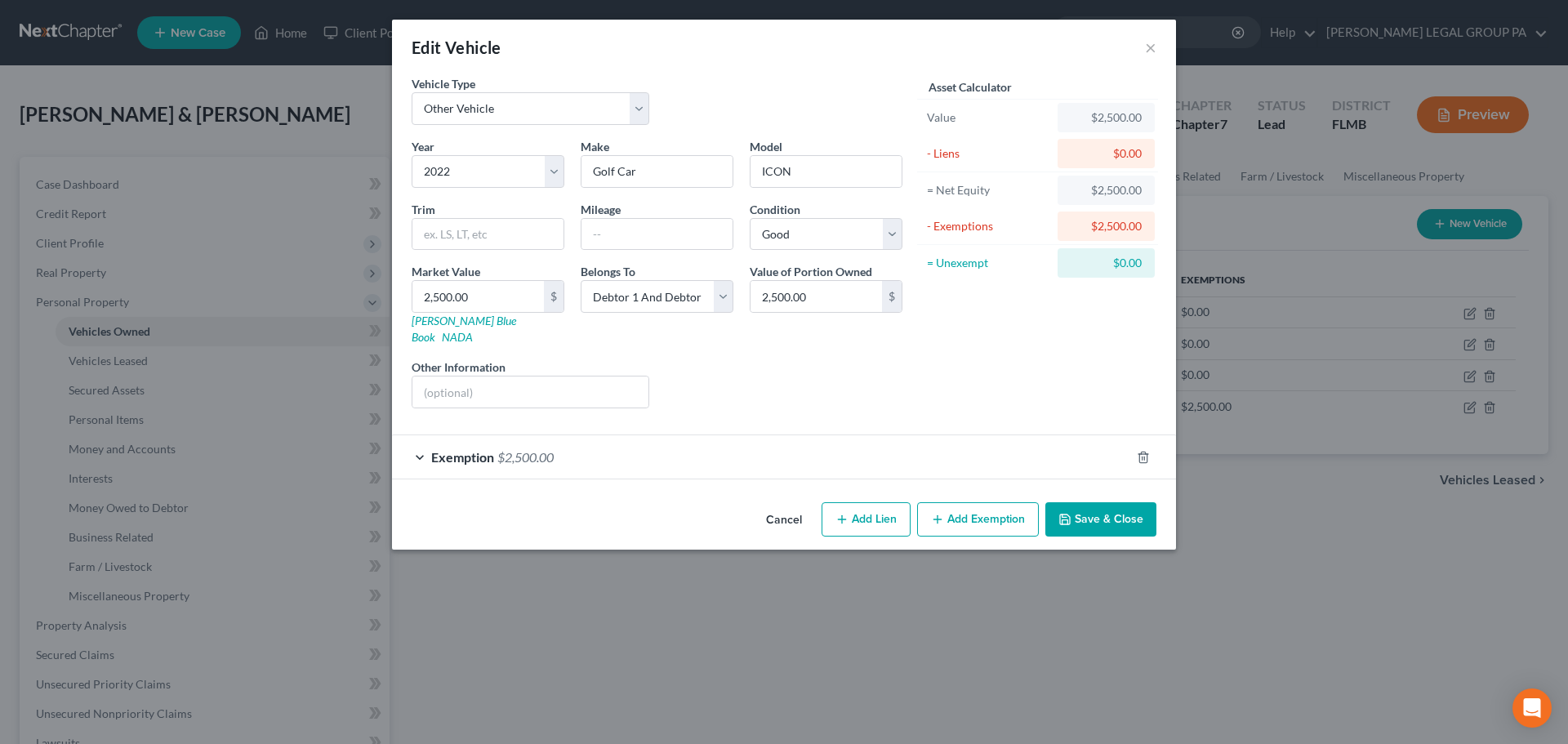
click at [560, 436] on div "Exemption $2,500.00" at bounding box center [761, 457] width 738 height 43
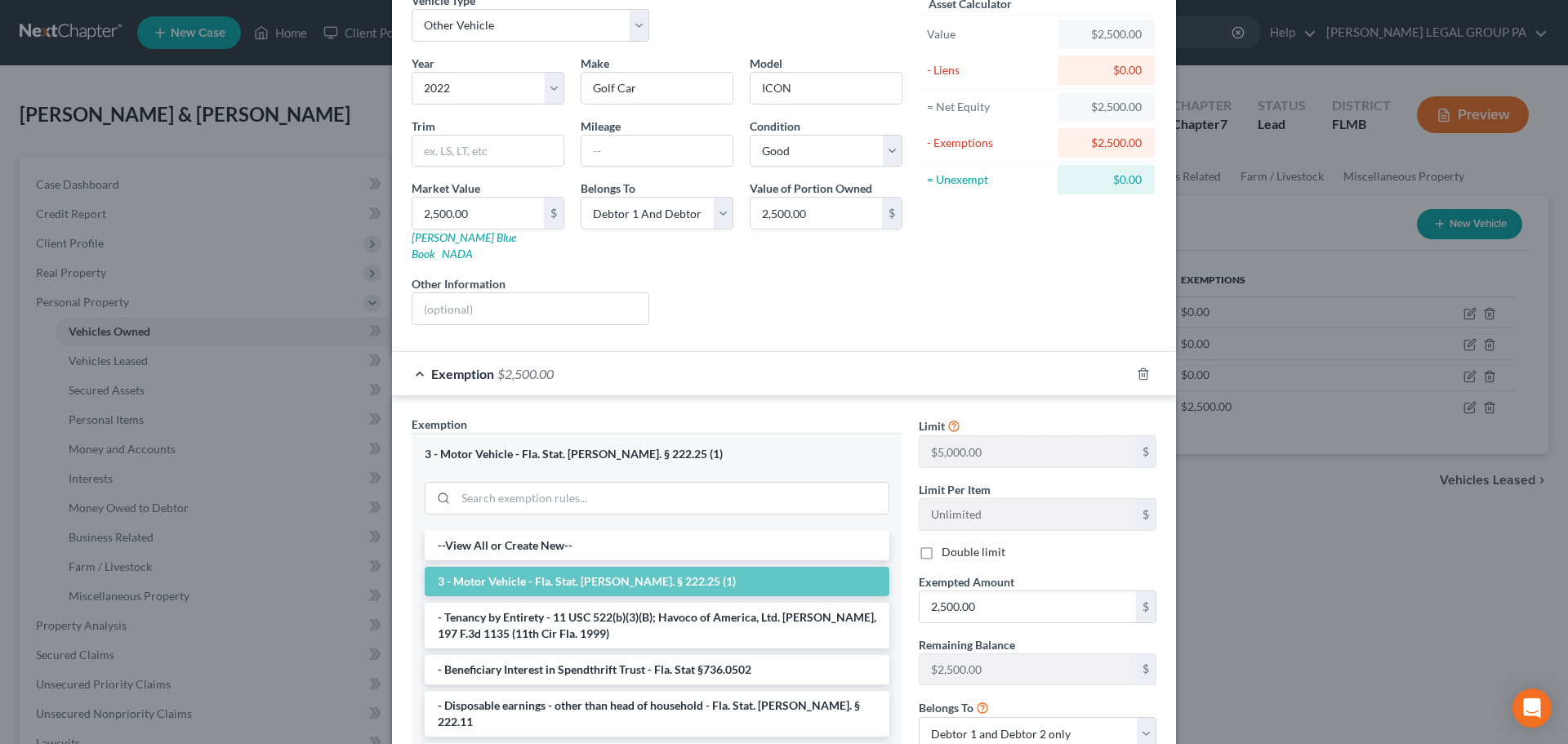
scroll to position [163, 0]
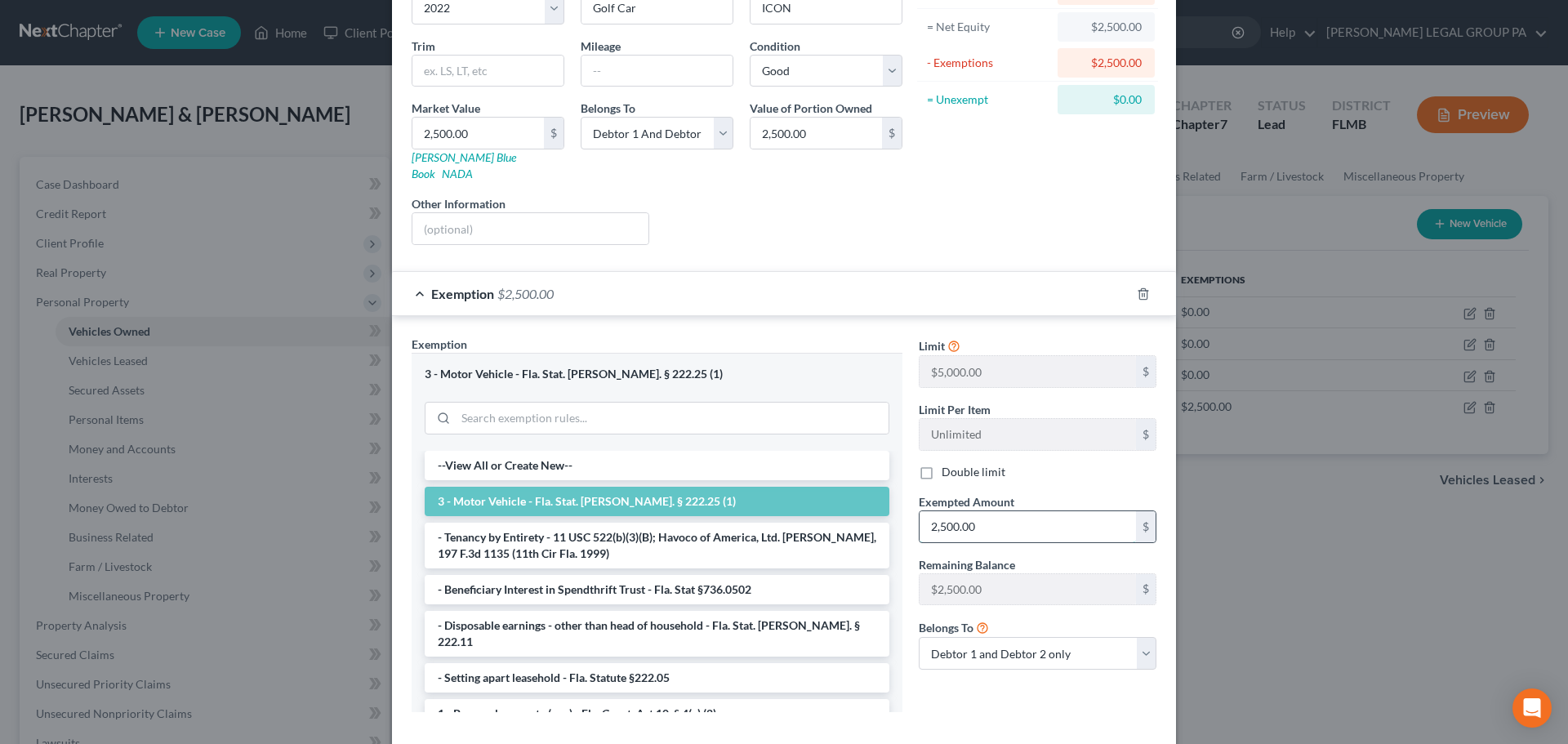
click at [1007, 514] on input "2,500.00" at bounding box center [1027, 527] width 216 height 31
type input "500"
click at [946, 464] on label "Double limit" at bounding box center [973, 471] width 63 height 16
click at [948, 464] on input "Double limit" at bounding box center [953, 468] width 10 height 10
checkbox input "true"
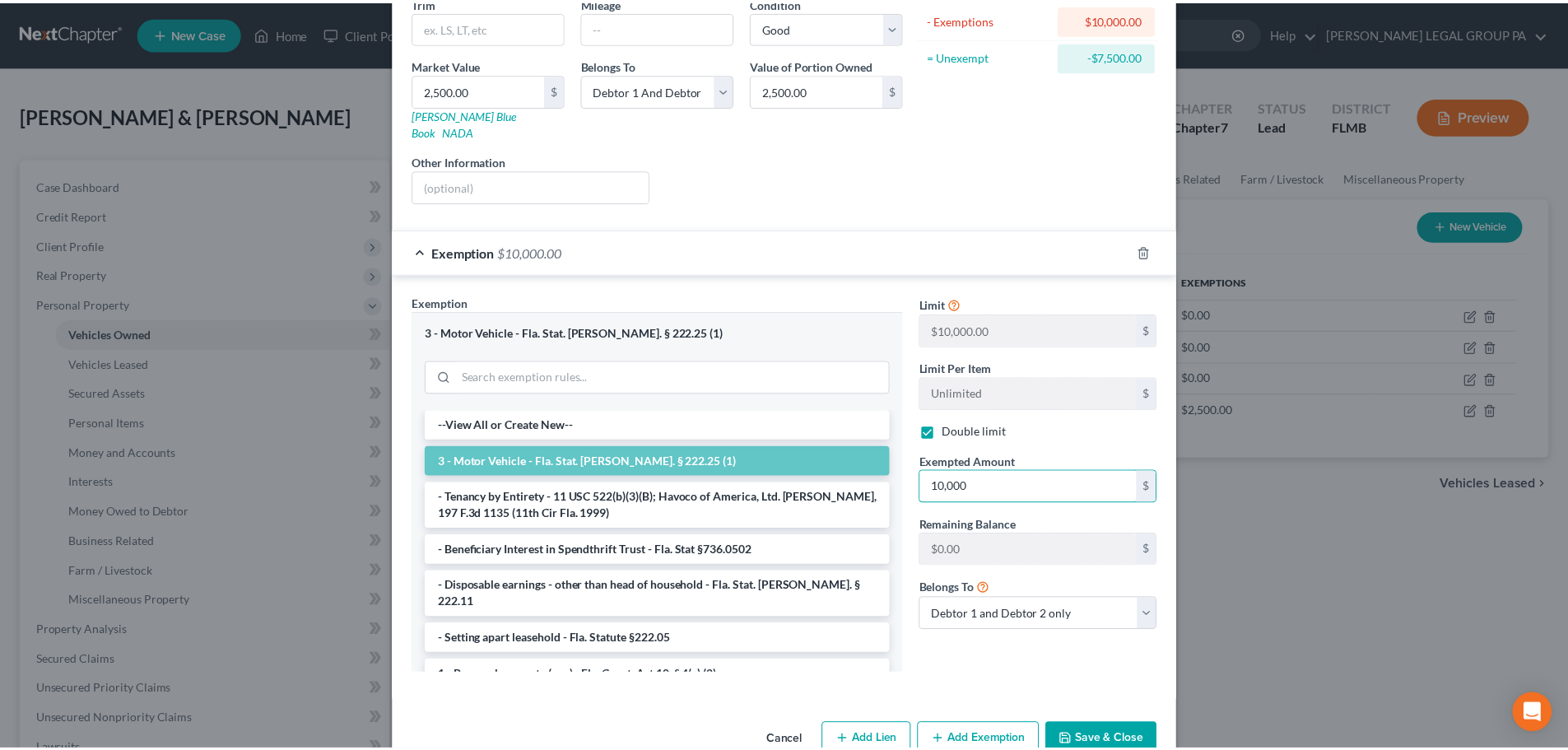
scroll to position [233, 0]
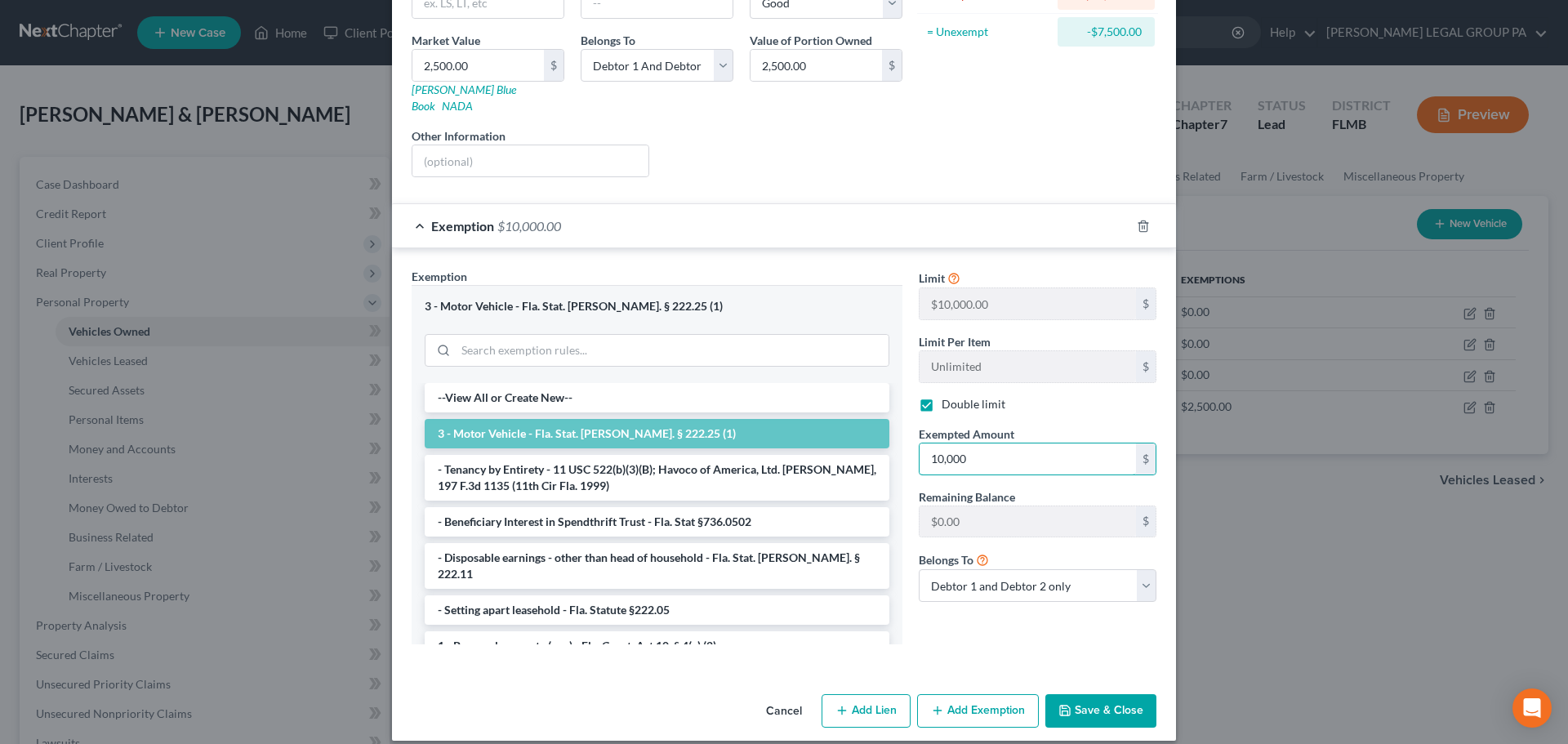
type input "10,000"
click at [1102, 695] on button "Save & Close" at bounding box center [1101, 711] width 111 height 34
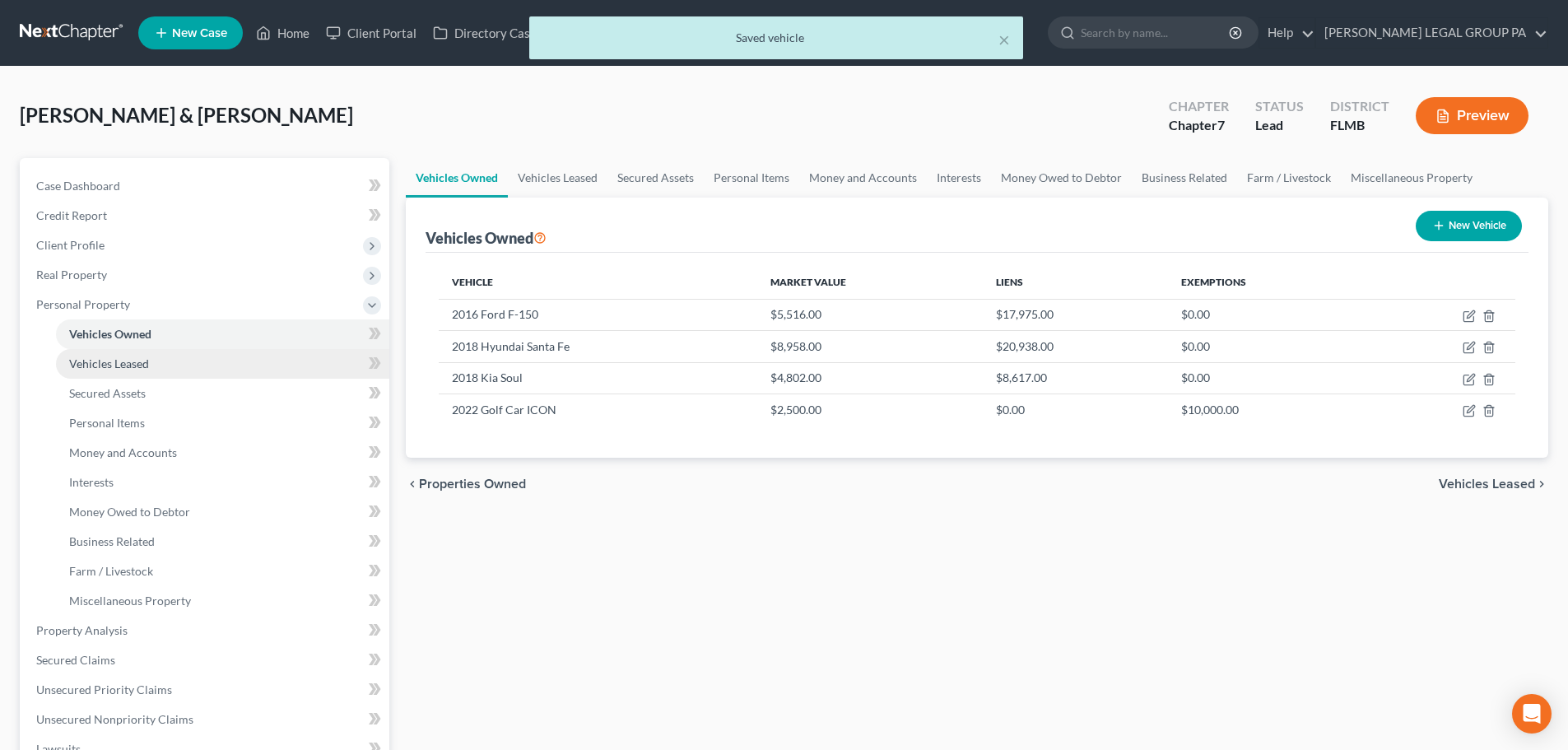
click at [147, 366] on span "Vehicles Leased" at bounding box center [109, 364] width 80 height 14
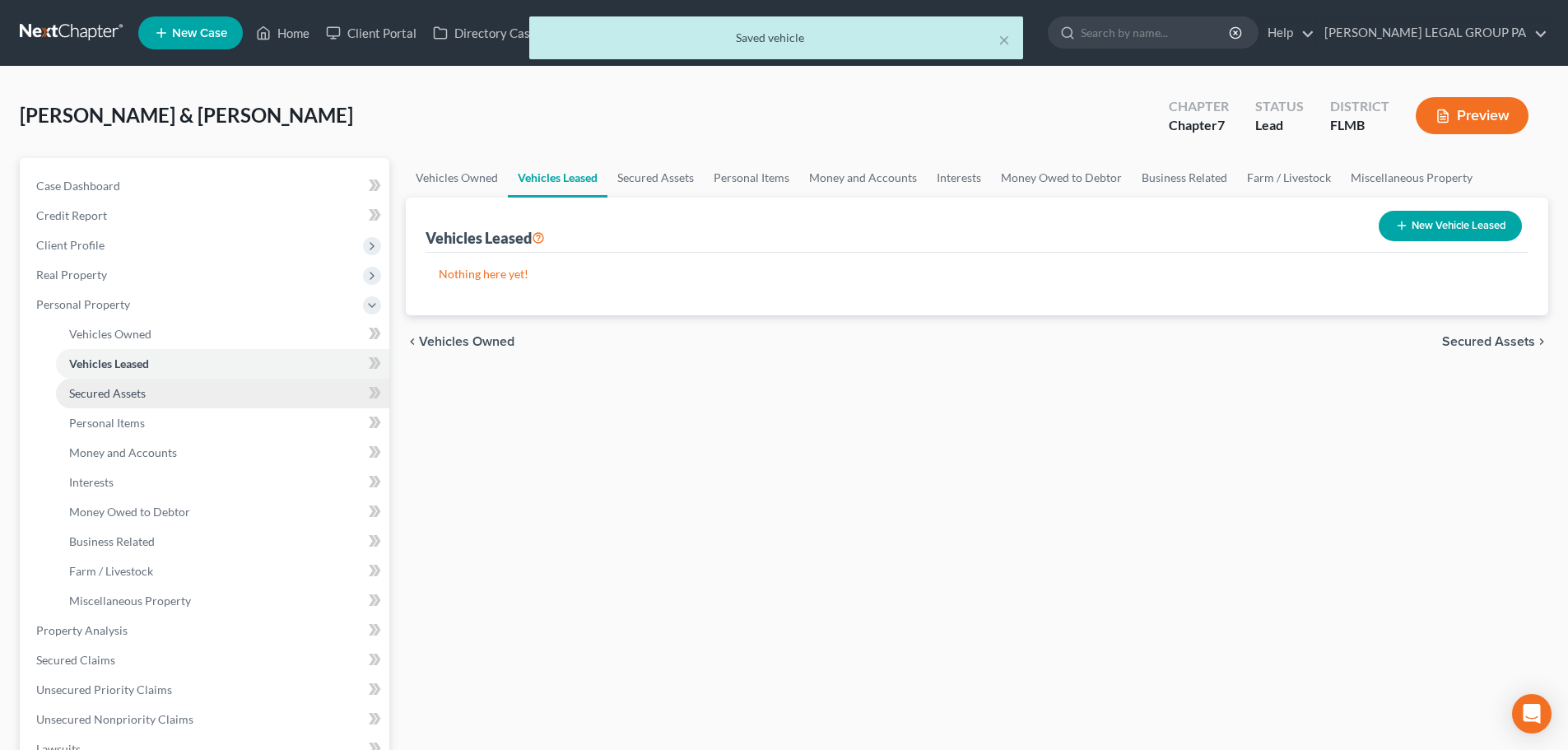
click at [151, 382] on link "Secured Assets" at bounding box center [223, 393] width 333 height 30
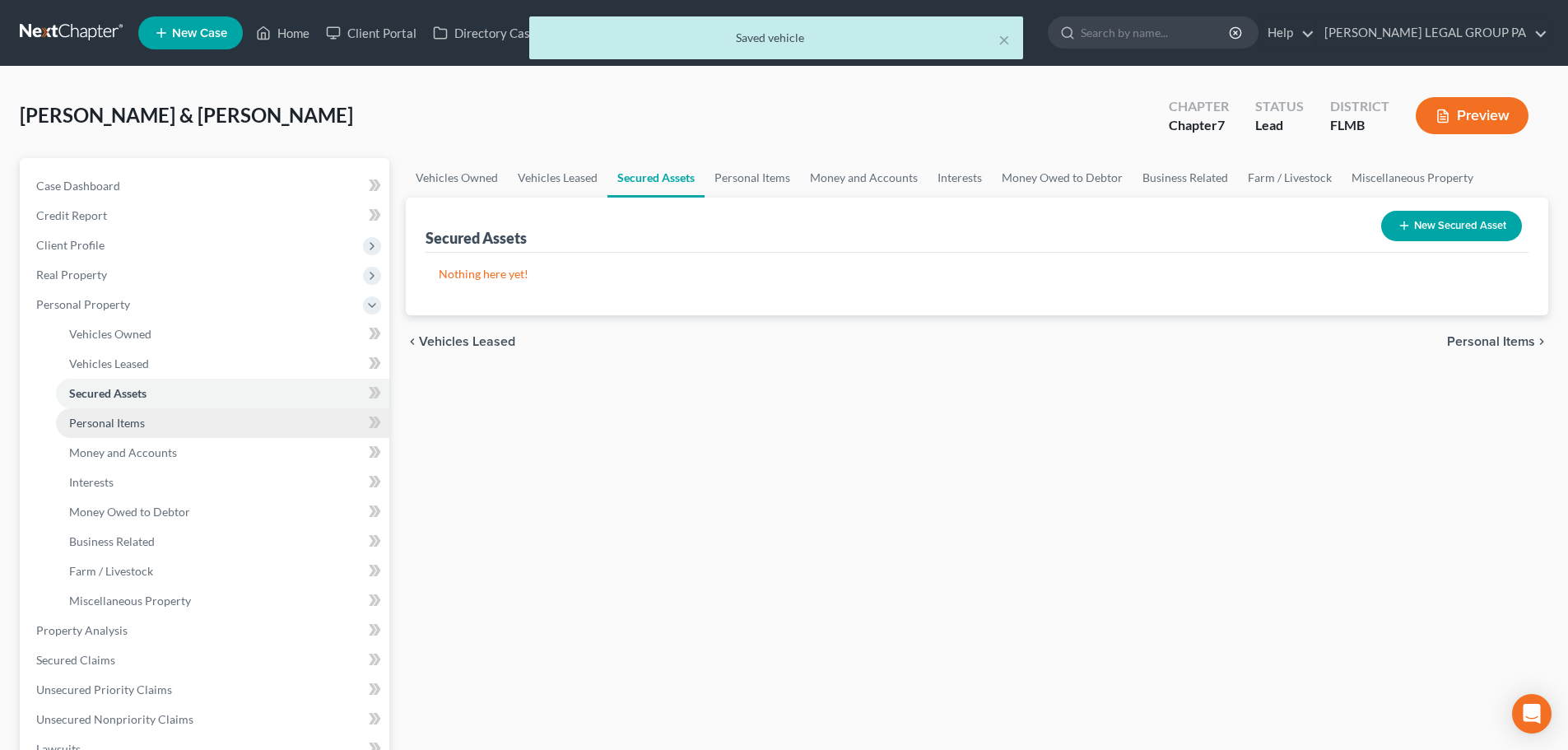
click at [159, 424] on link "Personal Items" at bounding box center [223, 423] width 333 height 30
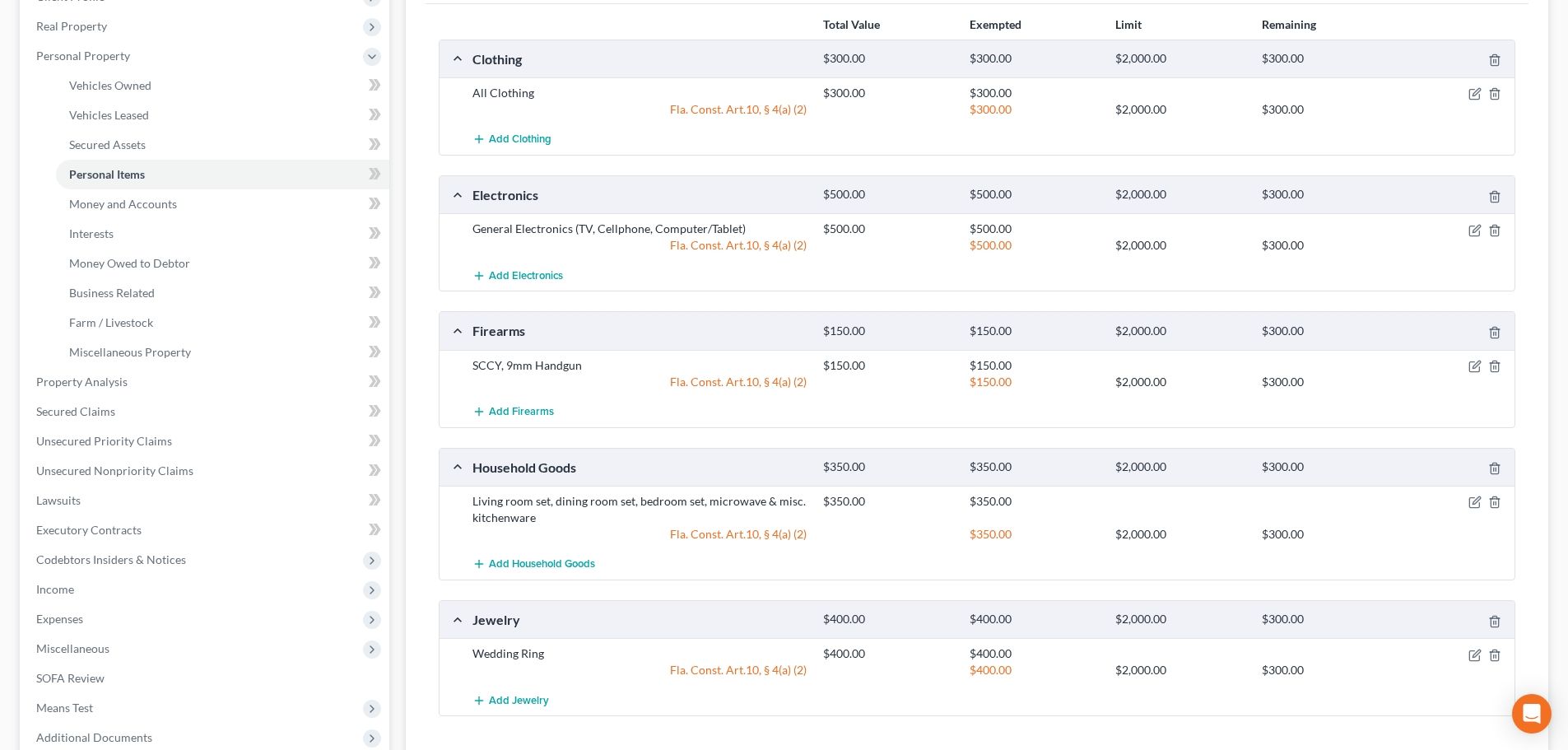
scroll to position [83, 0]
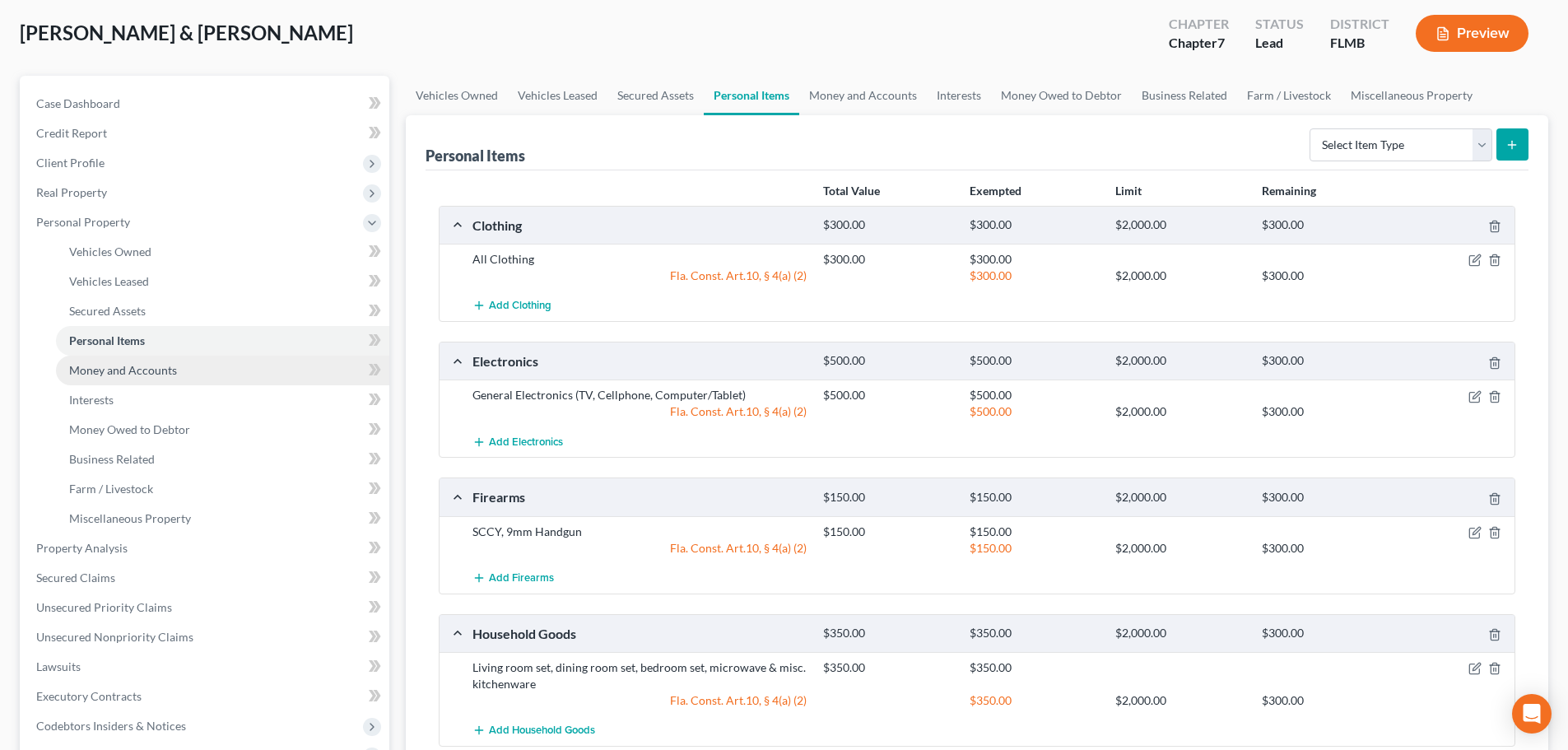
click at [148, 373] on span "Money and Accounts" at bounding box center [123, 370] width 108 height 14
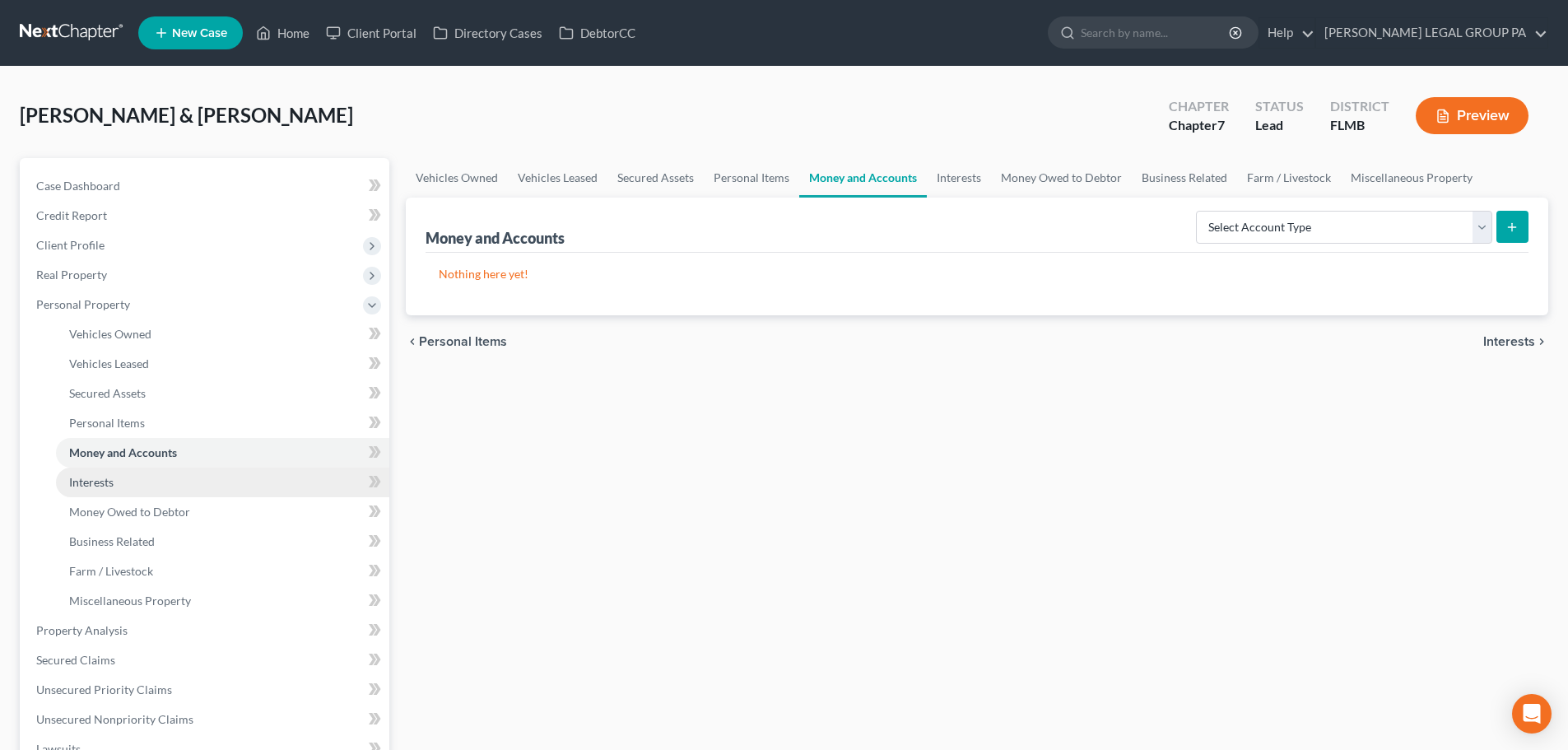
click at [130, 485] on link "Interests" at bounding box center [223, 482] width 333 height 30
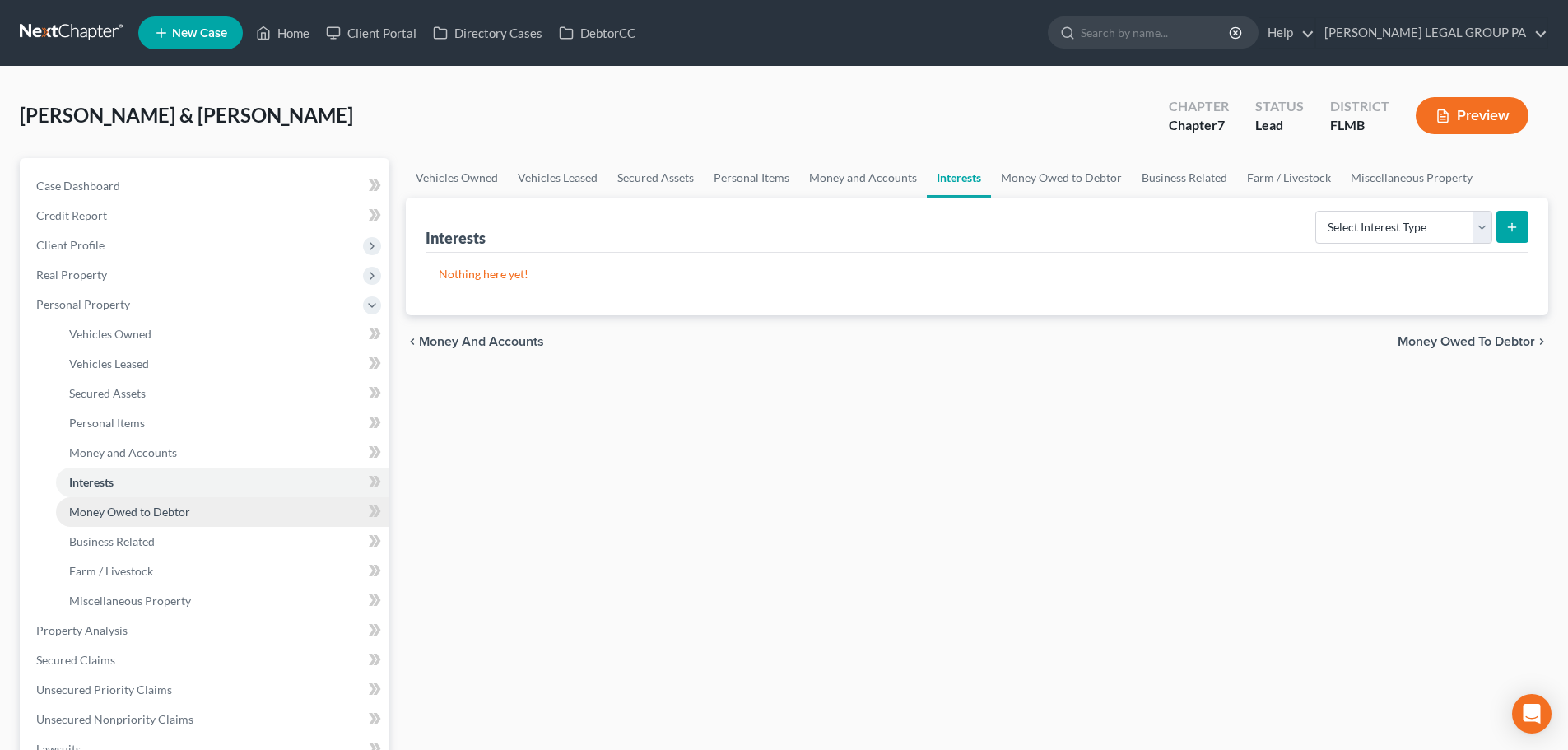
click at [153, 510] on span "Money Owed to Debtor" at bounding box center [129, 511] width 121 height 14
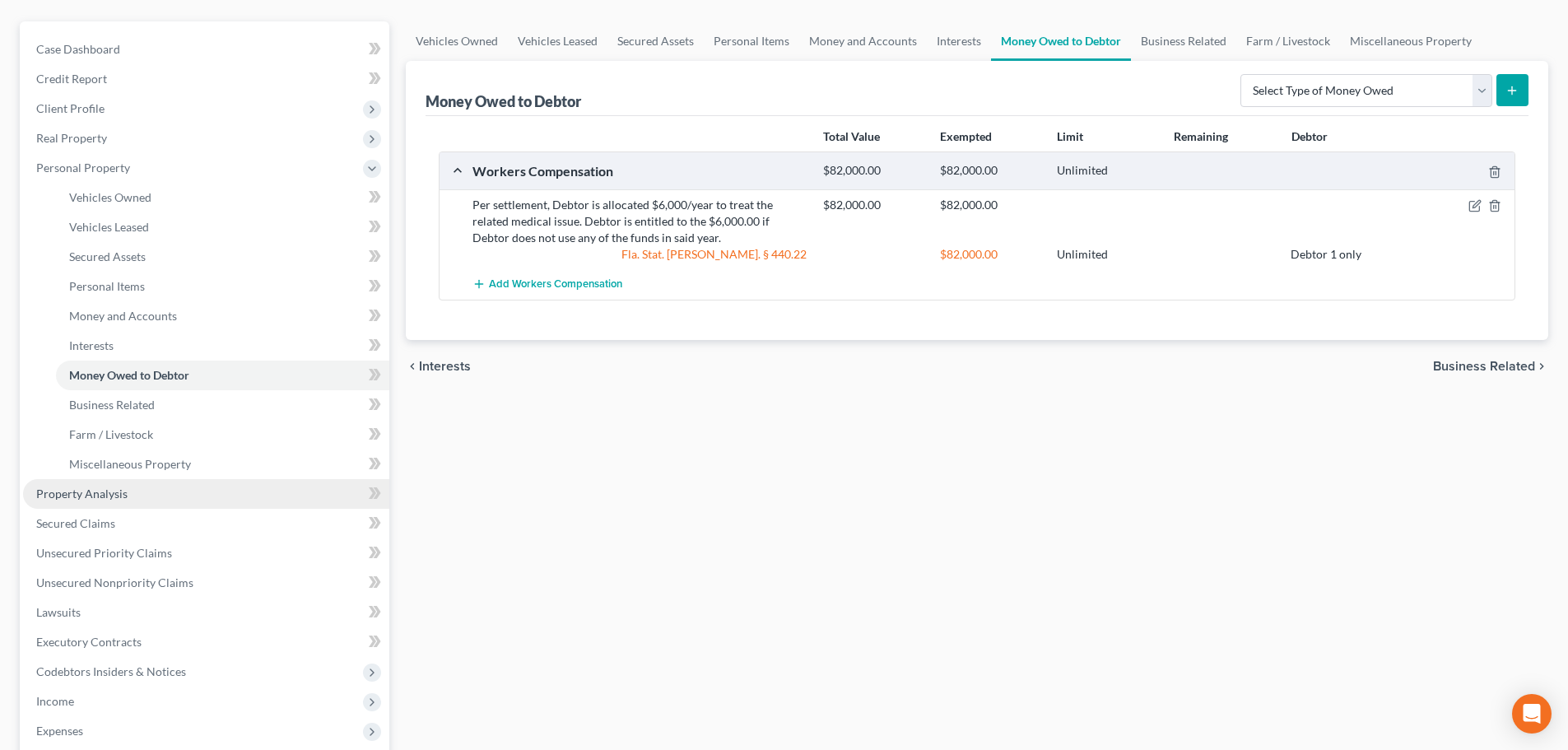
scroll to position [165, 0]
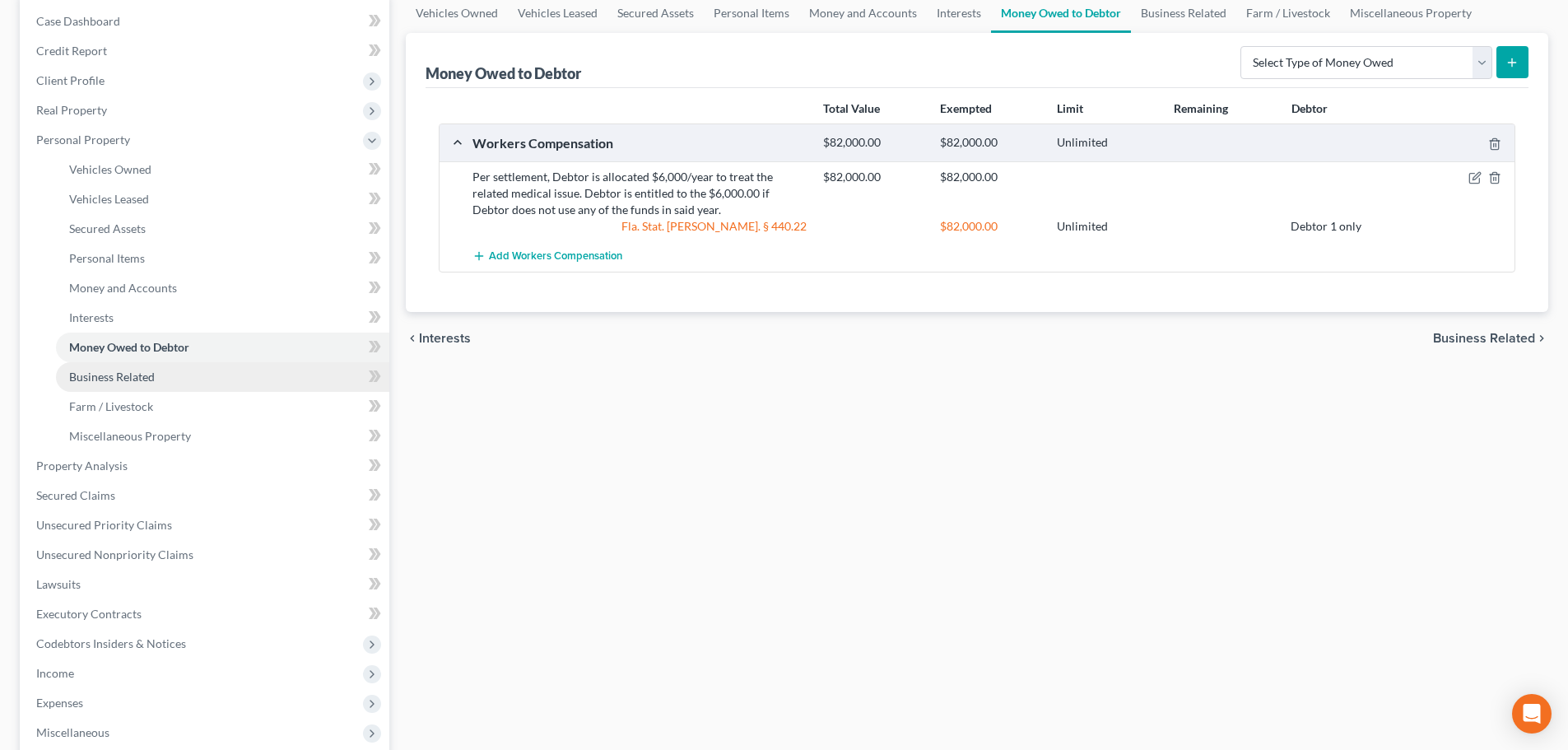
click at [128, 373] on span "Business Related" at bounding box center [112, 376] width 86 height 14
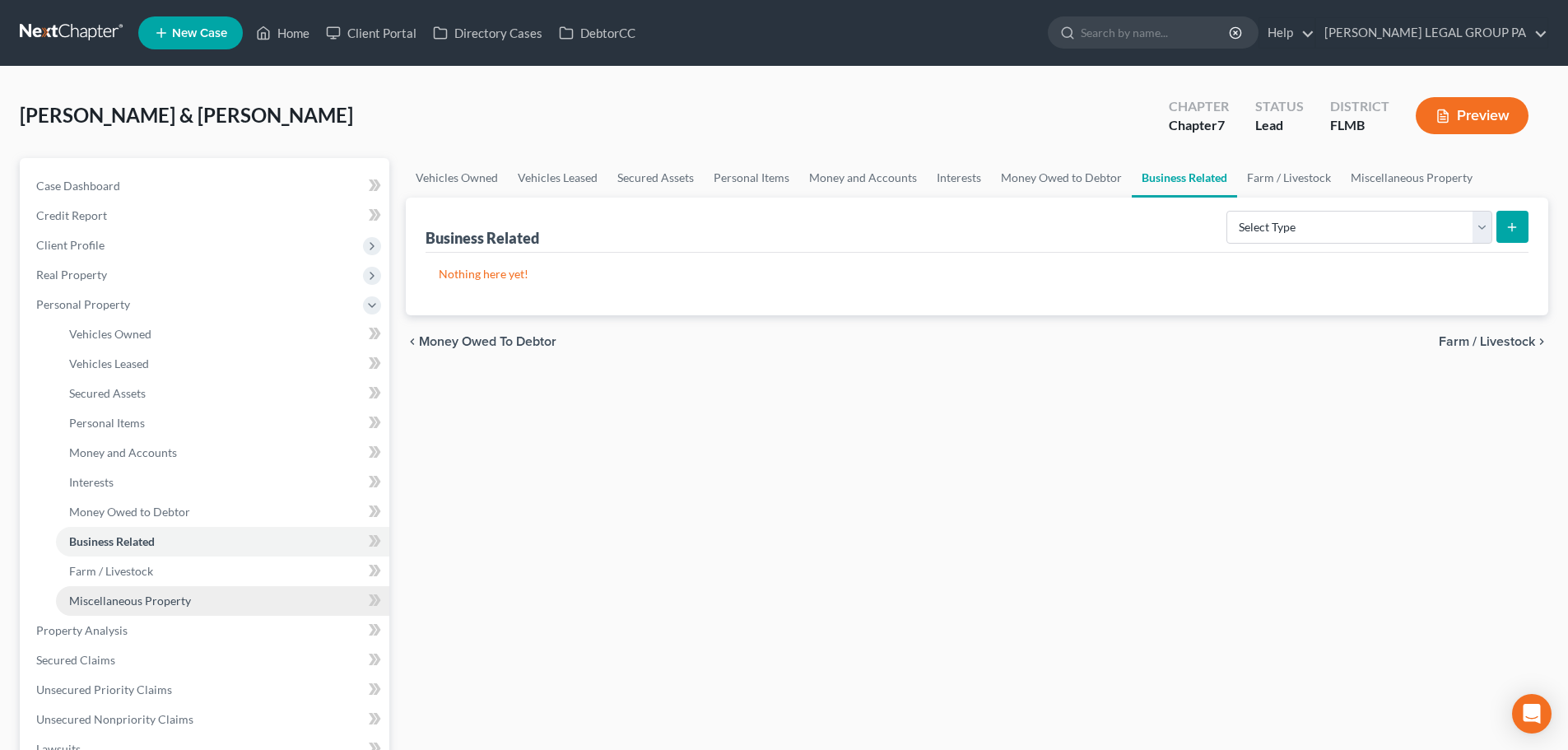
click at [144, 596] on span "Miscellaneous Property" at bounding box center [130, 601] width 122 height 14
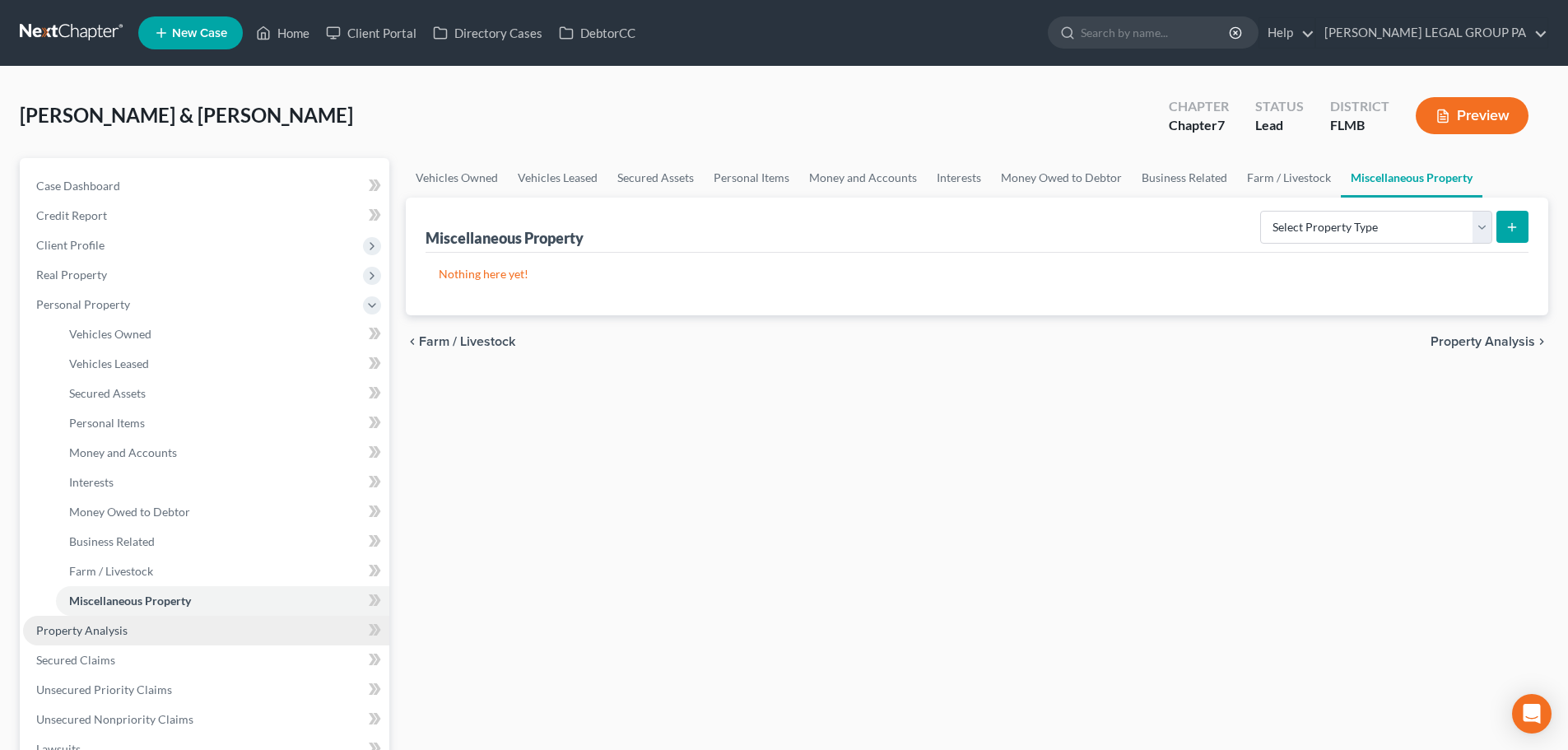
click at [129, 641] on link "Property Analysis" at bounding box center [206, 630] width 366 height 30
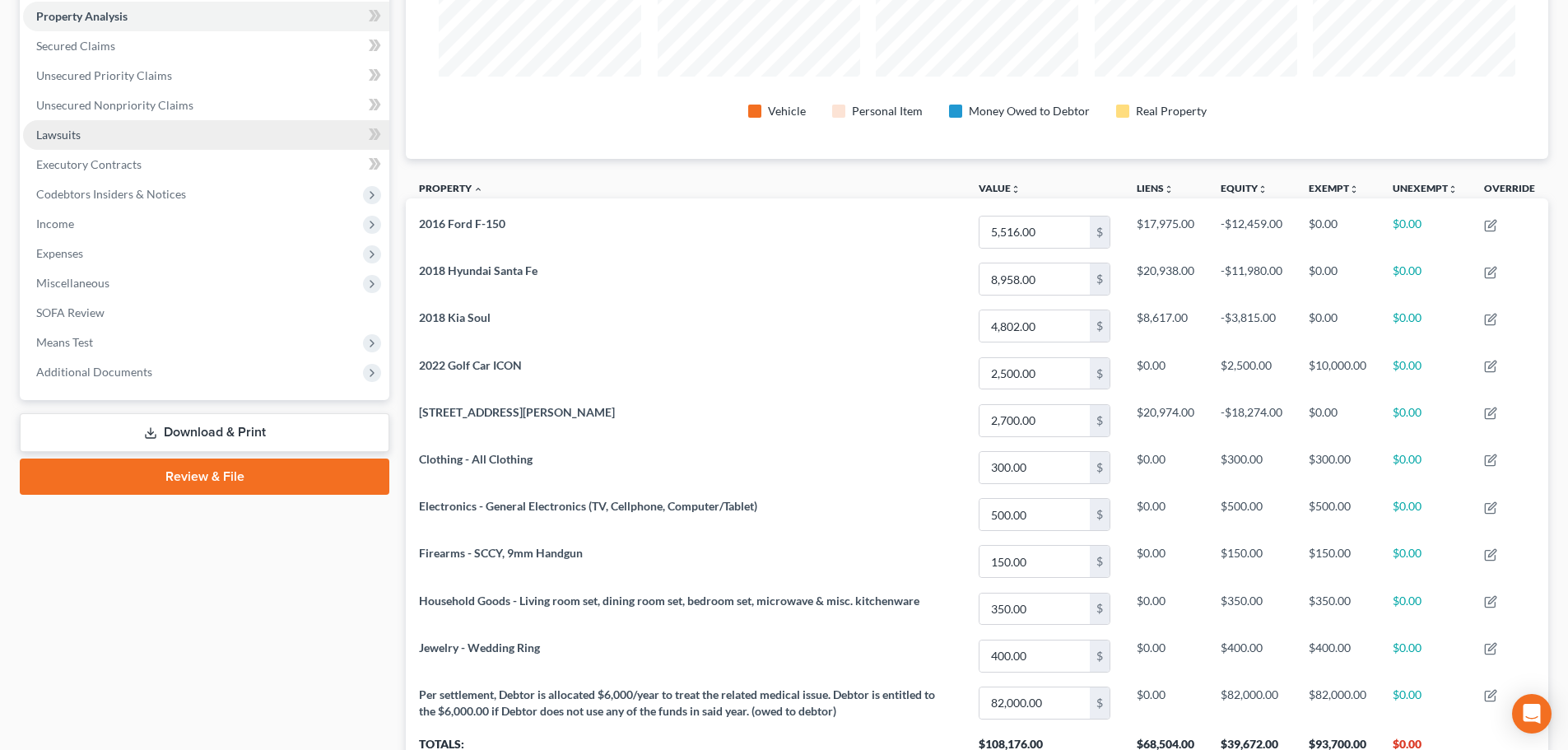
scroll to position [83, 0]
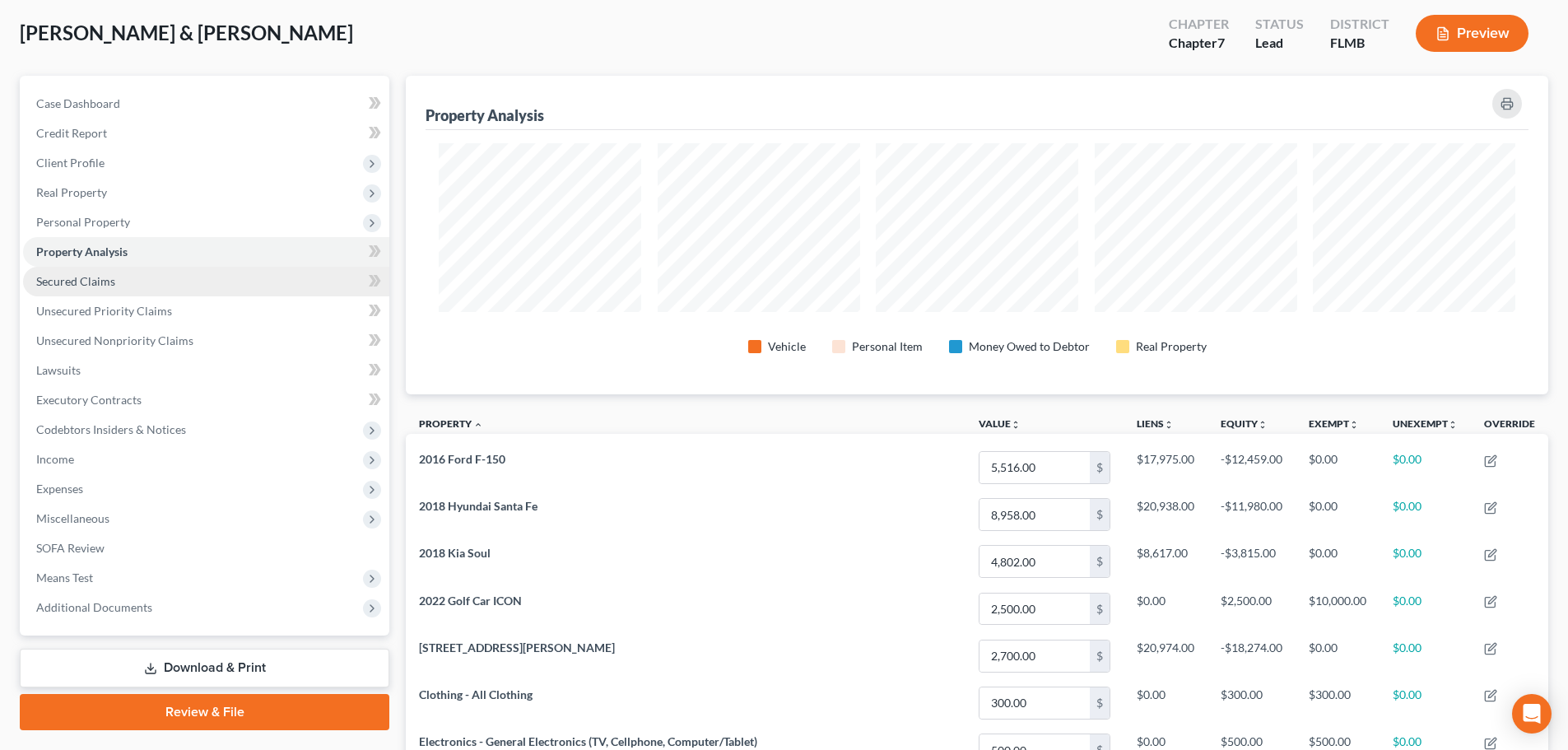
click at [170, 285] on link "Secured Claims" at bounding box center [206, 281] width 366 height 30
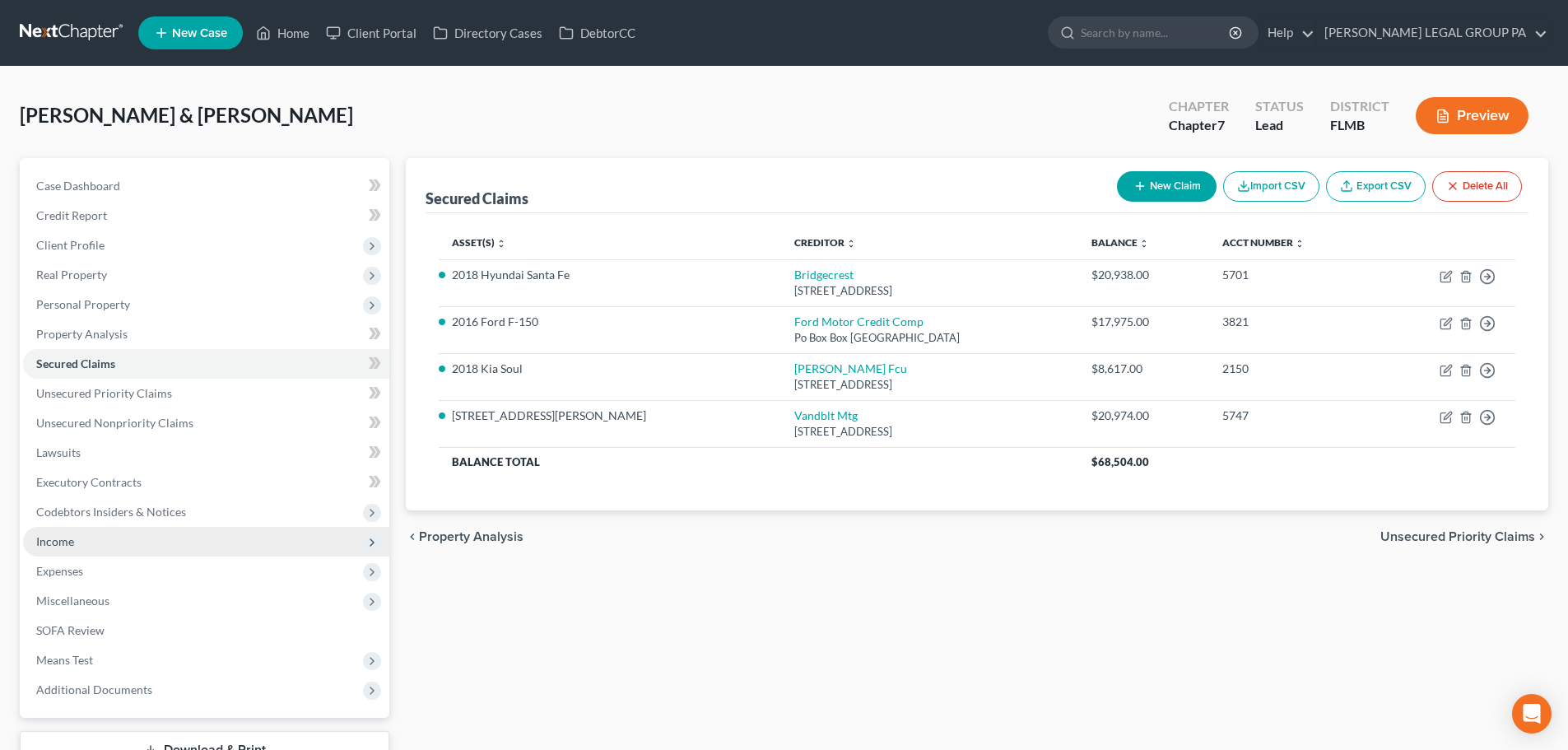
click at [82, 535] on span "Income" at bounding box center [206, 542] width 366 height 30
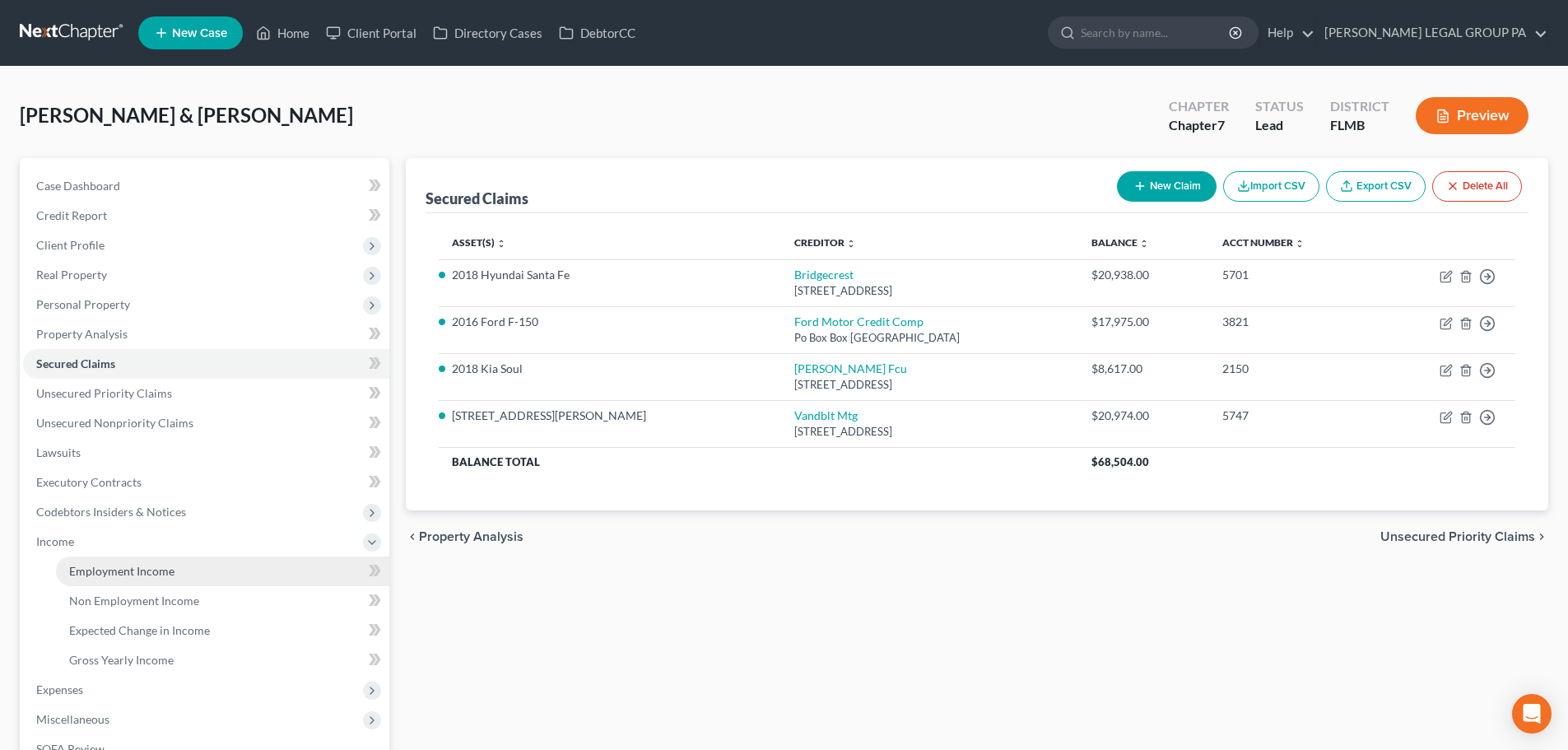
click at [140, 572] on span "Employment Income" at bounding box center [122, 571] width 106 height 14
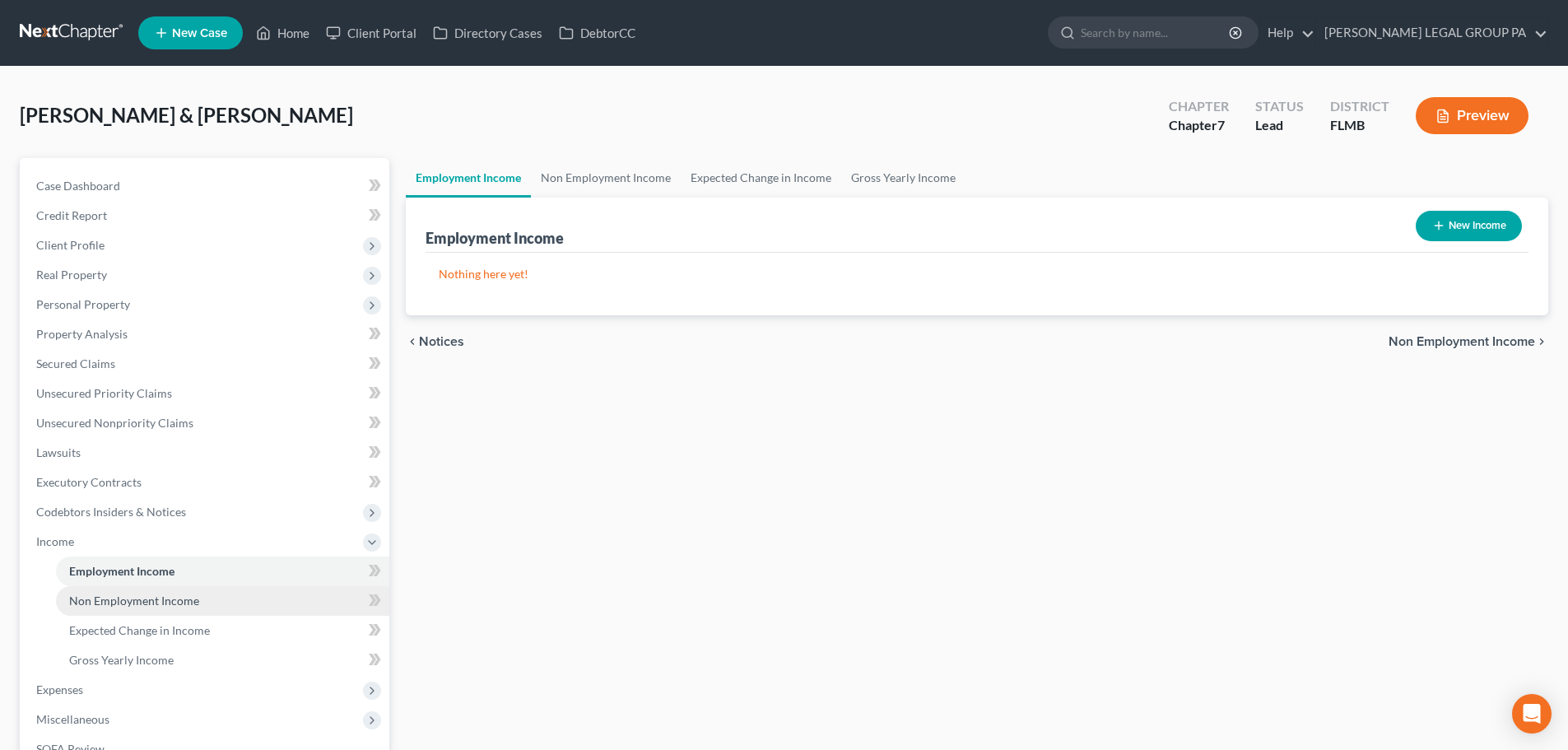
click at [190, 599] on span "Non Employment Income" at bounding box center [134, 601] width 130 height 14
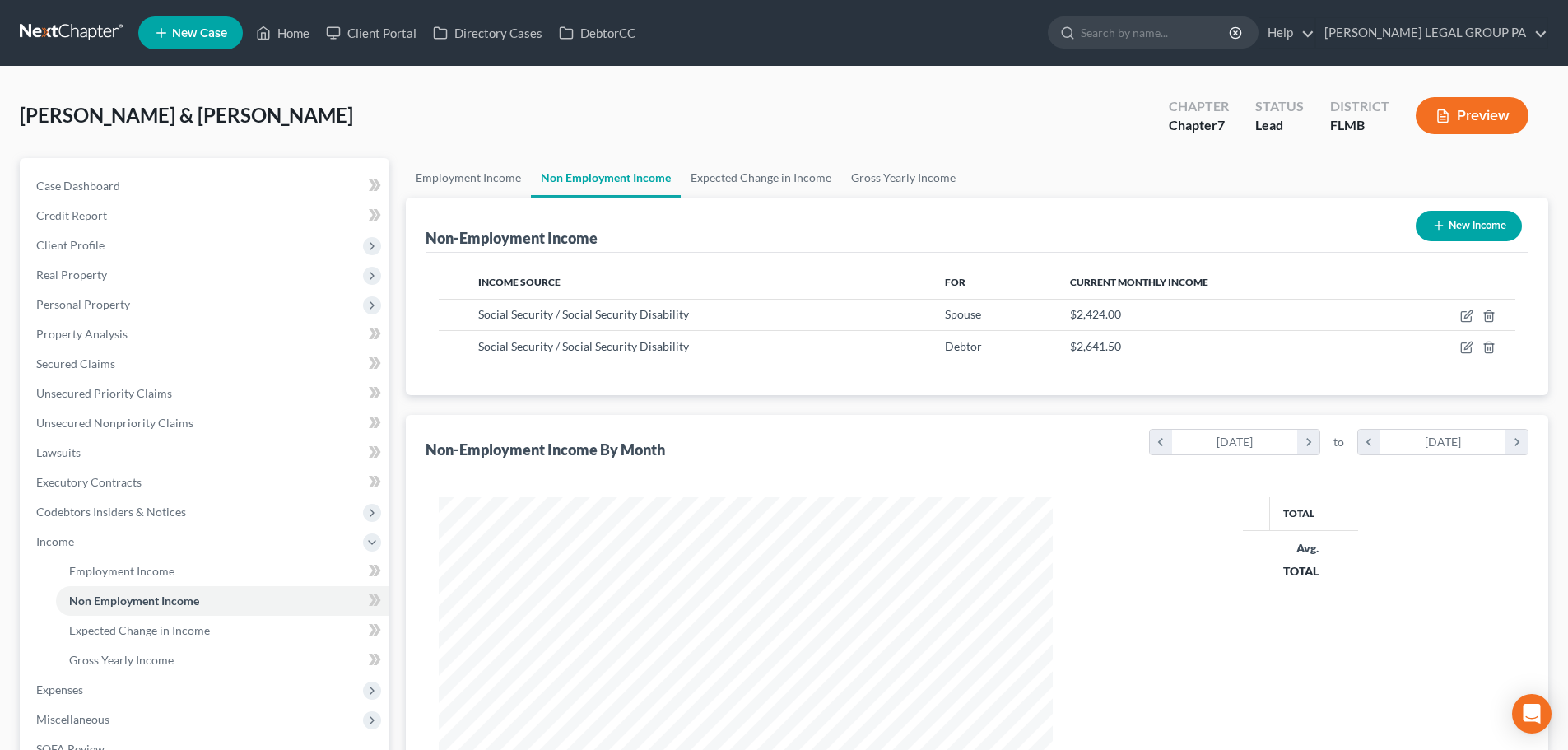
scroll to position [83, 0]
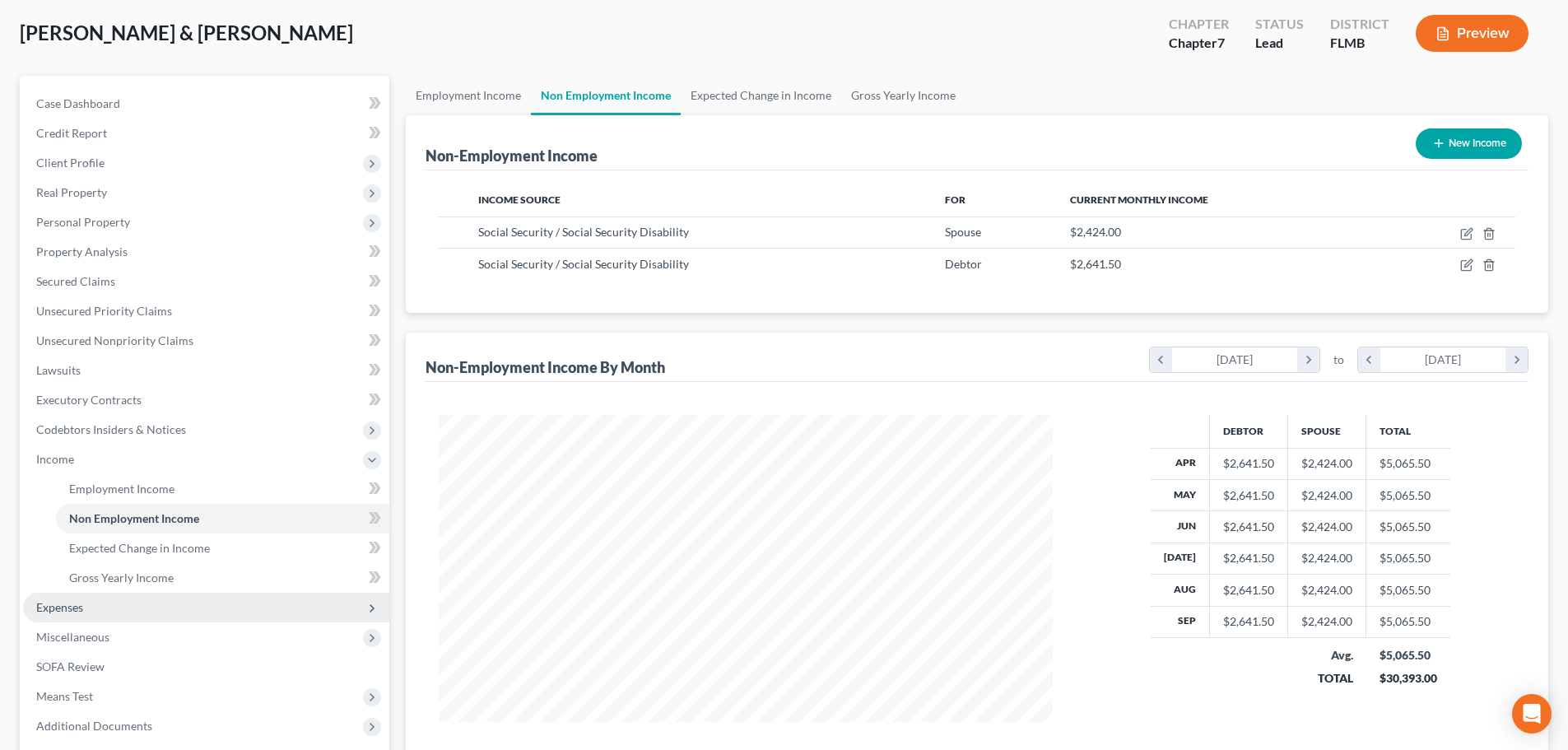
click at [94, 607] on span "Expenses" at bounding box center [206, 607] width 366 height 30
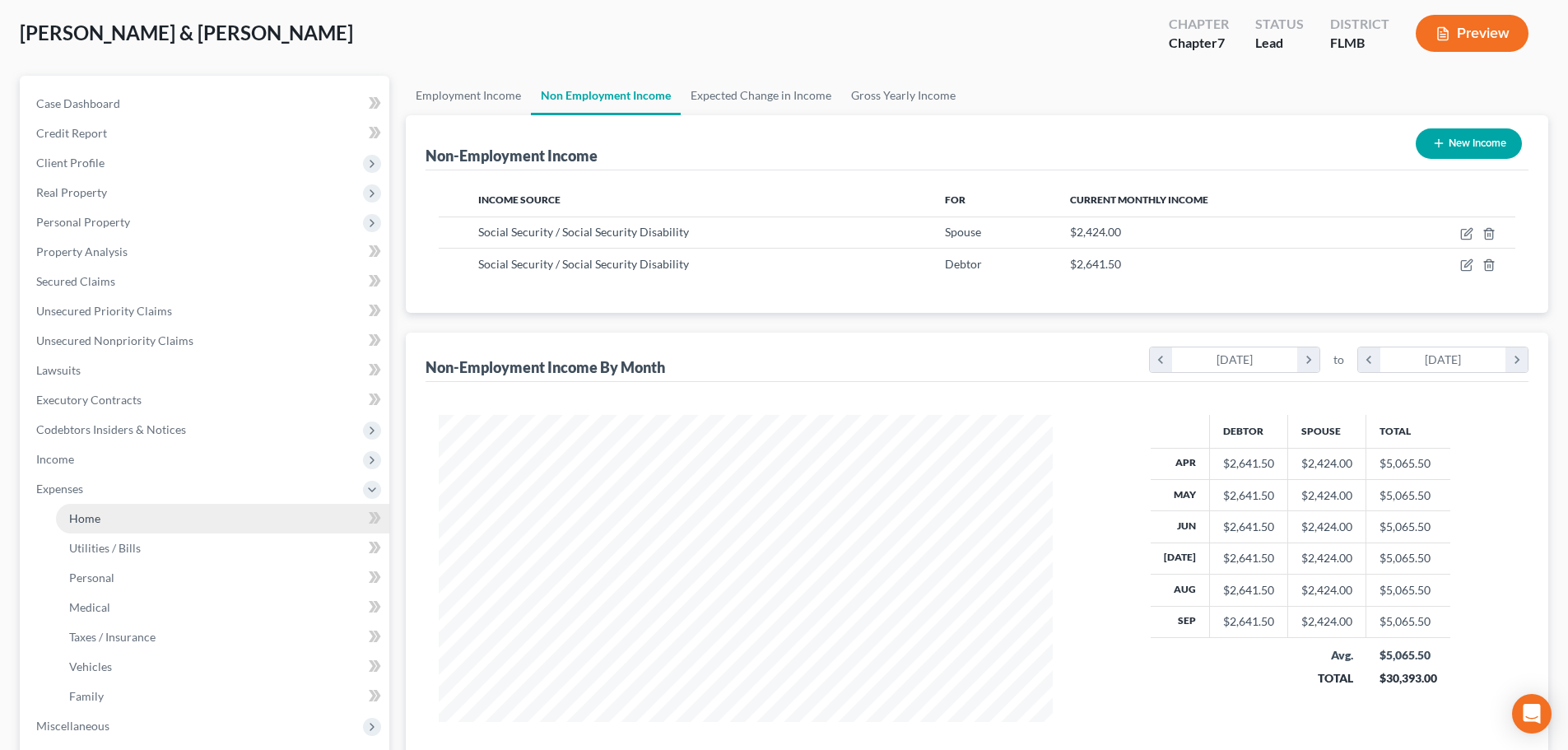
click at [126, 516] on link "Home" at bounding box center [223, 518] width 333 height 30
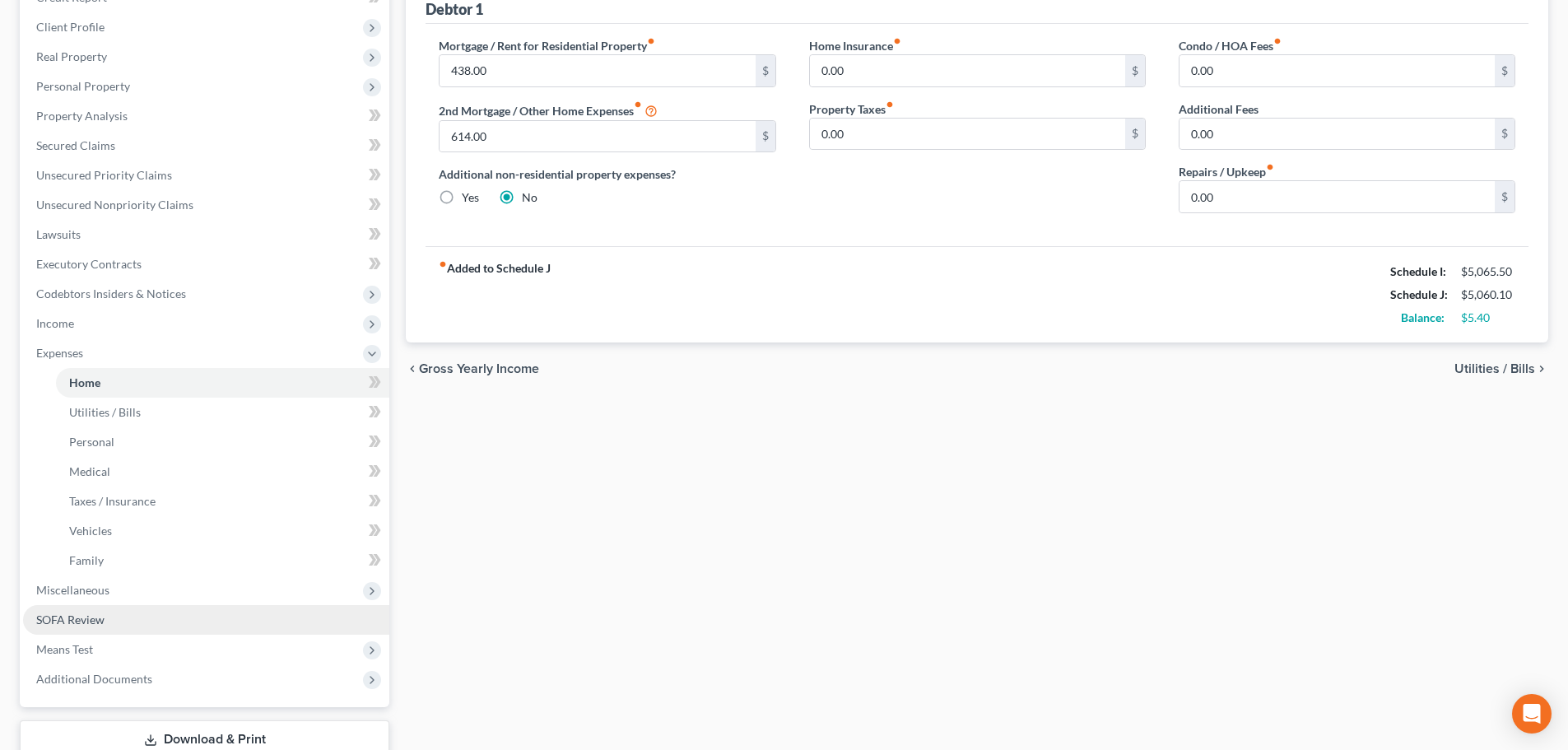
scroll to position [247, 0]
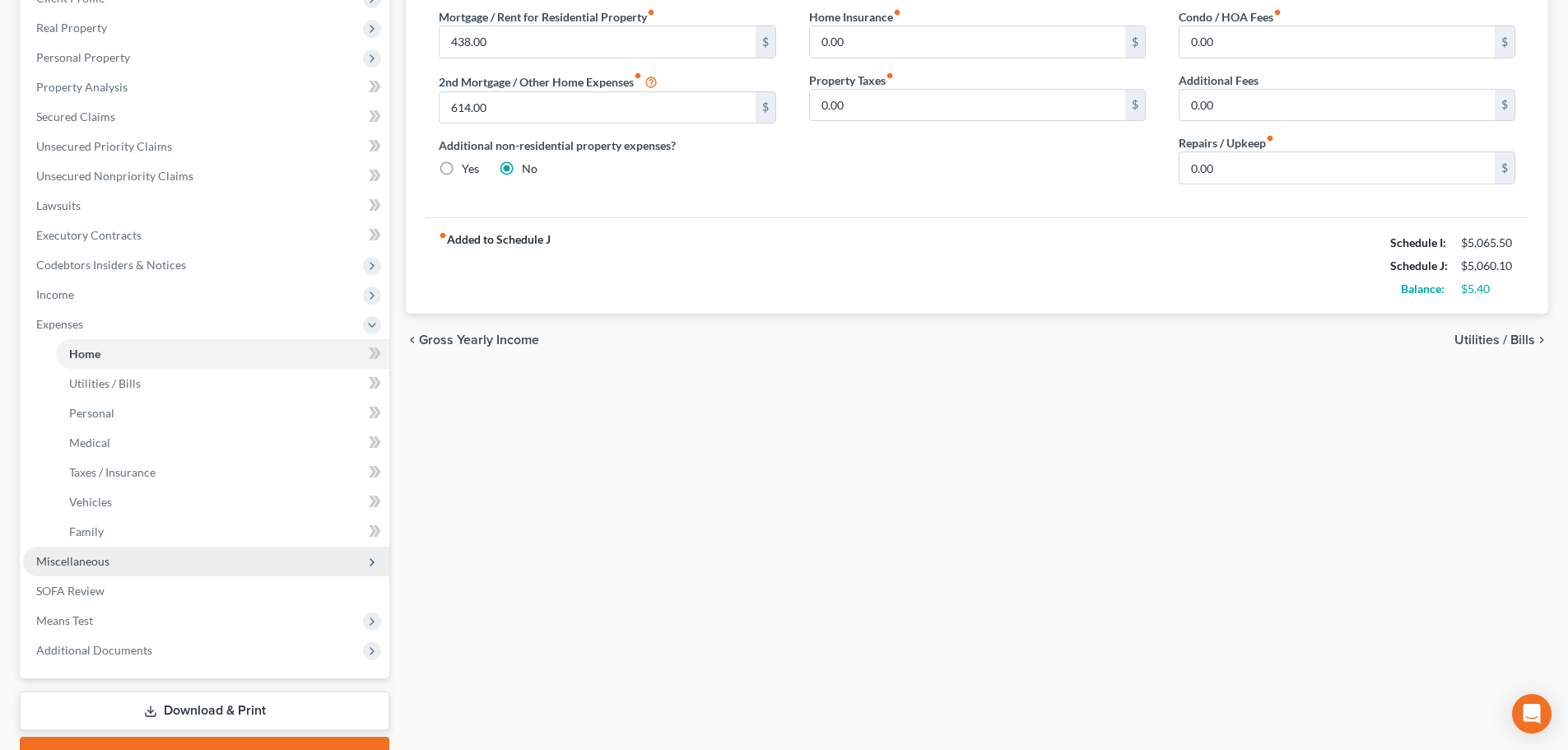
click at [106, 572] on span "Miscellaneous" at bounding box center [206, 561] width 366 height 30
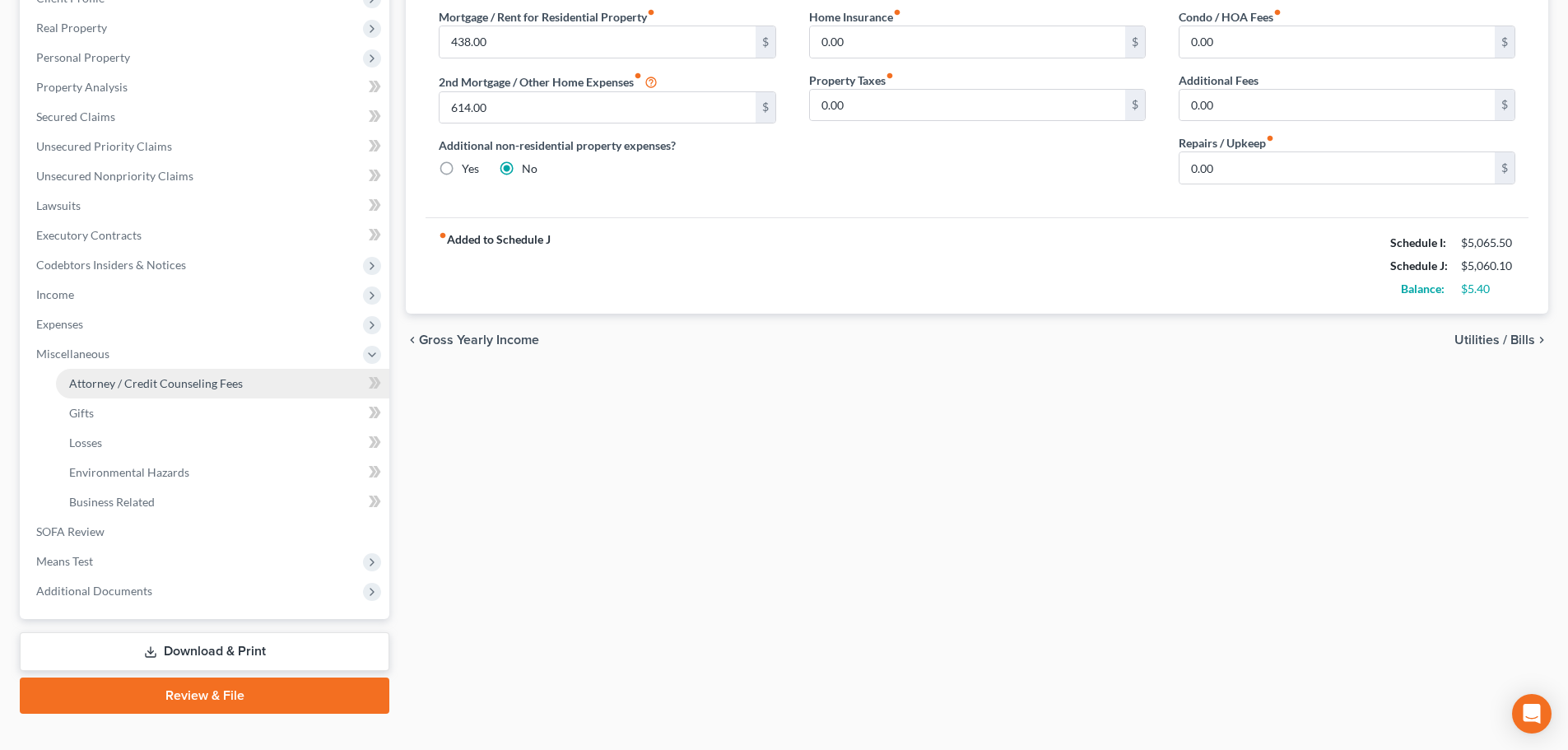
click at [124, 384] on span "Attorney / Credit Counseling Fees" at bounding box center [156, 383] width 174 height 14
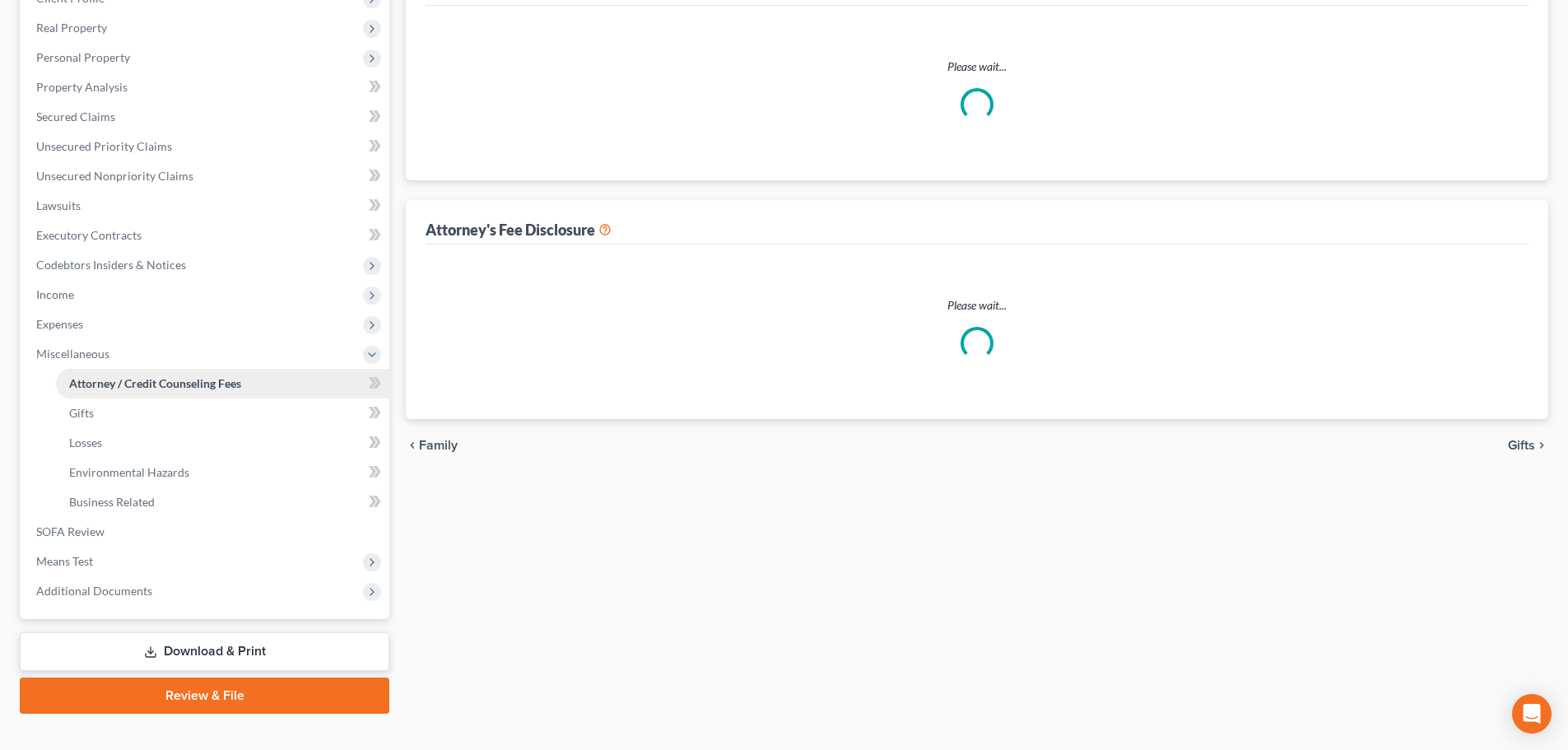
scroll to position [3, 0]
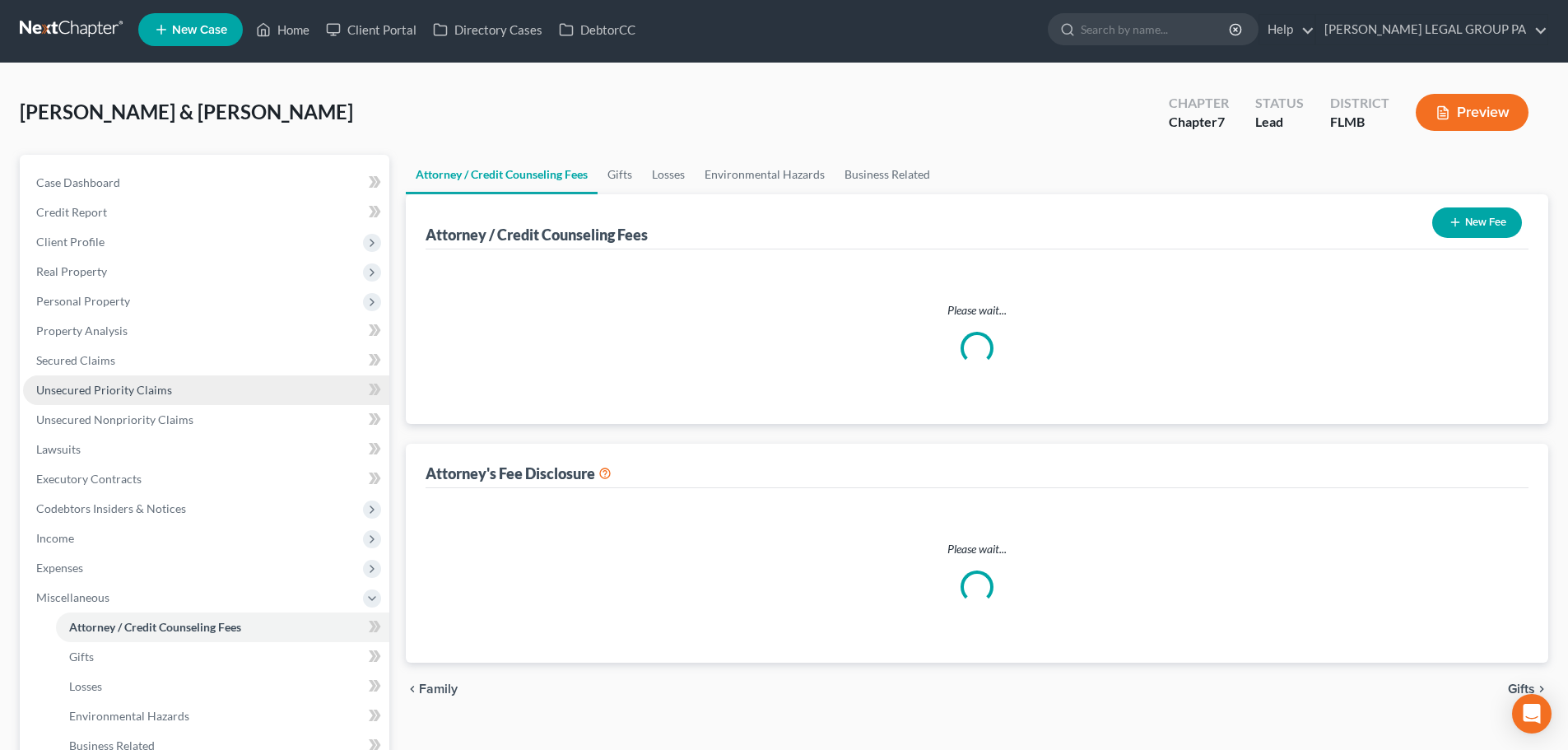
select select "0"
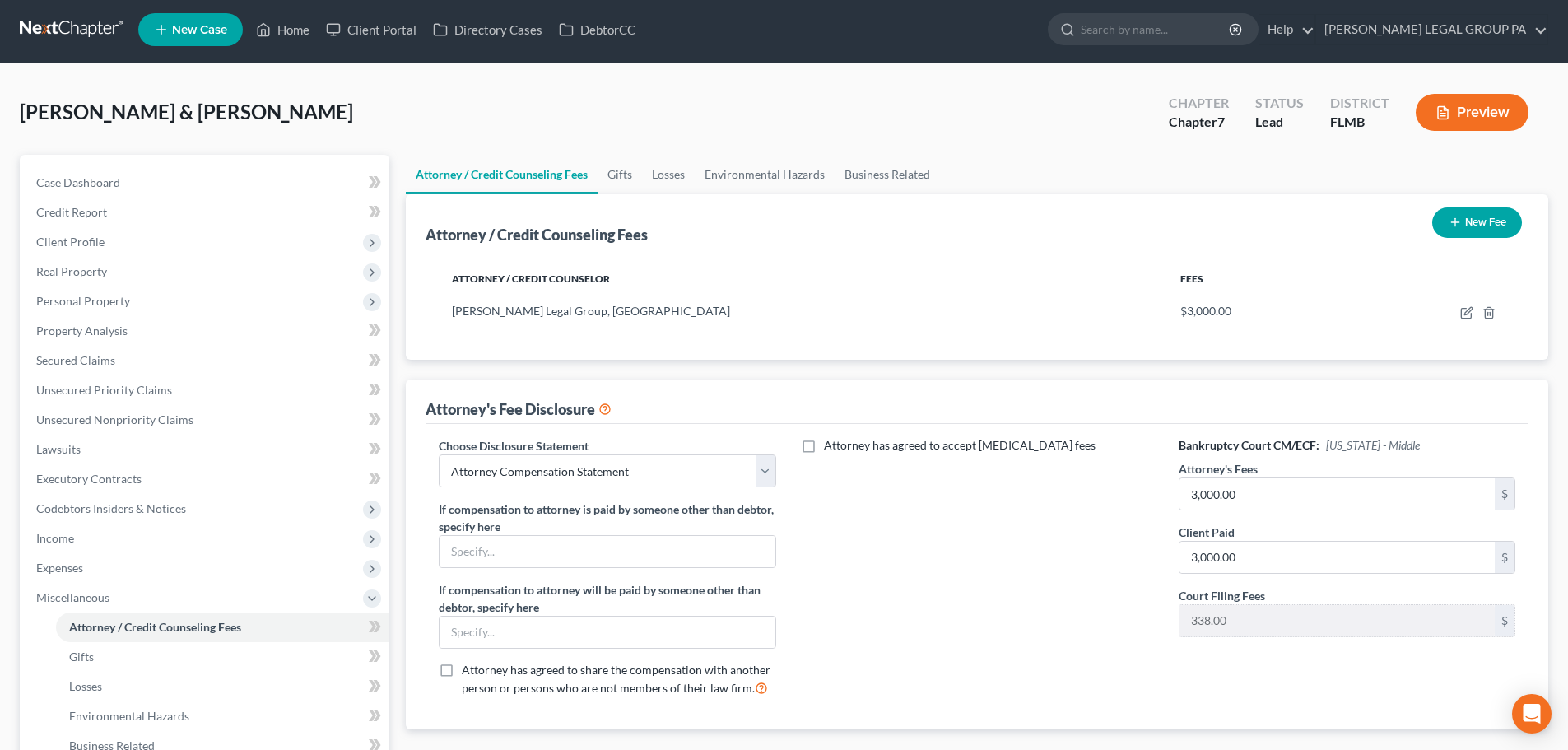
scroll to position [0, 0]
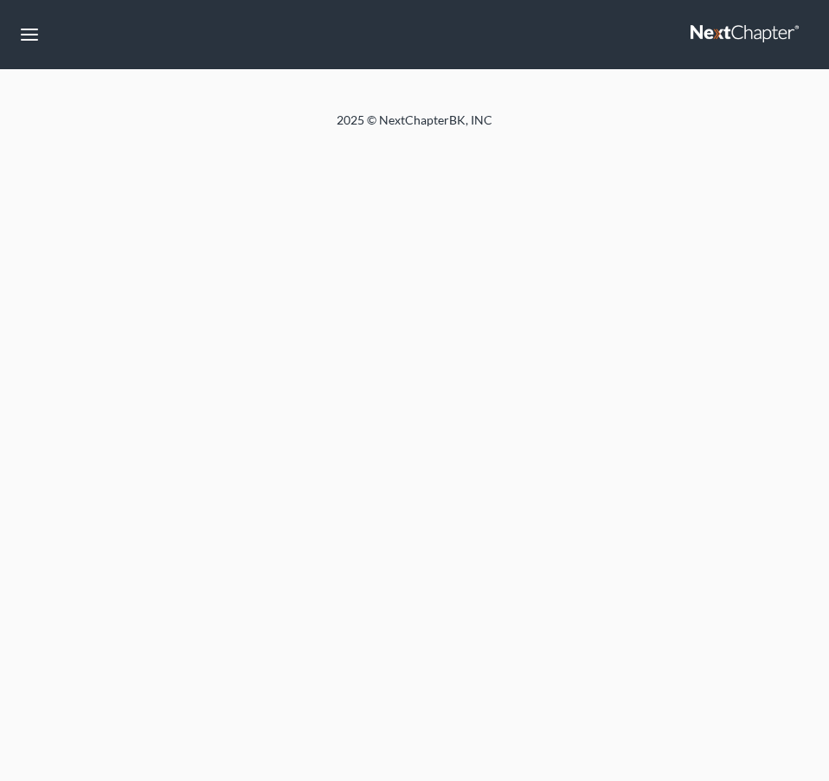
select select "0"
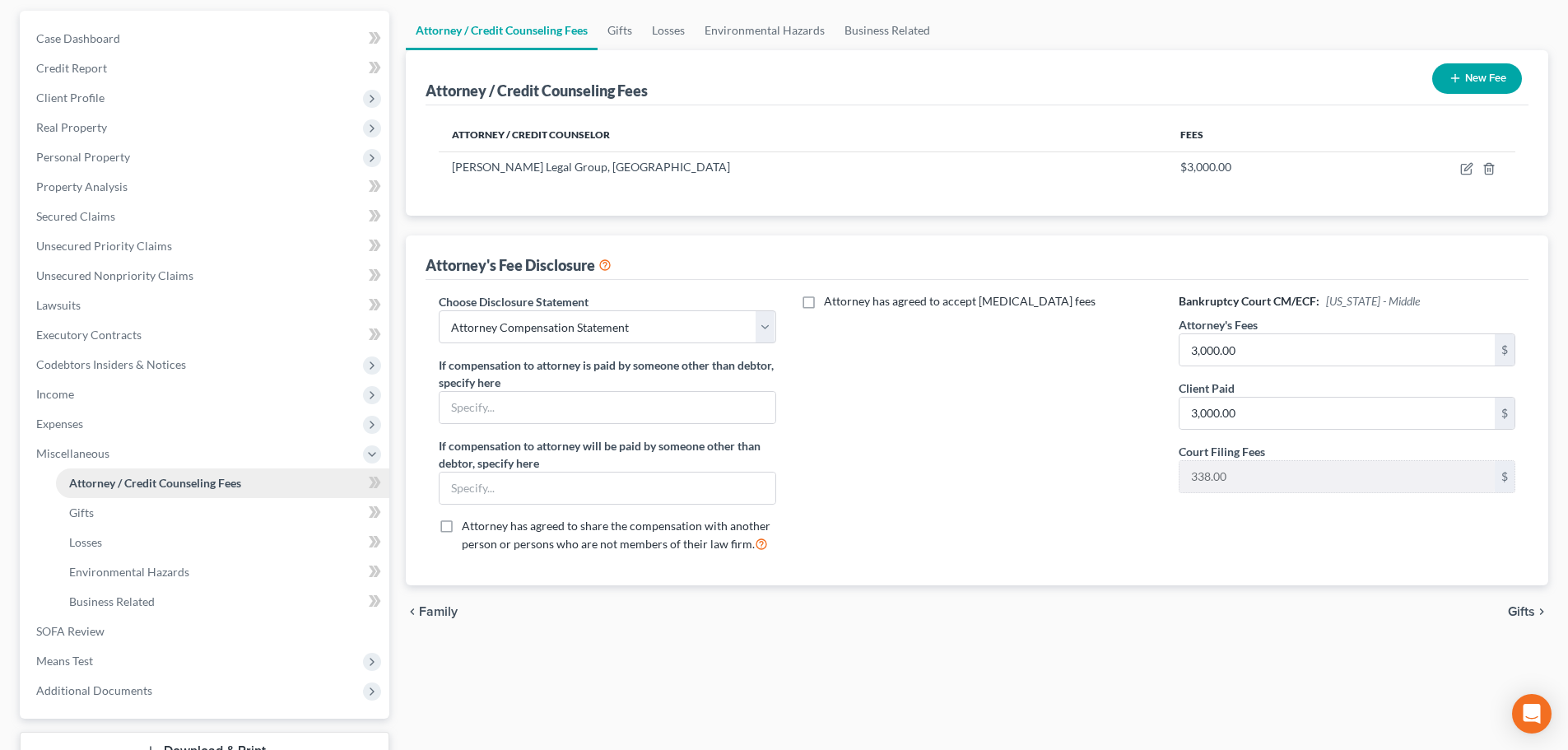
scroll to position [165, 0]
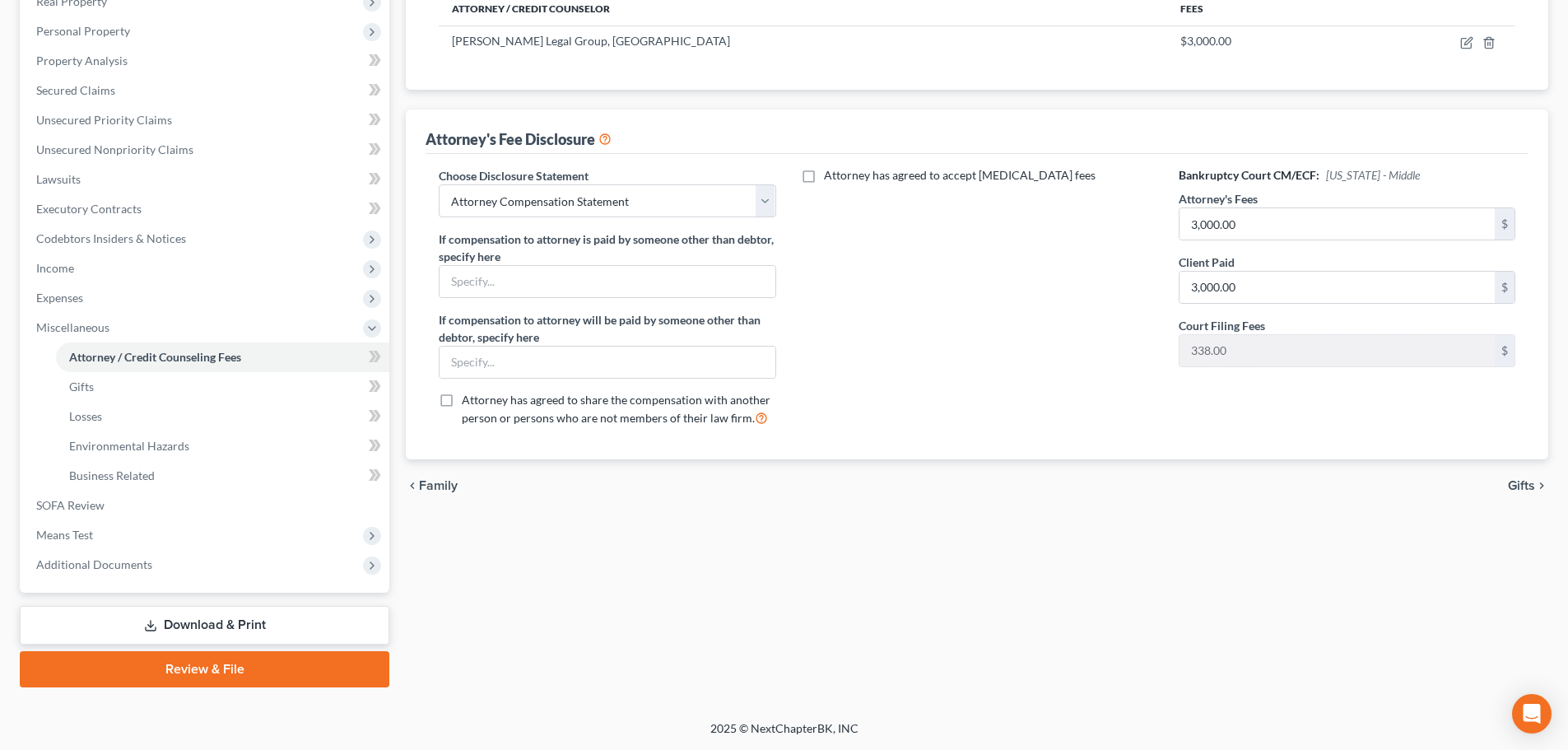
click at [266, 630] on link "Download & Print" at bounding box center [205, 625] width 369 height 39
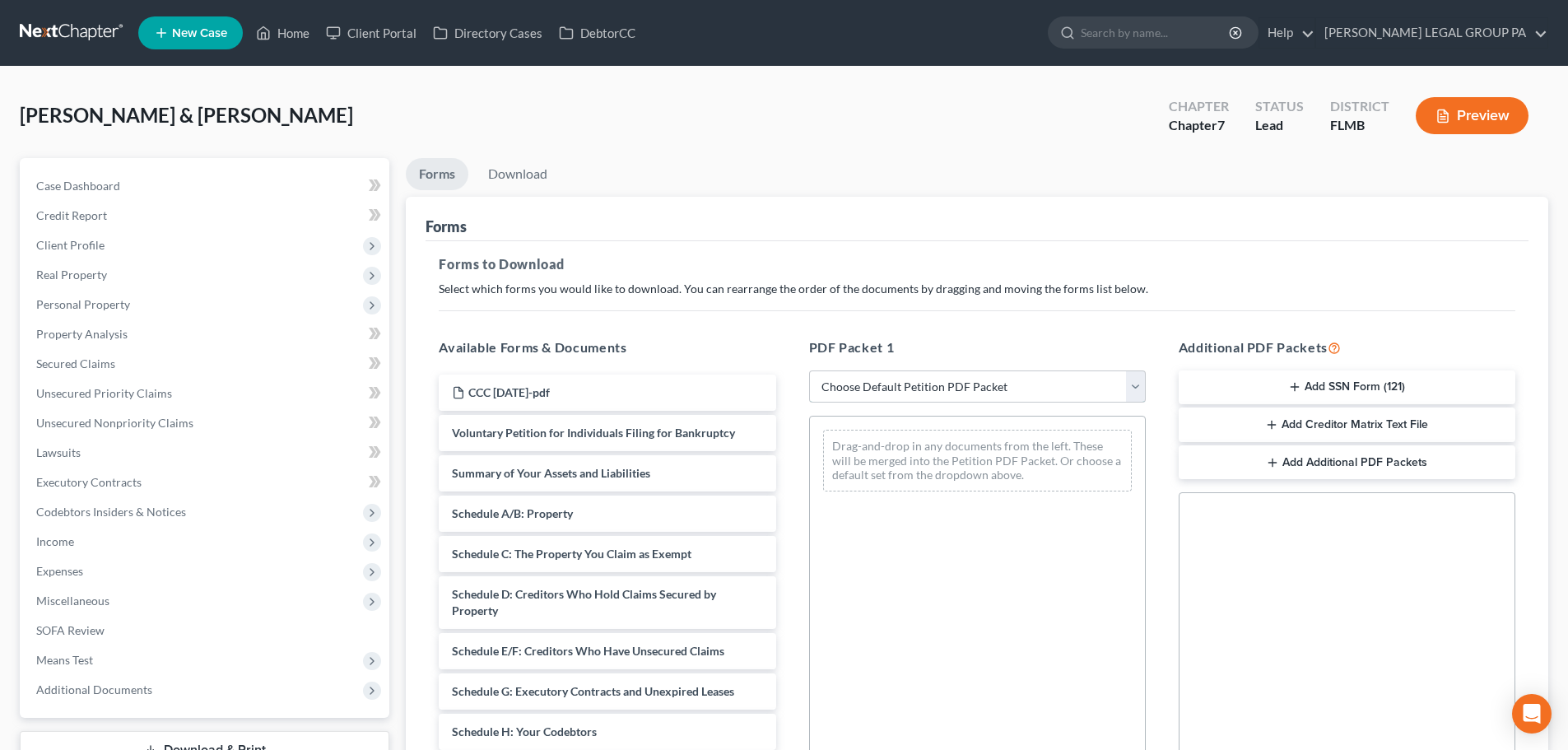
click at [835, 396] on select "Choose Default Petition PDF Packet Complete Bankruptcy Petition (all forms and …" at bounding box center [977, 386] width 337 height 33
select select "0"
click at [809, 370] on select "Choose Default Petition PDF Packet Complete Bankruptcy Petition (all forms and …" at bounding box center [977, 386] width 337 height 33
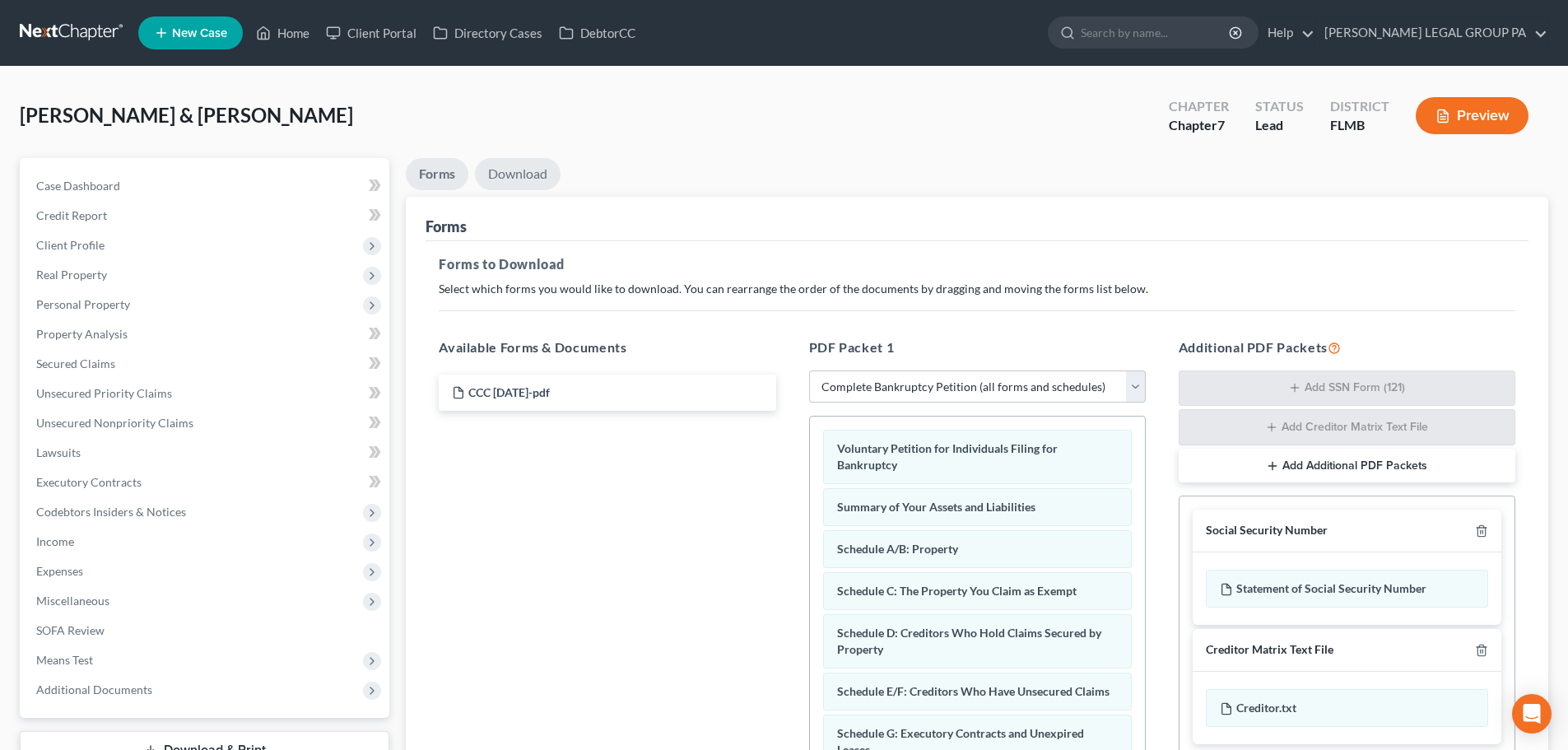
click at [528, 172] on link "Download" at bounding box center [518, 174] width 86 height 32
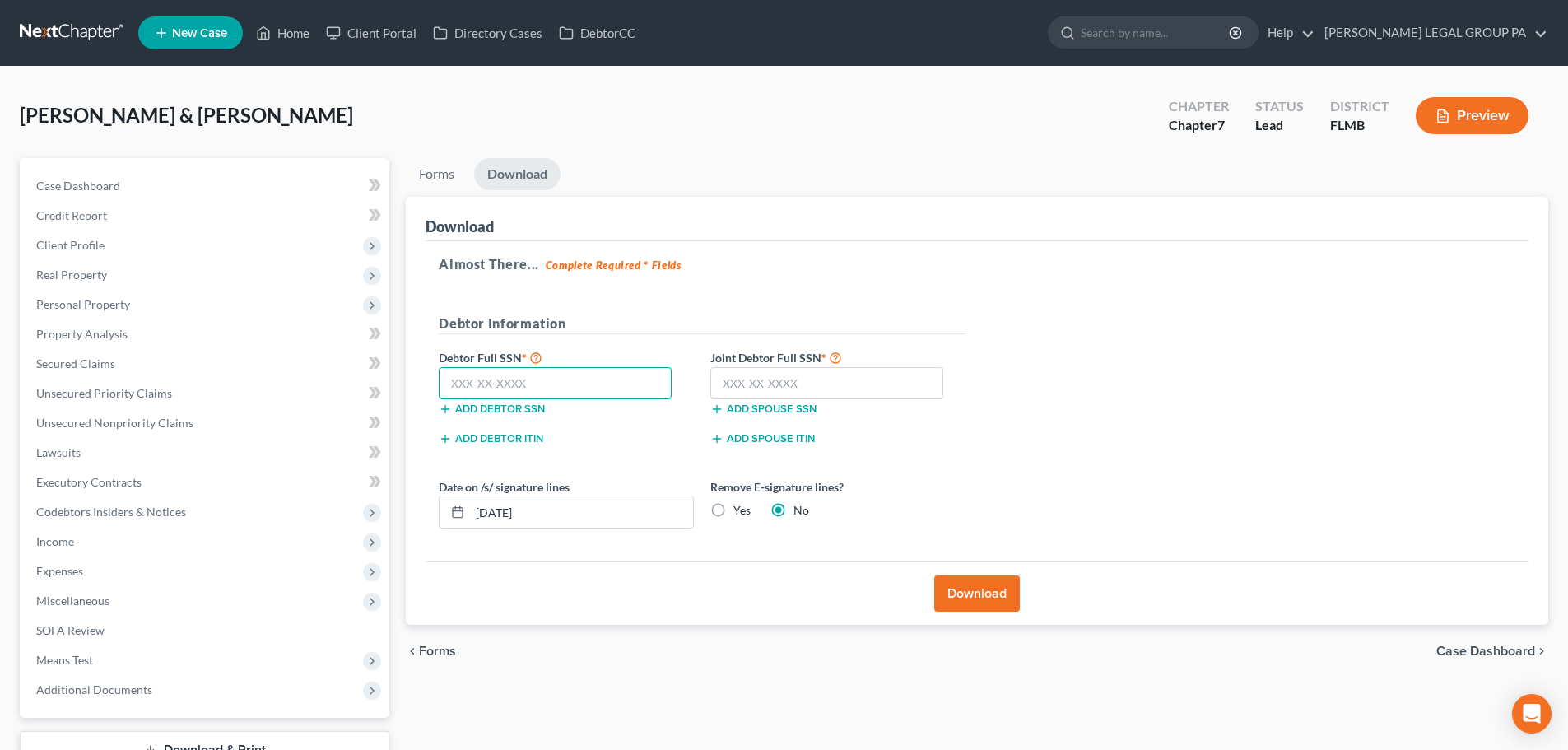
click at [552, 397] on input "text" at bounding box center [555, 384] width 233 height 33
type input "156-44-5329"
click at [882, 385] on input "text" at bounding box center [827, 384] width 233 height 33
type input "152-70-0553"
click at [971, 597] on button "Download" at bounding box center [977, 594] width 86 height 36
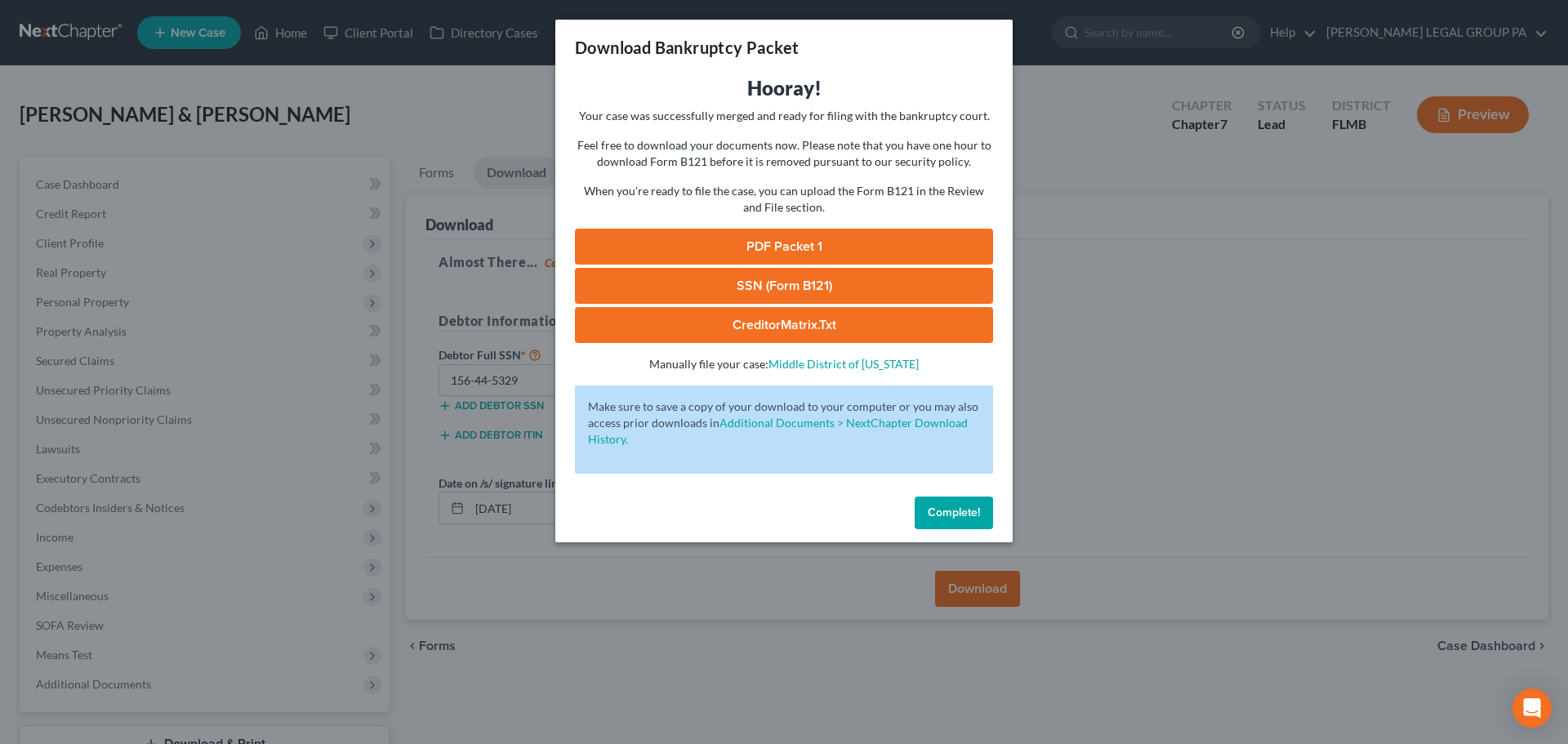
click at [833, 279] on link "SSN (Form B121)" at bounding box center [784, 286] width 418 height 36
click at [767, 251] on link "PDF Packet 1" at bounding box center [784, 246] width 418 height 36
click at [967, 502] on button "Complete!" at bounding box center [953, 513] width 78 height 33
